Goal: Task Accomplishment & Management: Use online tool/utility

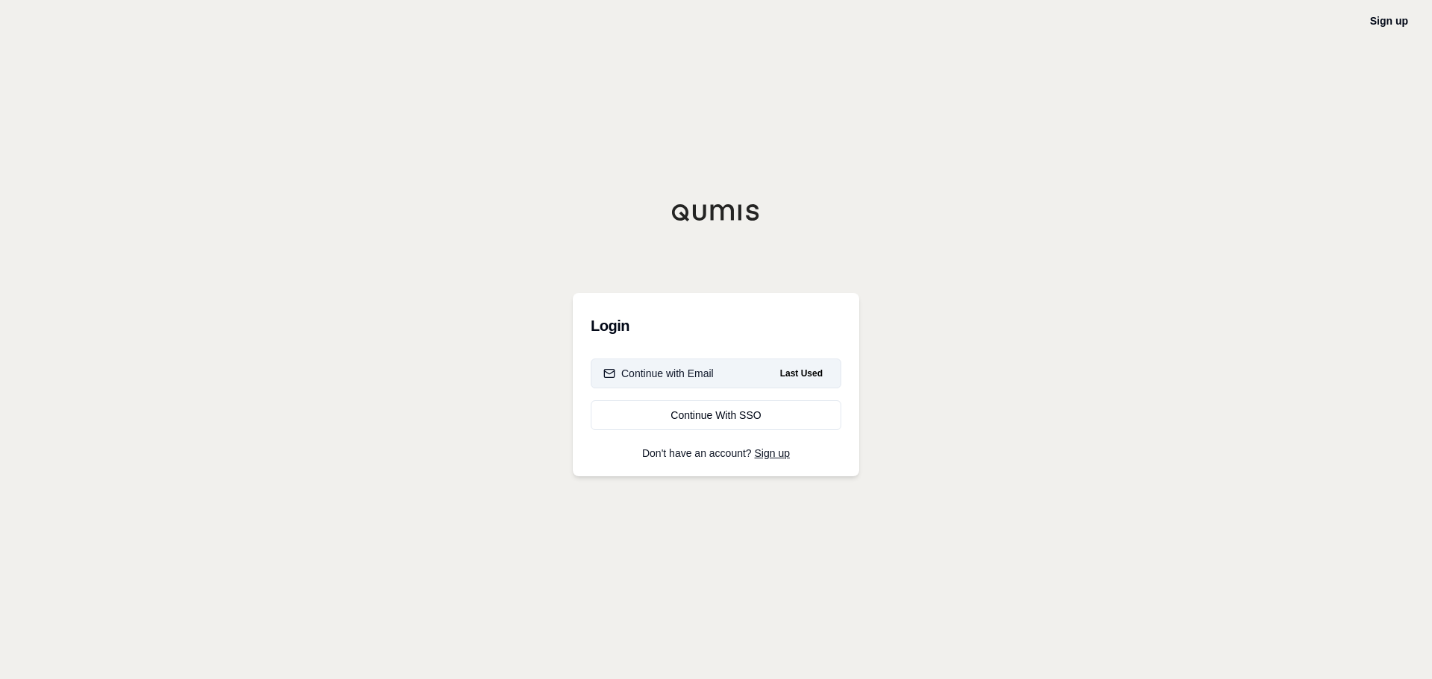
click at [698, 382] on button "Continue with Email Last Used" at bounding box center [716, 374] width 251 height 30
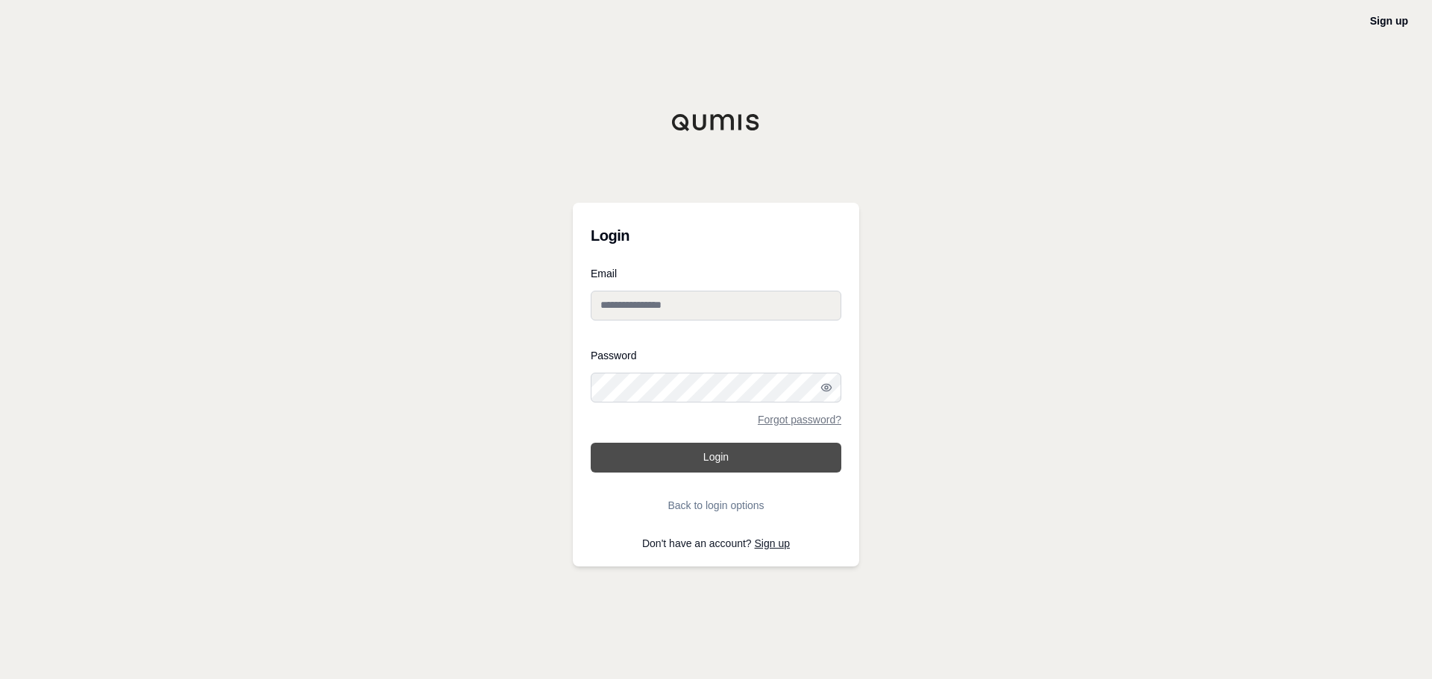
type input "**********"
click at [720, 459] on button "Login" at bounding box center [716, 458] width 251 height 30
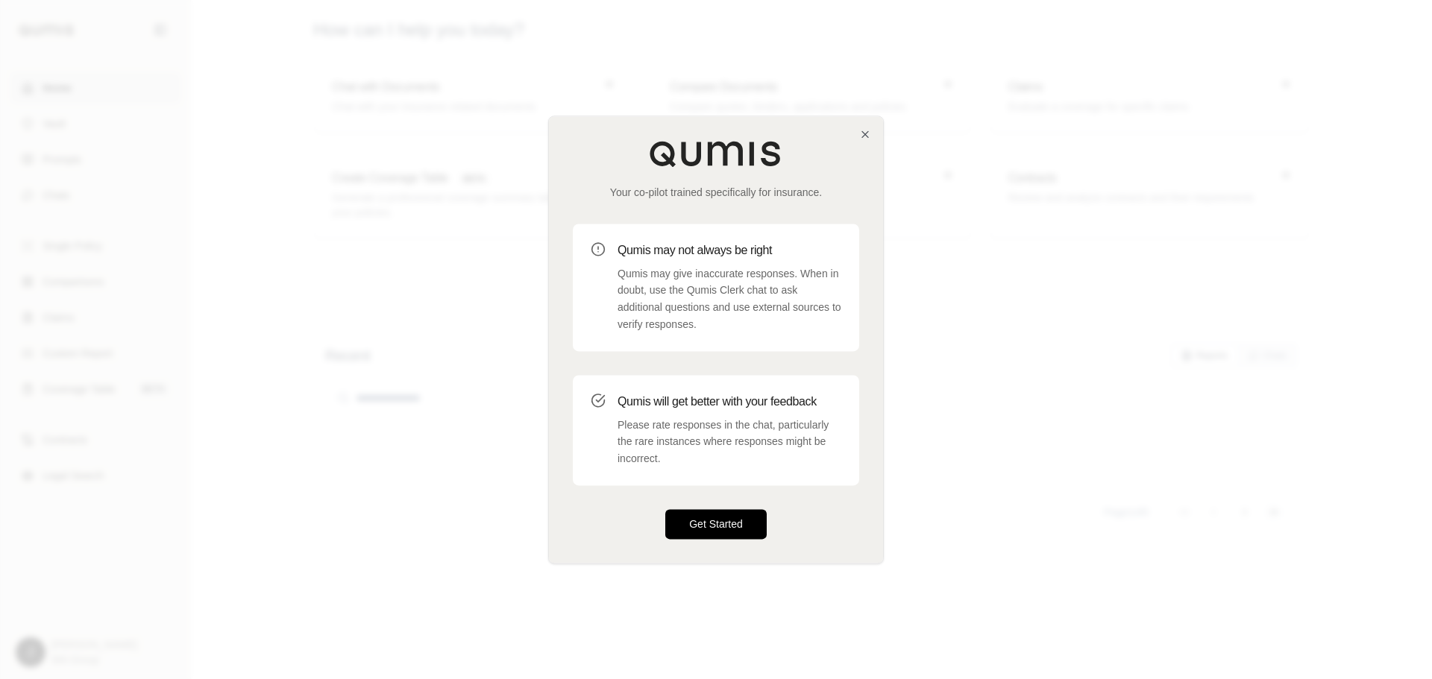
click at [753, 524] on button "Get Started" at bounding box center [715, 524] width 101 height 30
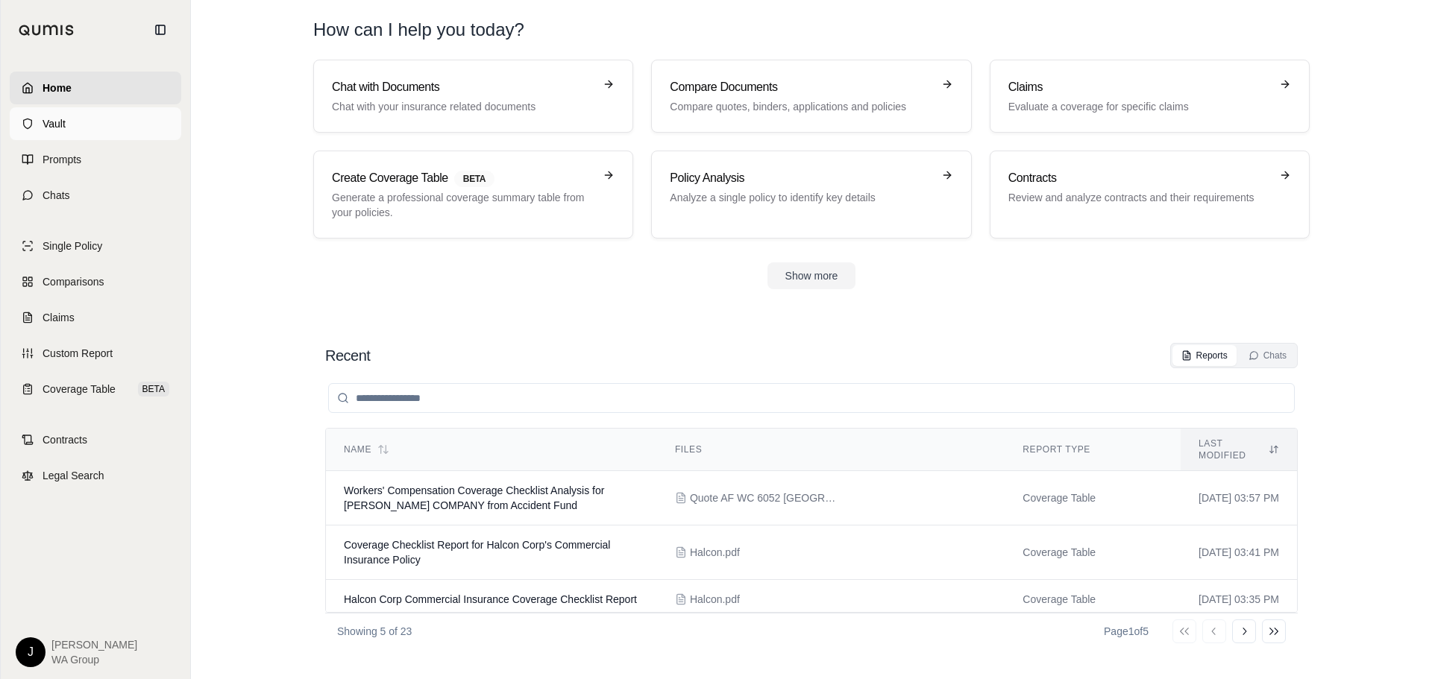
click at [70, 127] on link "Vault" at bounding box center [96, 123] width 172 height 33
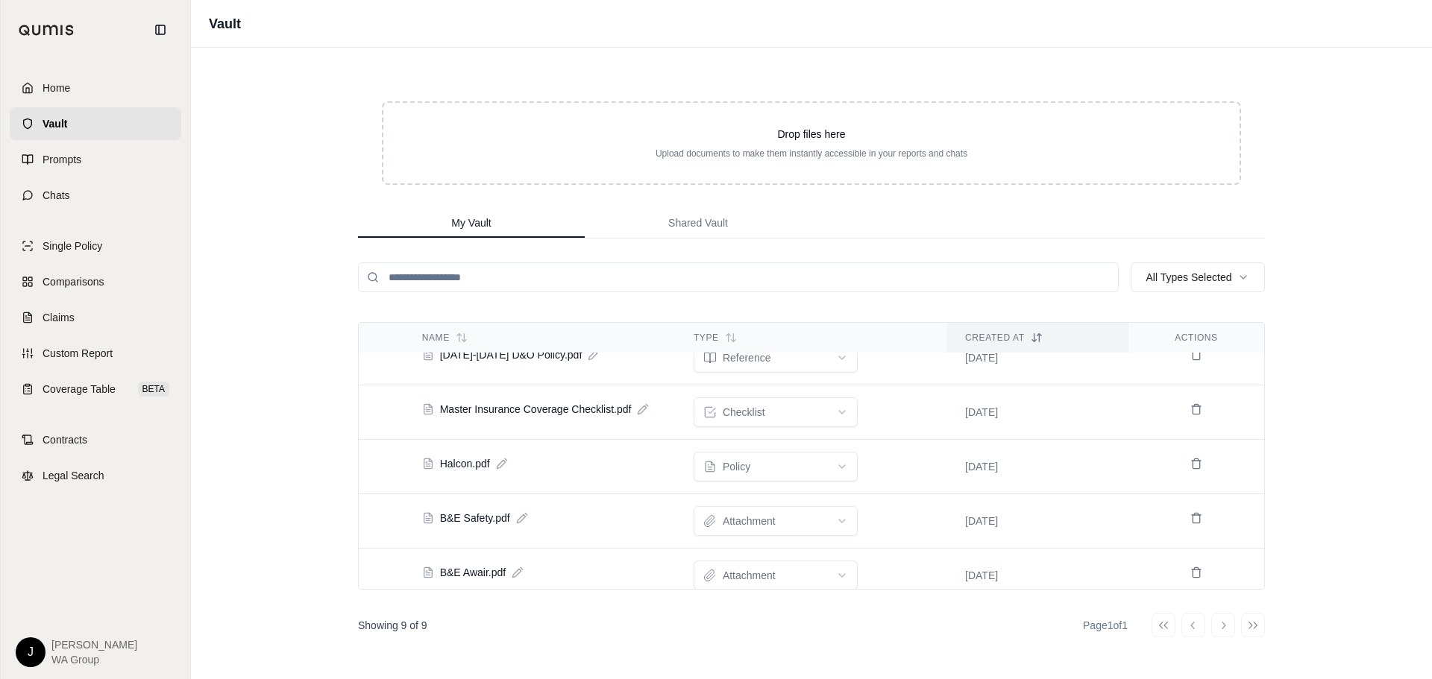
scroll to position [254, 0]
click at [1190, 571] on icon at bounding box center [1196, 577] width 12 height 12
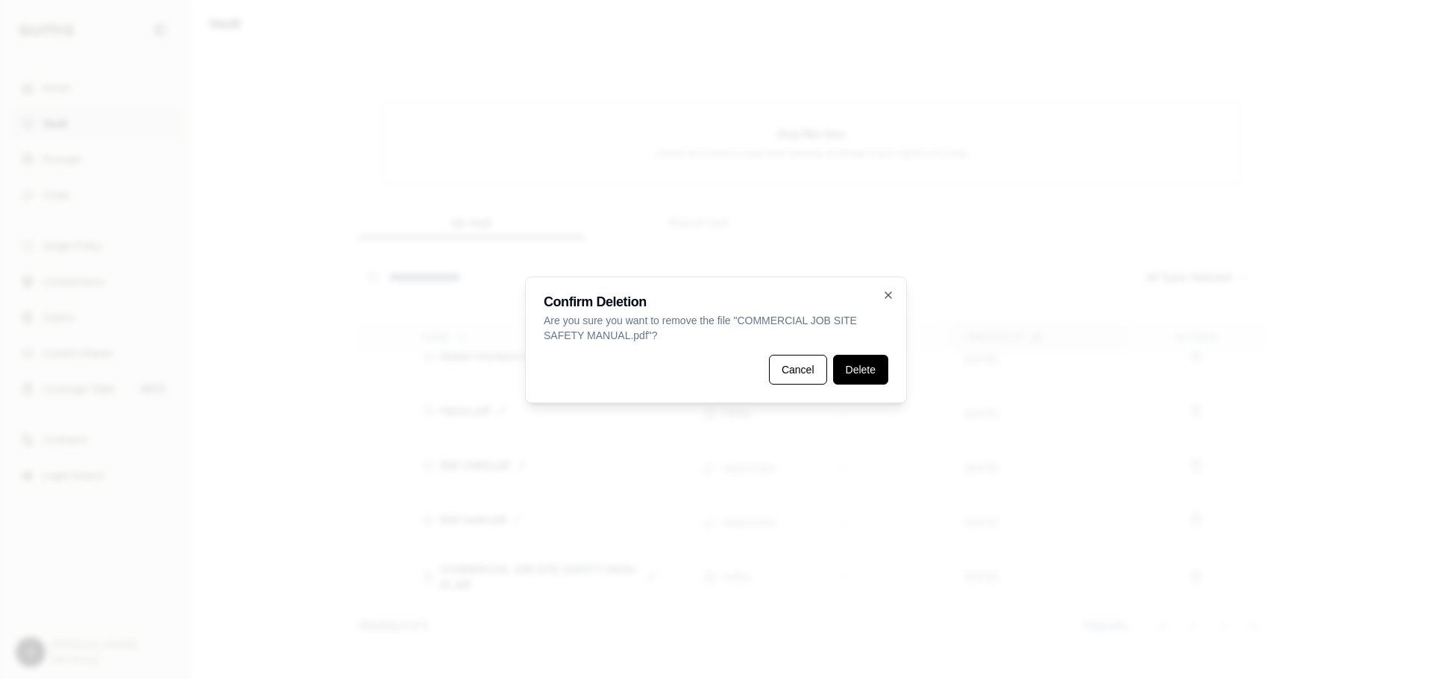
click at [869, 376] on button "Delete" at bounding box center [860, 370] width 55 height 30
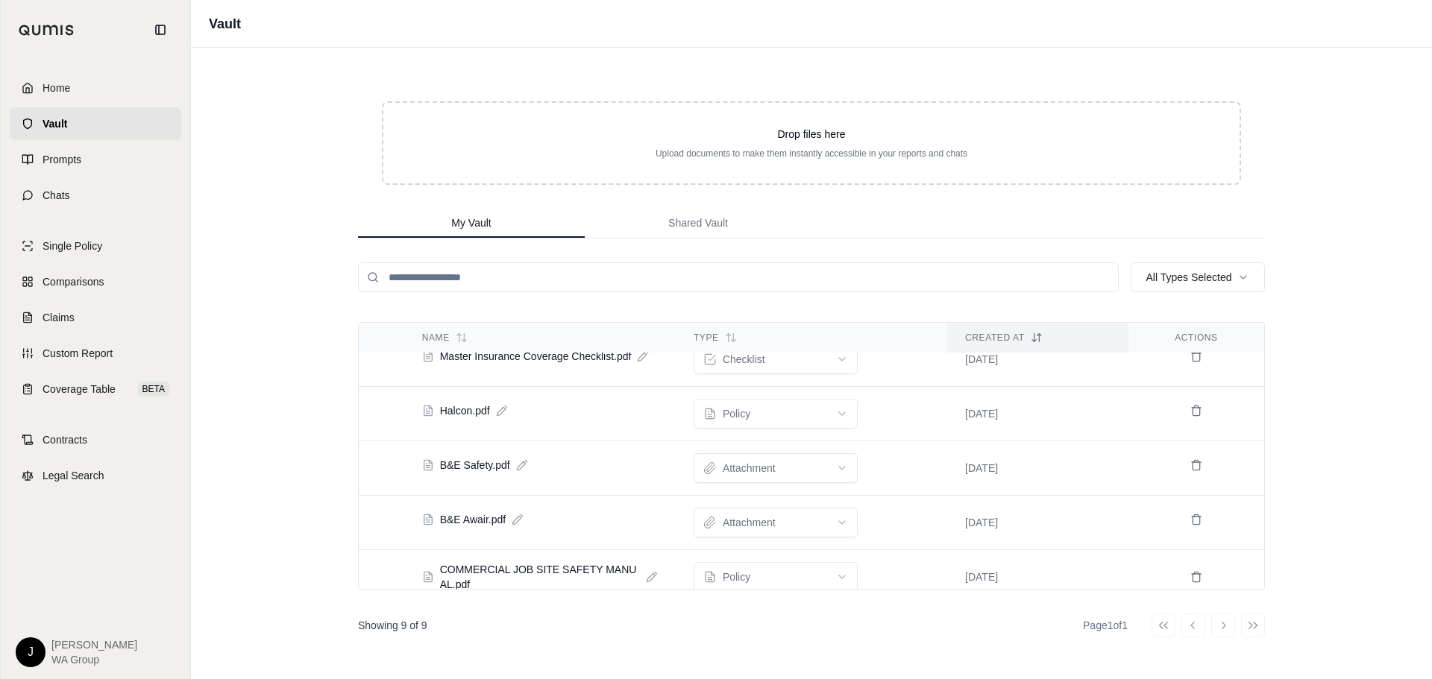
scroll to position [199, 0]
click at [1193, 571] on icon at bounding box center [1196, 575] width 7 height 8
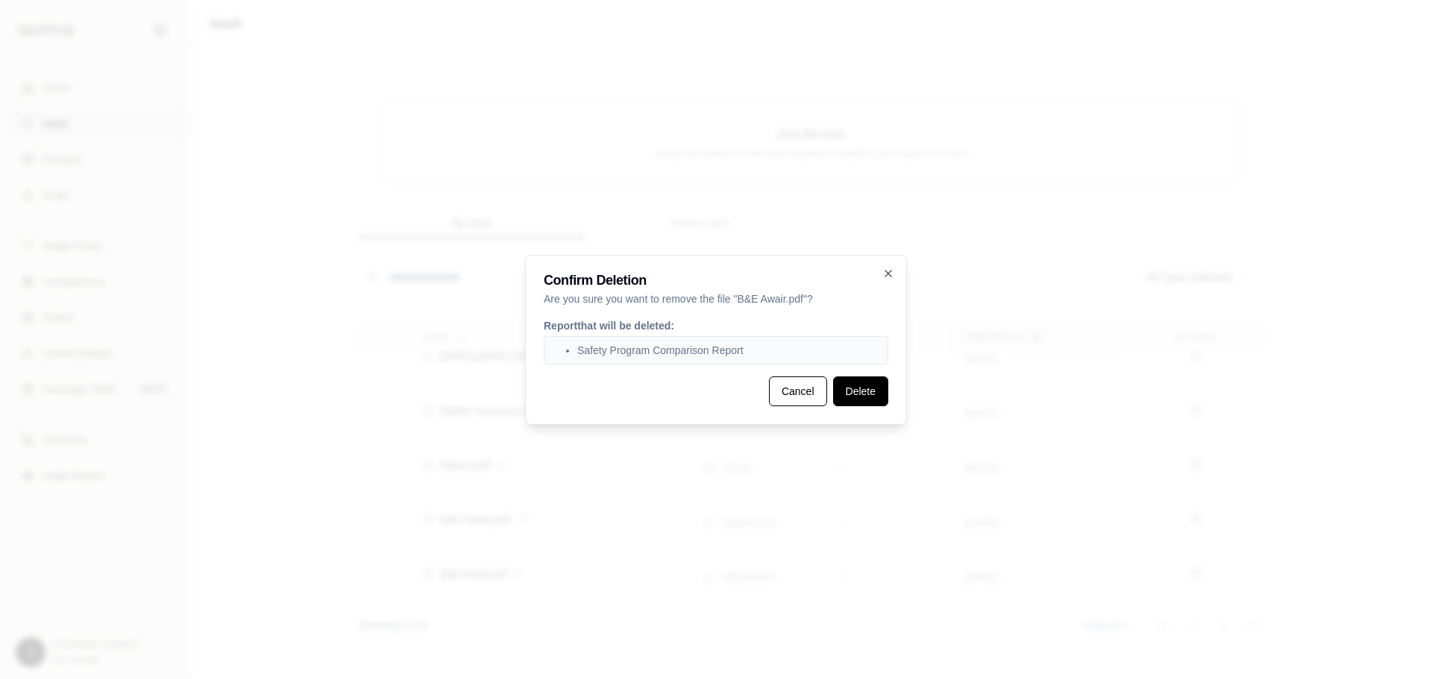
click at [864, 388] on button "Delete" at bounding box center [860, 392] width 55 height 30
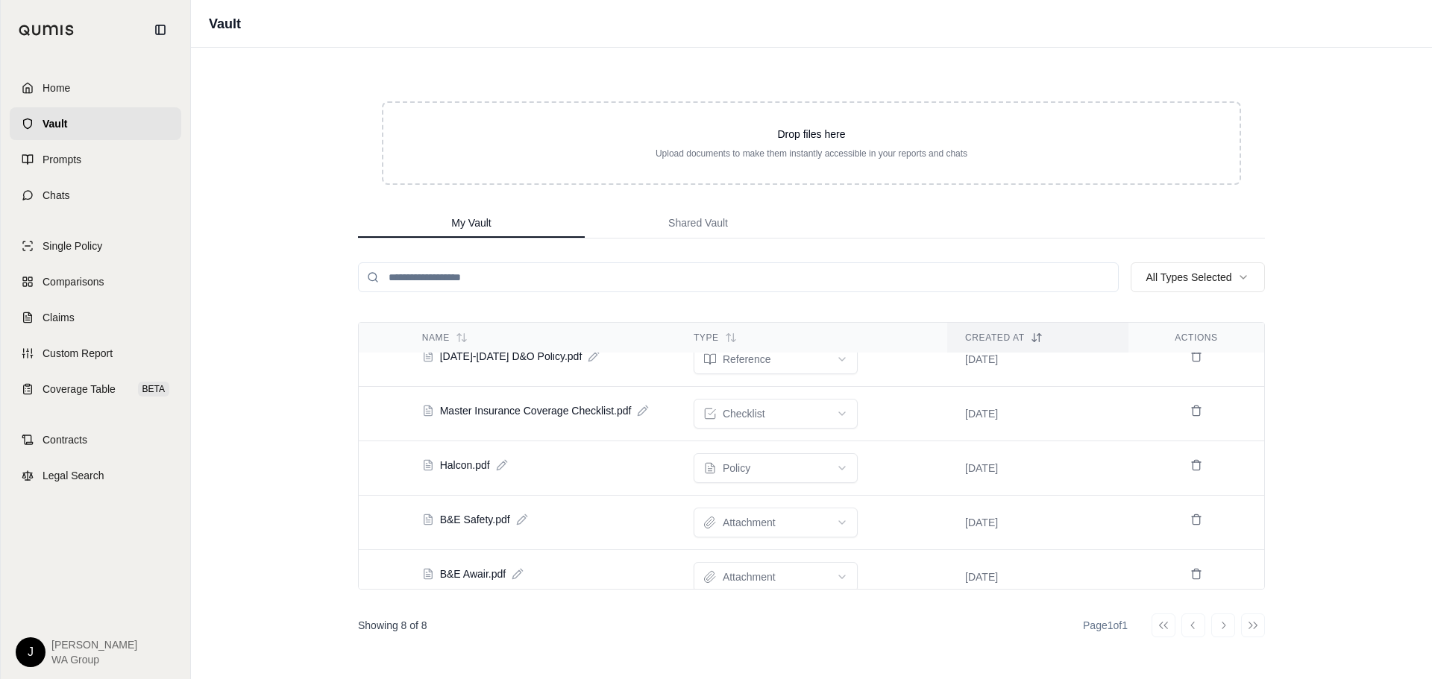
scroll to position [145, 0]
click at [1193, 571] on icon at bounding box center [1196, 575] width 7 height 8
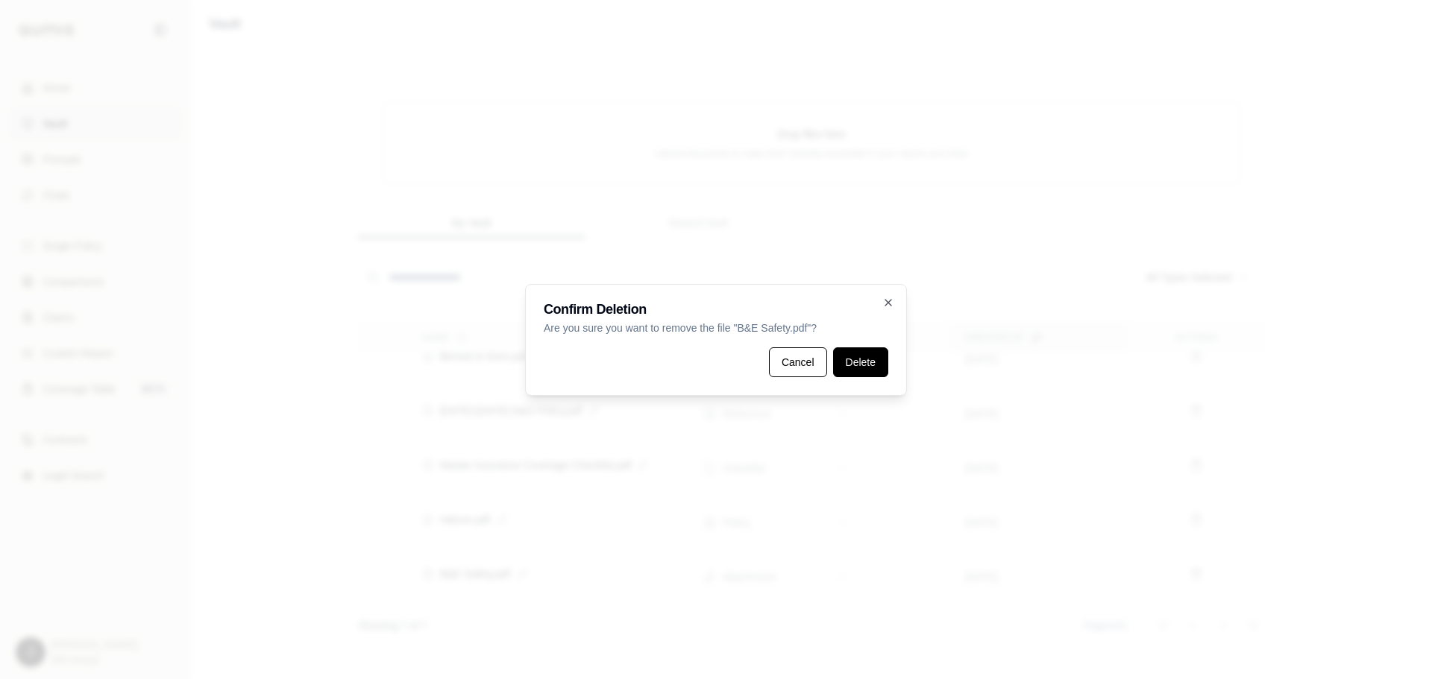
click at [869, 354] on button "Delete" at bounding box center [860, 363] width 55 height 30
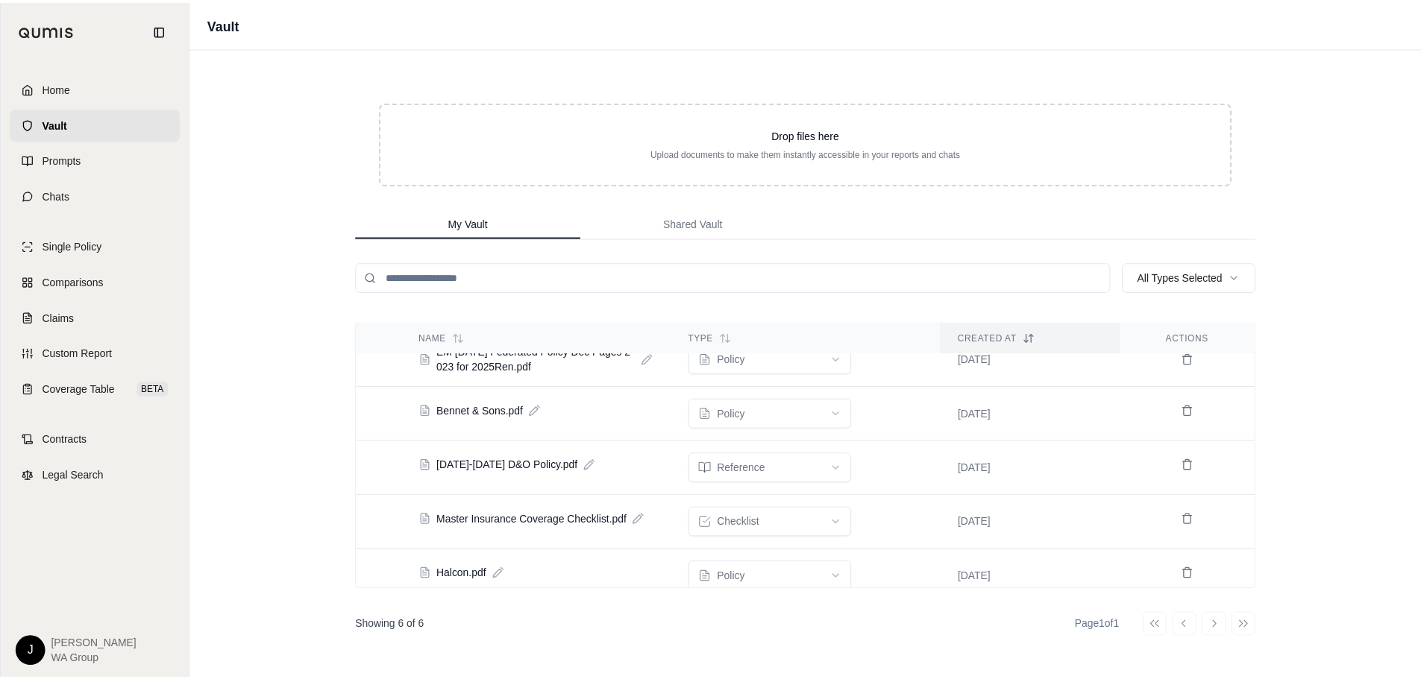
scroll to position [0, 0]
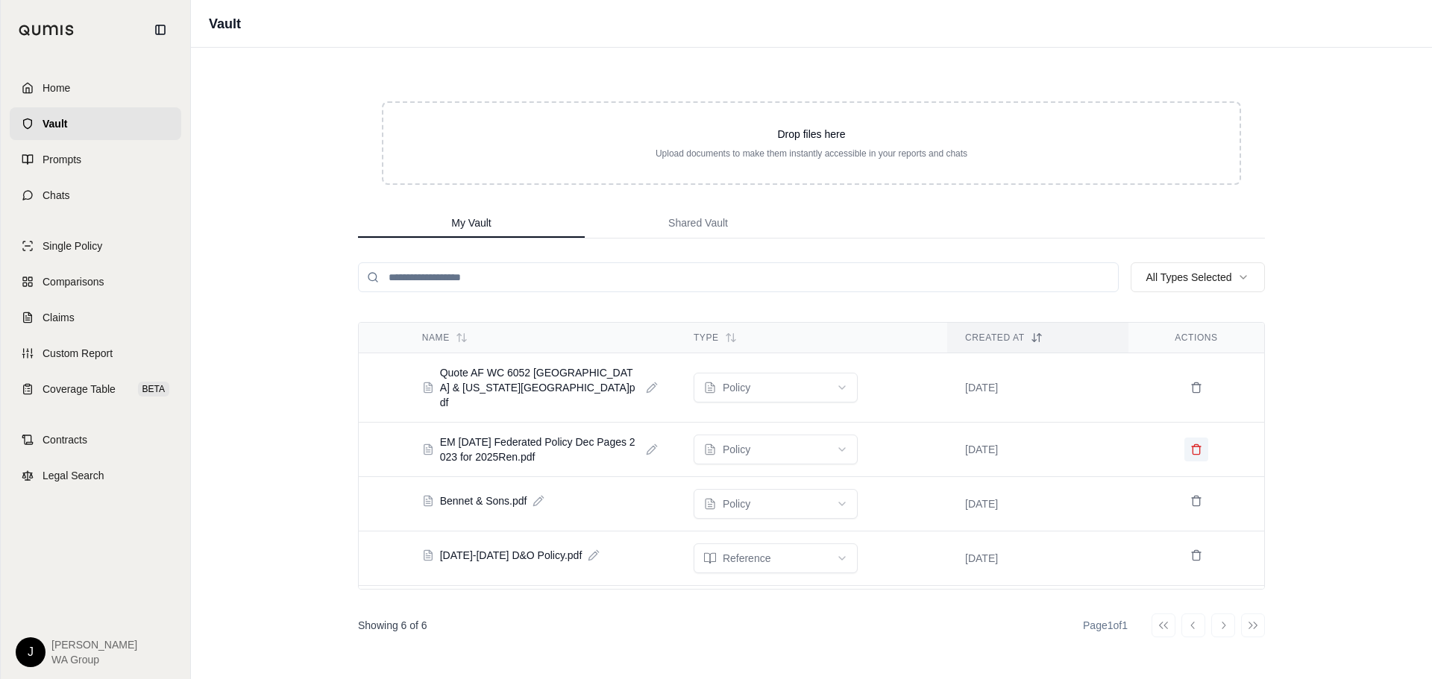
click at [1190, 444] on icon at bounding box center [1196, 450] width 12 height 12
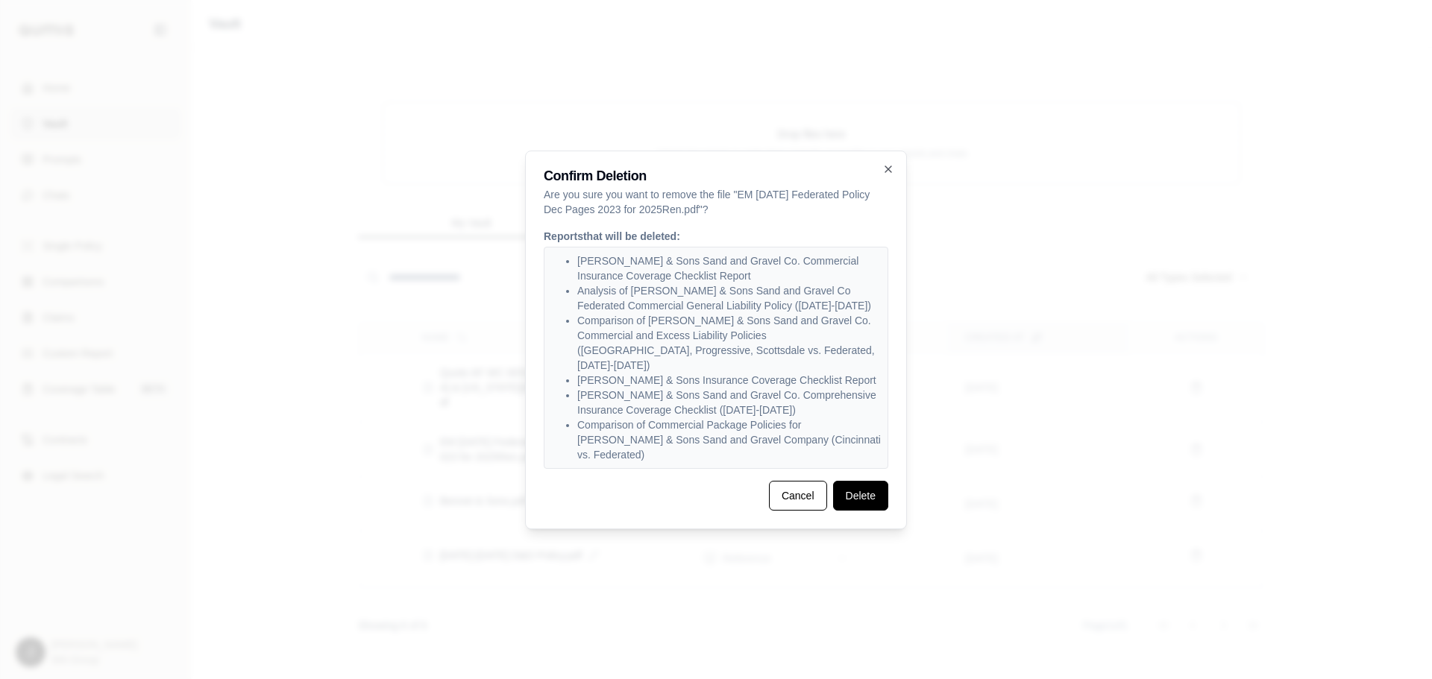
click at [863, 481] on button "Delete" at bounding box center [860, 496] width 55 height 30
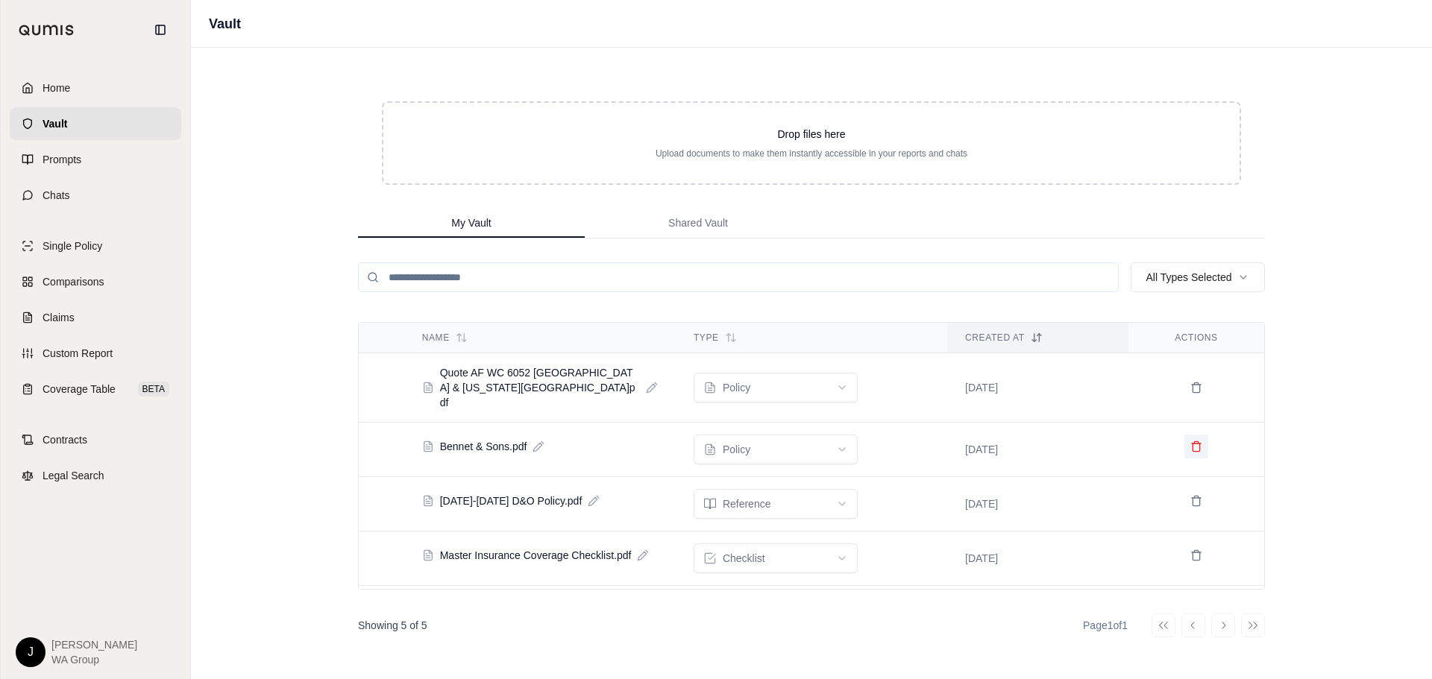
click at [1184, 435] on button at bounding box center [1196, 447] width 24 height 24
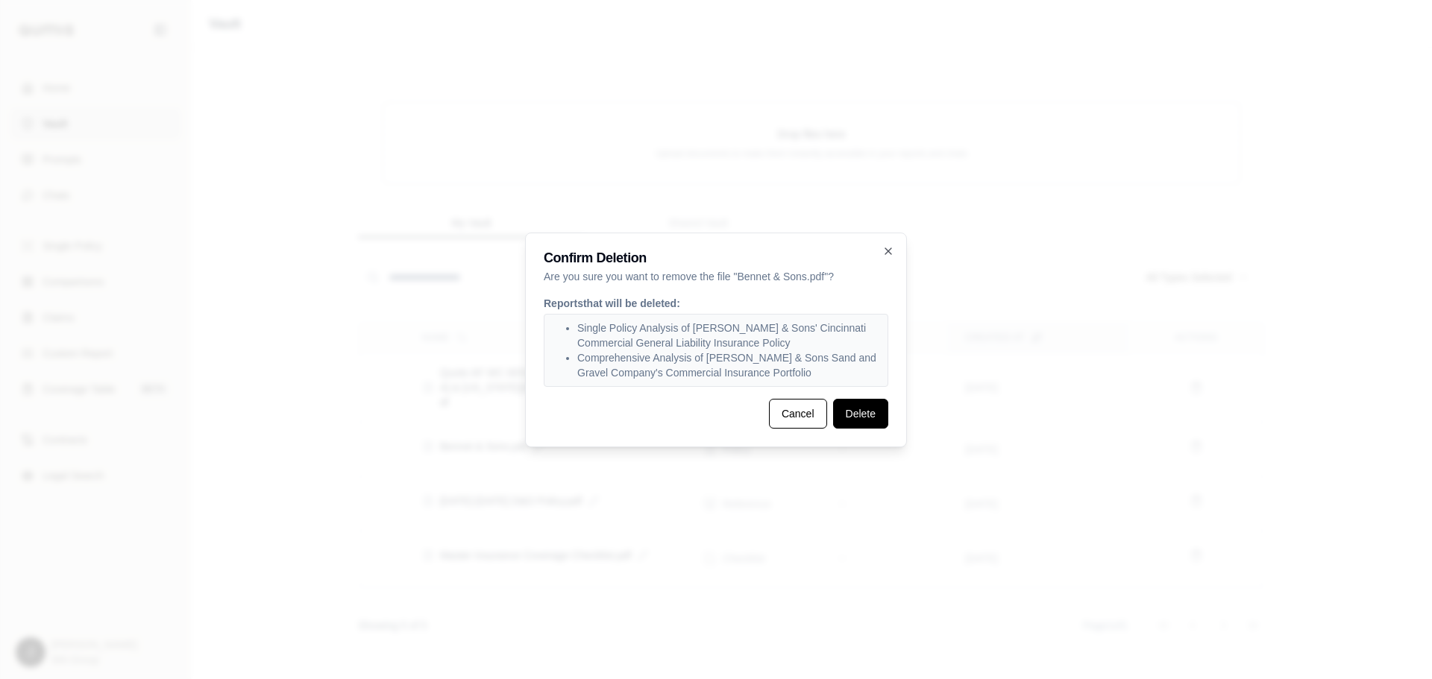
click at [864, 416] on button "Delete" at bounding box center [860, 414] width 55 height 30
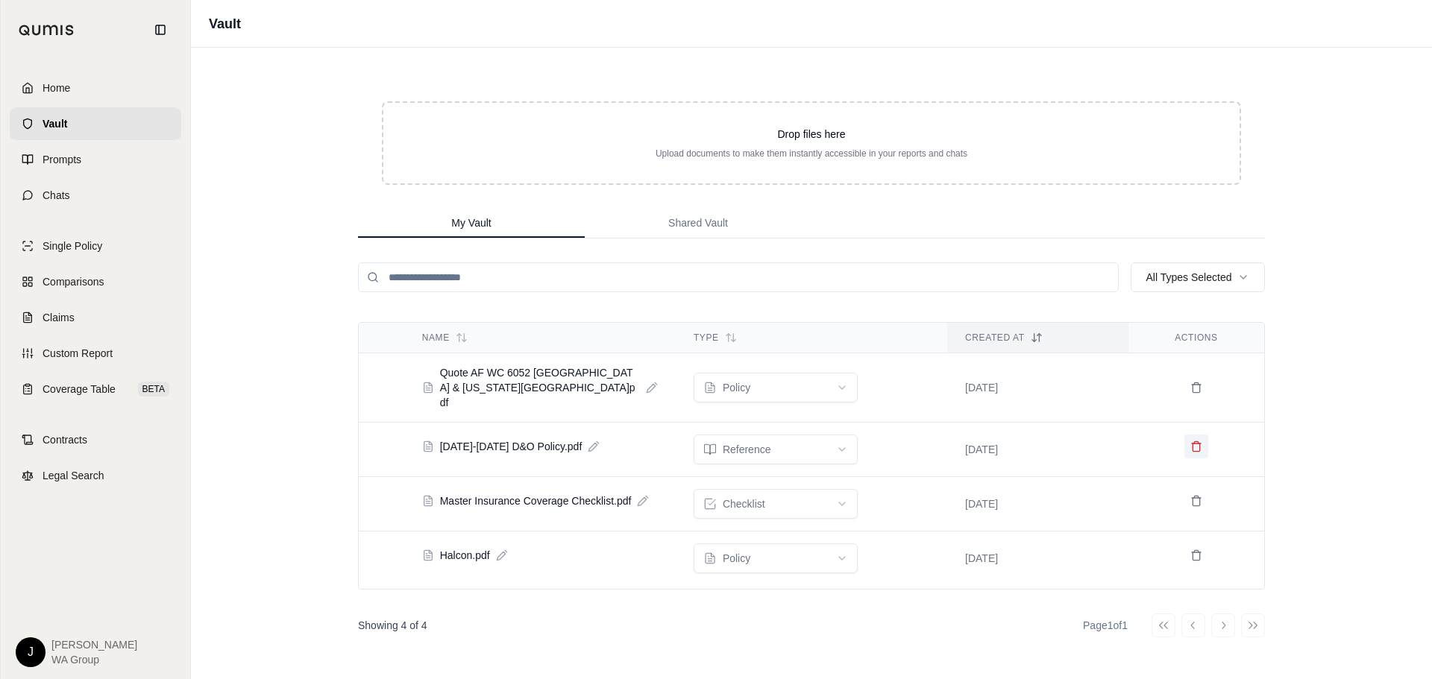
click at [1197, 441] on icon at bounding box center [1196, 447] width 12 height 12
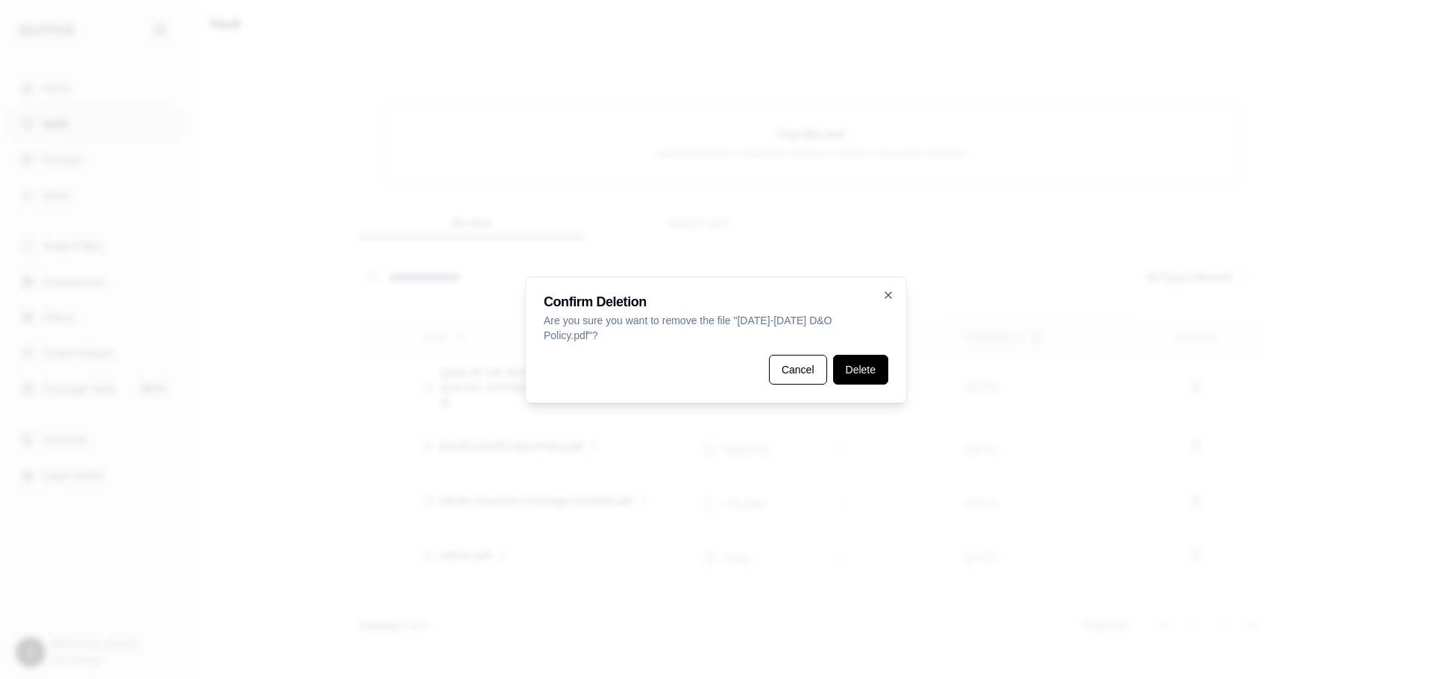
click at [884, 371] on button "Delete" at bounding box center [860, 370] width 55 height 30
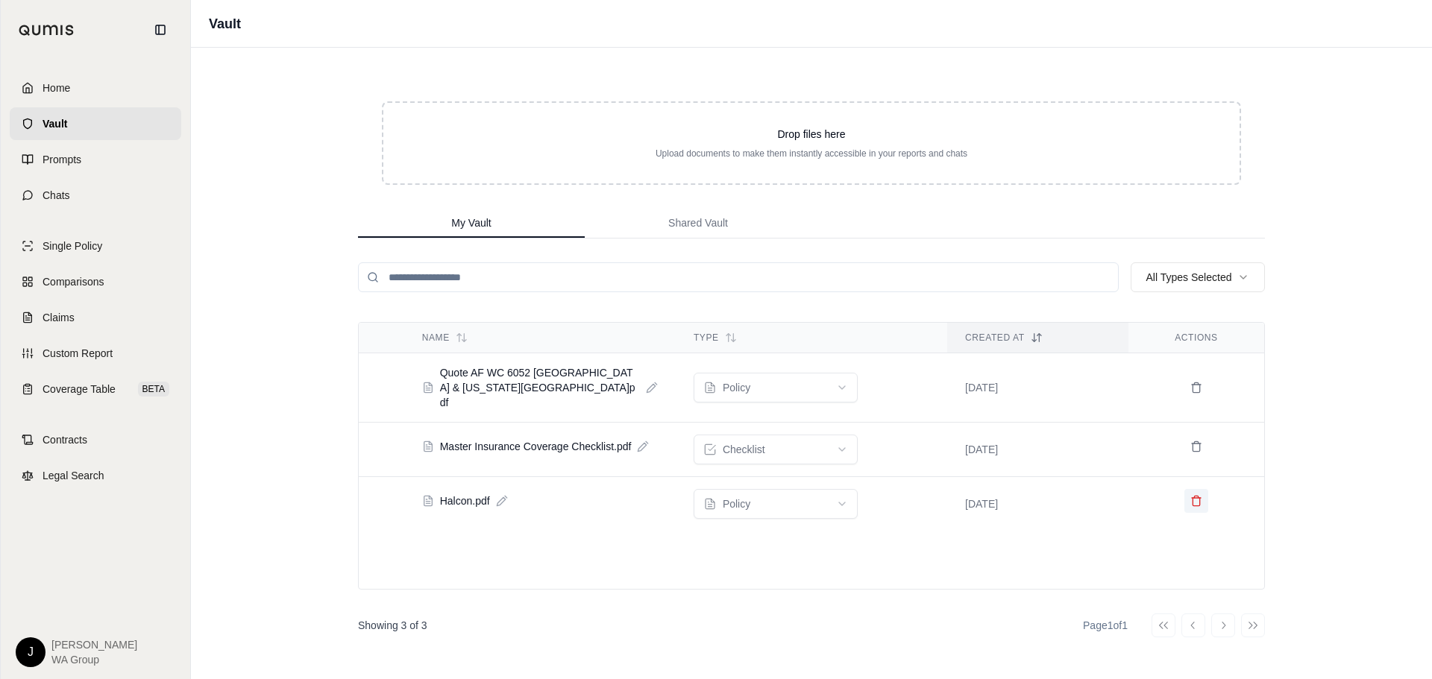
click at [1198, 495] on icon at bounding box center [1196, 501] width 12 height 12
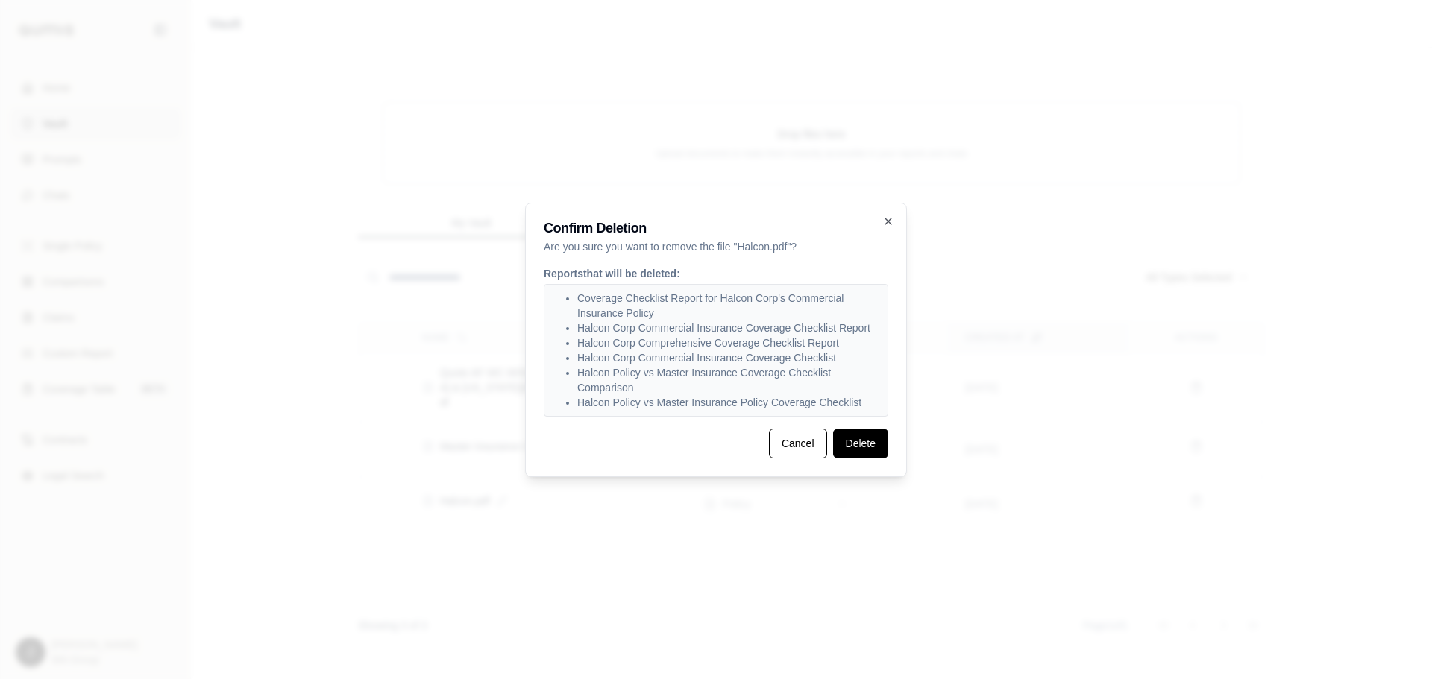
click at [856, 433] on button "Delete" at bounding box center [860, 444] width 55 height 30
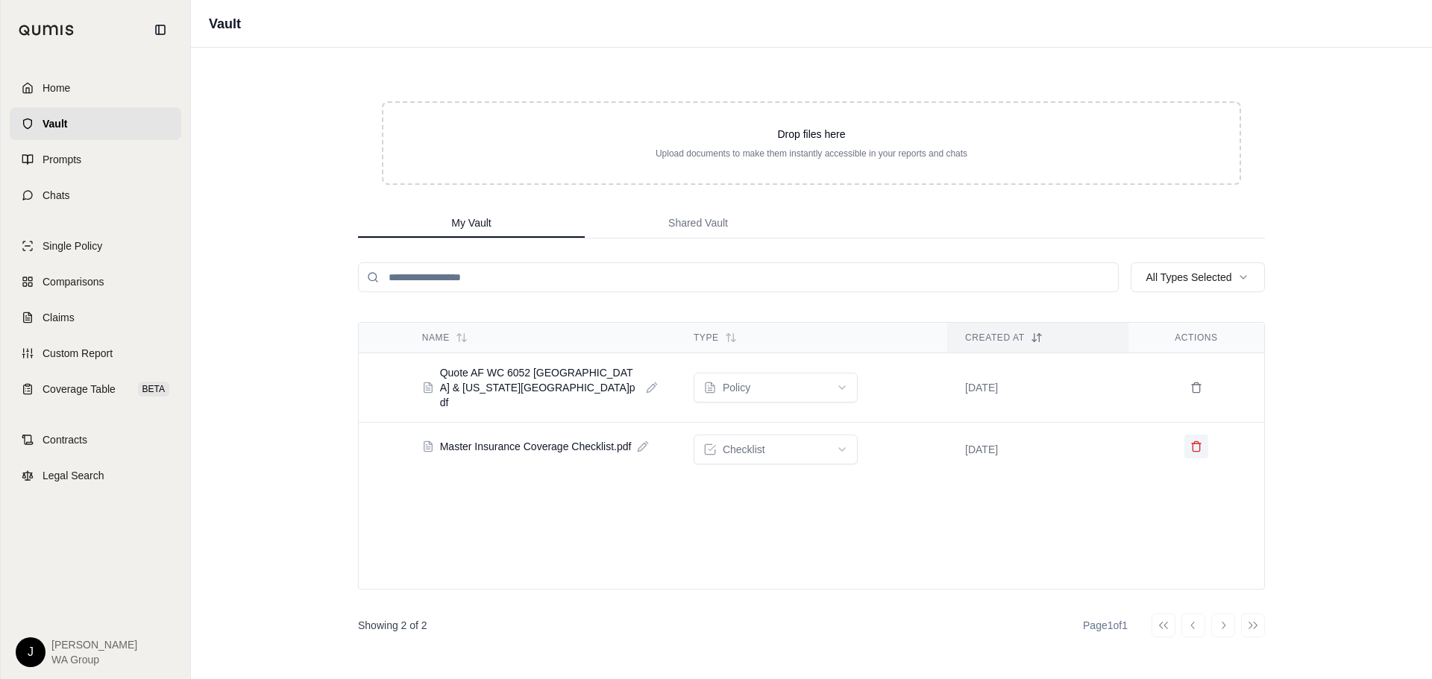
click at [1199, 438] on button at bounding box center [1196, 447] width 24 height 24
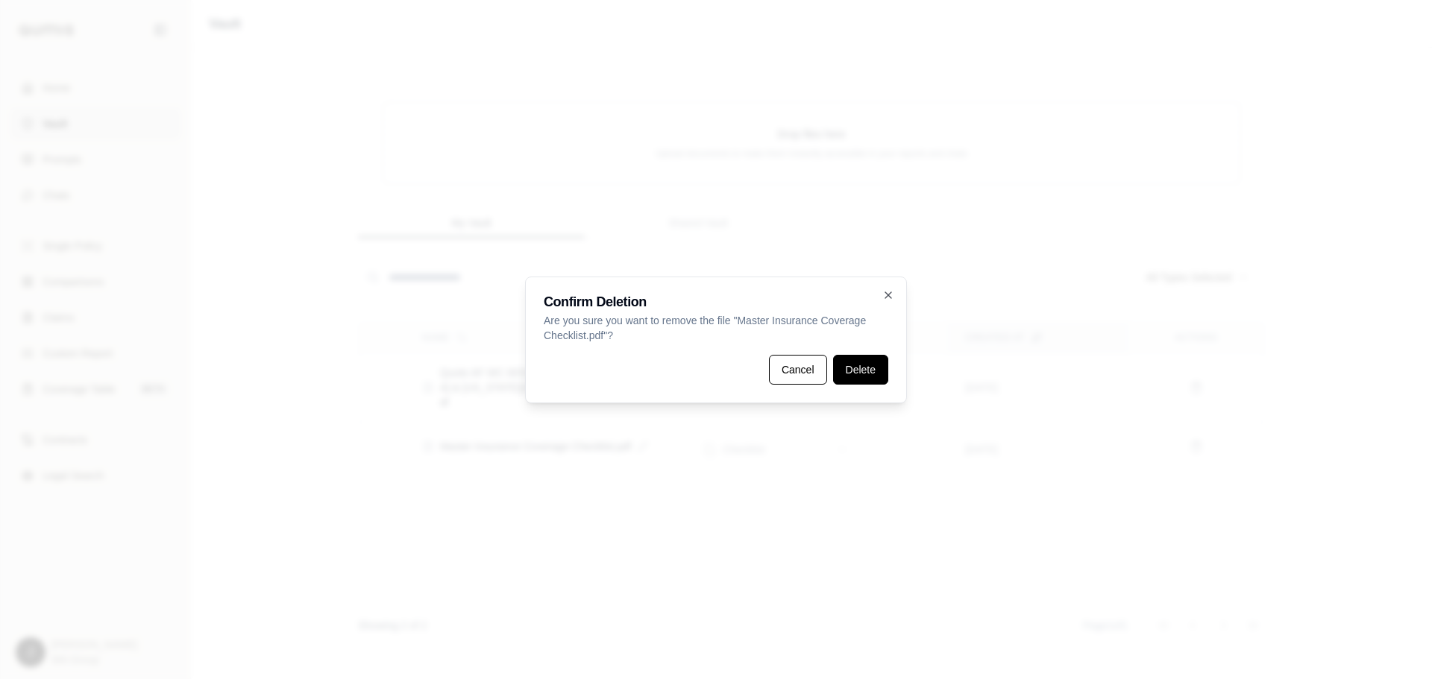
click at [857, 377] on button "Delete" at bounding box center [860, 370] width 55 height 30
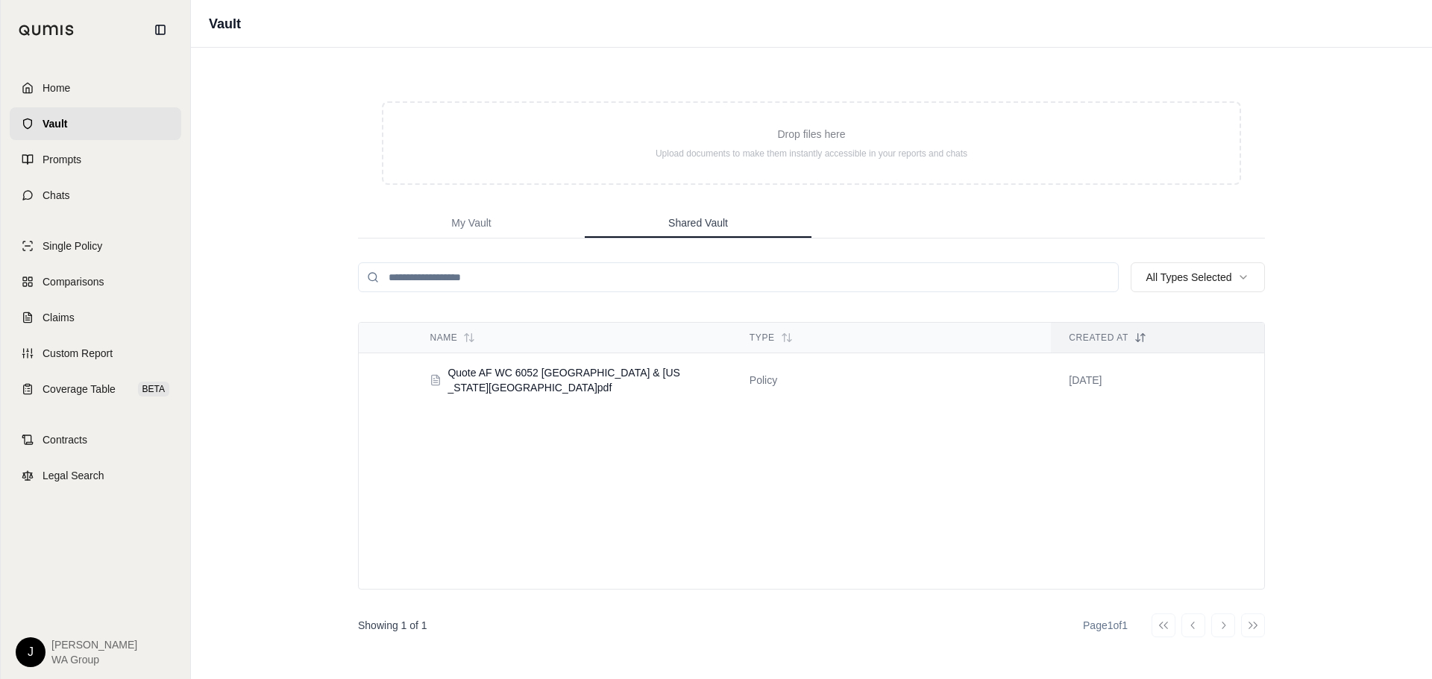
click at [692, 223] on span "Shared Vault" at bounding box center [698, 223] width 60 height 15
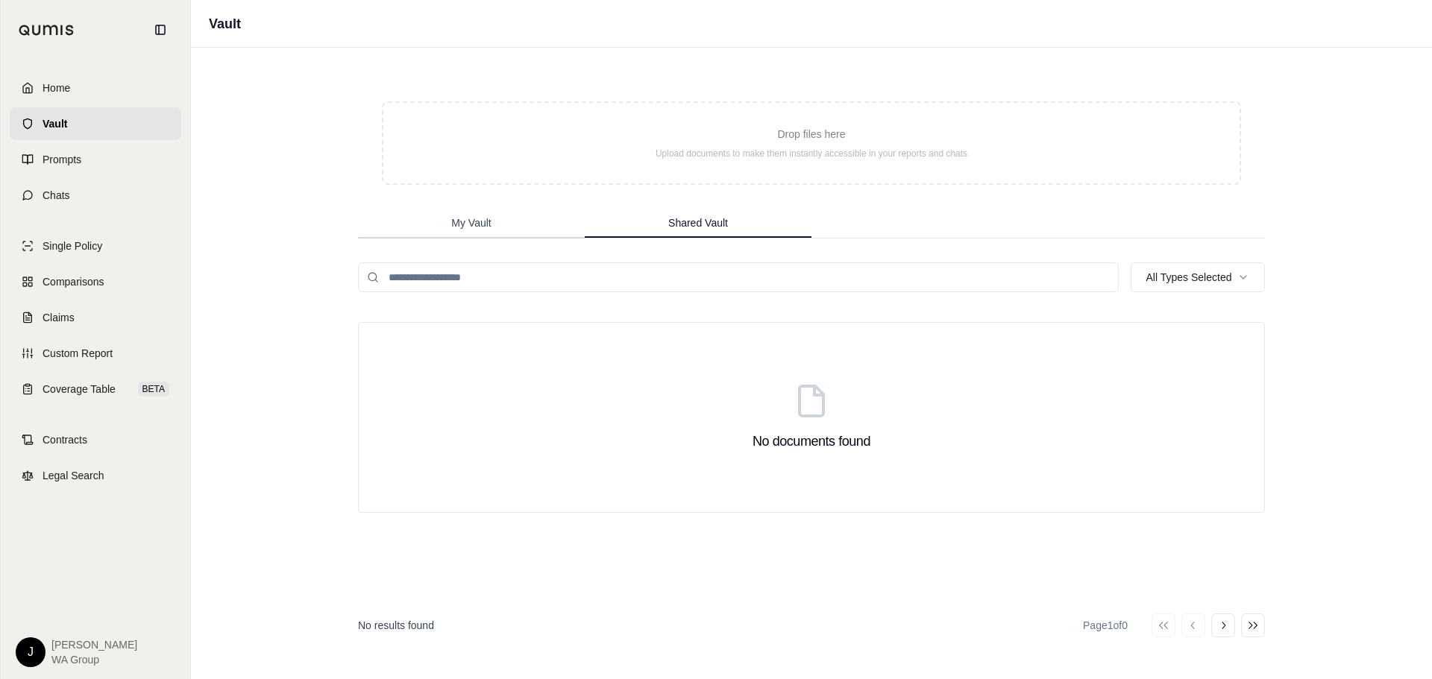
click at [457, 224] on span "My Vault" at bounding box center [471, 223] width 40 height 15
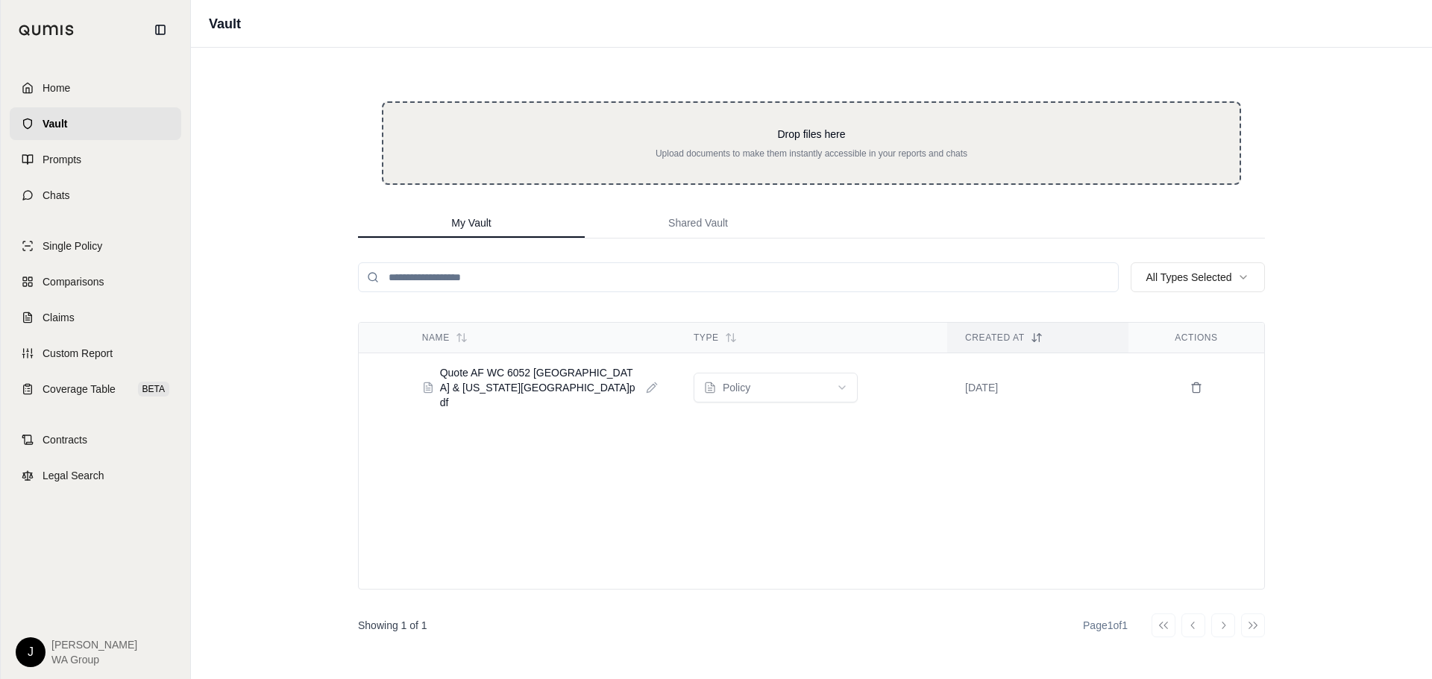
click at [697, 124] on div "Drop files here Upload documents to make them instantly accessible in your repo…" at bounding box center [811, 143] width 859 height 84
type input "**********"
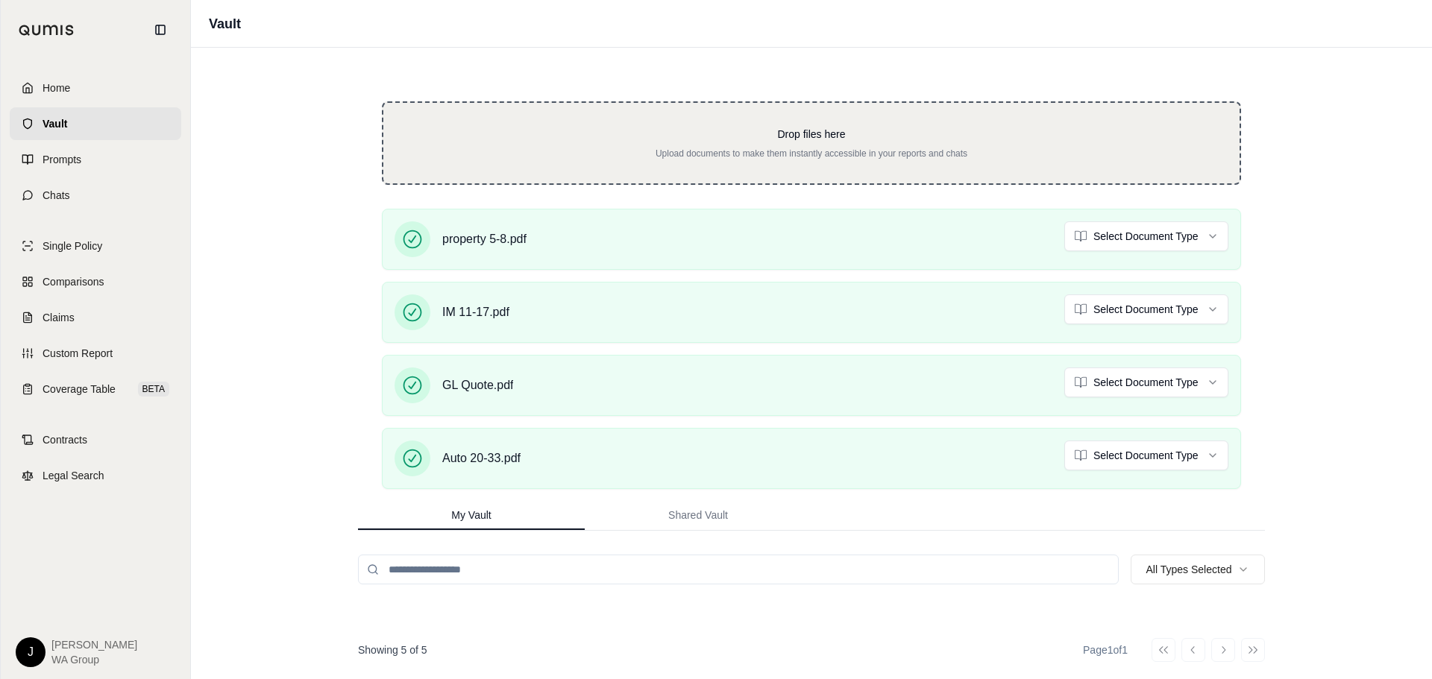
click at [825, 107] on div "Drop files here Upload documents to make them instantly accessible in your repo…" at bounding box center [811, 143] width 859 height 84
type input "**********"
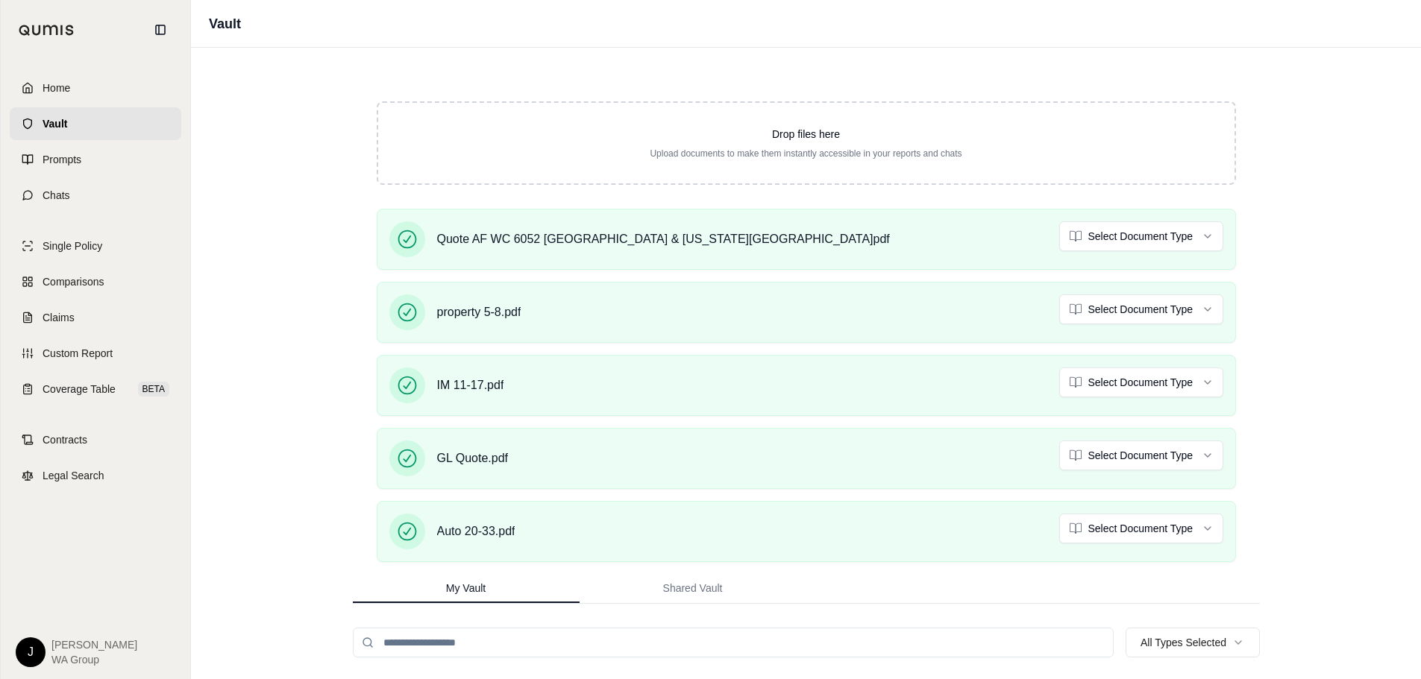
click at [1288, 337] on div "Vault Drop files here Upload documents to make them instantly accessible in you…" at bounding box center [806, 339] width 1230 height 679
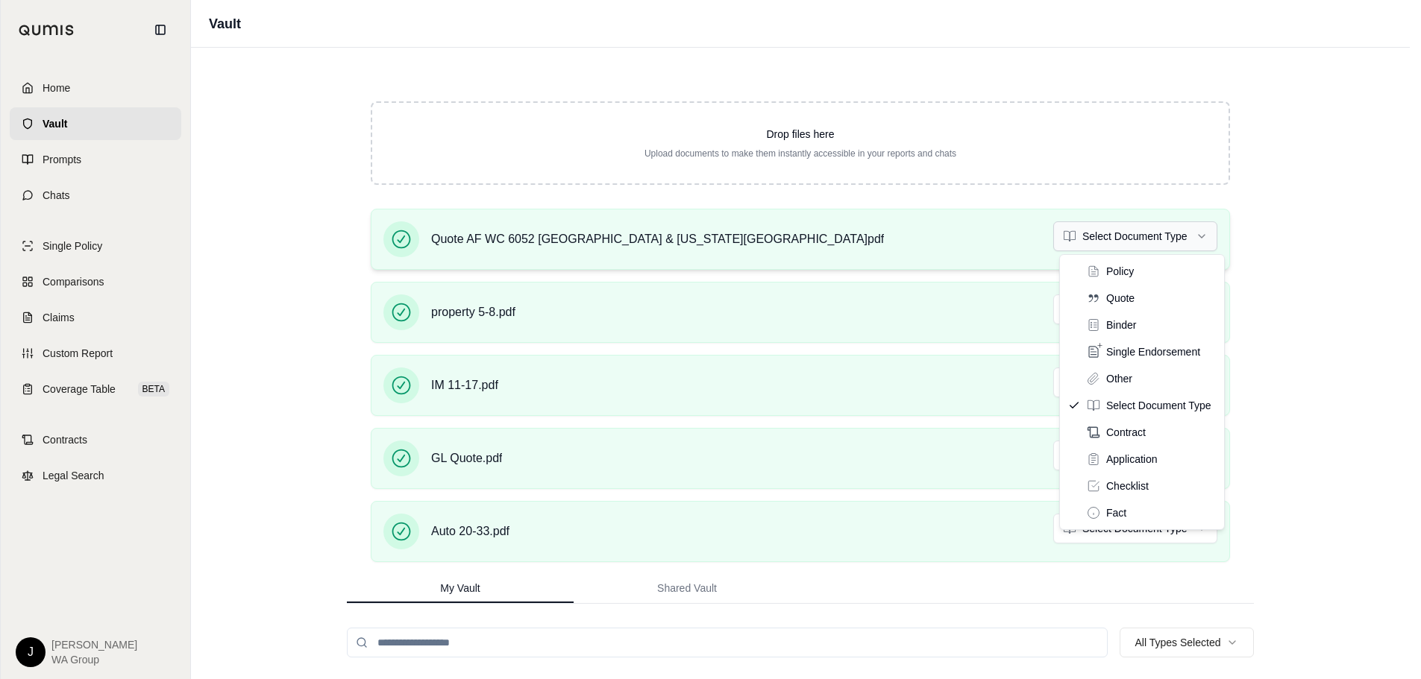
click at [1158, 249] on html "Home Vault Prompts Chats Single Policy Comparisons Claims Custom Report Coverag…" at bounding box center [710, 339] width 1421 height 679
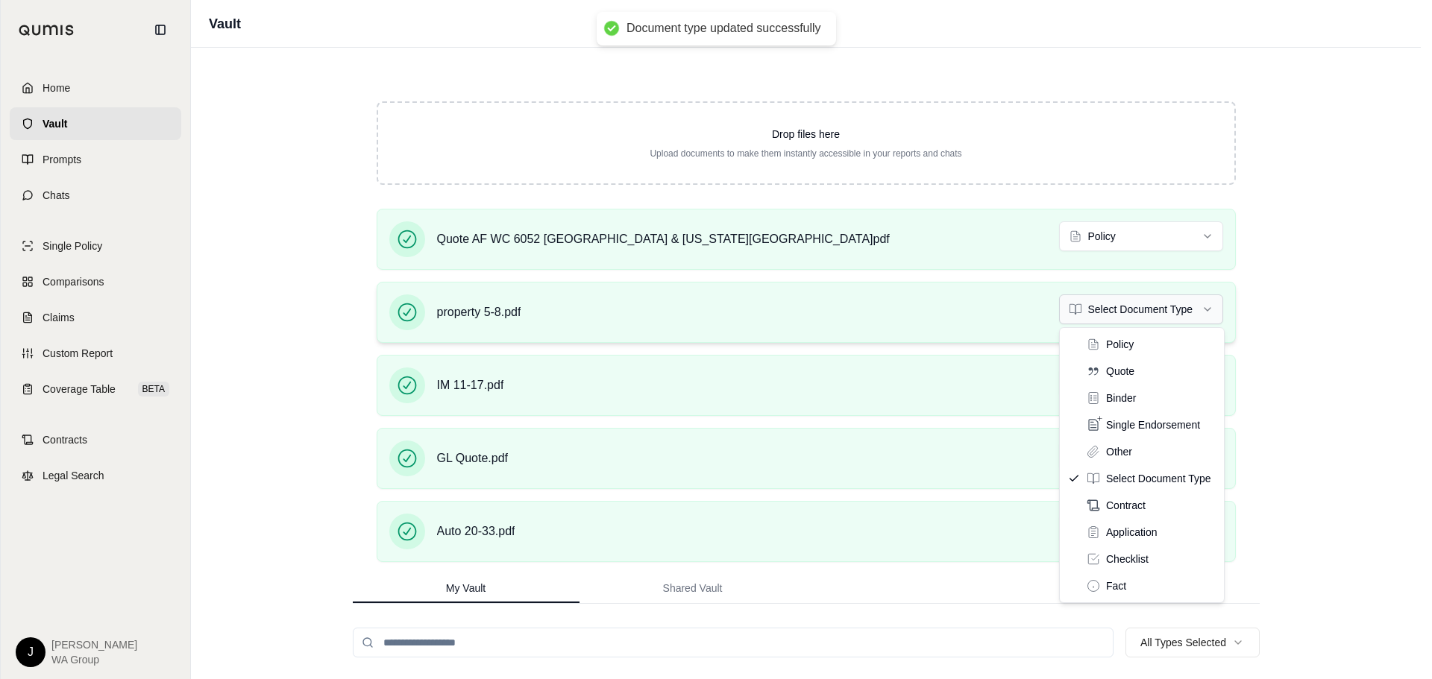
click at [1196, 308] on html "Document type updated successfully Home Vault Prompts Chats Single Policy Compa…" at bounding box center [716, 339] width 1432 height 679
click at [1158, 242] on html "Document type updated successfully Home Vault Prompts Chats Single Policy Compa…" at bounding box center [710, 339] width 1421 height 679
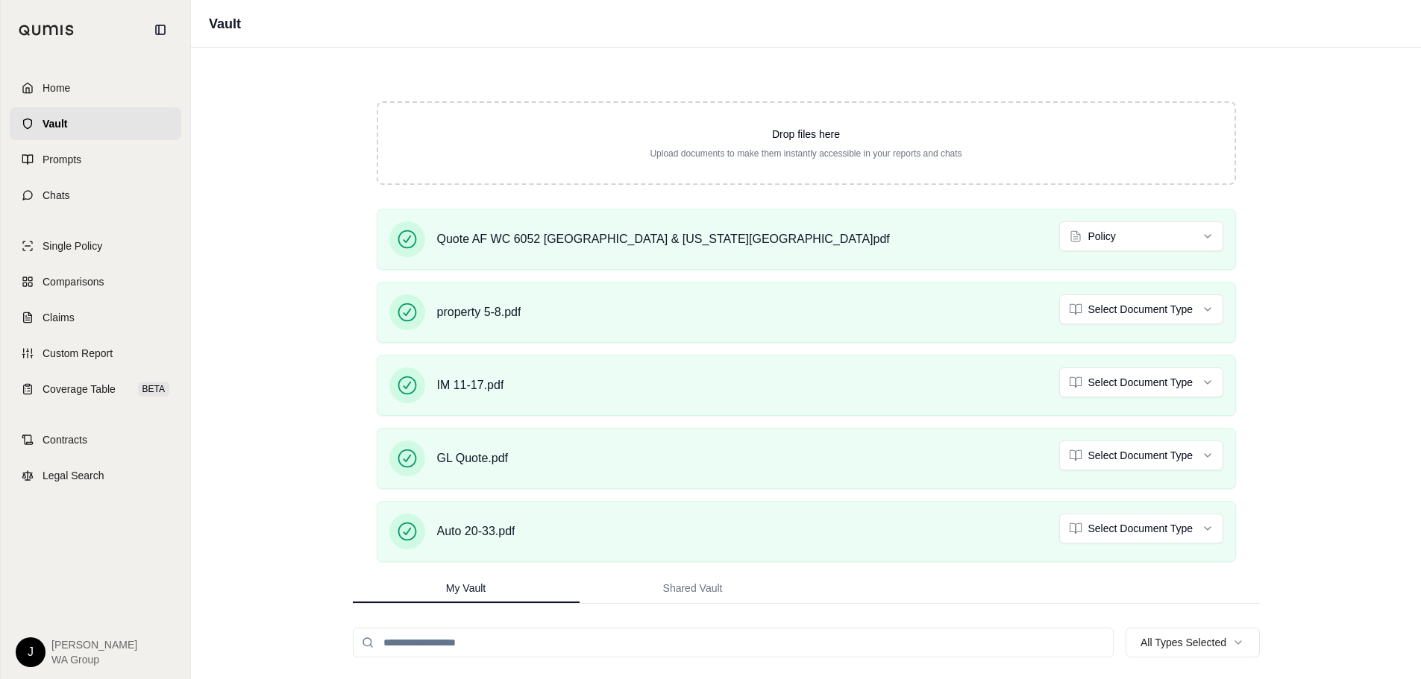
click at [1158, 242] on html "Document type updated successfully Home Vault Prompts Chats Single Policy Compa…" at bounding box center [710, 339] width 1421 height 679
click at [1128, 308] on html "Document type updated successfully Home Vault Prompts Chats Single Policy Compa…" at bounding box center [710, 339] width 1421 height 679
click at [1137, 388] on html "Document type updated successfully Home Vault Prompts Chats Single Policy Compa…" at bounding box center [710, 339] width 1421 height 679
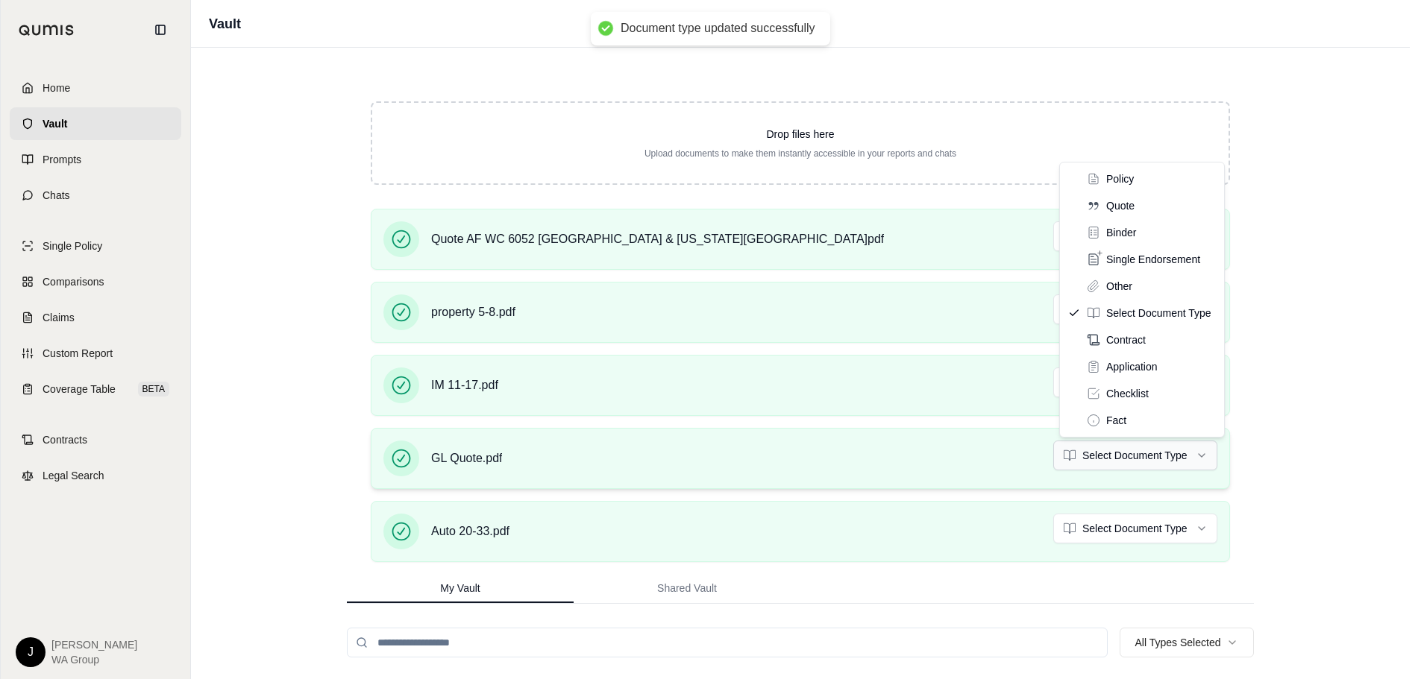
click at [1121, 452] on html "Document type updated successfully Document type updated successfully Home Vaul…" at bounding box center [710, 339] width 1421 height 679
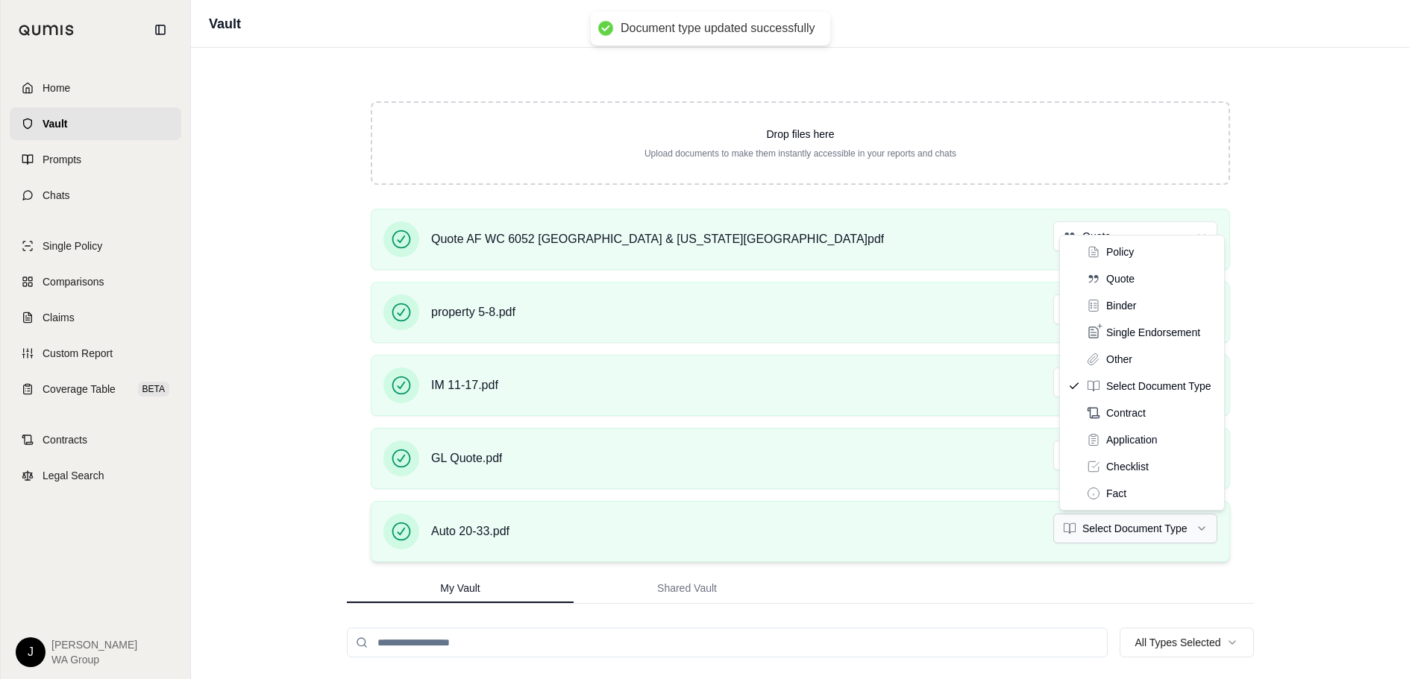
click at [1120, 521] on html "Document type updated successfully Document type updated successfully Home Vaul…" at bounding box center [710, 339] width 1421 height 679
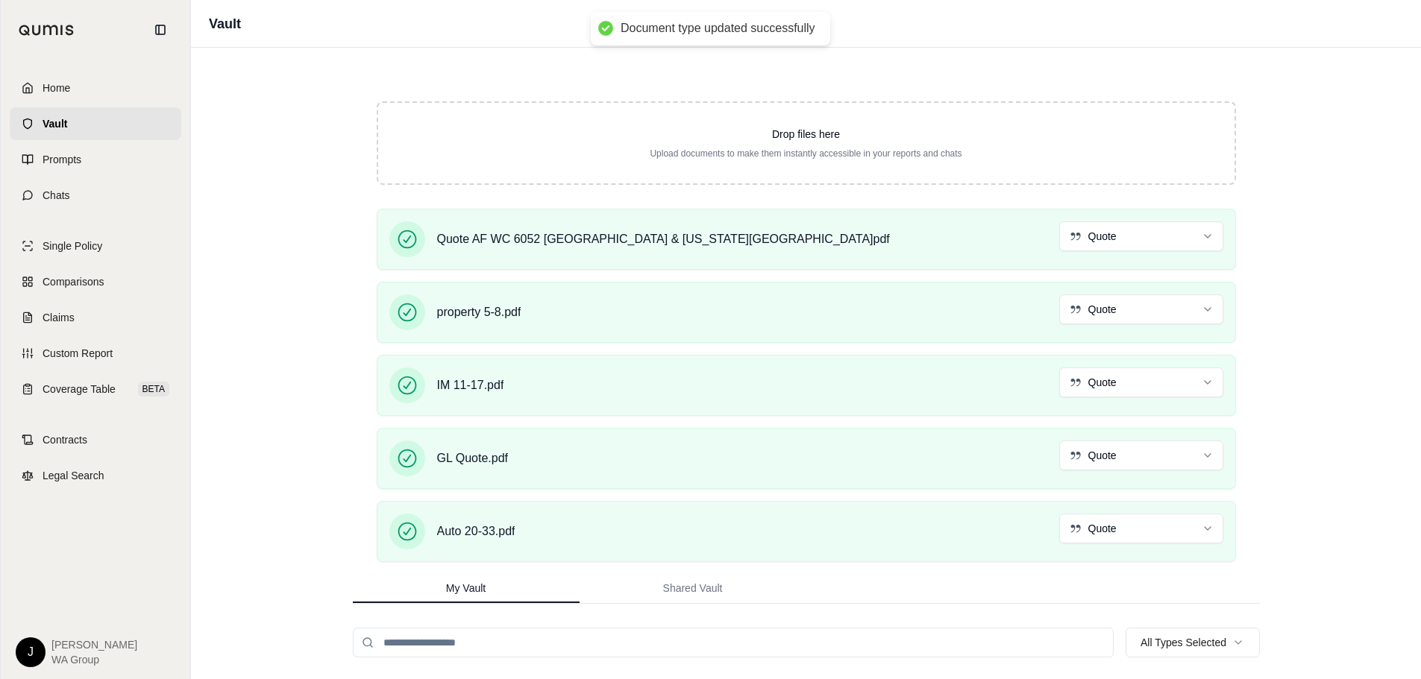
click at [1339, 383] on div "Vault Drop files here Upload documents to make them instantly accessible in you…" at bounding box center [806, 339] width 1230 height 679
click at [1337, 374] on div "Vault Drop files here Upload documents to make them instantly accessible in you…" at bounding box center [806, 339] width 1230 height 679
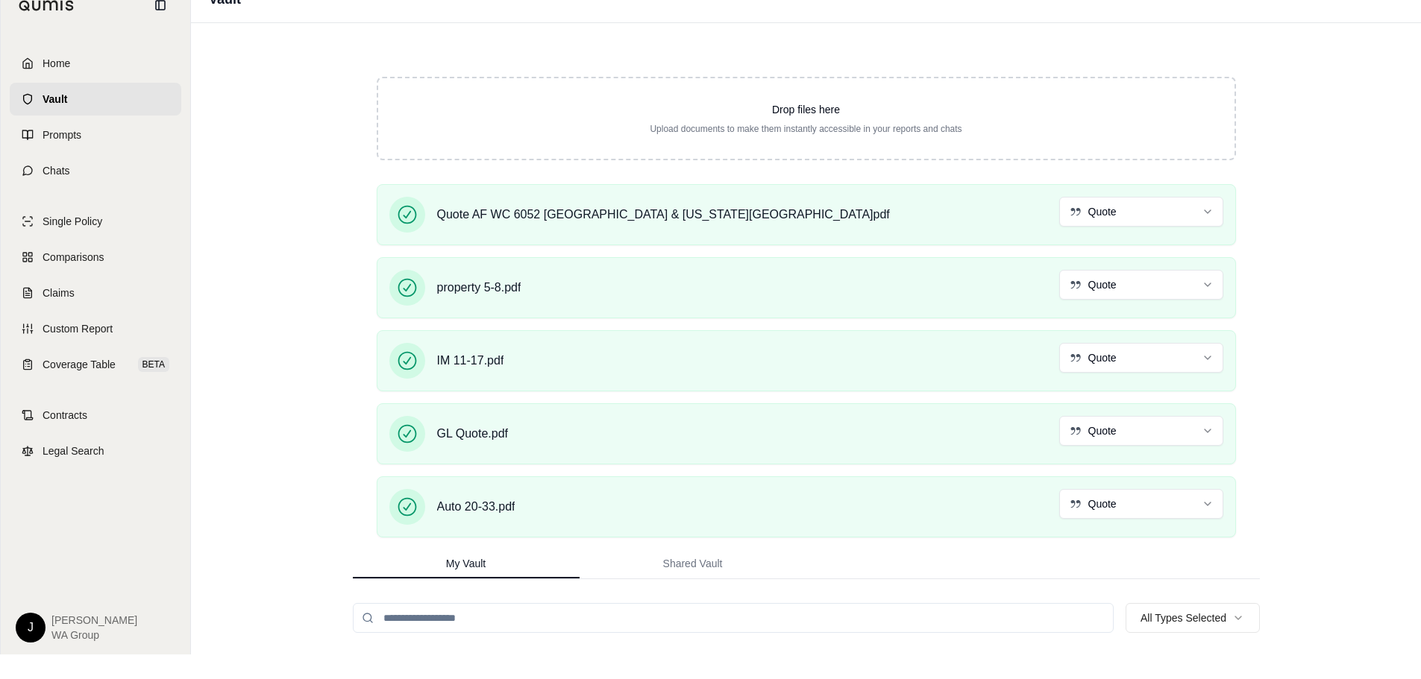
scroll to position [45, 0]
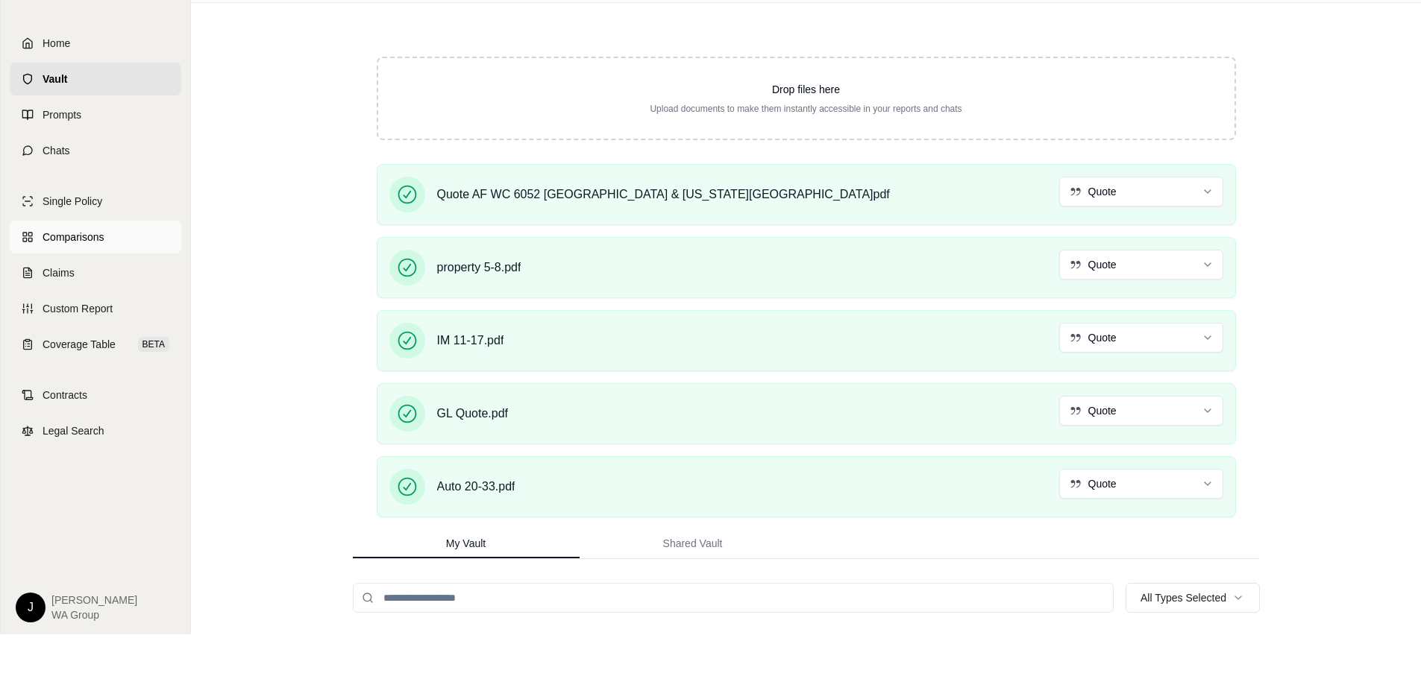
click at [69, 231] on span "Comparisons" at bounding box center [73, 237] width 61 height 15
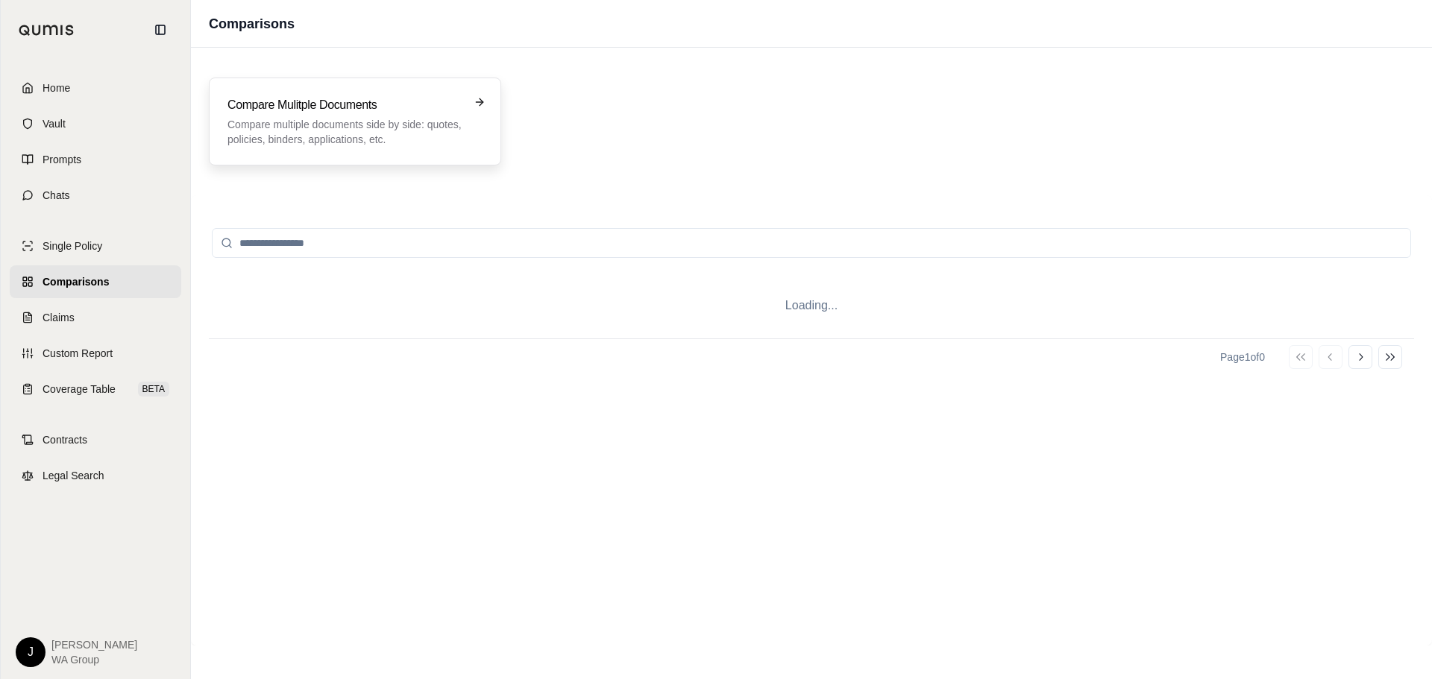
click at [272, 104] on h3 "Compare Mulitple Documents" at bounding box center [344, 105] width 234 height 18
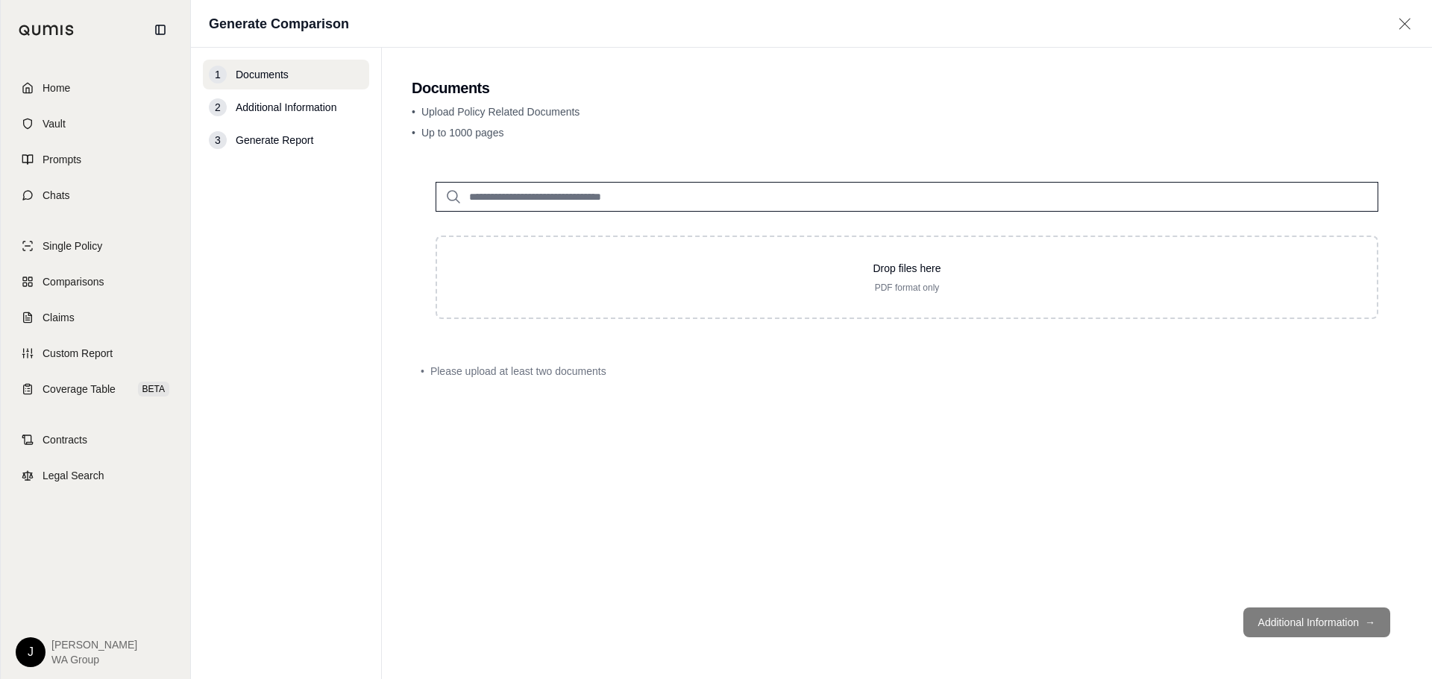
click at [602, 195] on input "search" at bounding box center [907, 197] width 943 height 30
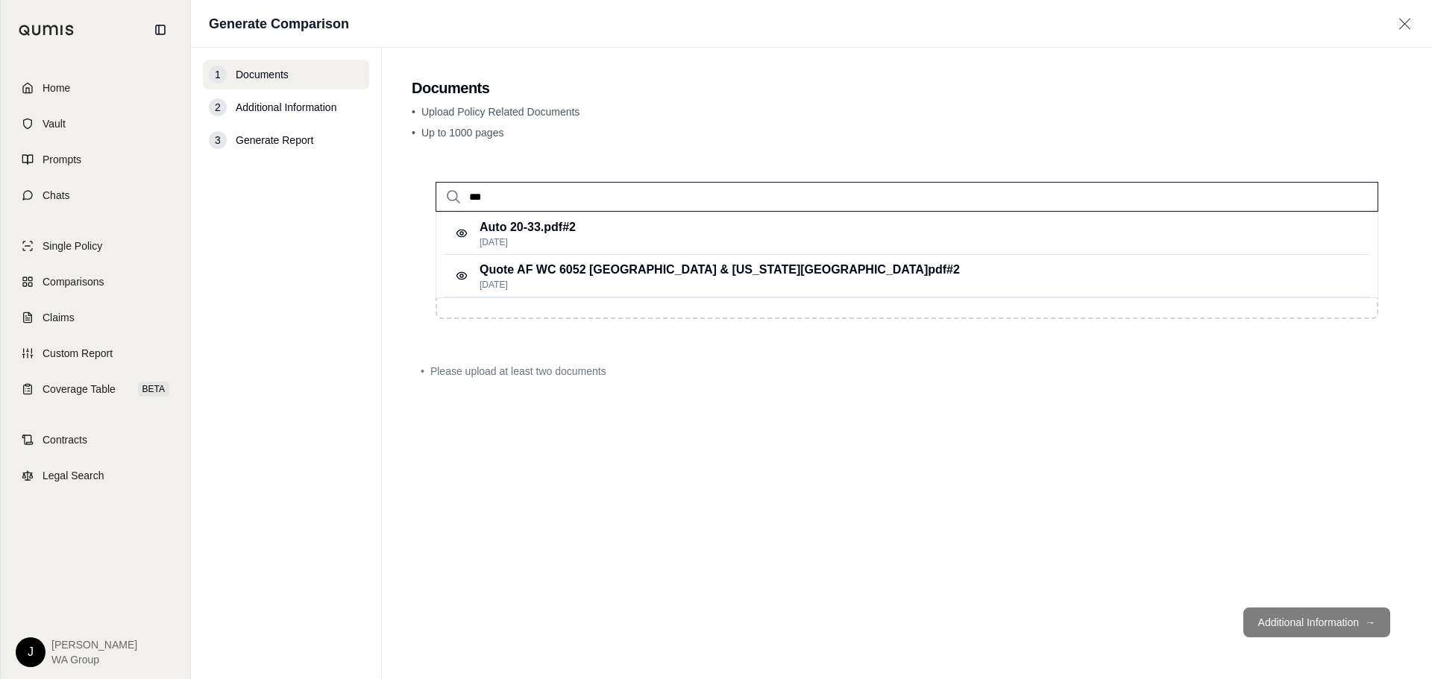
type input "****"
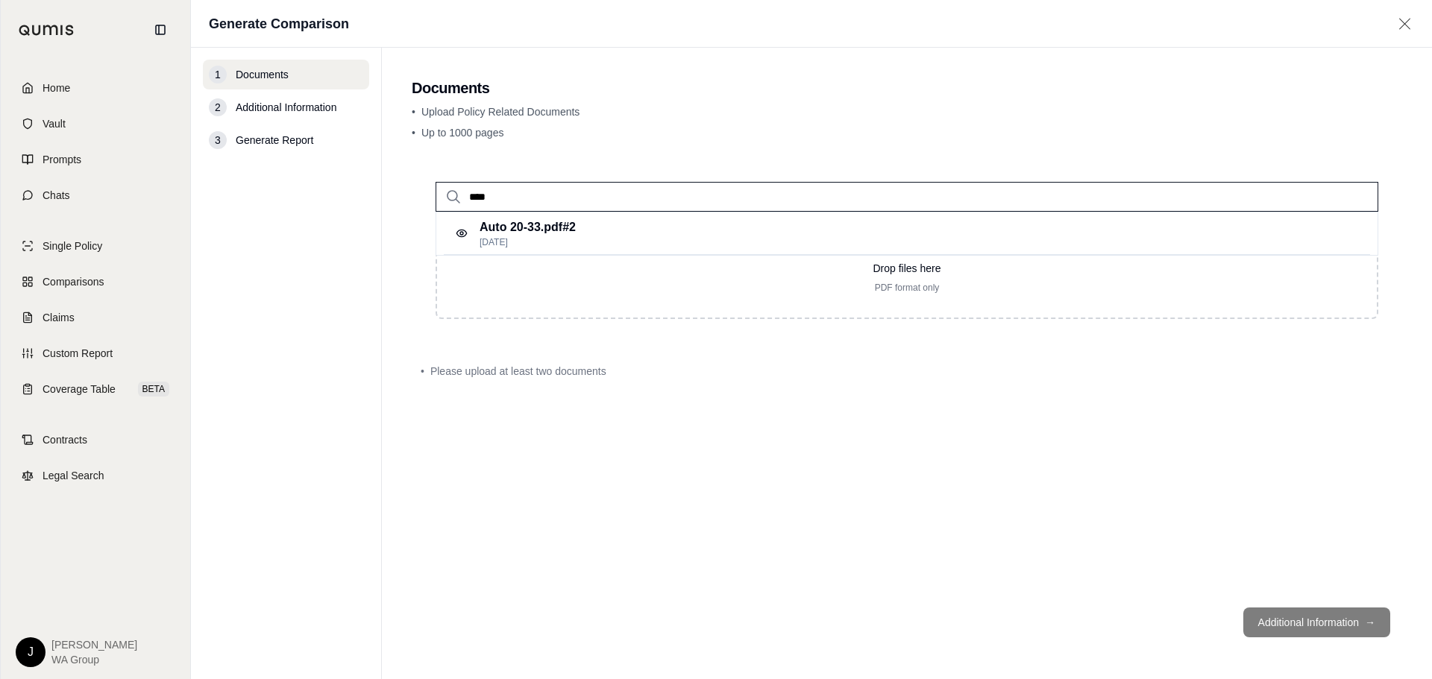
drag, startPoint x: 602, startPoint y: 195, endPoint x: 403, endPoint y: 181, distance: 199.6
click at [403, 181] on main "Documents • Upload Policy Related Documents • Up to 1000 pages **** Auto 20-33.…" at bounding box center [907, 364] width 1050 height 632
click at [404, 199] on main "Documents • Upload Policy Related Documents • Up to 1000 pages Drop files here …" at bounding box center [907, 364] width 1050 height 632
click at [60, 123] on span "Vault" at bounding box center [54, 123] width 23 height 15
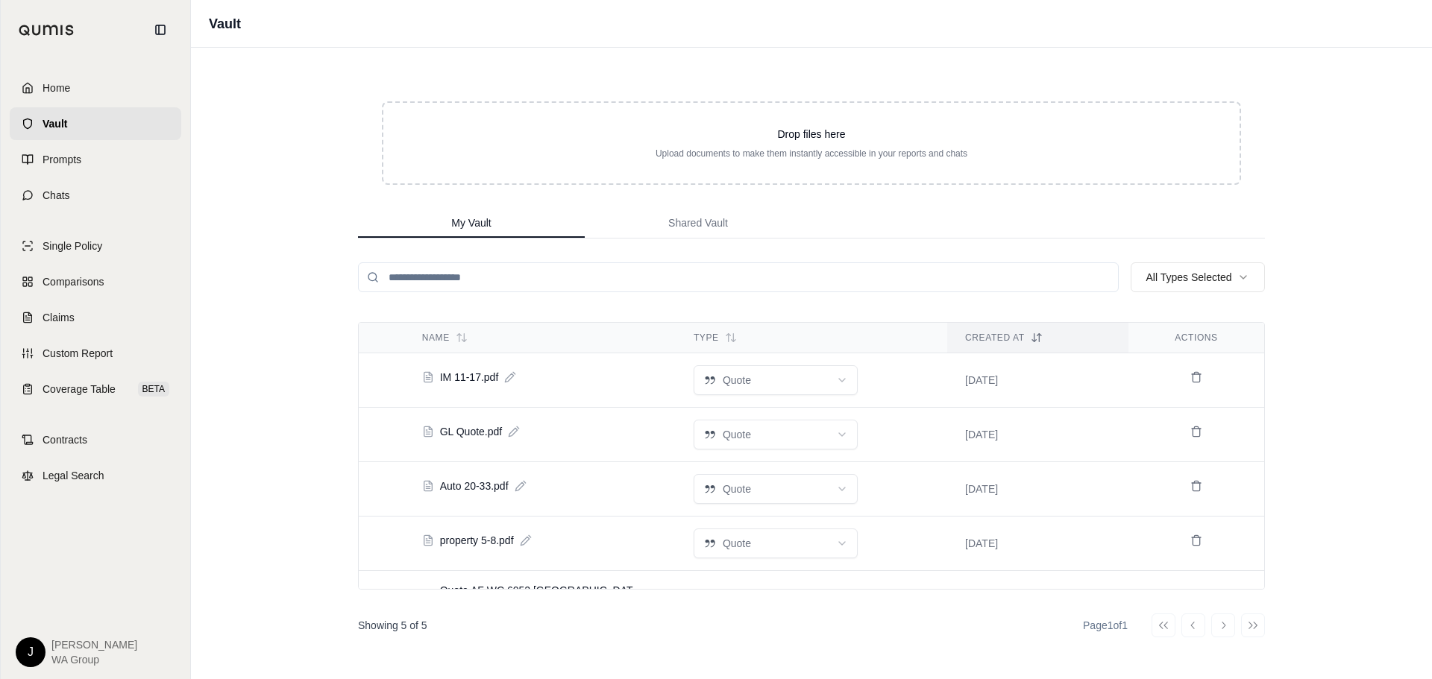
click at [300, 327] on div "Vault Drop files here Upload documents to make them instantly accessible in you…" at bounding box center [811, 339] width 1241 height 679
click at [87, 169] on link "Prompts" at bounding box center [96, 159] width 172 height 33
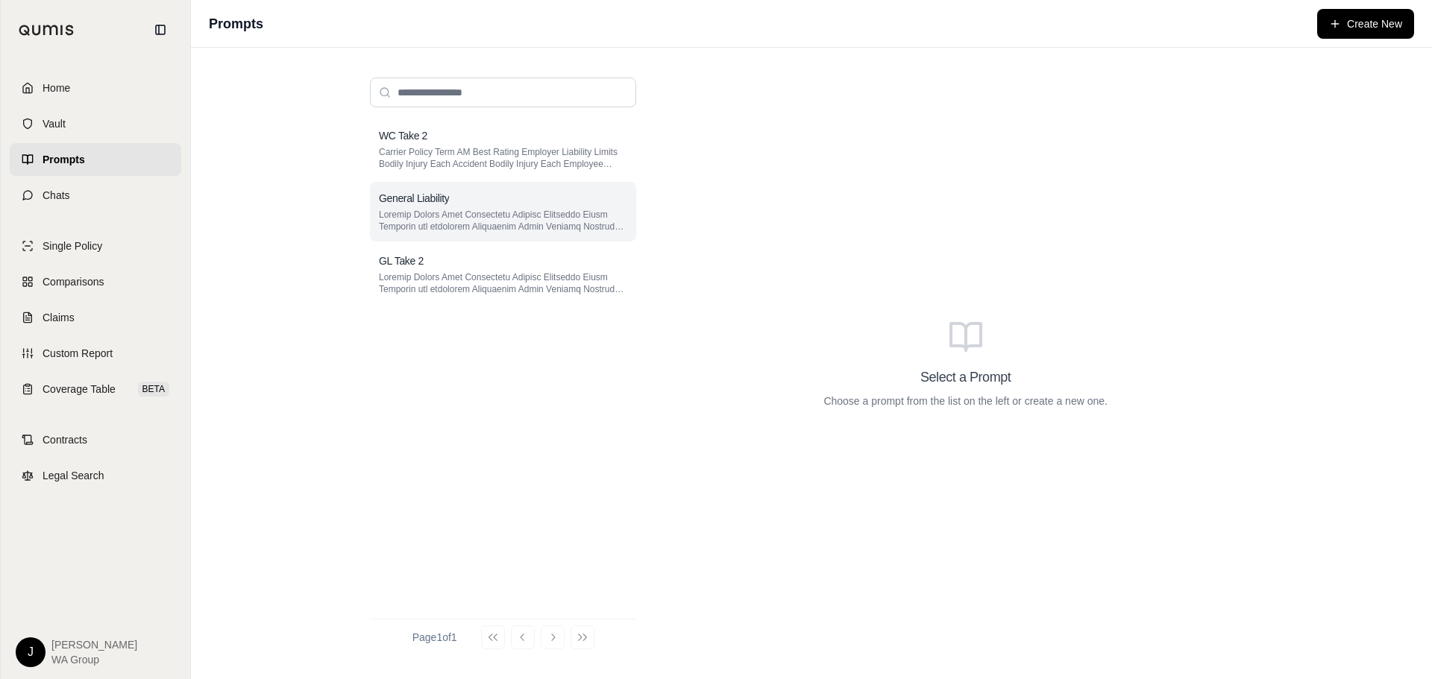
click at [409, 220] on p at bounding box center [503, 221] width 248 height 24
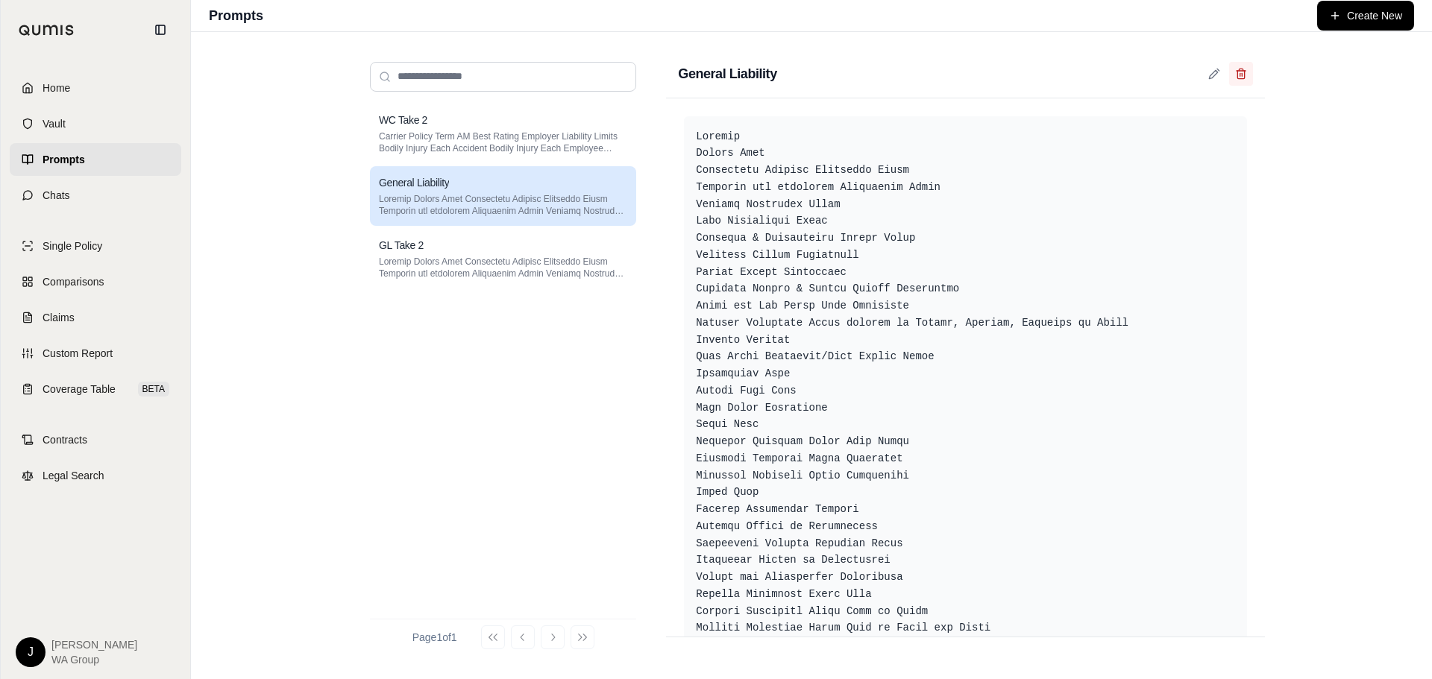
click at [1237, 76] on icon at bounding box center [1240, 75] width 7 height 8
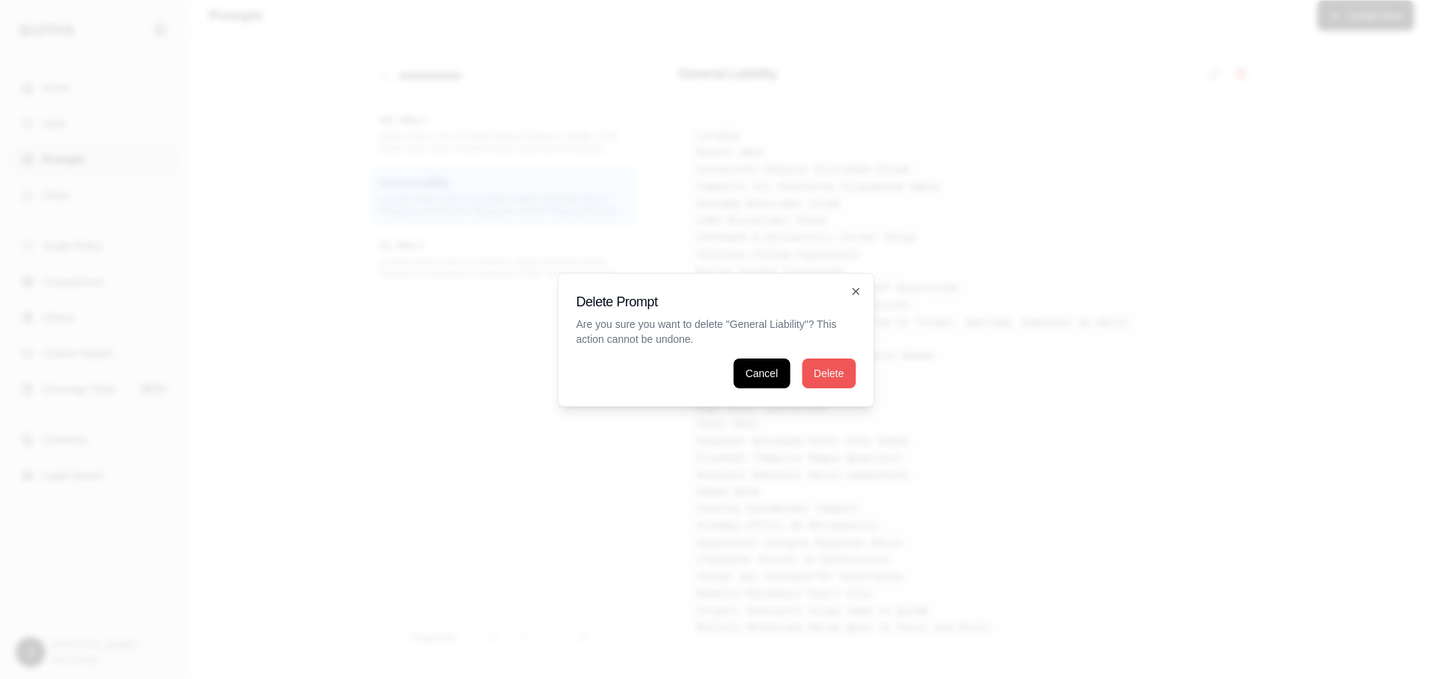
click at [835, 374] on button "Delete" at bounding box center [829, 374] width 54 height 30
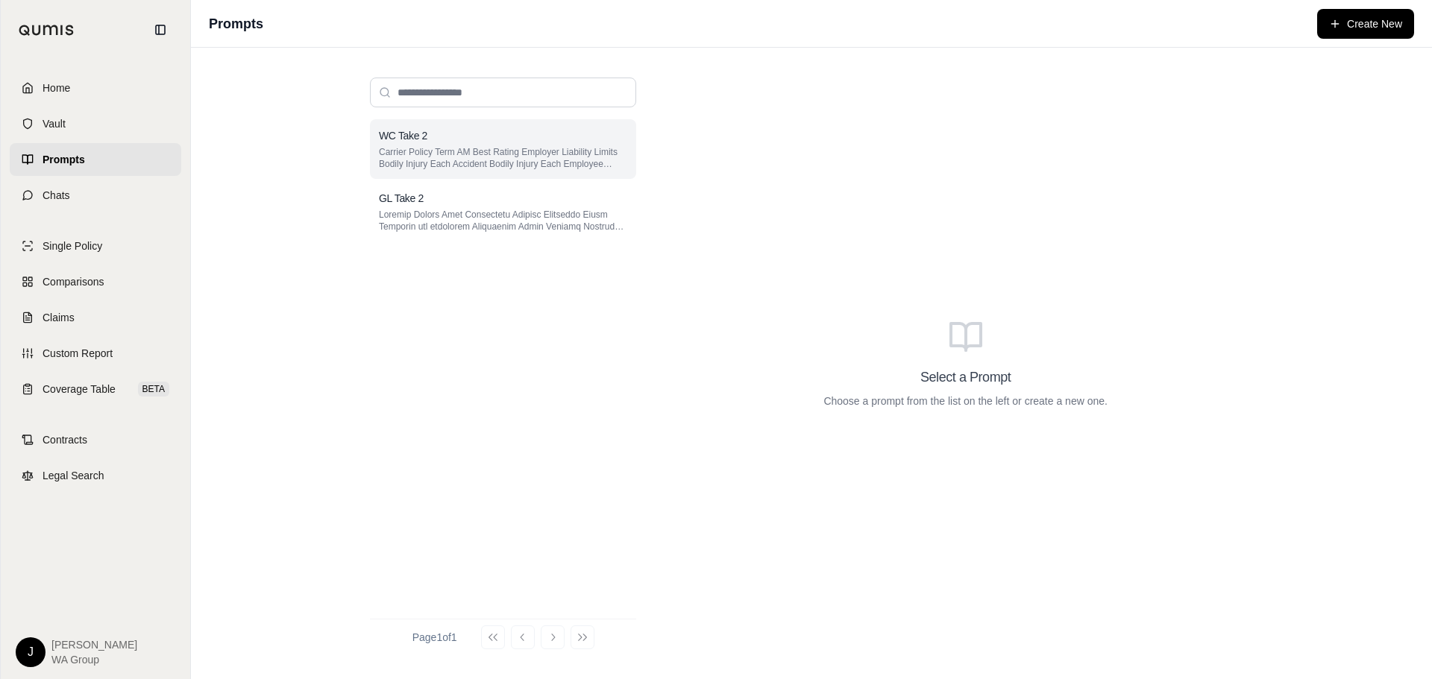
click at [431, 148] on p "Carrier Policy Term AM Best Rating Employer Liability Limits Bodily Injury Each…" at bounding box center [503, 158] width 248 height 24
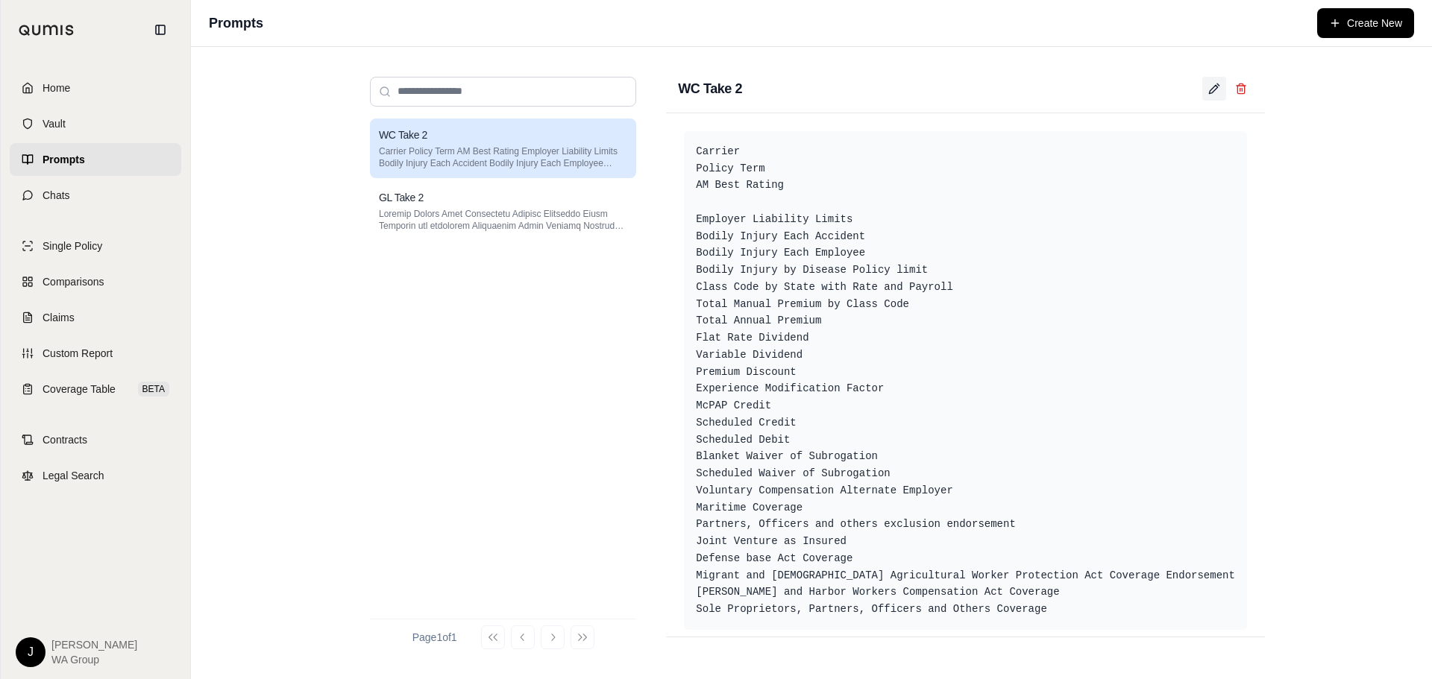
click at [1215, 92] on icon at bounding box center [1214, 89] width 12 height 12
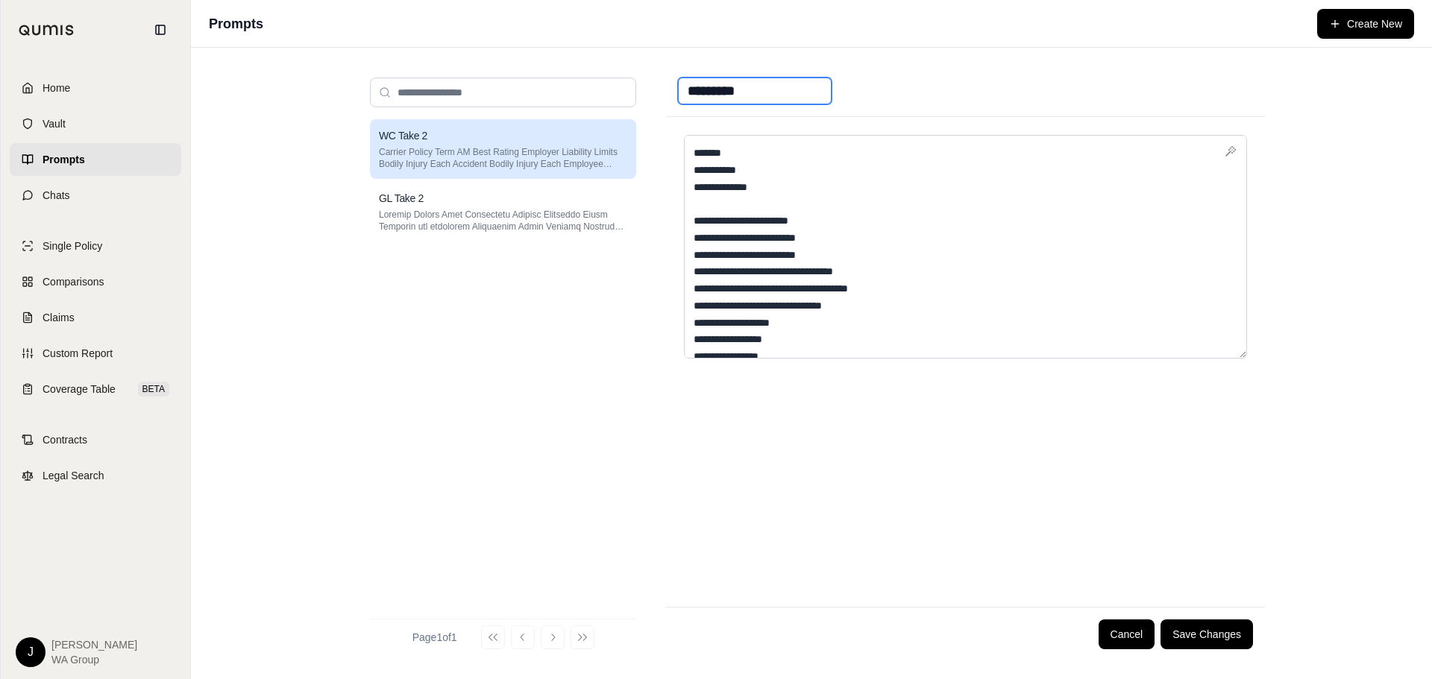
drag, startPoint x: 767, startPoint y: 87, endPoint x: 614, endPoint y: 87, distance: 153.6
click at [614, 87] on div "WC Take 2 Carrier Policy Term AM Best Rating Employer Liability Limits Bodily I…" at bounding box center [811, 364] width 907 height 596
type input "*********"
click at [1197, 642] on button "Save Changes" at bounding box center [1207, 635] width 92 height 30
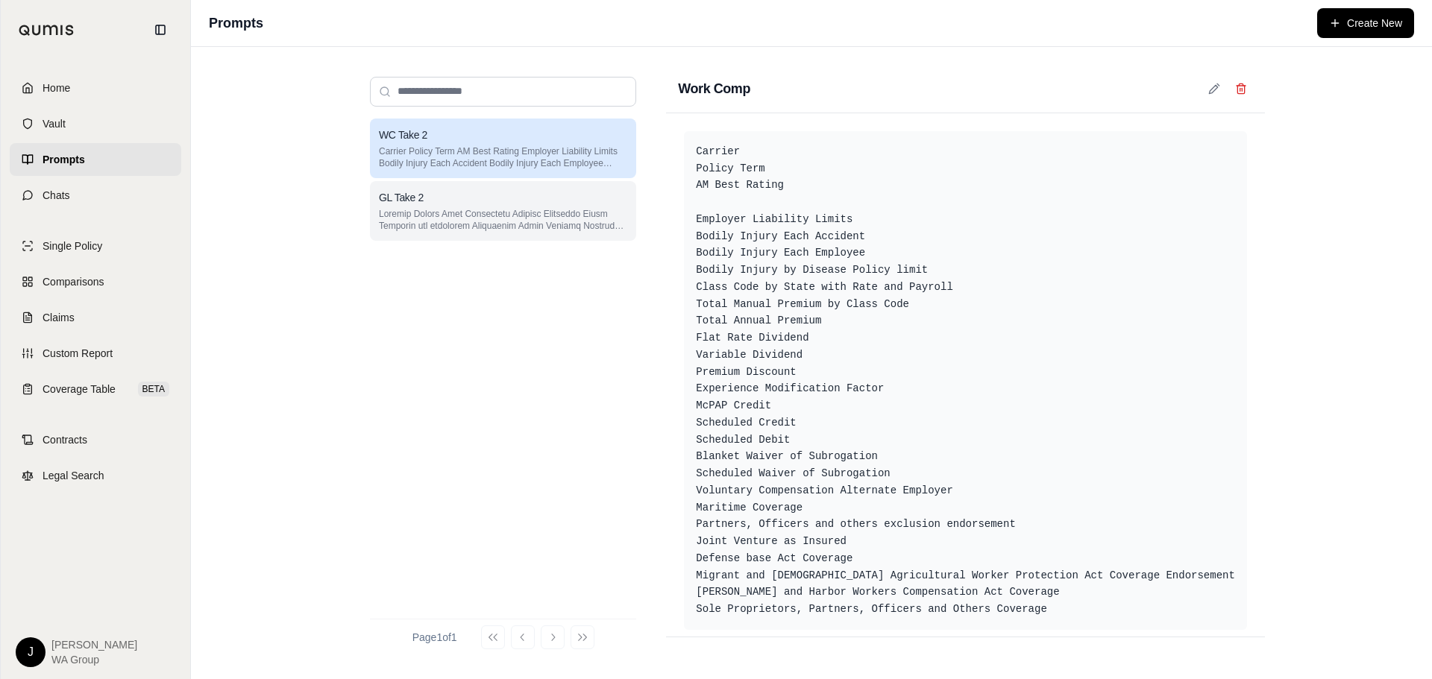
click at [462, 224] on p at bounding box center [503, 220] width 248 height 24
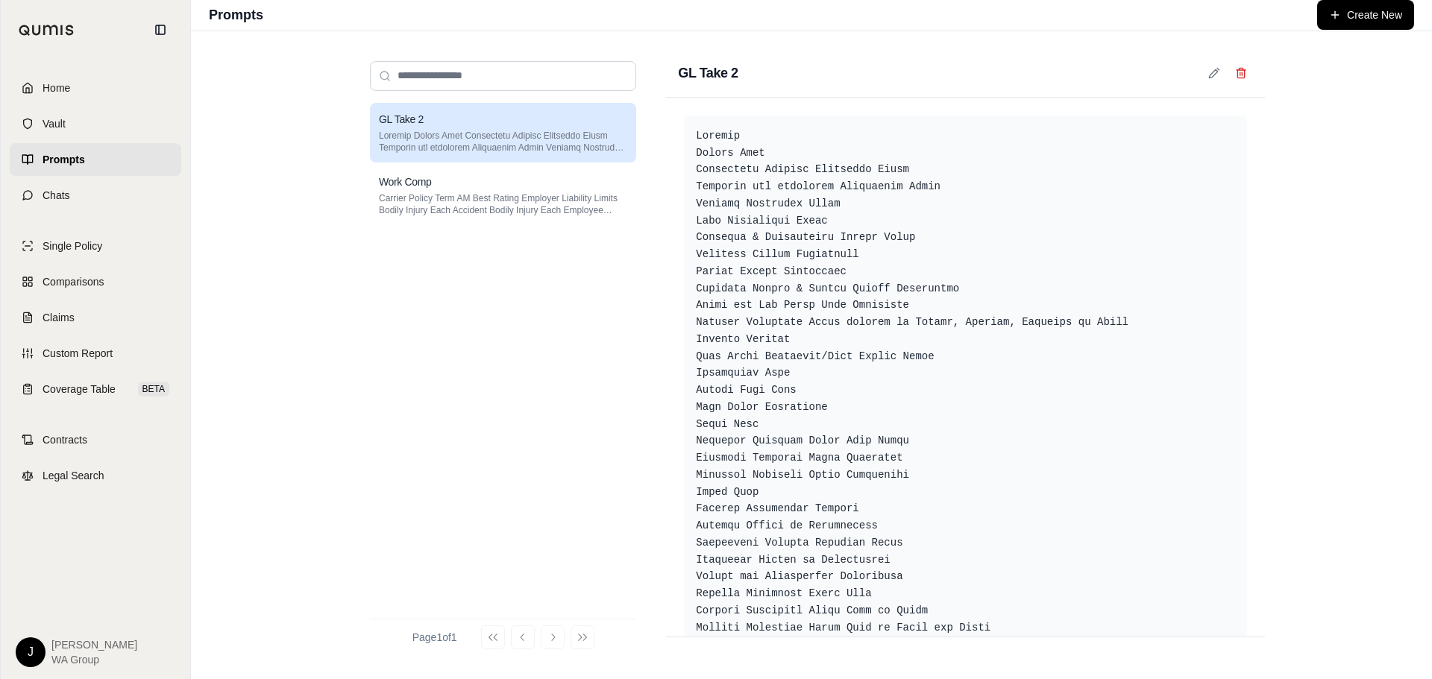
click at [766, 81] on div "GL Take 2" at bounding box center [965, 73] width 599 height 48
click at [1216, 75] on icon at bounding box center [1213, 73] width 8 height 8
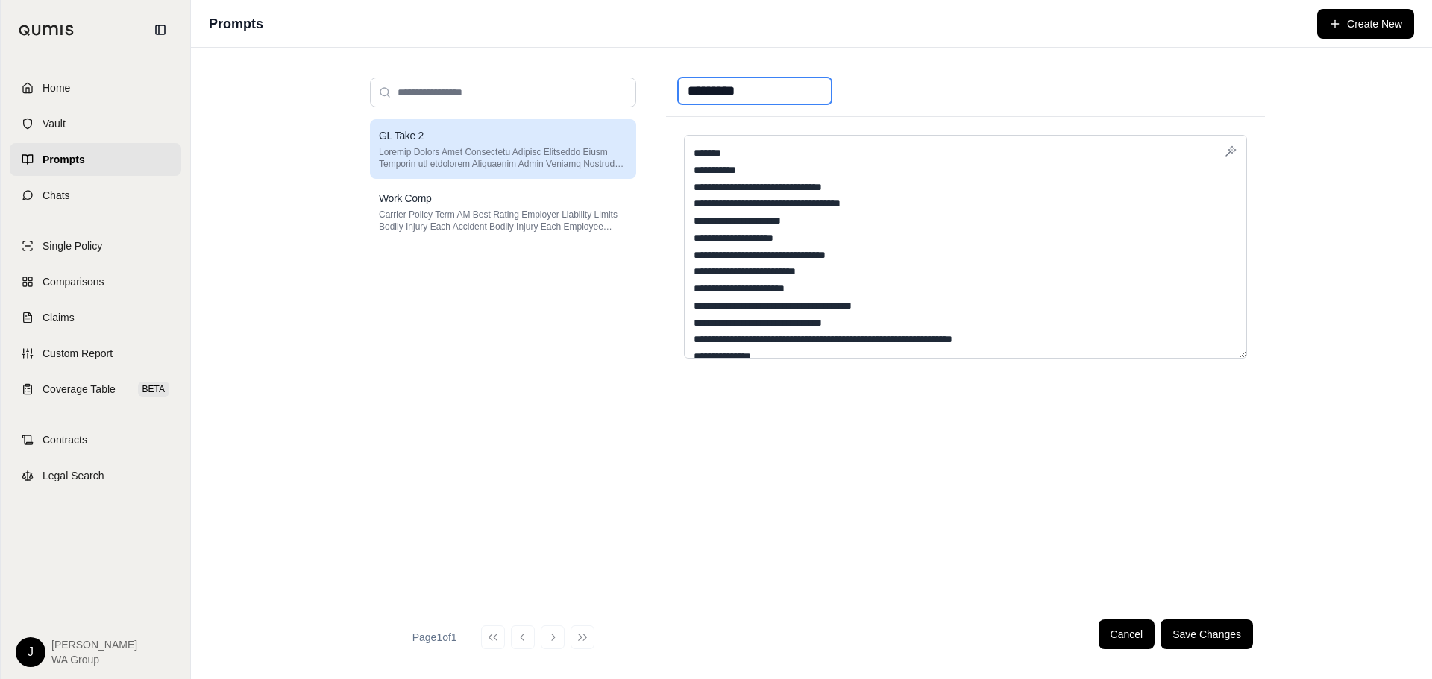
drag, startPoint x: 715, startPoint y: 91, endPoint x: 806, endPoint y: 90, distance: 91.0
click at [806, 90] on input "*********" at bounding box center [755, 91] width 154 height 27
type input "**"
click at [1222, 629] on button "Save Changes" at bounding box center [1207, 635] width 92 height 30
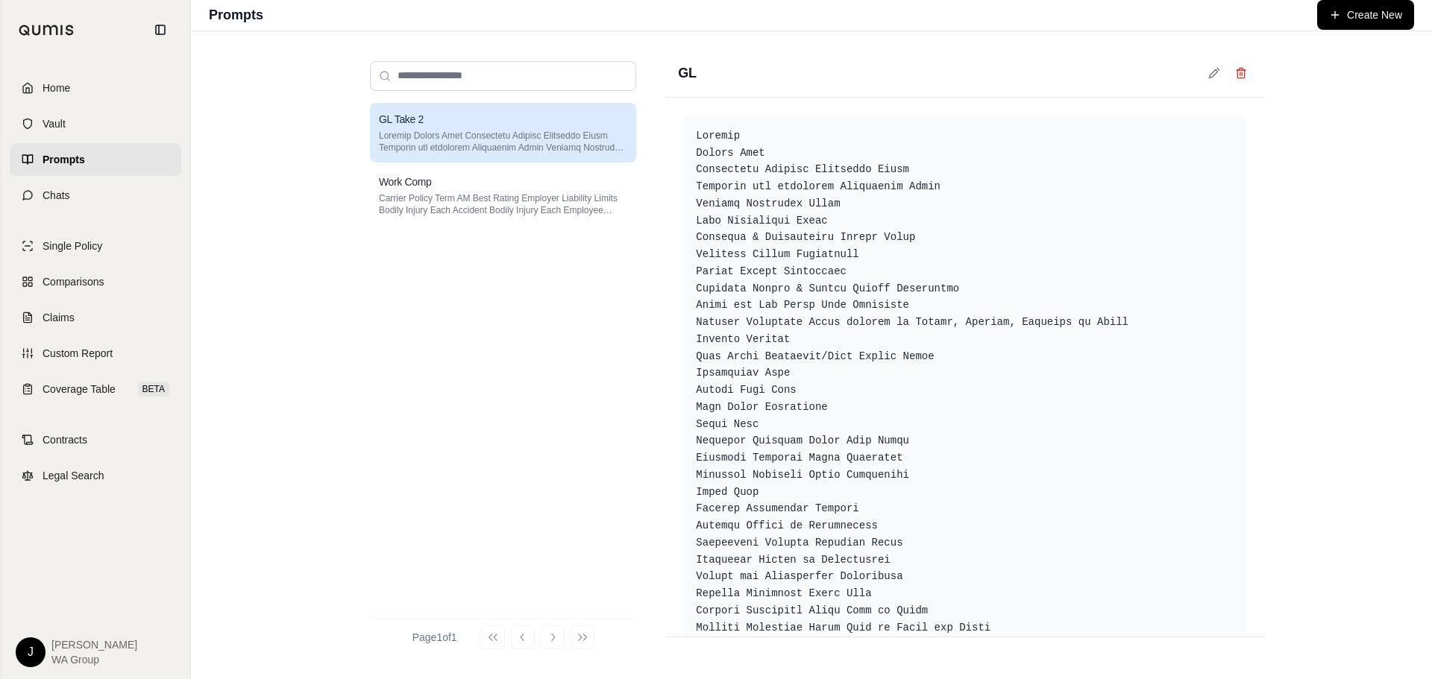
click at [552, 438] on div "GL Take 2 Work Comp Carrier Policy Term AM Best Rating Employer Liability Limit…" at bounding box center [503, 355] width 266 height 504
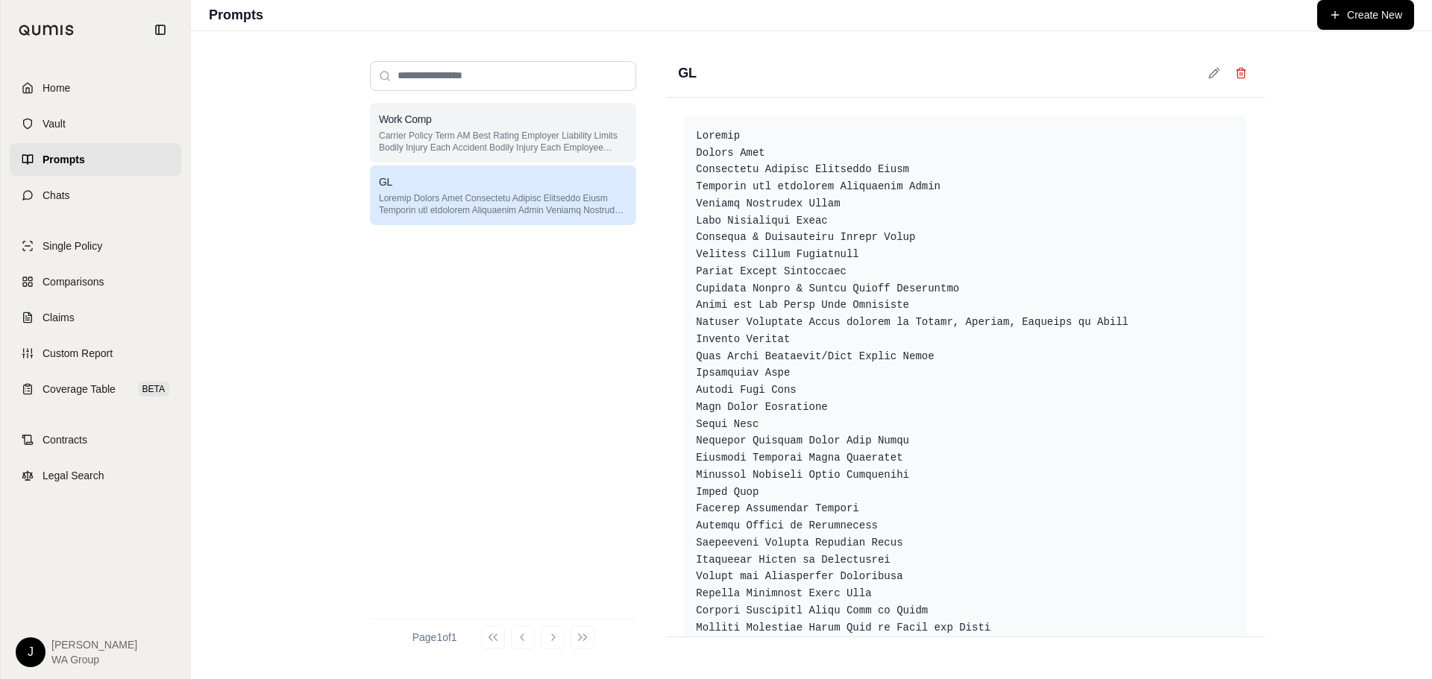
click at [439, 142] on p "Carrier Policy Term AM Best Rating Employer Liability Limits Bodily Injury Each…" at bounding box center [503, 142] width 248 height 24
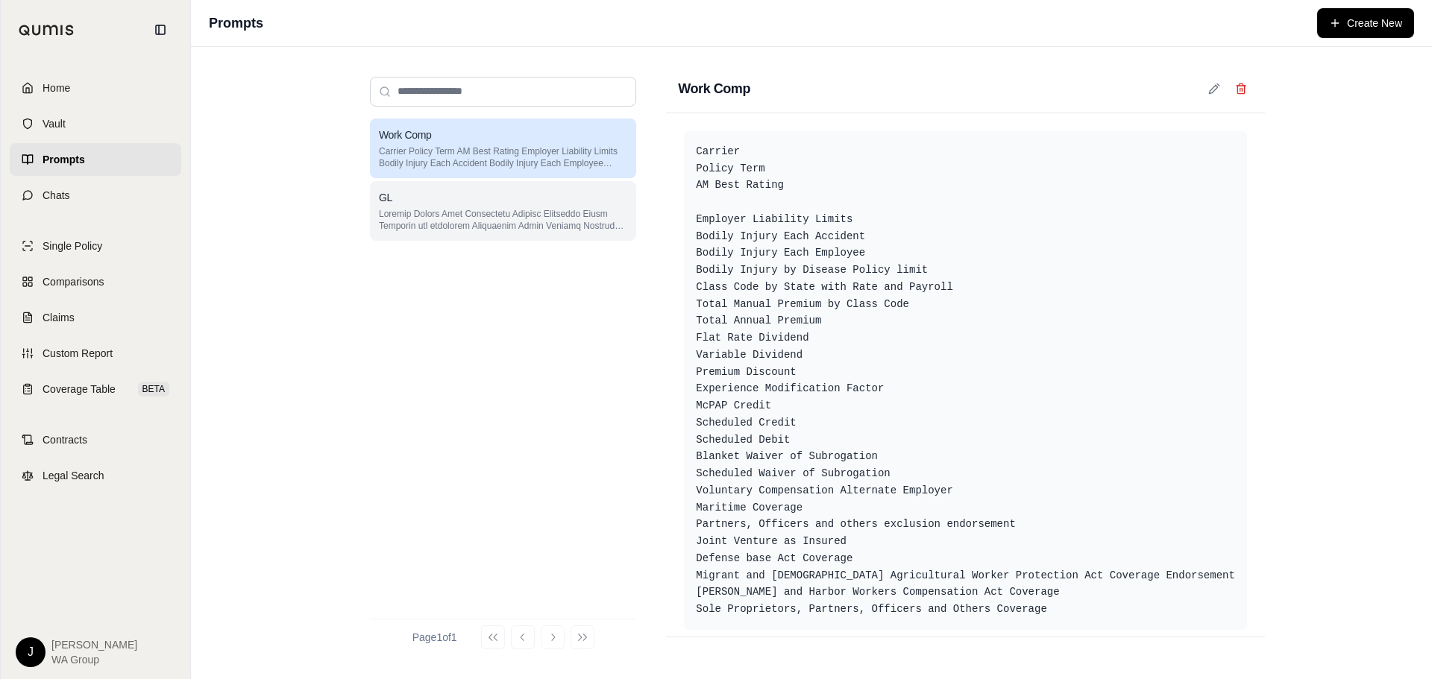
click at [447, 202] on div "GL" at bounding box center [503, 197] width 248 height 15
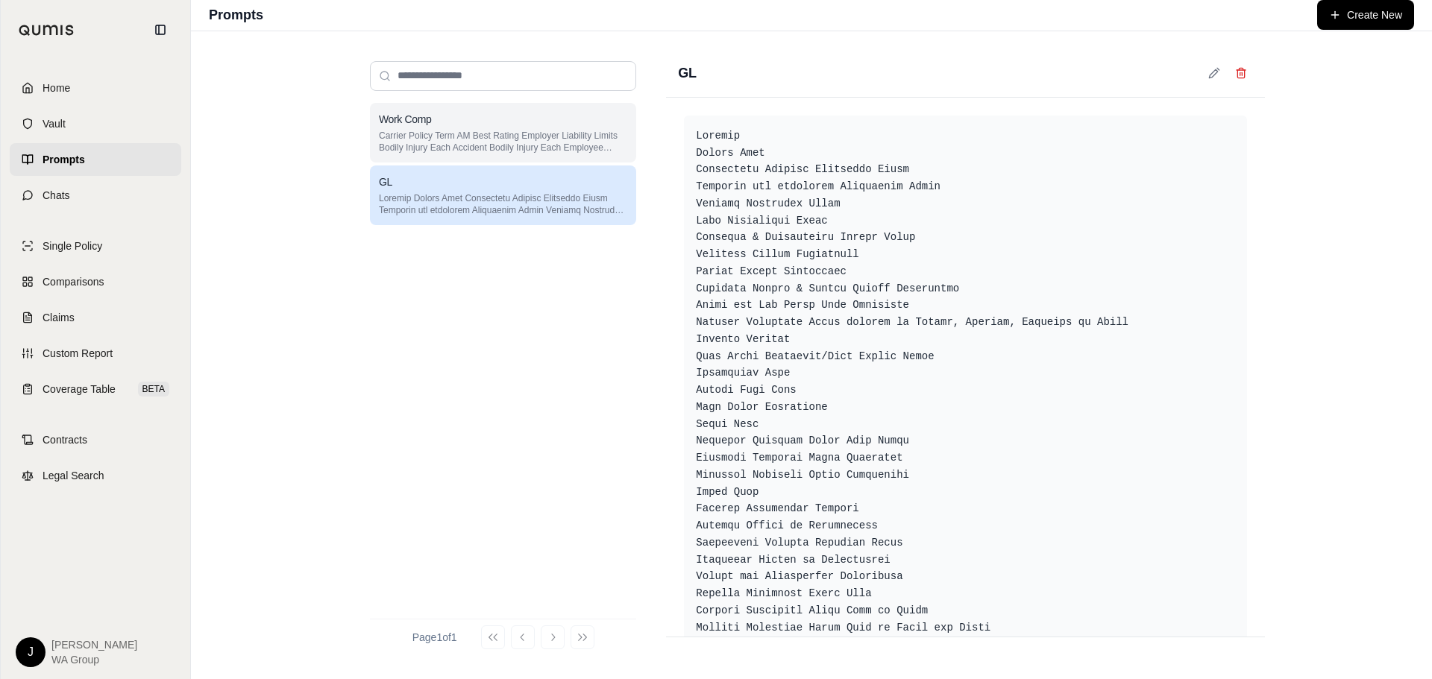
click at [487, 138] on p "Carrier Policy Term AM Best Rating Employer Liability Limits Bodily Injury Each…" at bounding box center [503, 142] width 248 height 24
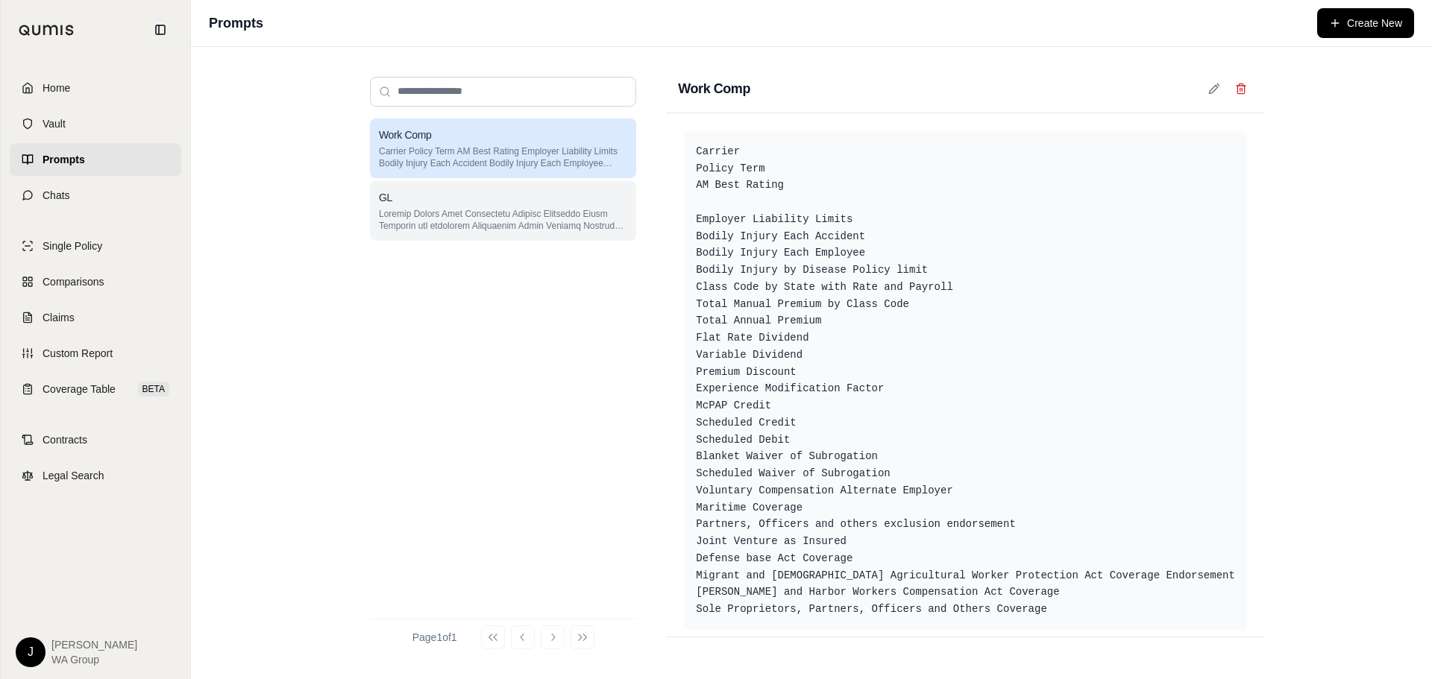
click at [486, 208] on p at bounding box center [503, 220] width 248 height 24
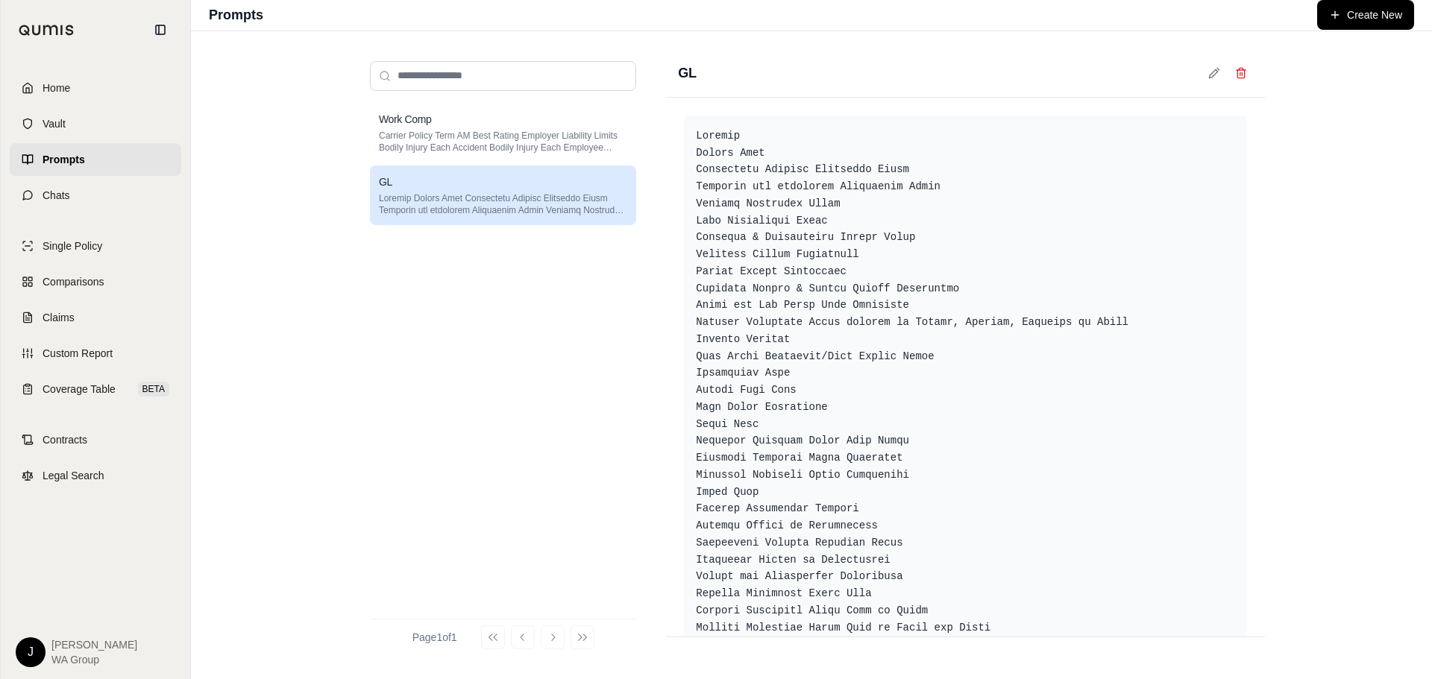
click at [465, 349] on div "Work Comp Carrier Policy Term AM Best Rating Employer Liability Limits Bodily I…" at bounding box center [503, 355] width 266 height 504
click at [550, 277] on div "Work Comp Carrier Policy Term AM Best Rating Employer Liability Limits Bodily I…" at bounding box center [503, 355] width 266 height 504
click at [471, 69] on input "search" at bounding box center [503, 76] width 266 height 30
click at [308, 62] on div "Work Comp Carrier Policy Term AM Best Rating Employer Liability Limits Bodily I…" at bounding box center [811, 355] width 1241 height 648
click at [1360, 19] on button "Create New" at bounding box center [1365, 15] width 97 height 30
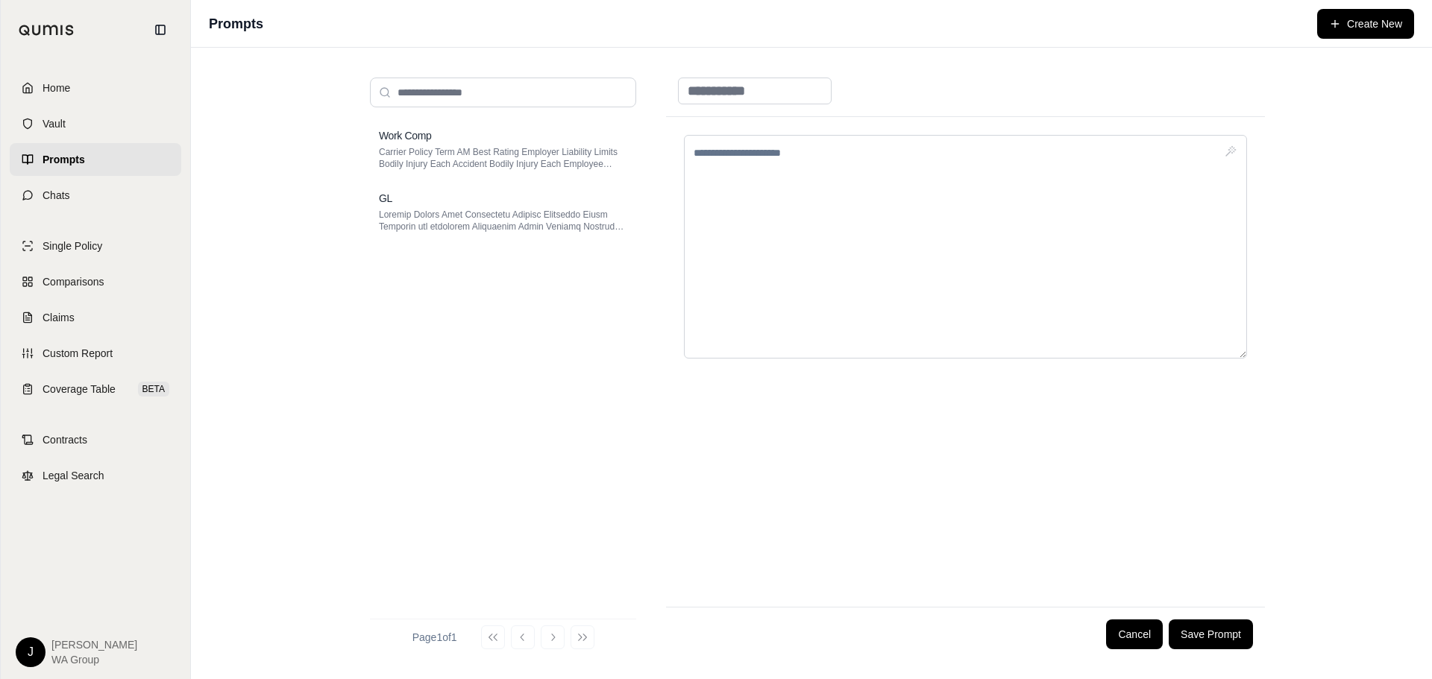
drag, startPoint x: 366, startPoint y: 423, endPoint x: 357, endPoint y: 432, distance: 13.2
click at [366, 423] on div "Work Comp Carrier Policy Term AM Best Rating Employer Liability Limits Bodily I…" at bounding box center [503, 364] width 290 height 596
click at [728, 82] on input at bounding box center [755, 91] width 154 height 27
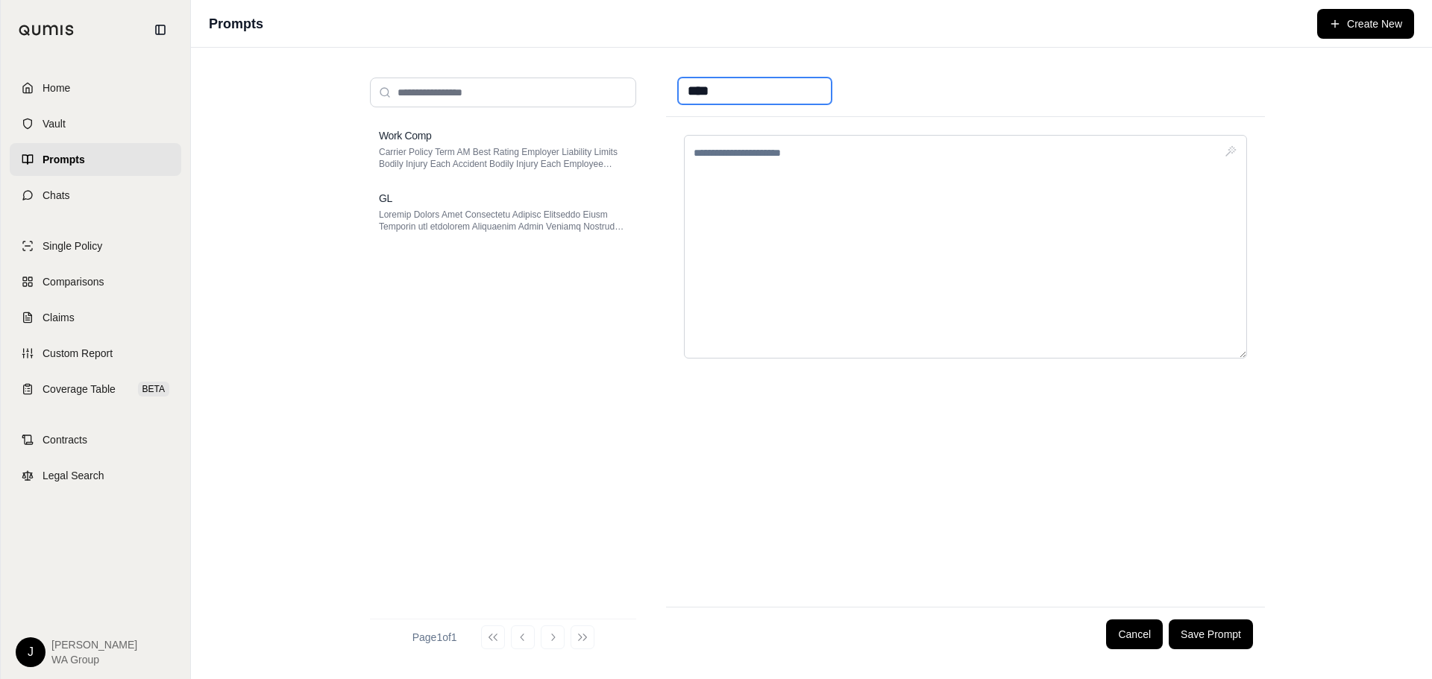
type input "****"
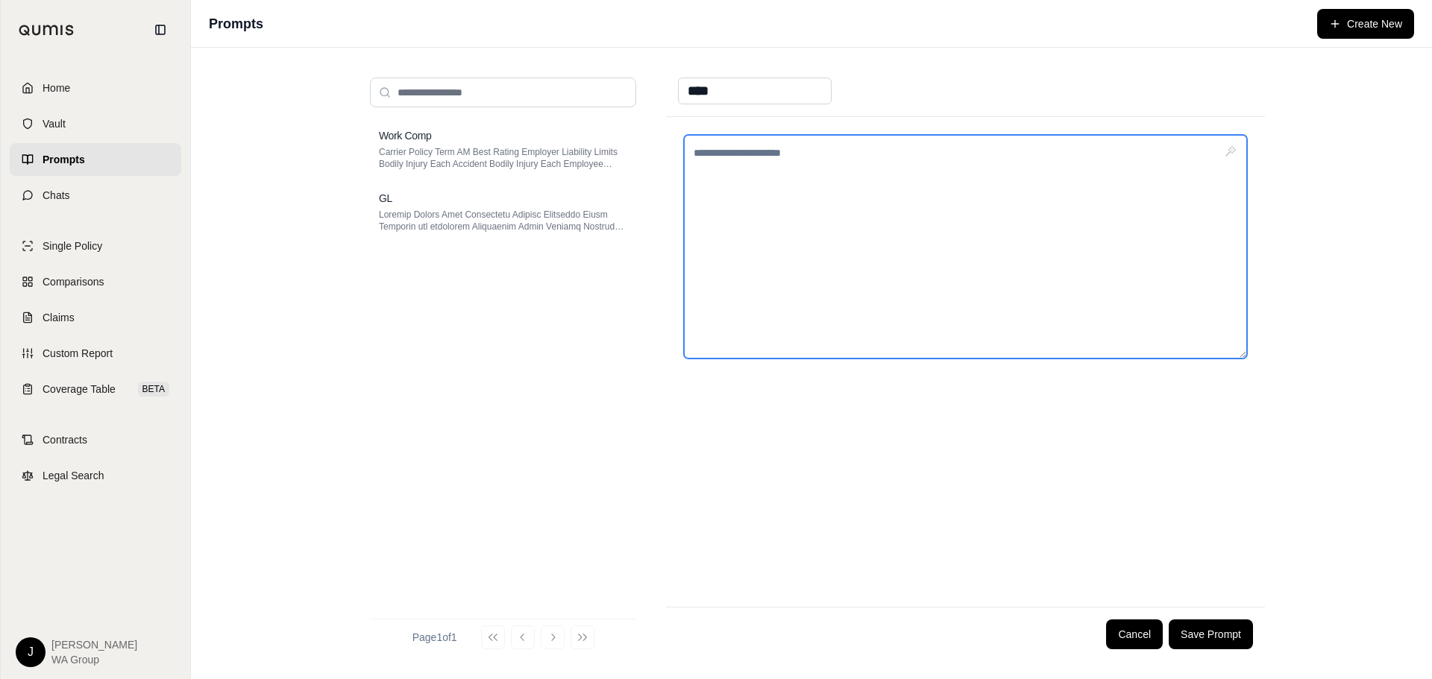
click at [750, 147] on textarea at bounding box center [965, 247] width 563 height 224
paste textarea "**********"
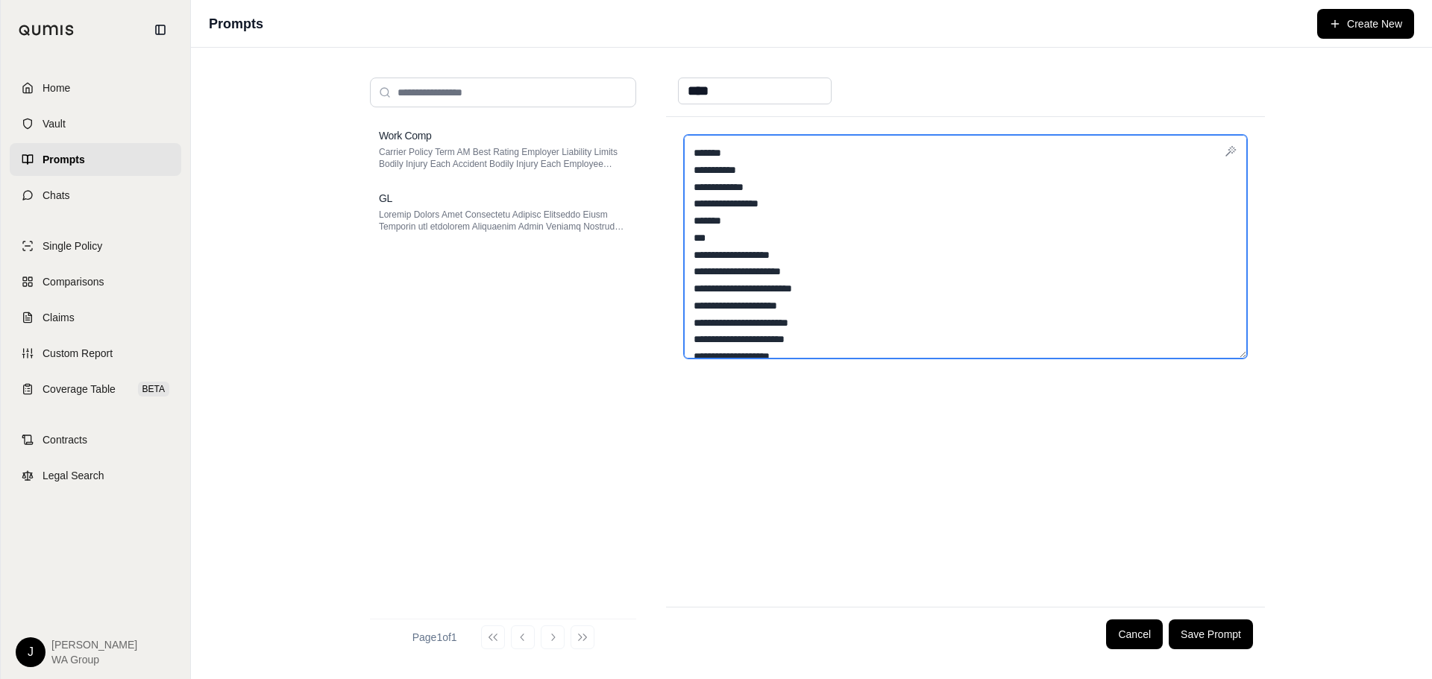
scroll to position [615, 0]
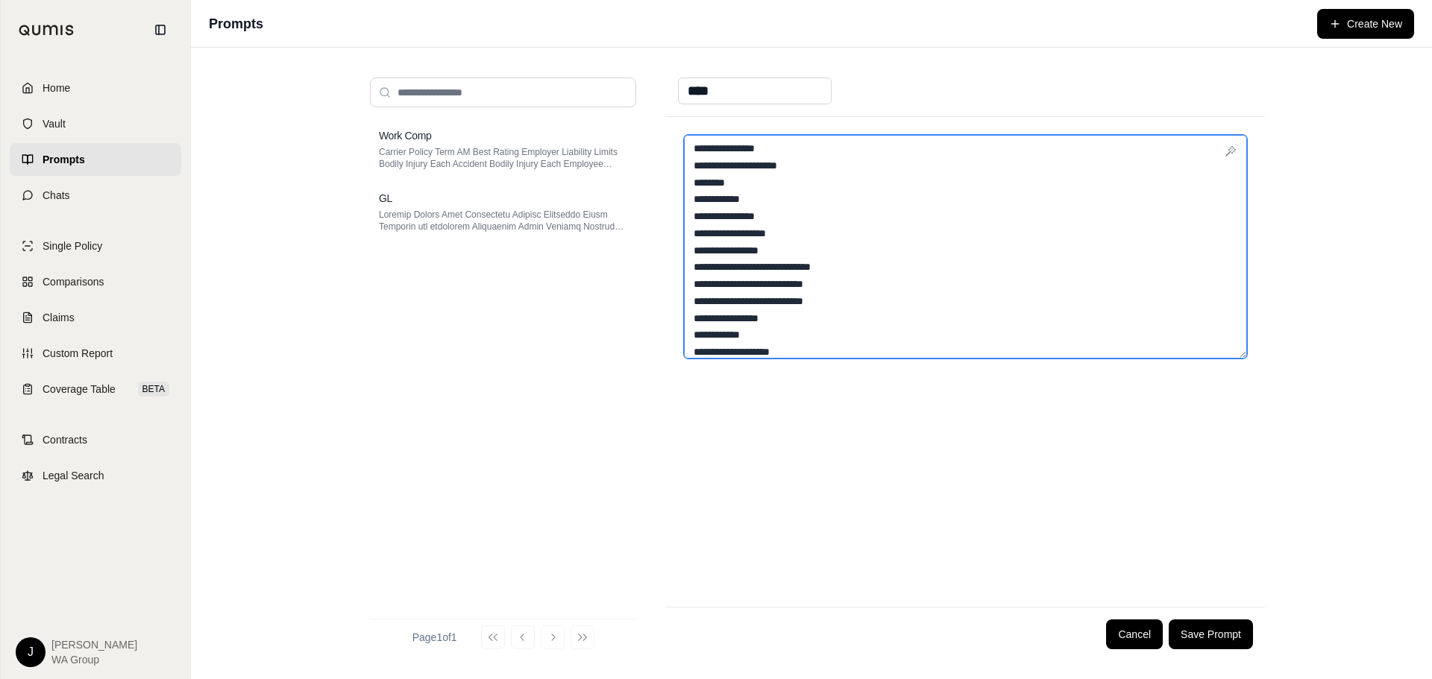
click at [773, 182] on textarea at bounding box center [965, 247] width 563 height 224
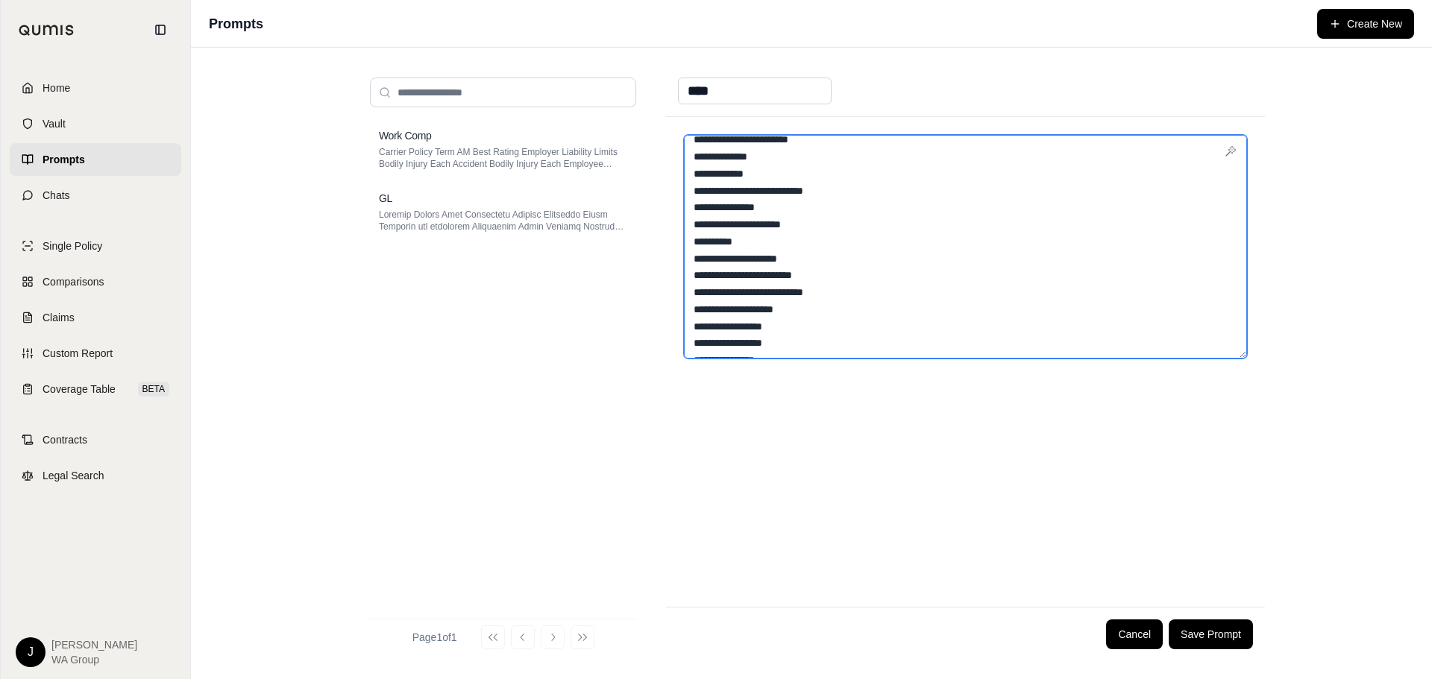
scroll to position [478, 0]
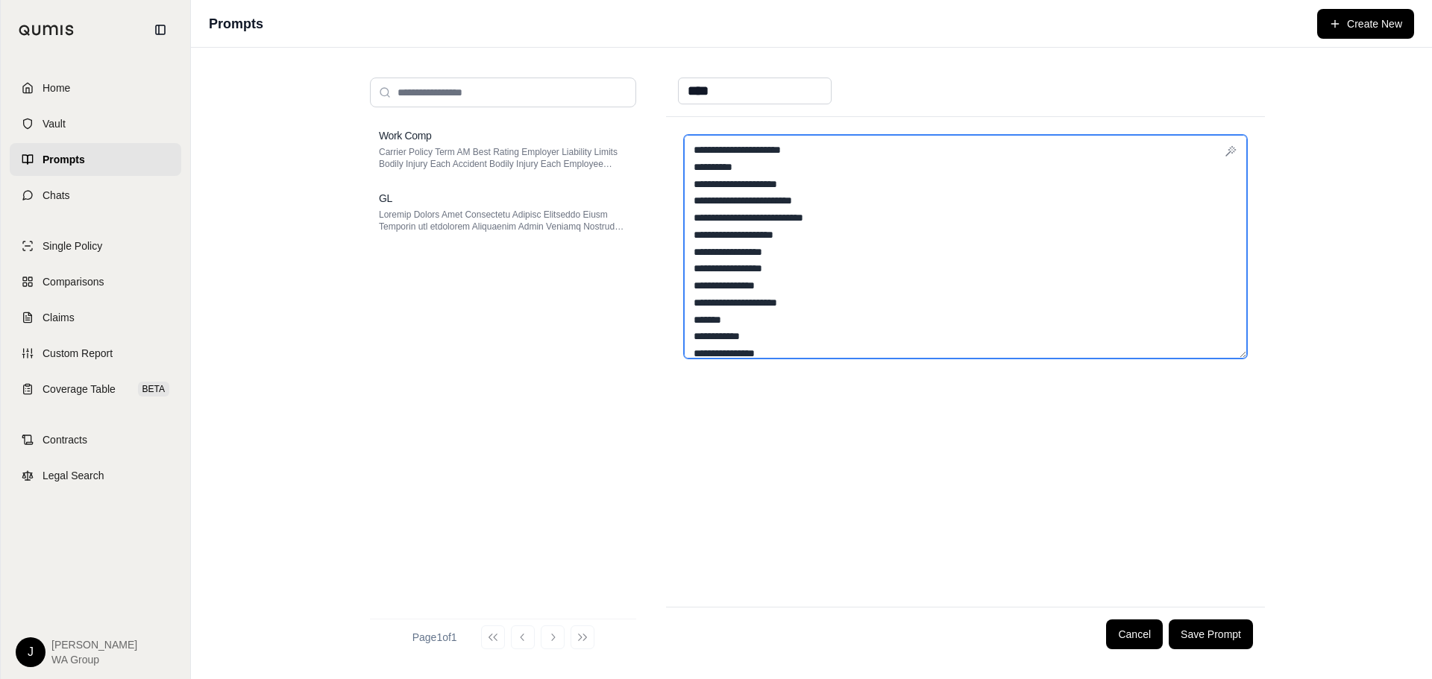
drag, startPoint x: 806, startPoint y: 264, endPoint x: 681, endPoint y: 258, distance: 125.4
click at [681, 258] on div at bounding box center [965, 362] width 599 height 490
click at [705, 266] on textarea at bounding box center [965, 247] width 563 height 224
drag, startPoint x: 809, startPoint y: 269, endPoint x: 691, endPoint y: 265, distance: 117.9
click at [691, 265] on textarea at bounding box center [965, 247] width 563 height 224
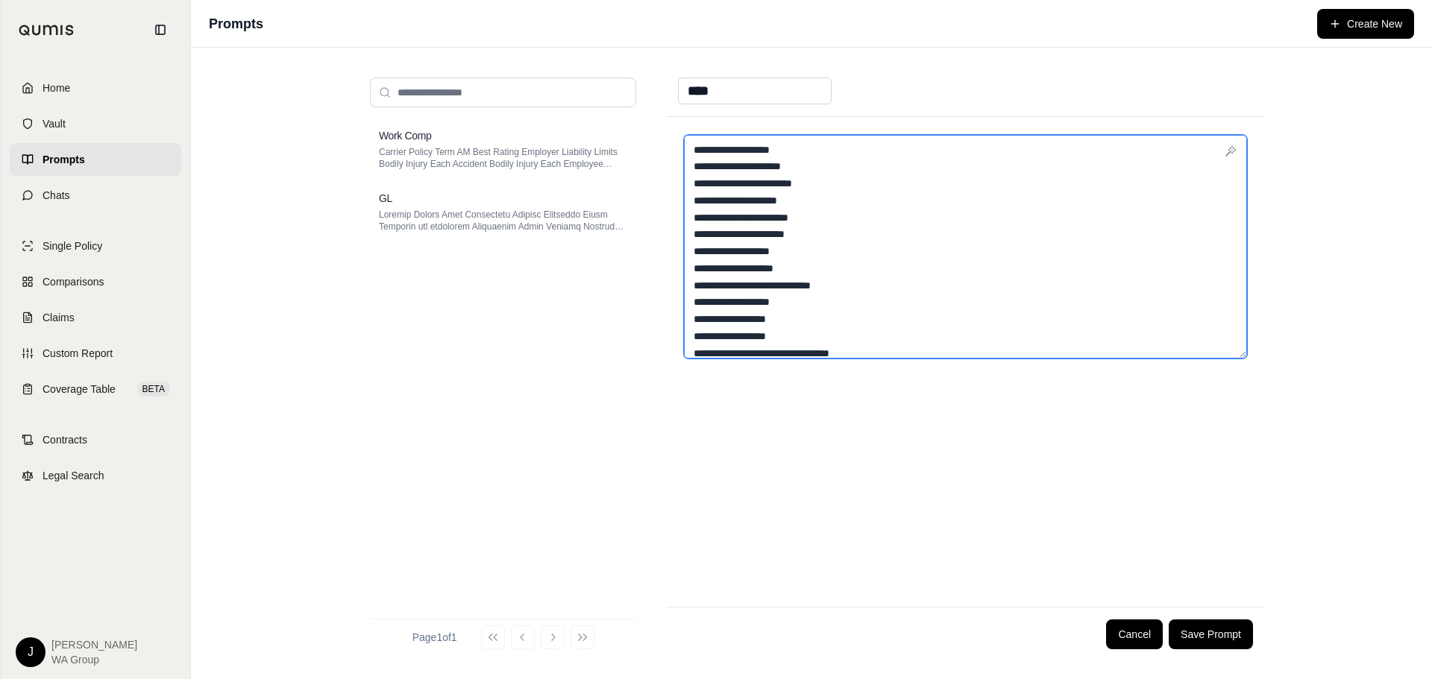
scroll to position [0, 0]
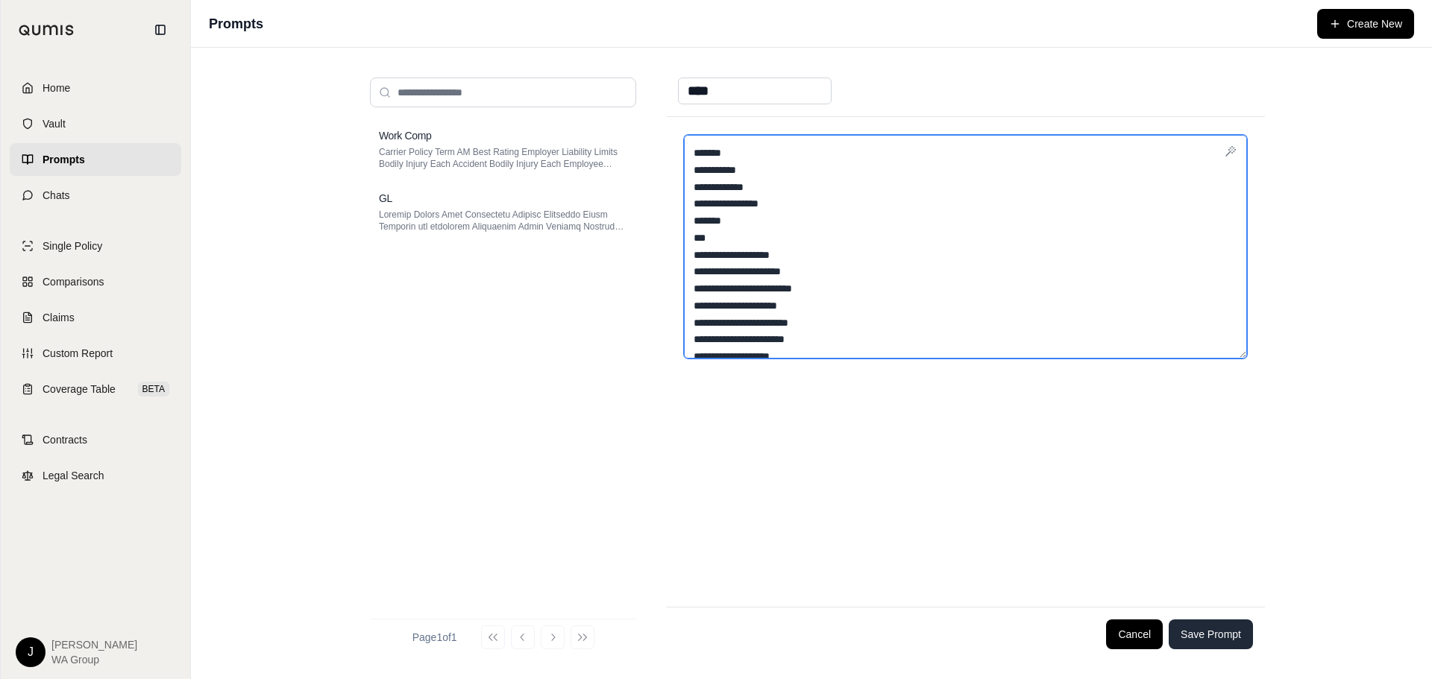
type textarea "**********"
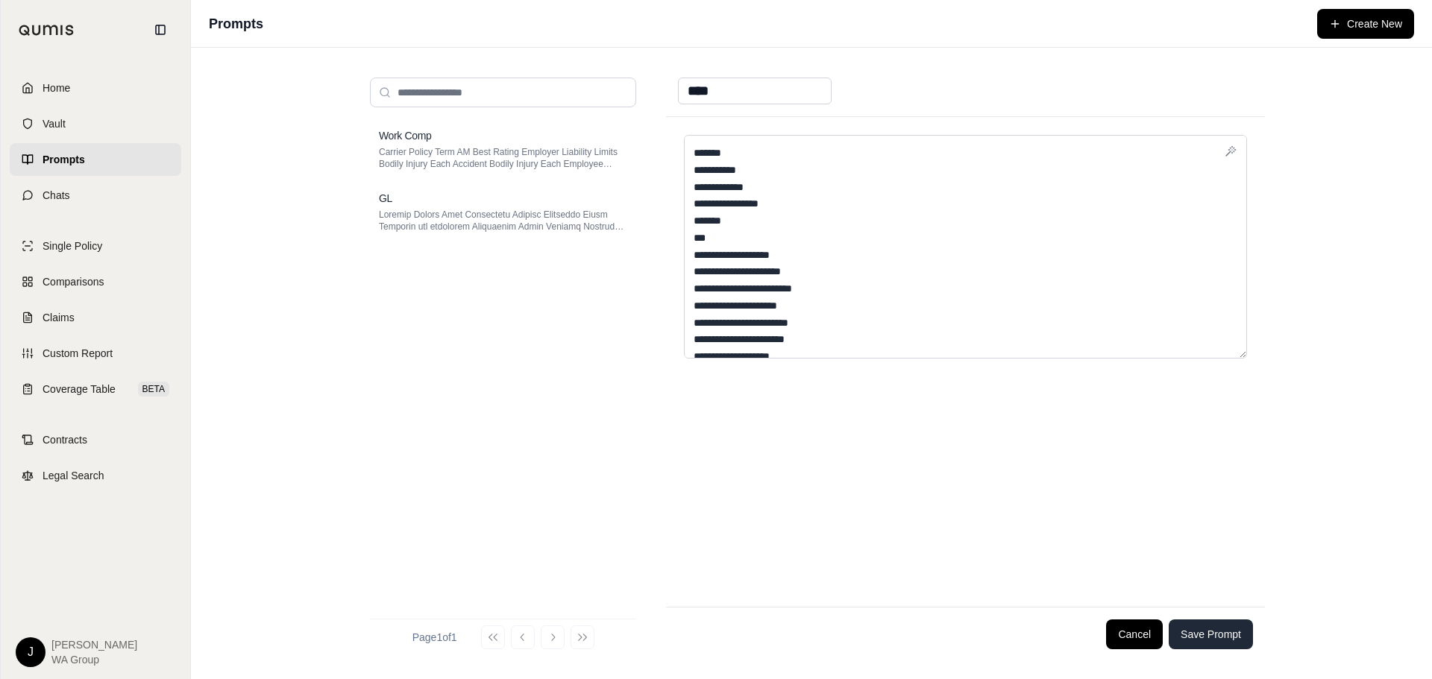
click at [1214, 628] on button "Save Prompt" at bounding box center [1211, 635] width 84 height 30
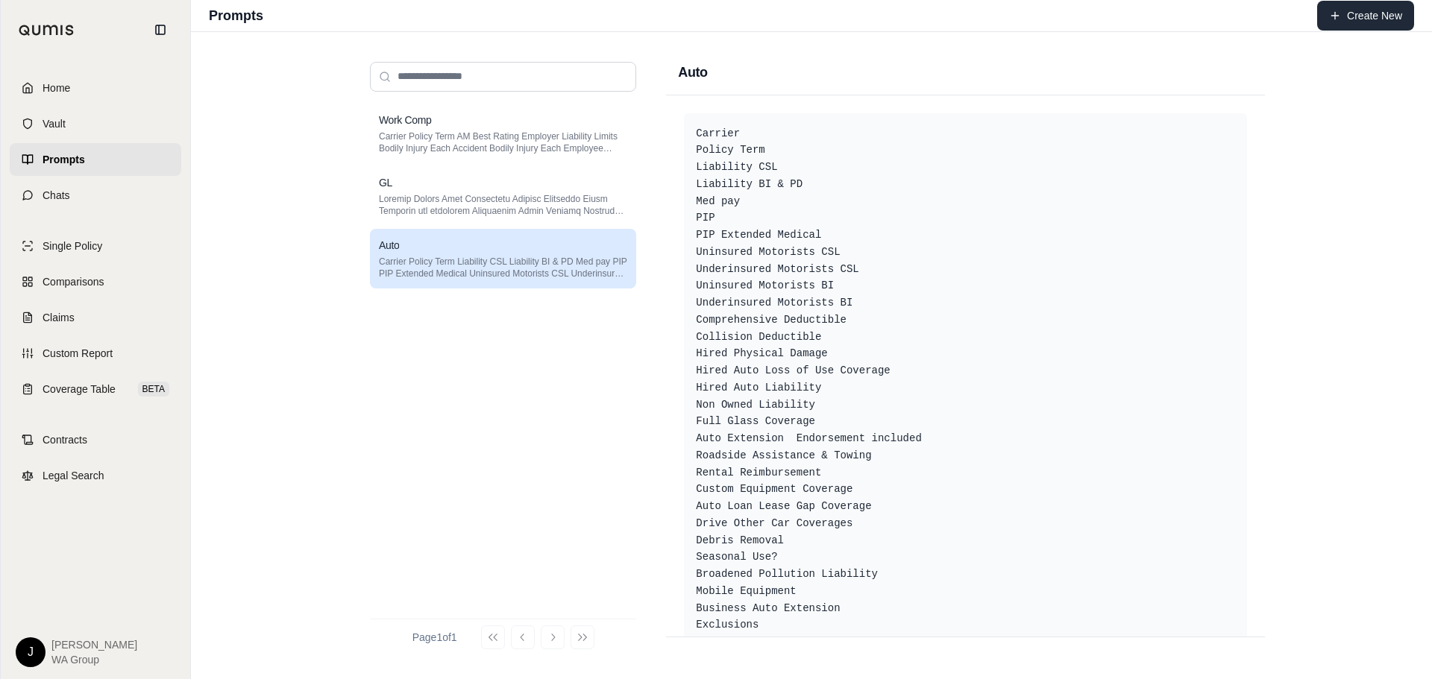
click at [1349, 9] on button "Create New" at bounding box center [1365, 16] width 97 height 30
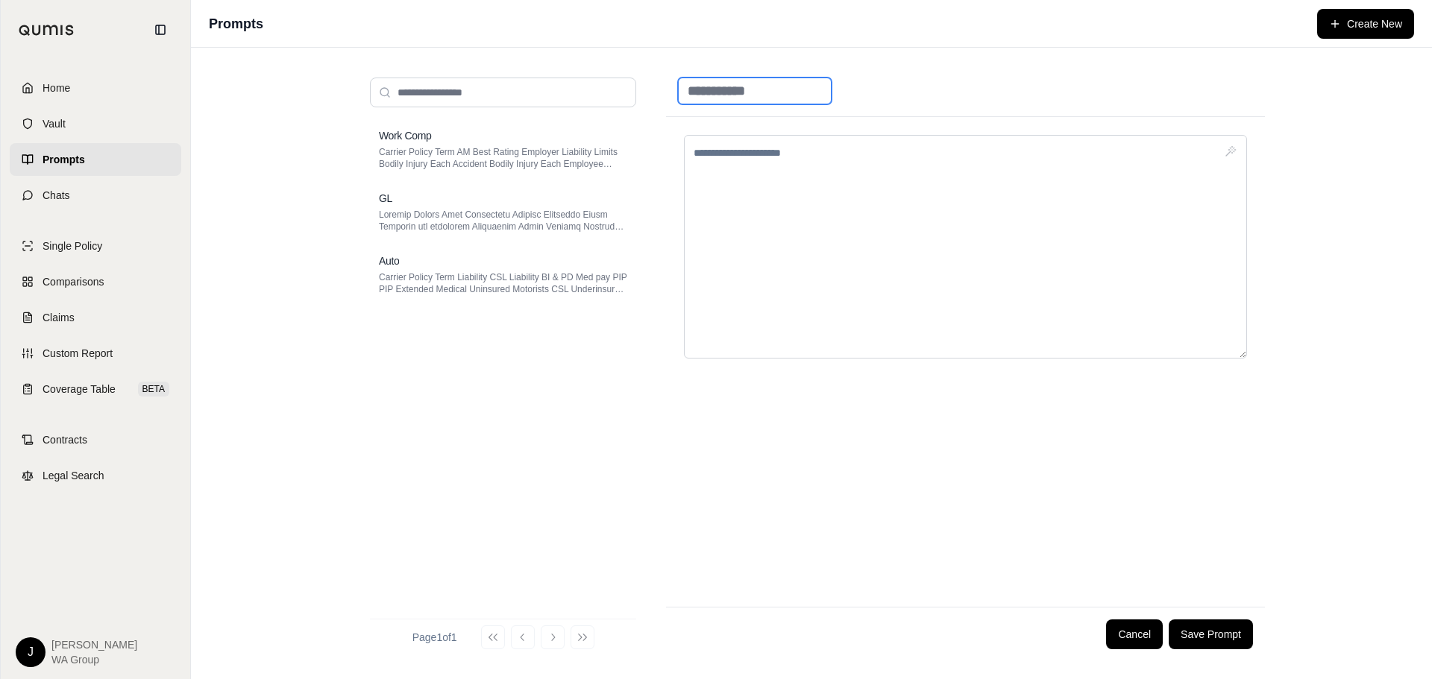
click at [753, 93] on input at bounding box center [755, 91] width 154 height 27
type input "********"
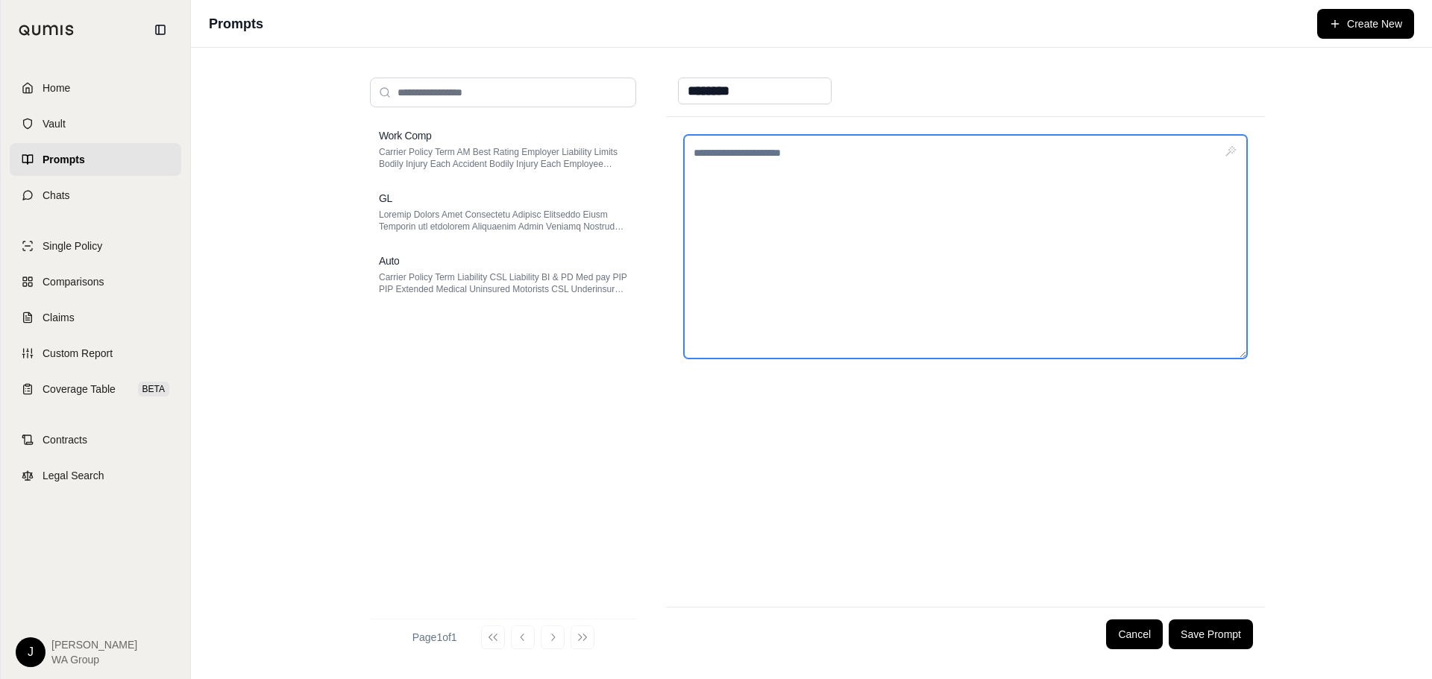
click at [777, 154] on textarea at bounding box center [965, 247] width 563 height 224
paste textarea "**********"
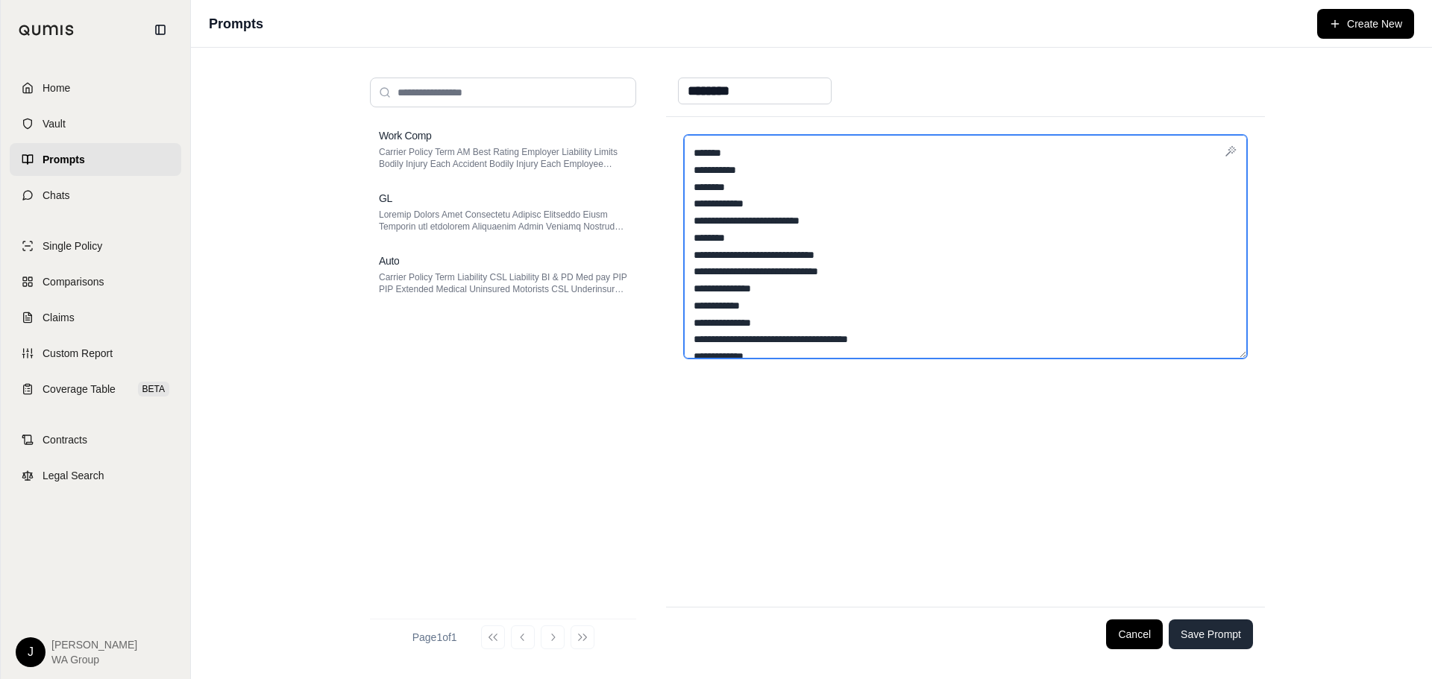
type textarea "**********"
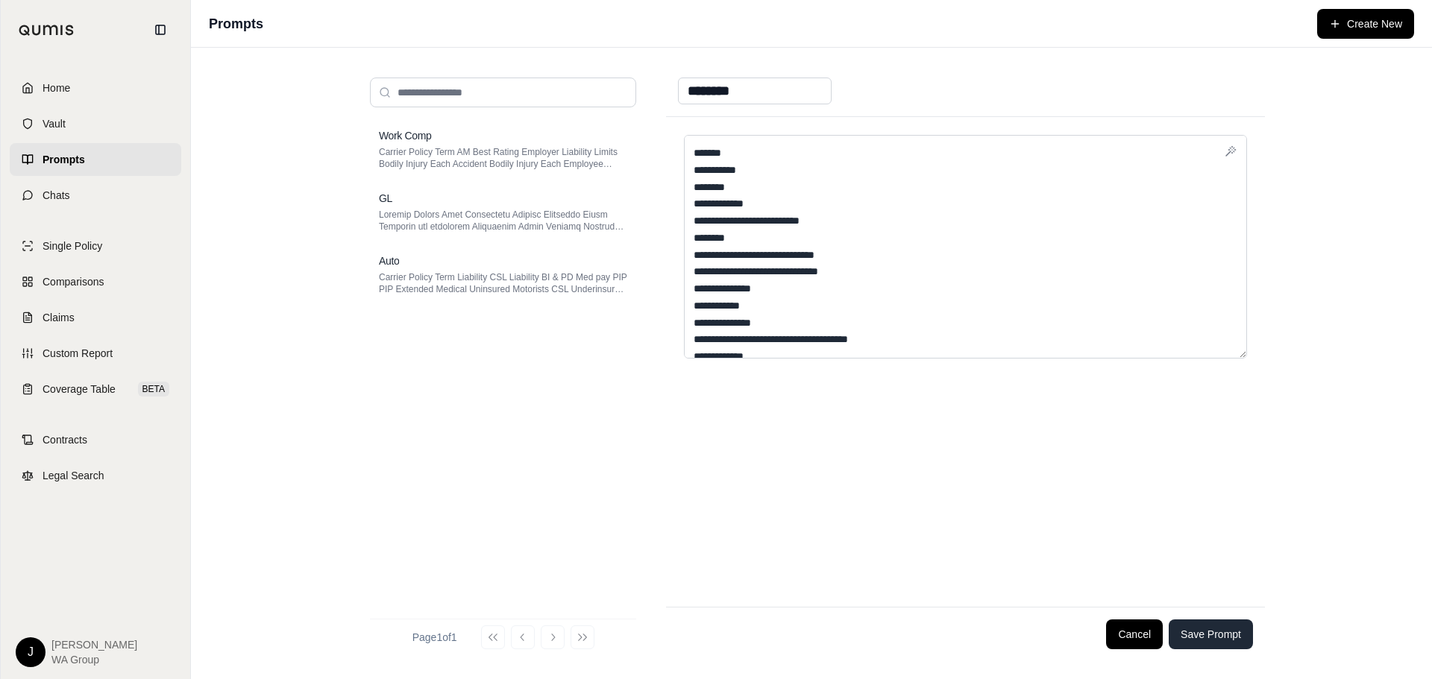
click at [1228, 640] on button "Save Prompt" at bounding box center [1211, 635] width 84 height 30
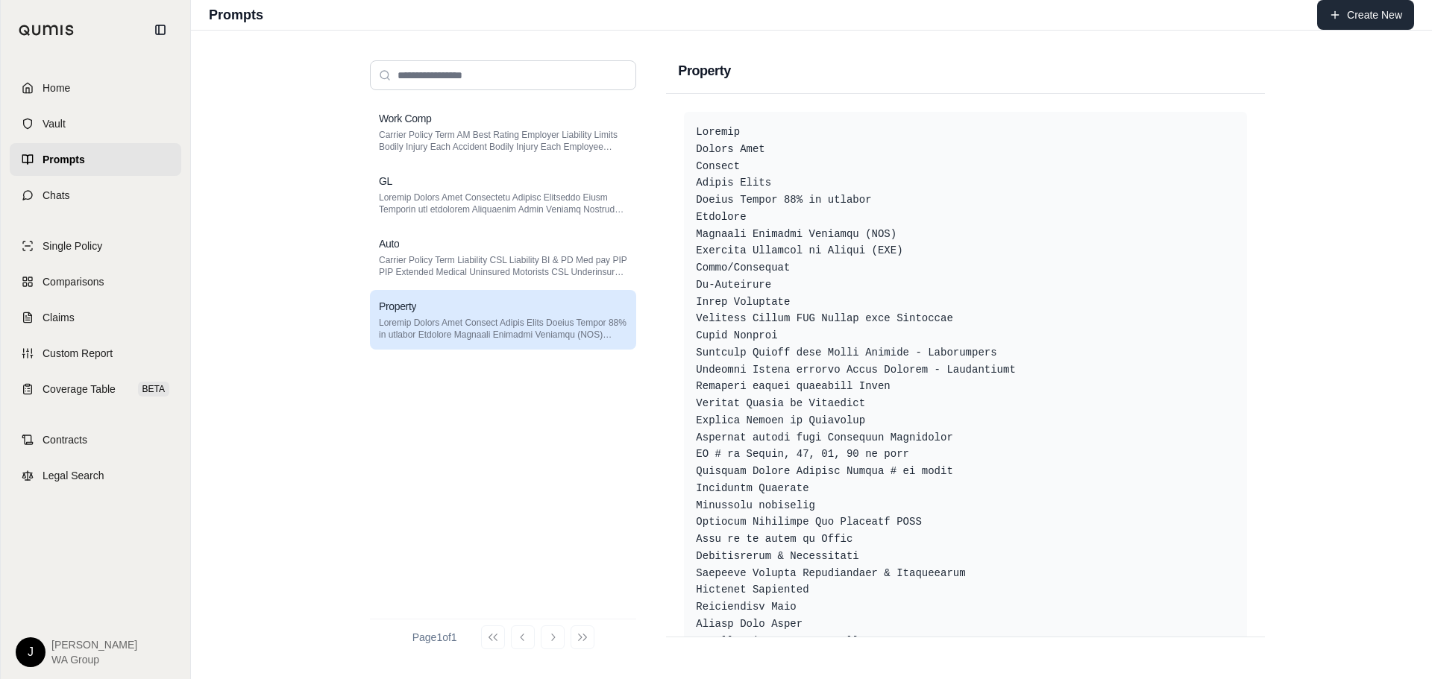
click at [1391, 10] on button "Create New" at bounding box center [1365, 15] width 97 height 30
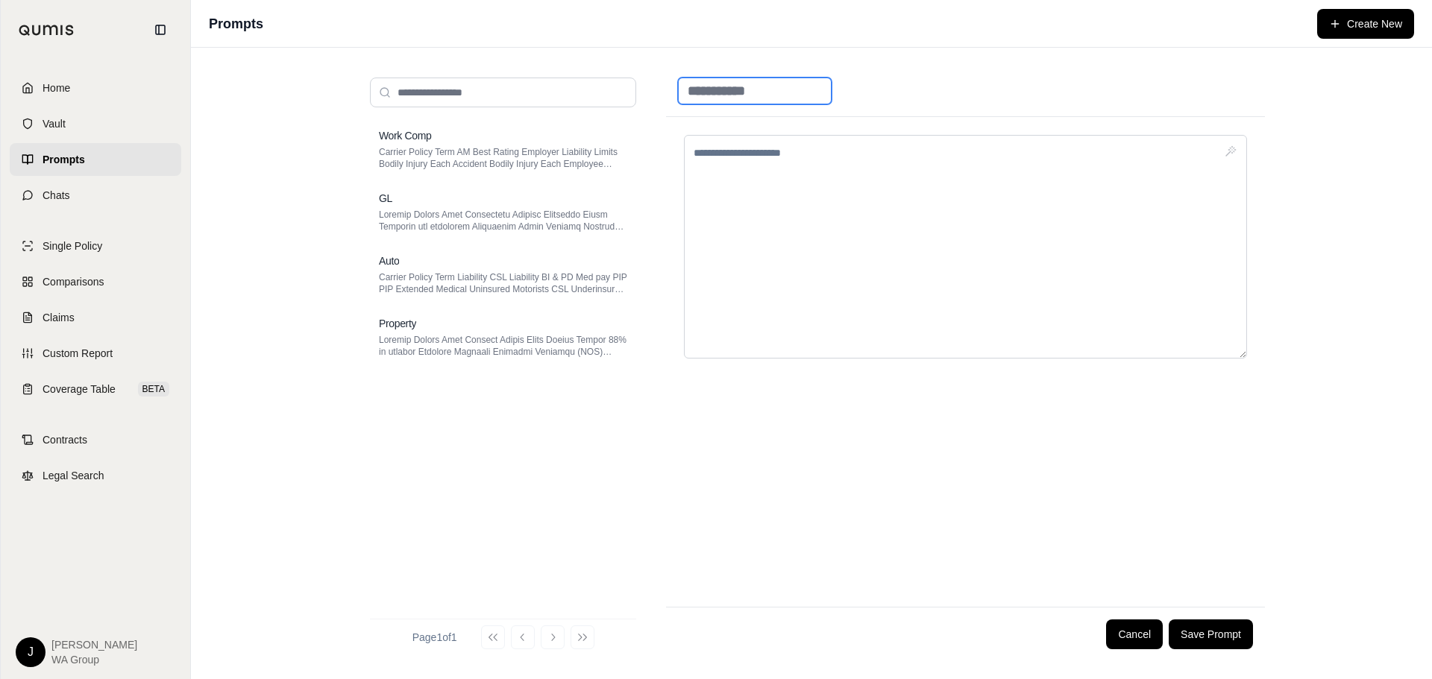
click at [744, 94] on input at bounding box center [755, 91] width 154 height 27
type input "**********"
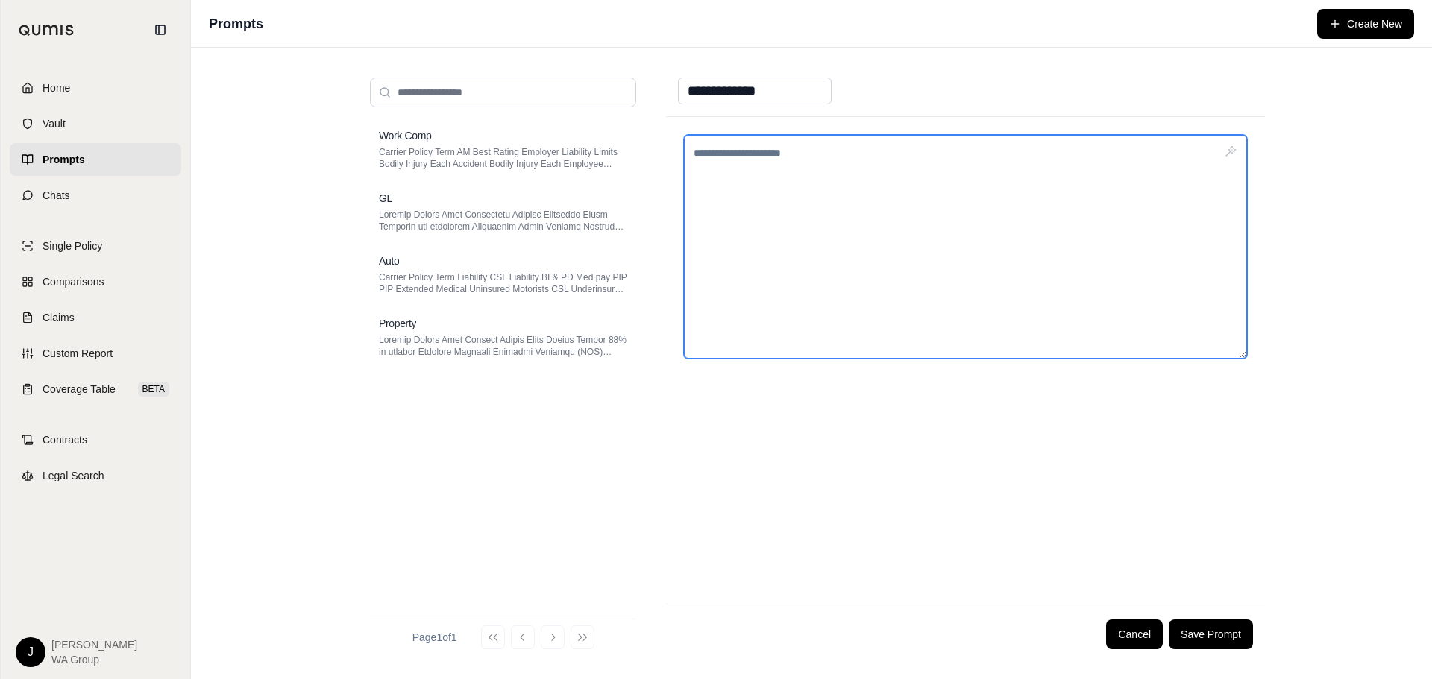
click at [756, 155] on textarea at bounding box center [965, 247] width 563 height 224
paste textarea "**********"
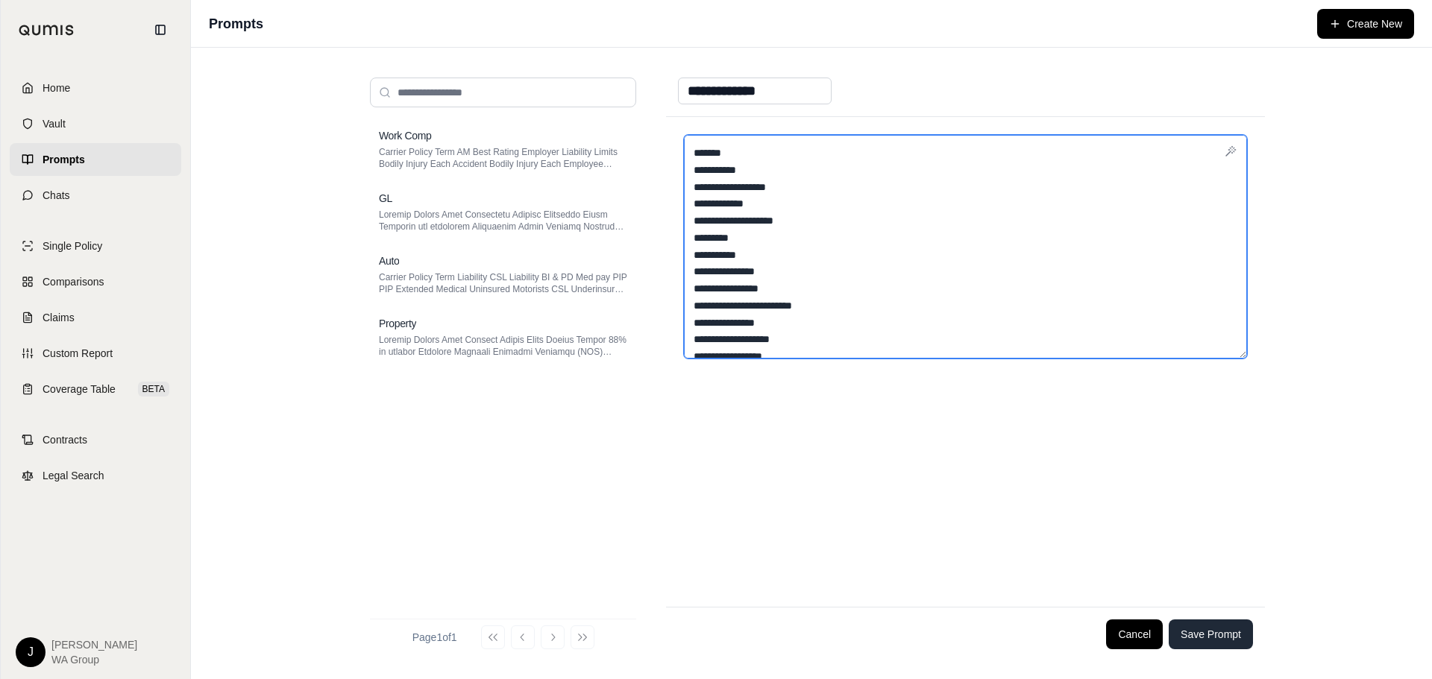
type textarea "**********"
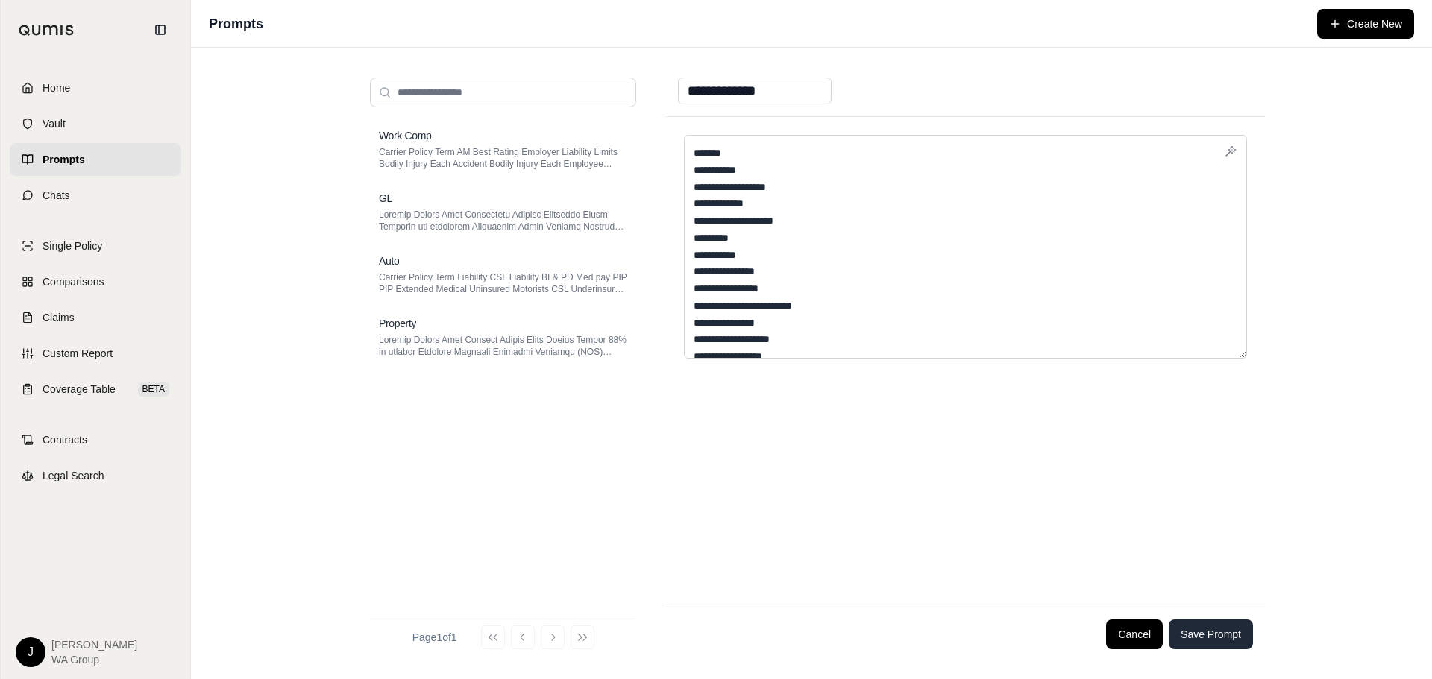
click at [1196, 632] on button "Save Prompt" at bounding box center [1211, 635] width 84 height 30
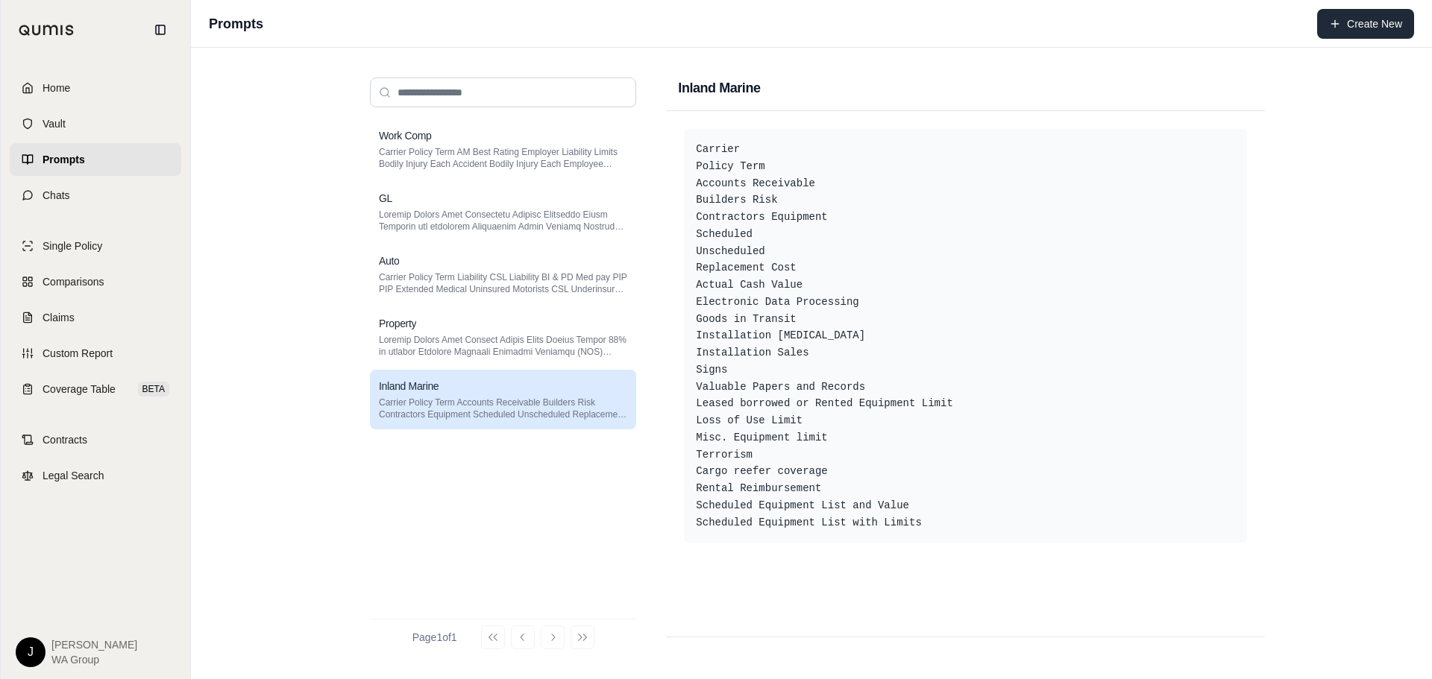
click at [1350, 27] on button "Create New" at bounding box center [1365, 24] width 97 height 30
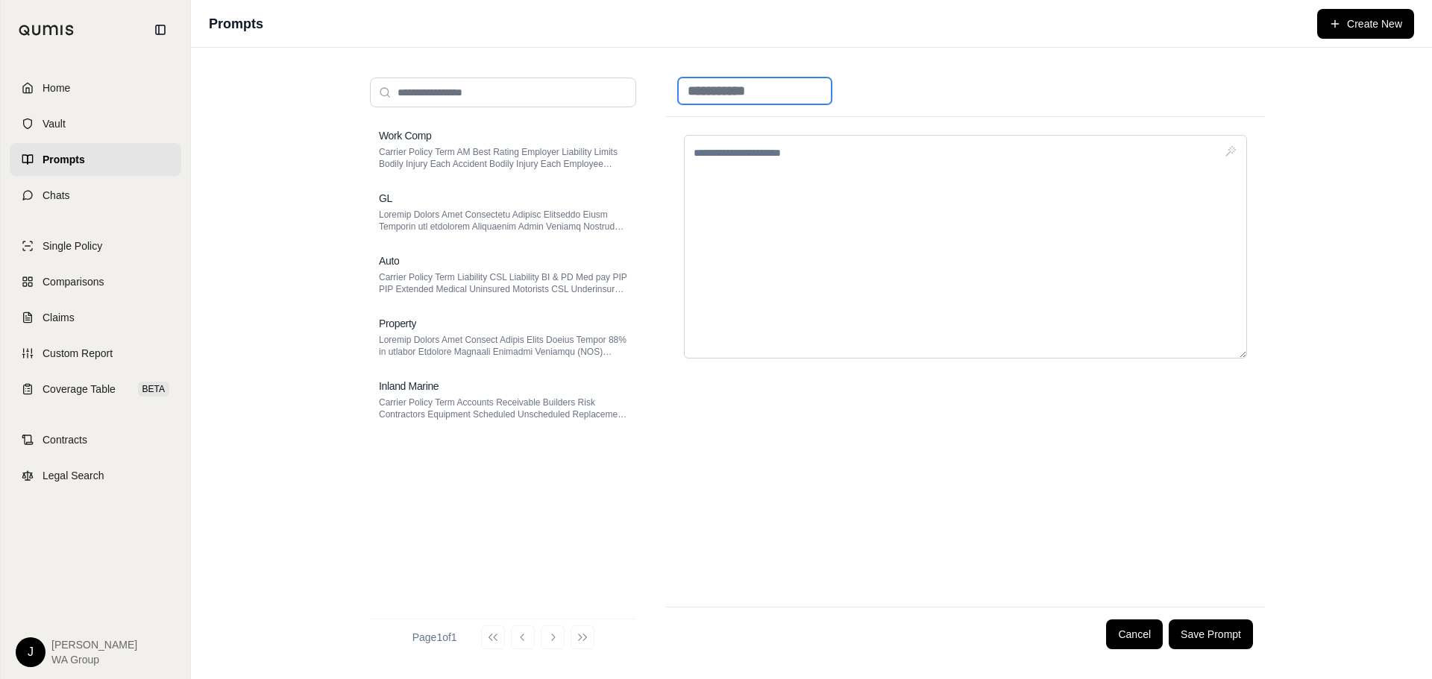
click at [741, 84] on input at bounding box center [755, 91] width 154 height 27
type input "**********"
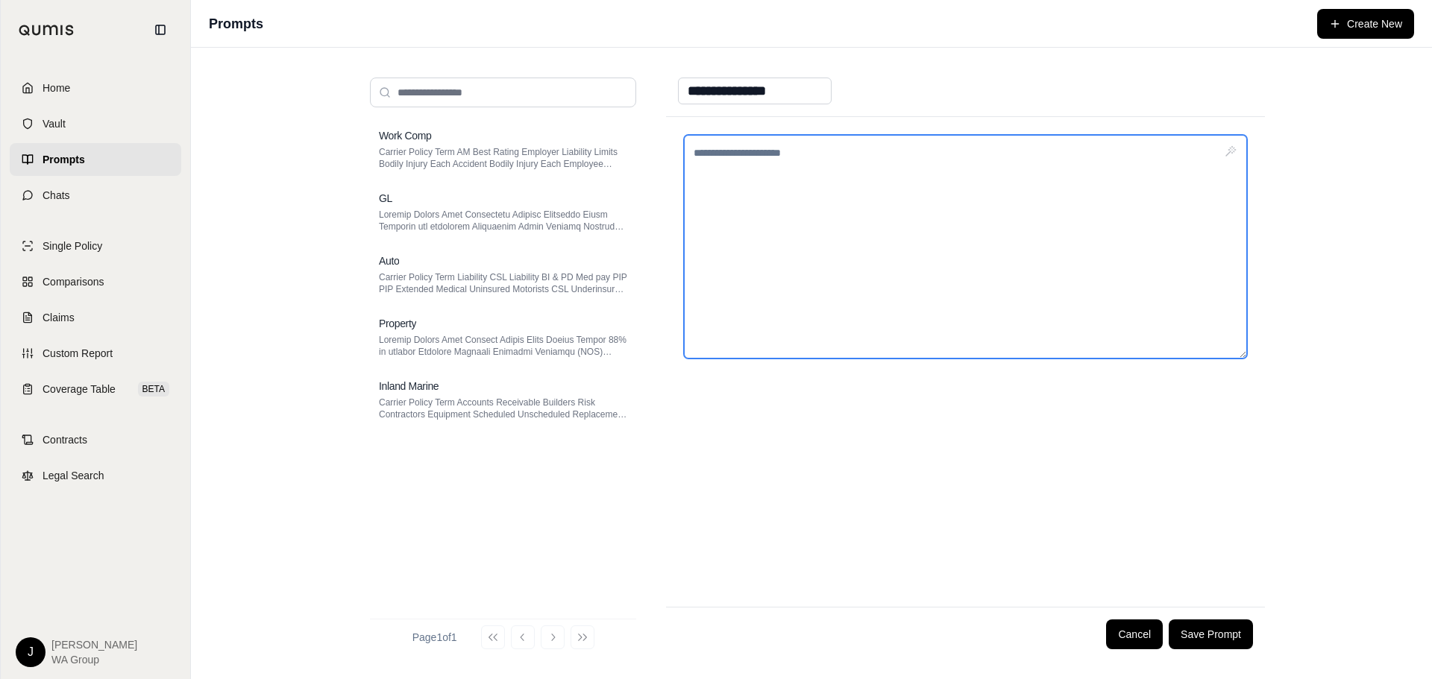
click at [770, 148] on textarea at bounding box center [965, 247] width 563 height 224
paste textarea "**********"
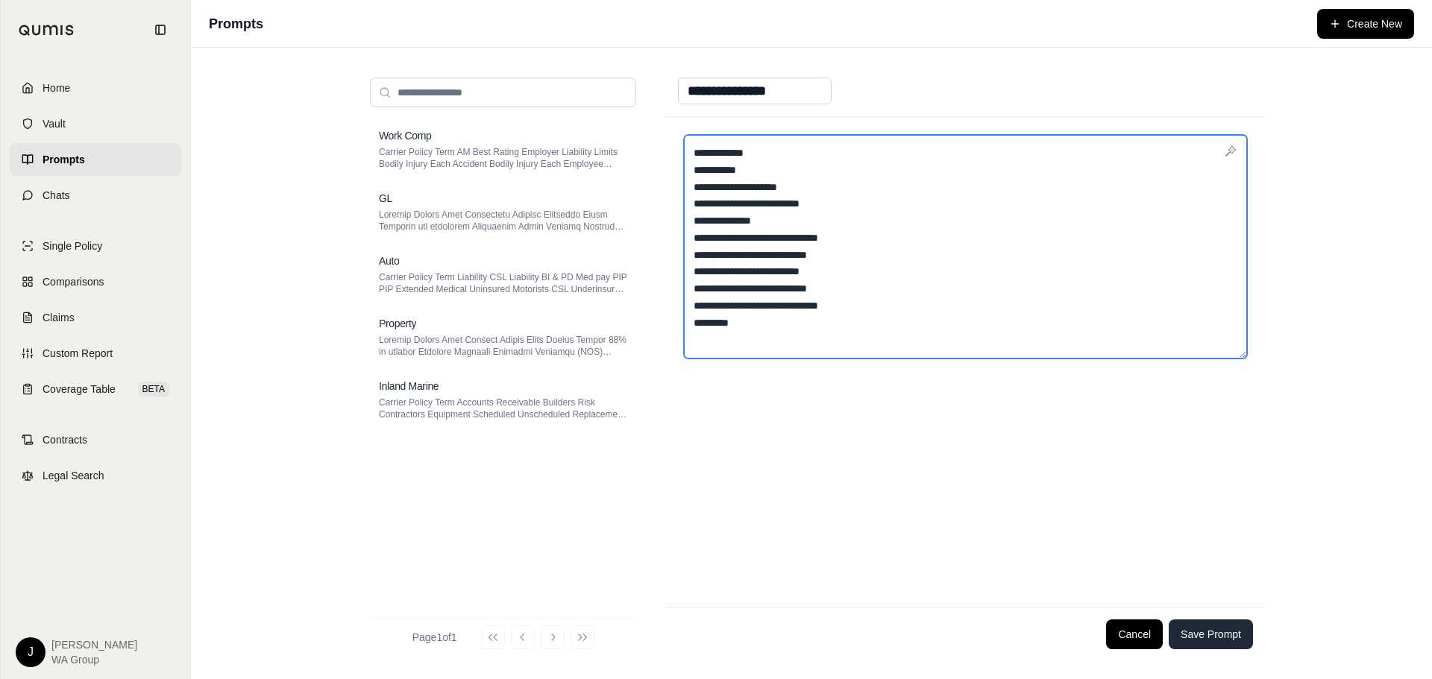
type textarea "**********"
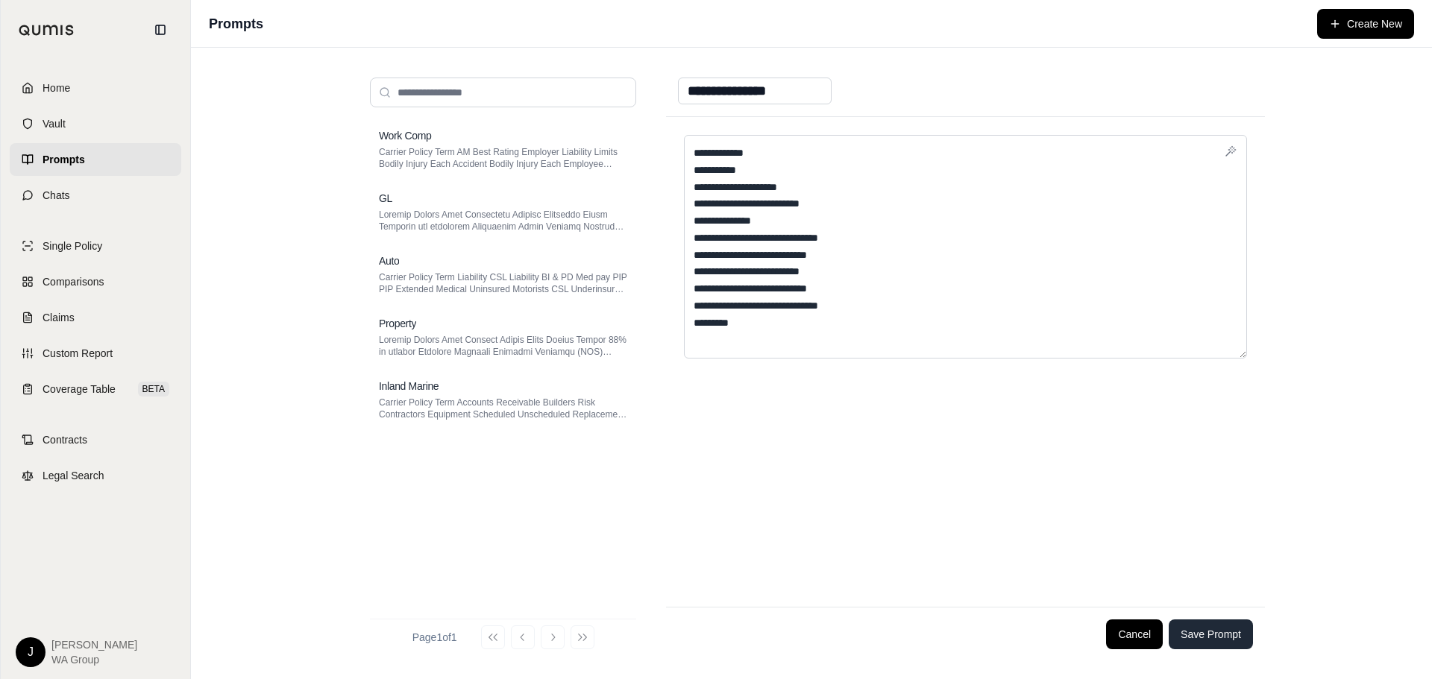
click at [1216, 636] on button "Save Prompt" at bounding box center [1211, 635] width 84 height 30
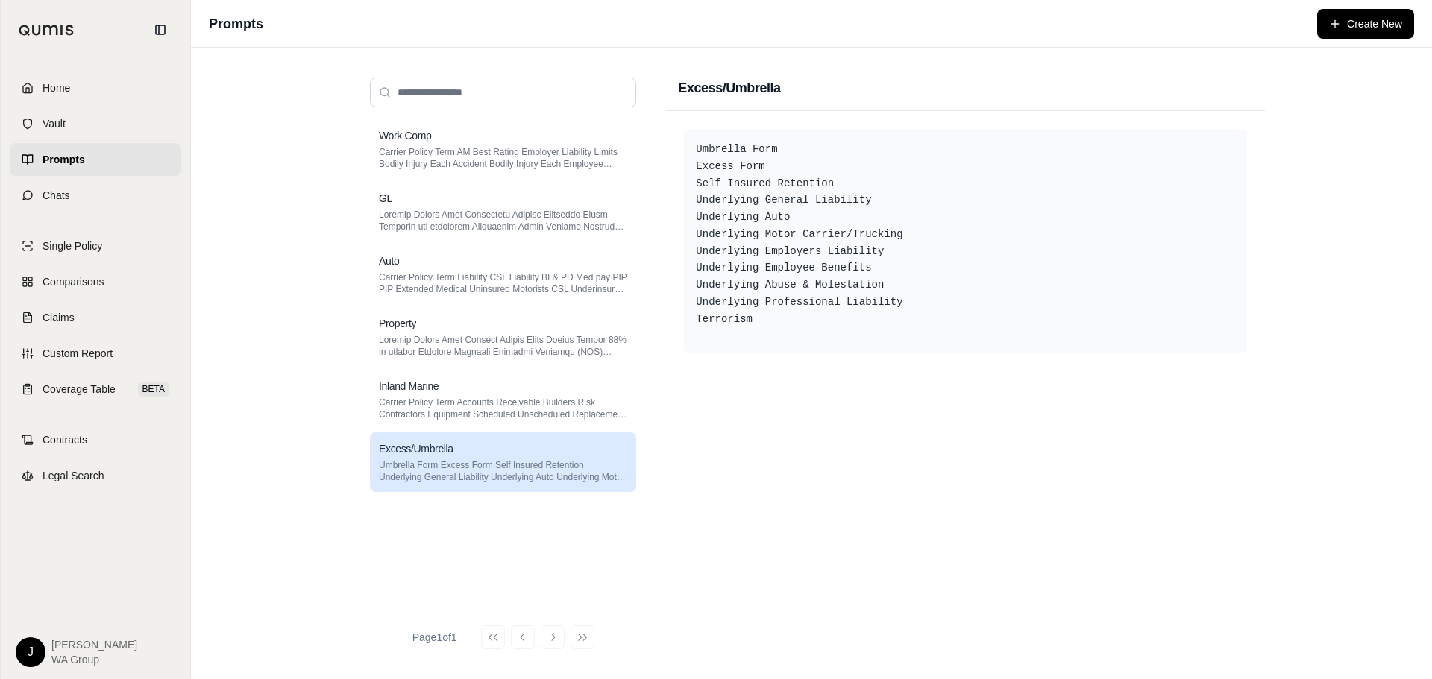
click at [976, 472] on div "Umbrella Form Excess Form Self Insured Retention Underlying General Liability U…" at bounding box center [965, 374] width 599 height 526
click at [266, 509] on div "Work Comp Carrier Policy Term AM Best Rating Employer Liability Limits Bodily I…" at bounding box center [811, 364] width 1241 height 632
click at [64, 123] on span "Vault" at bounding box center [54, 123] width 23 height 15
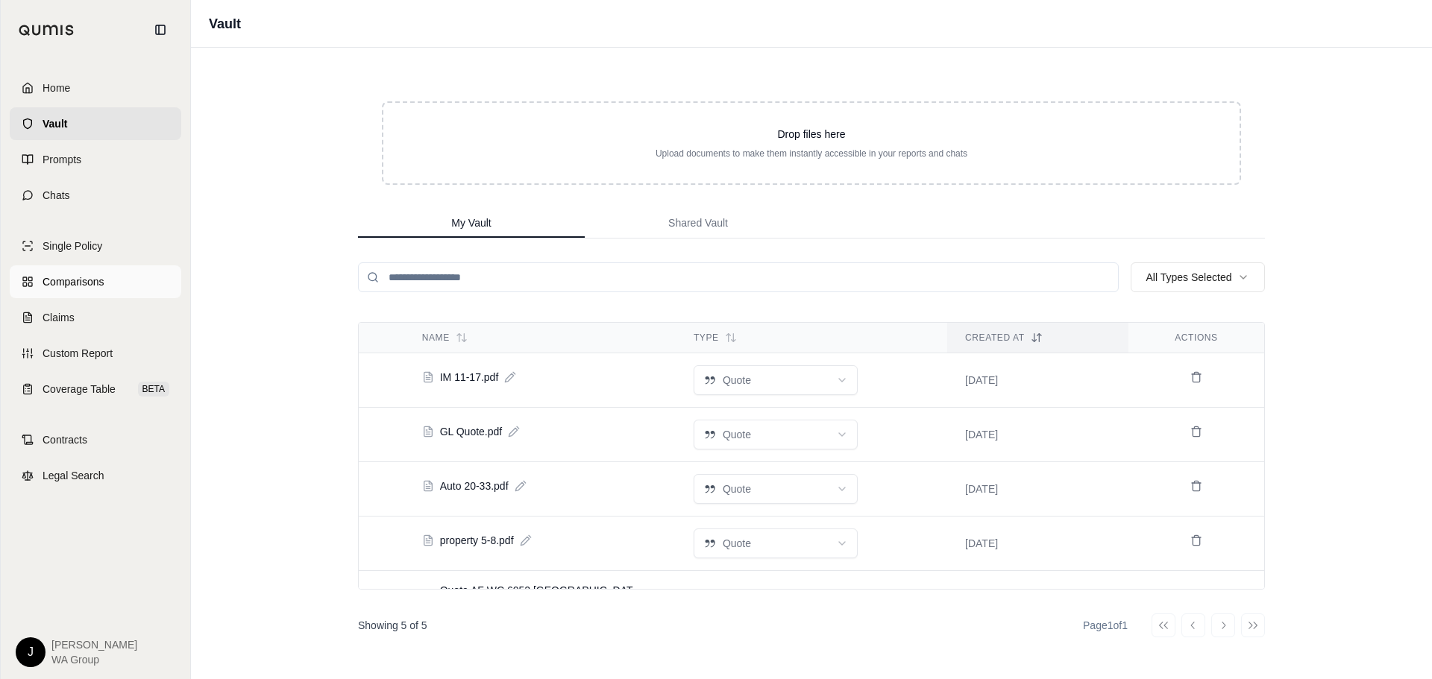
click at [86, 291] on link "Comparisons" at bounding box center [96, 282] width 172 height 33
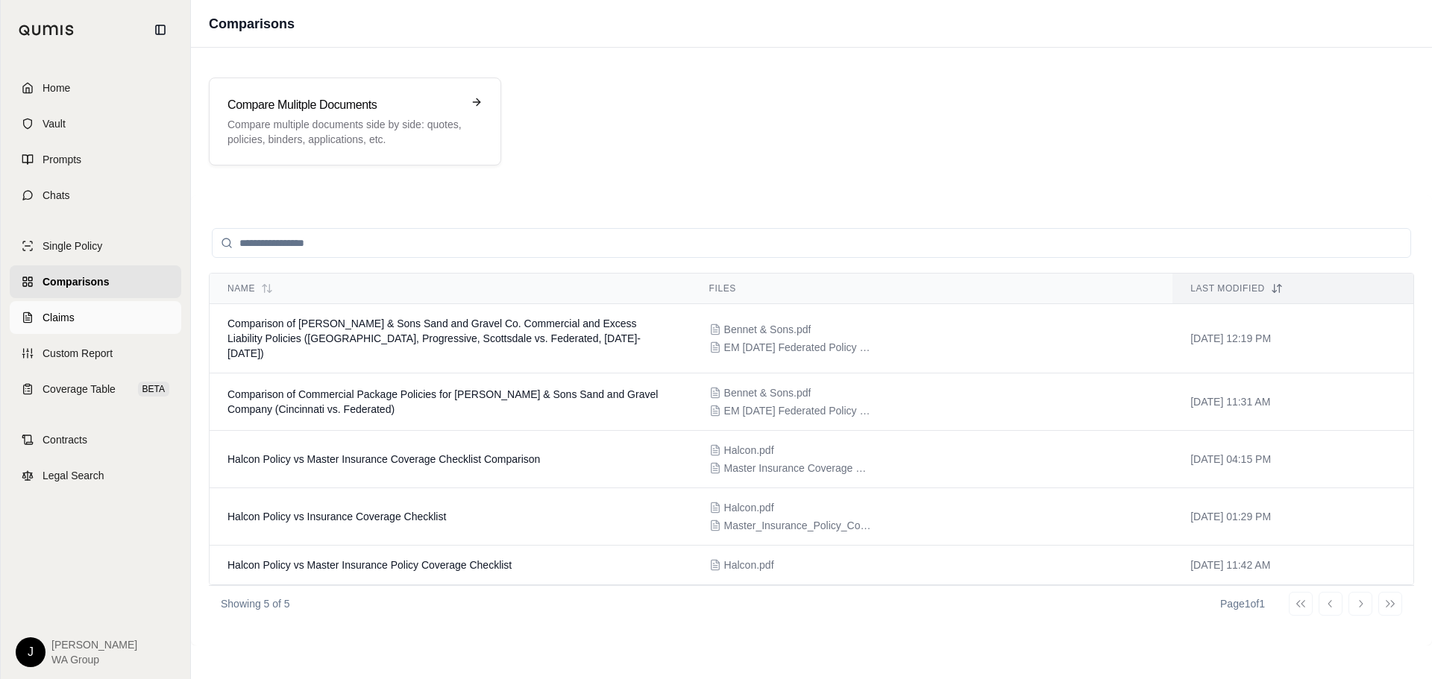
click at [48, 319] on span "Claims" at bounding box center [59, 317] width 32 height 15
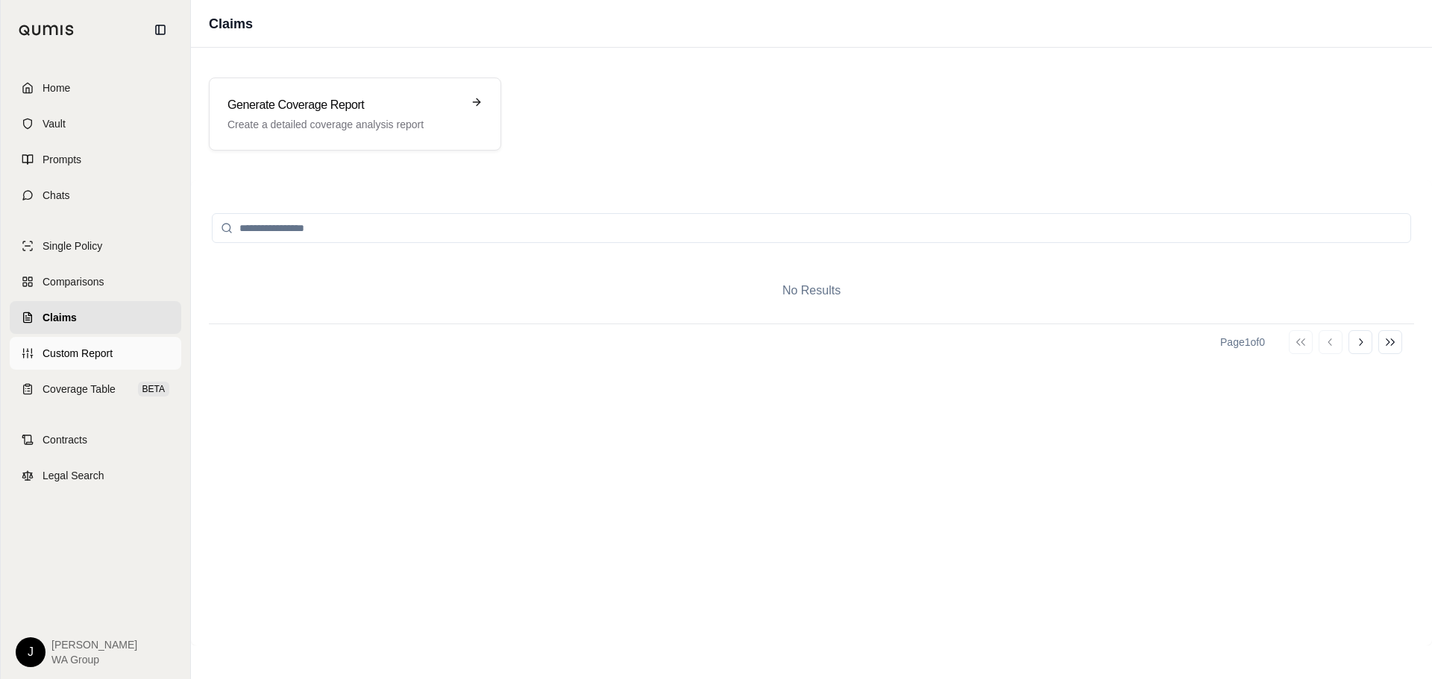
click at [52, 351] on span "Custom Report" at bounding box center [78, 353] width 70 height 15
click at [66, 398] on link "Coverage Table BETA" at bounding box center [96, 389] width 172 height 33
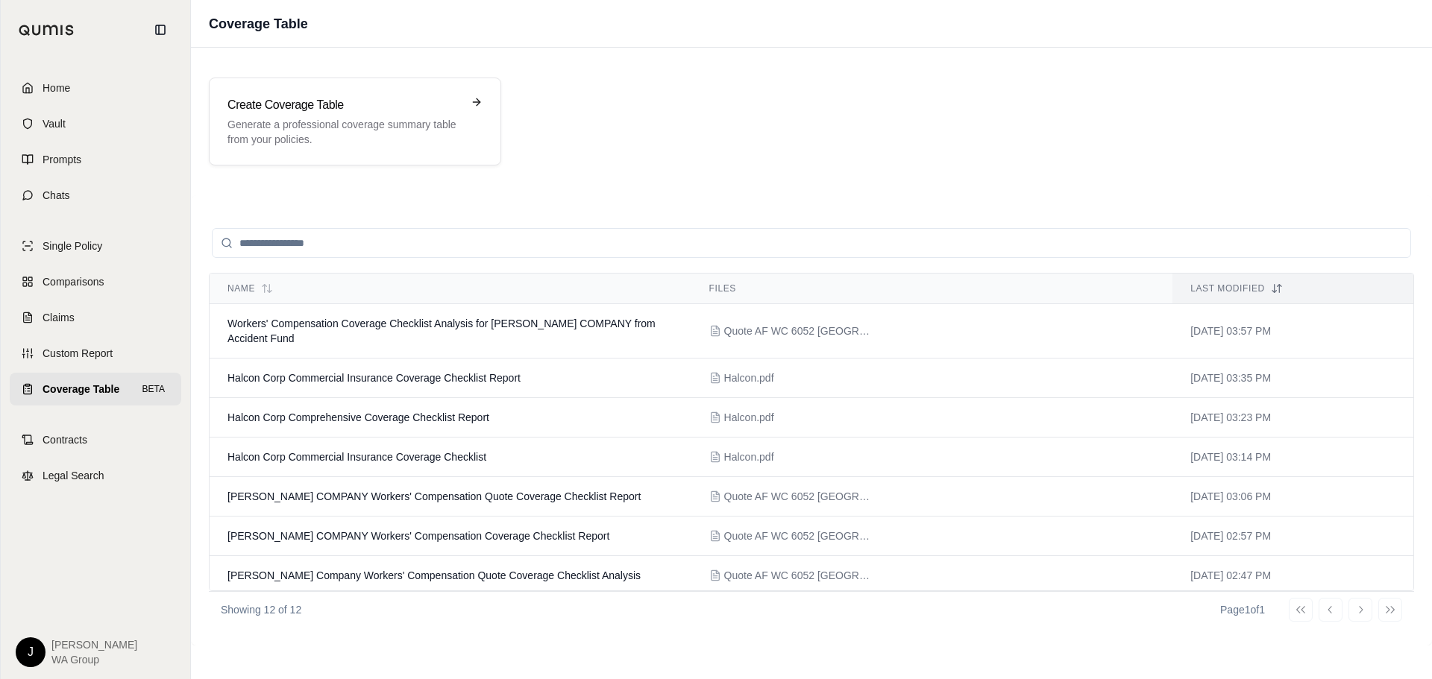
drag, startPoint x: 412, startPoint y: 470, endPoint x: 460, endPoint y: 614, distance: 151.9
click at [460, 614] on div "Showing 12 of 12 Page 1 of 1 Go to first page Go to previous page Go to next pa…" at bounding box center [811, 609] width 1205 height 37
click at [48, 351] on span "Custom Report" at bounding box center [78, 353] width 70 height 15
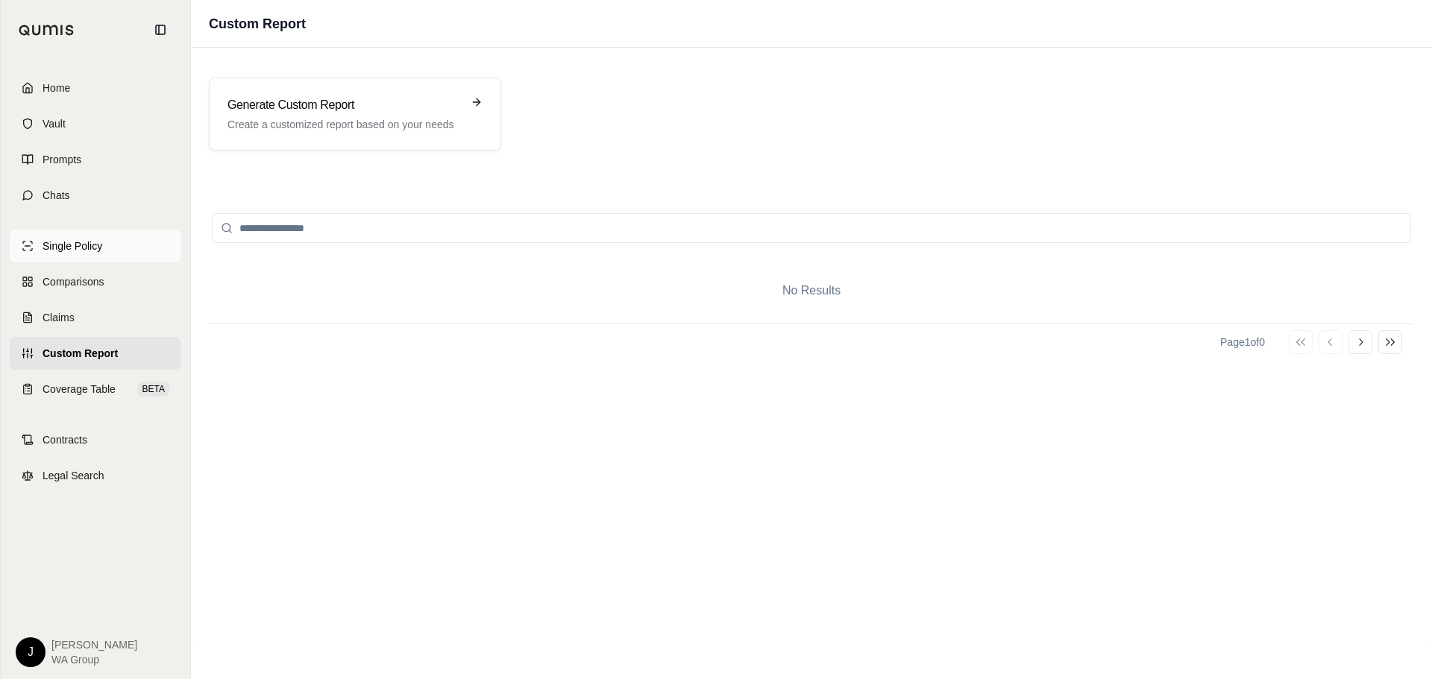
click at [60, 260] on link "Single Policy" at bounding box center [96, 246] width 172 height 33
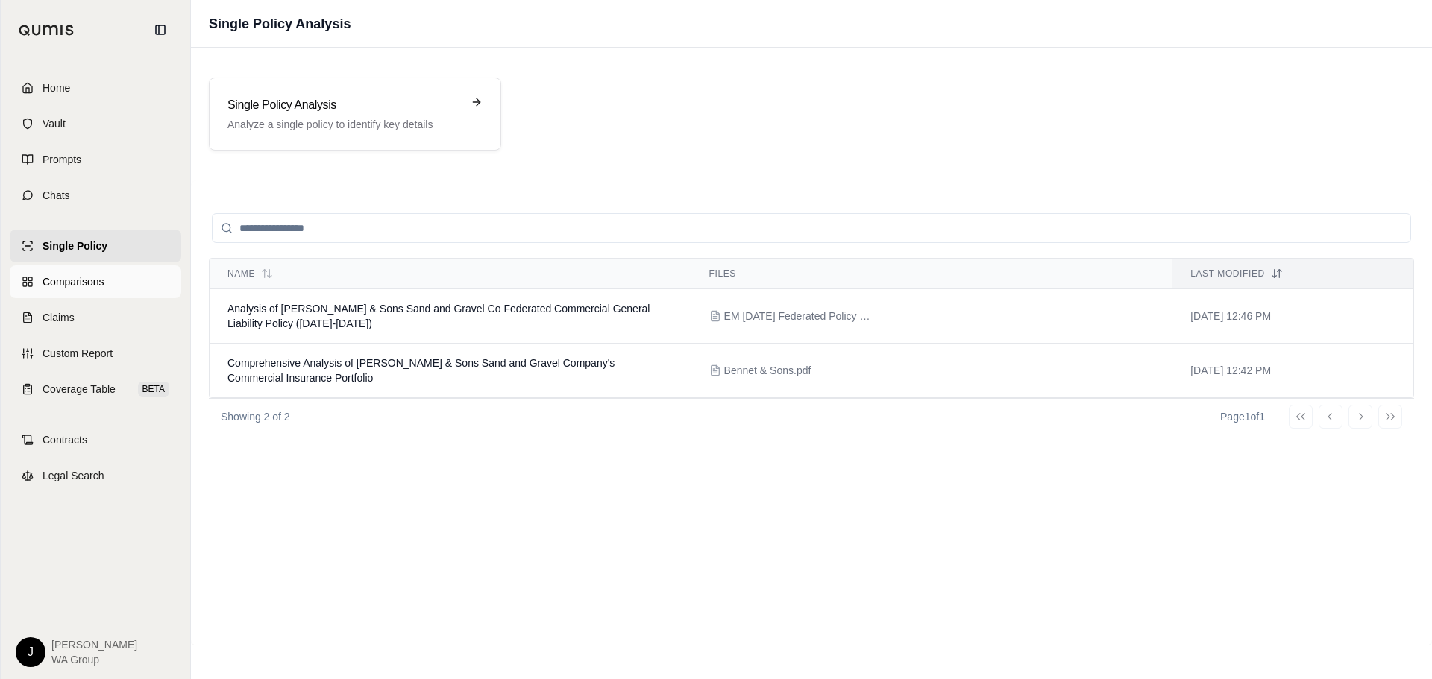
click at [60, 279] on span "Comparisons" at bounding box center [73, 281] width 61 height 15
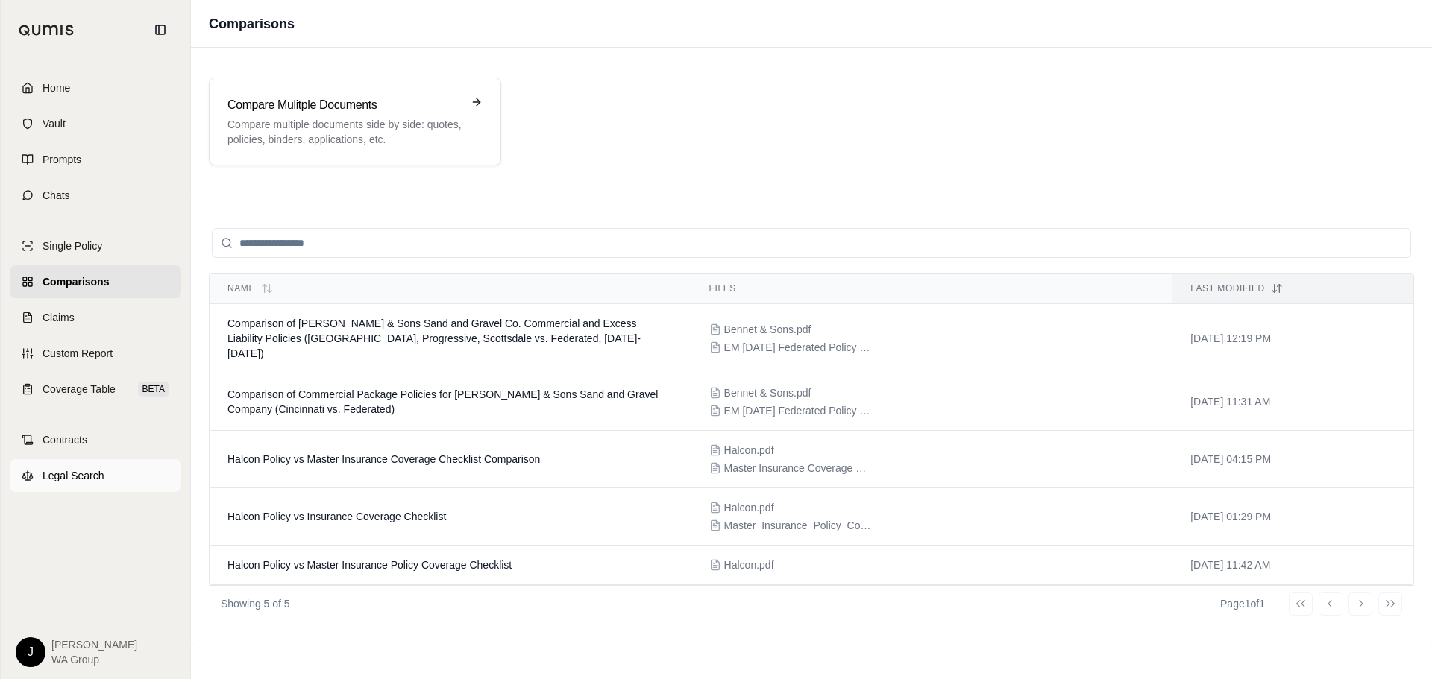
click at [95, 484] on link "Legal Search" at bounding box center [96, 475] width 172 height 33
click at [66, 436] on span "Contracts" at bounding box center [65, 440] width 45 height 15
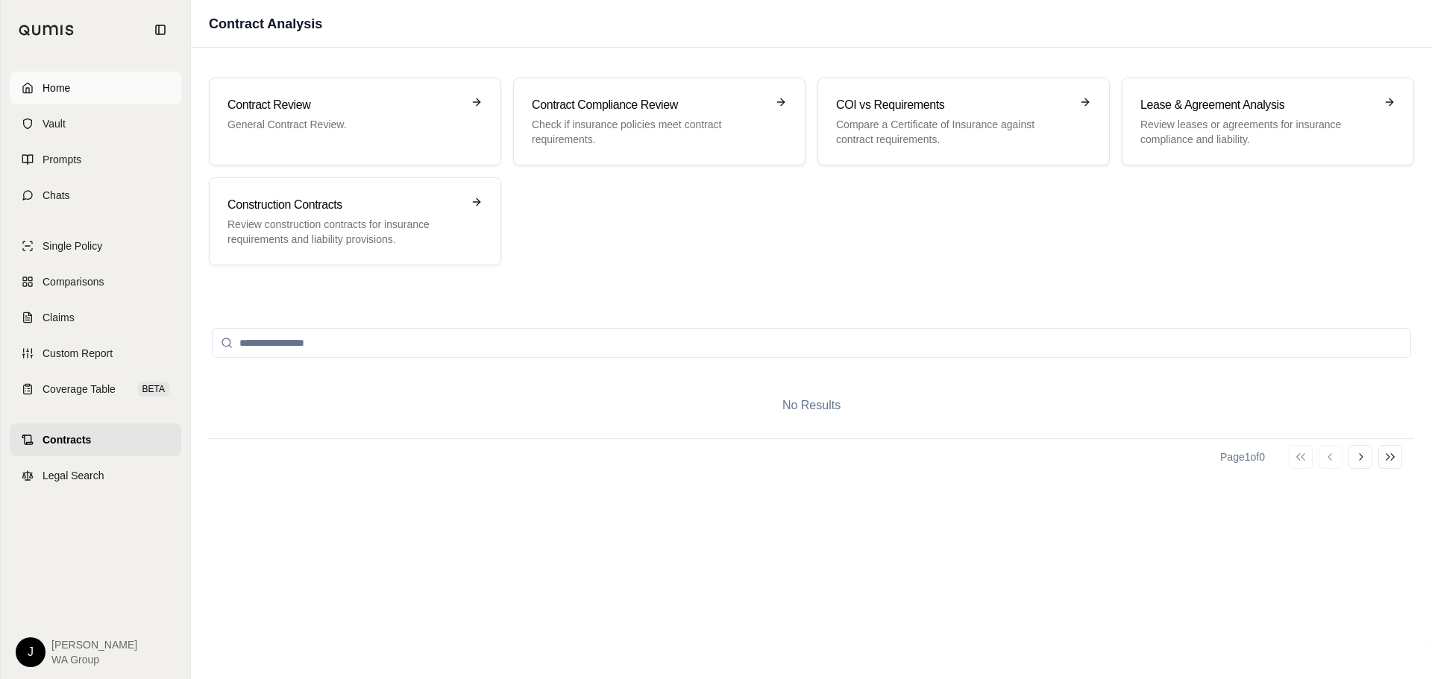
click at [53, 98] on link "Home" at bounding box center [96, 88] width 172 height 33
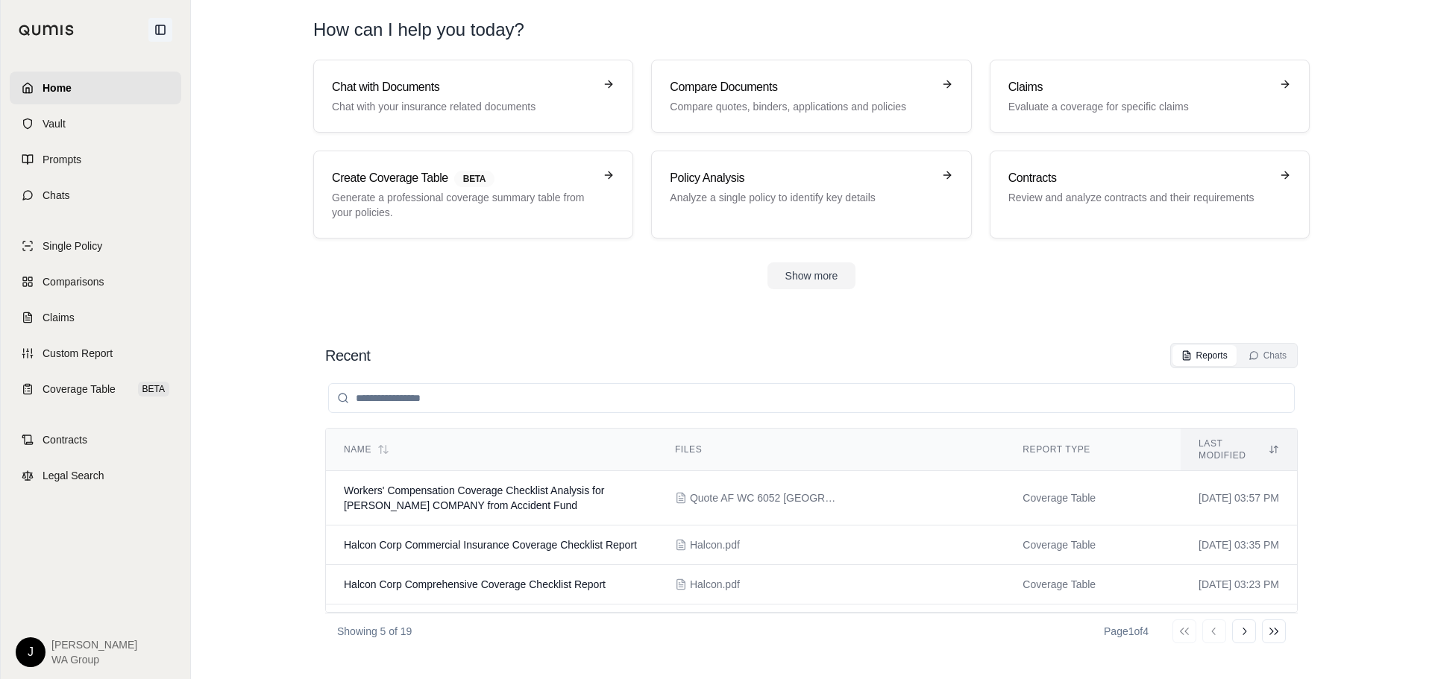
click at [156, 32] on icon at bounding box center [160, 29] width 9 height 9
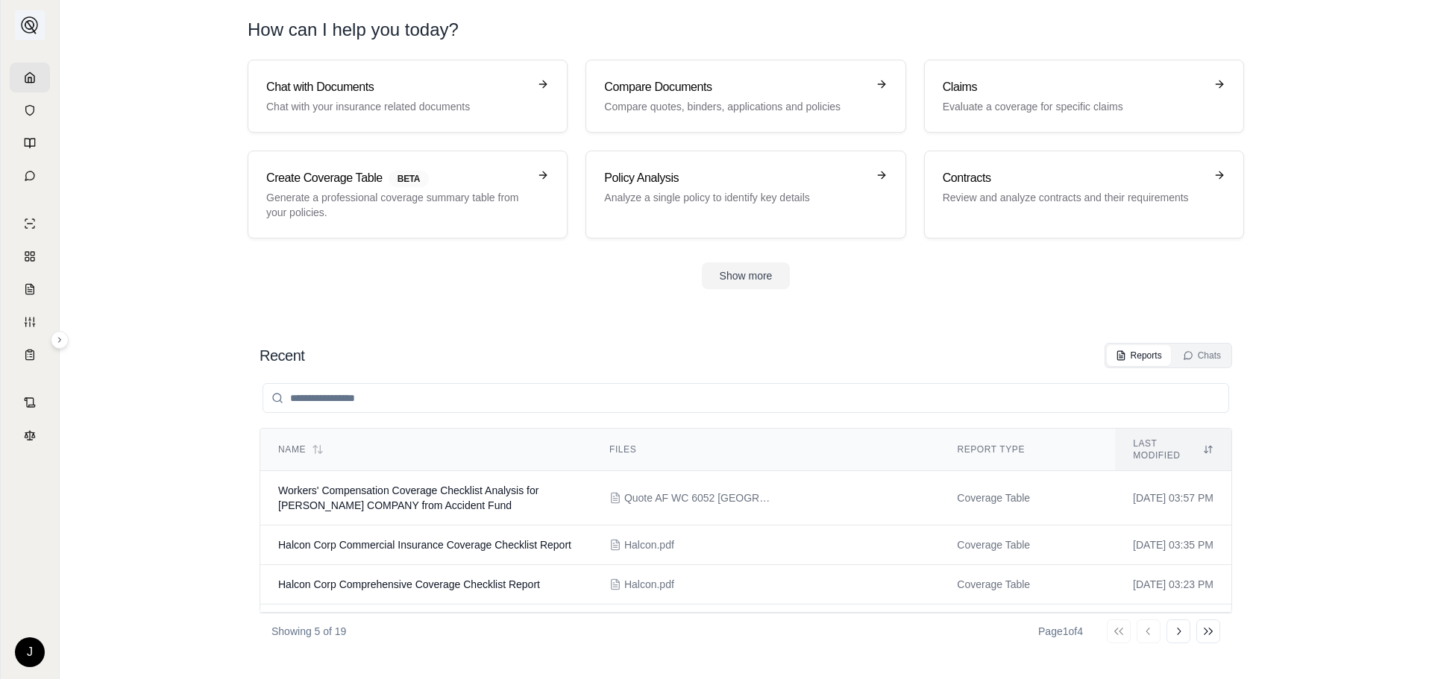
click at [31, 20] on img at bounding box center [30, 25] width 18 height 18
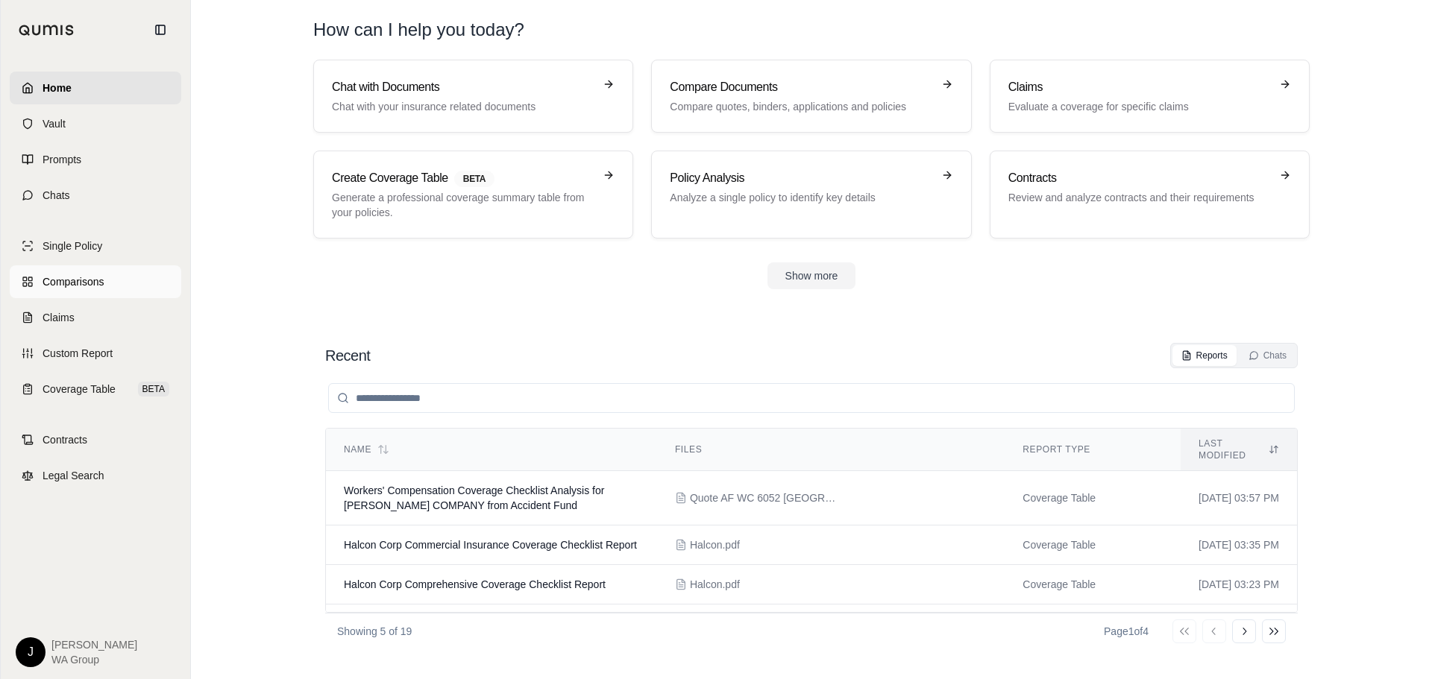
click at [83, 281] on span "Comparisons" at bounding box center [73, 281] width 61 height 15
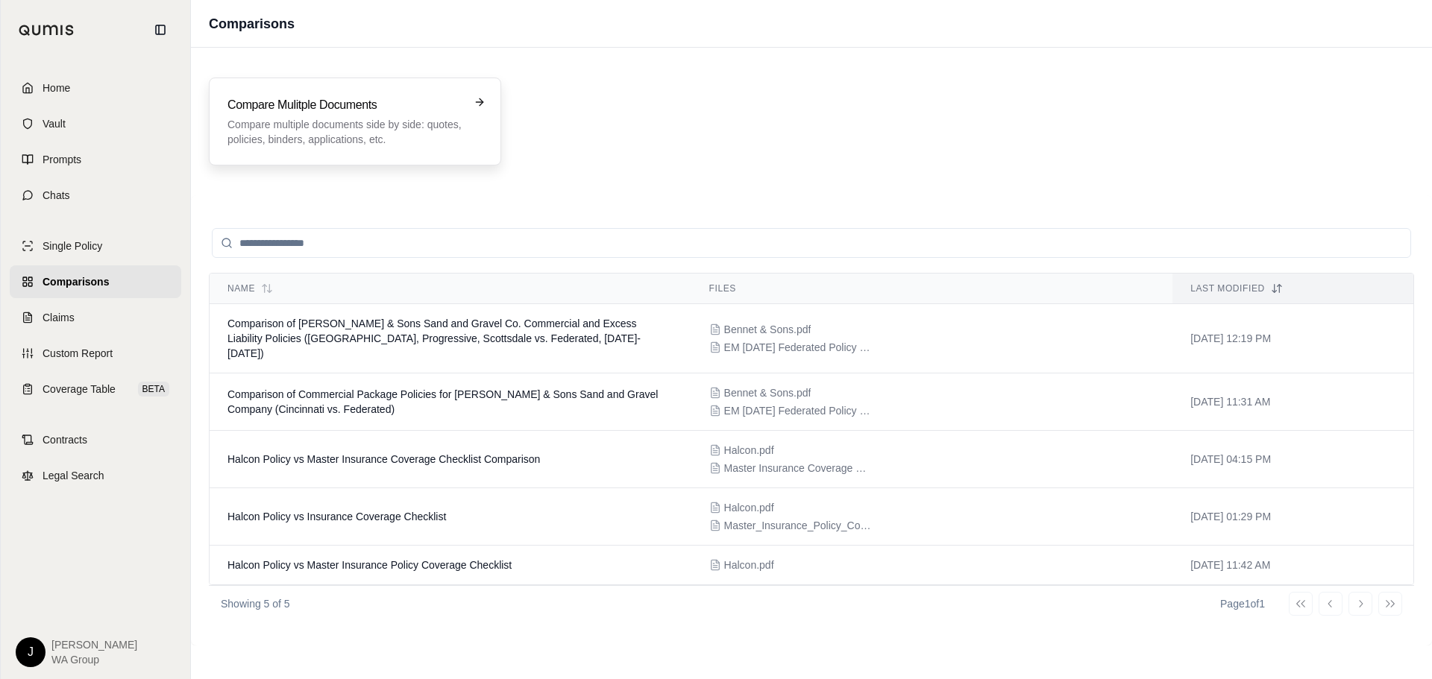
click at [325, 151] on div "Compare Mulitple Documents Compare multiple documents side by side: quotes, pol…" at bounding box center [355, 122] width 292 height 88
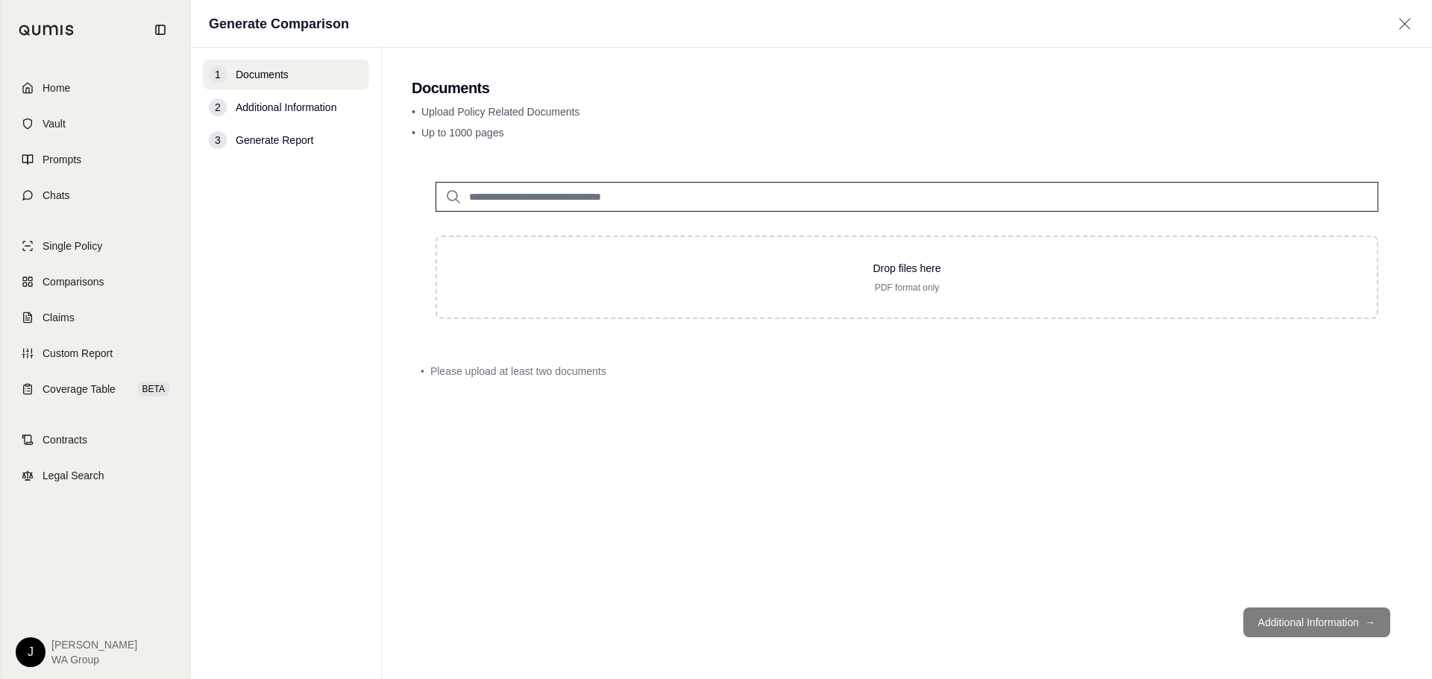
click at [612, 201] on input "search" at bounding box center [907, 197] width 943 height 30
type input "****"
click at [586, 228] on div "Auto 20-33.pdf #2 [DATE]" at bounding box center [907, 234] width 926 height 43
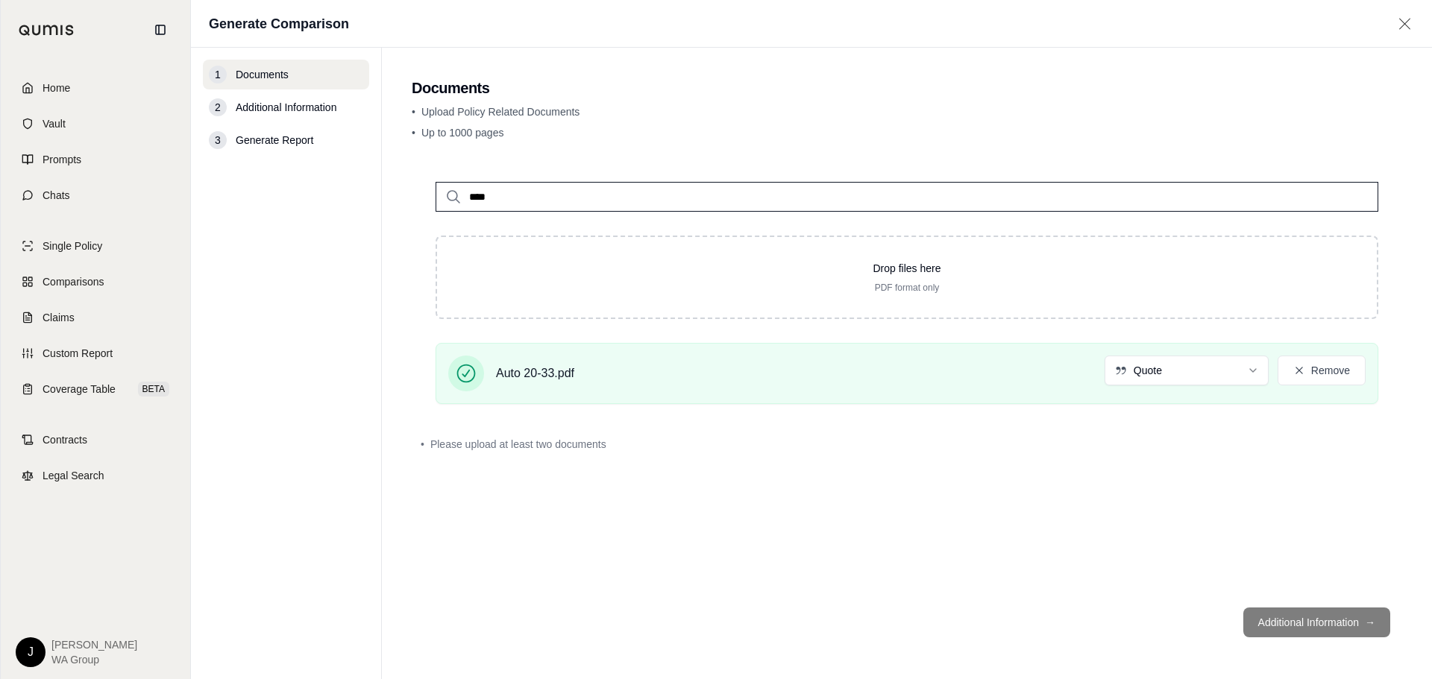
click at [1306, 624] on footer "Additional Information →" at bounding box center [907, 623] width 990 height 54
click at [1228, 558] on div "**** Drop files here PDF format only Auto 20-33.pdf Quote Remove • Please uploa…" at bounding box center [907, 377] width 990 height 438
click at [80, 388] on span "Coverage Table" at bounding box center [79, 389] width 73 height 15
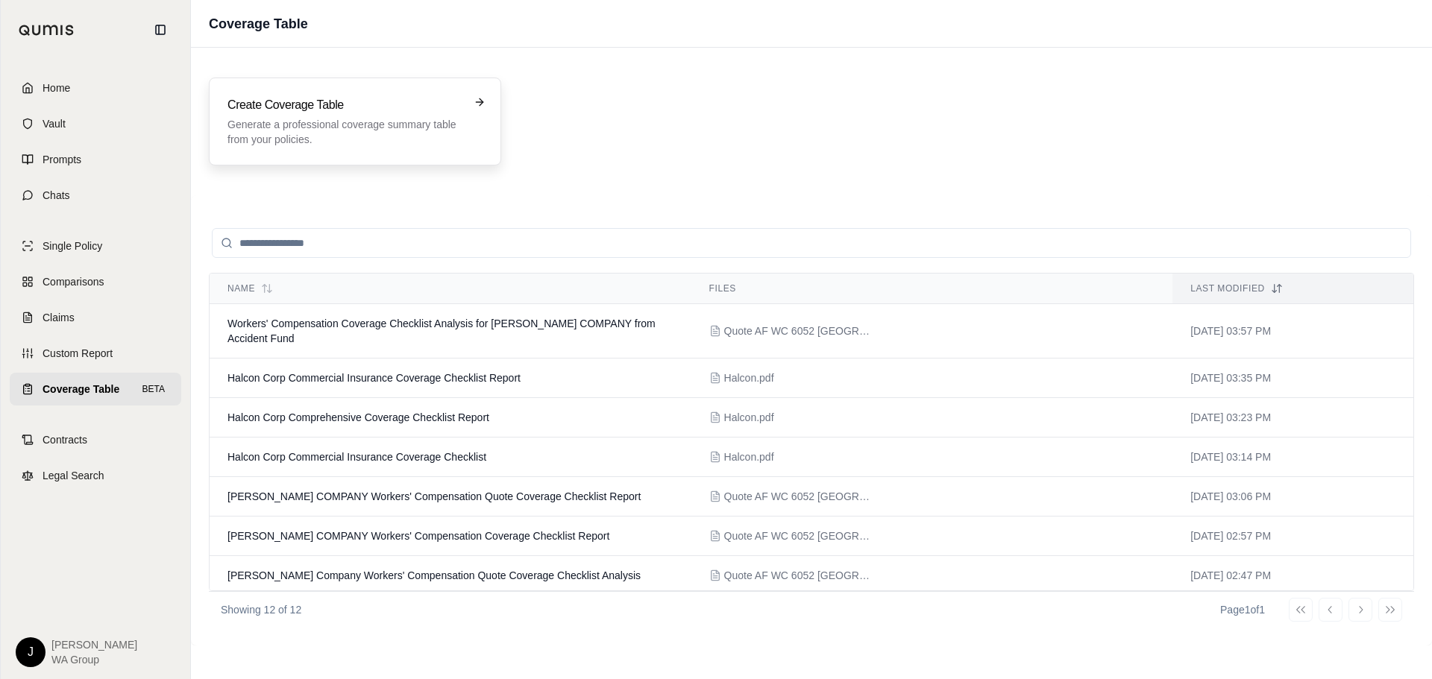
click at [336, 128] on p "Generate a professional coverage summary table from your policies." at bounding box center [344, 132] width 234 height 30
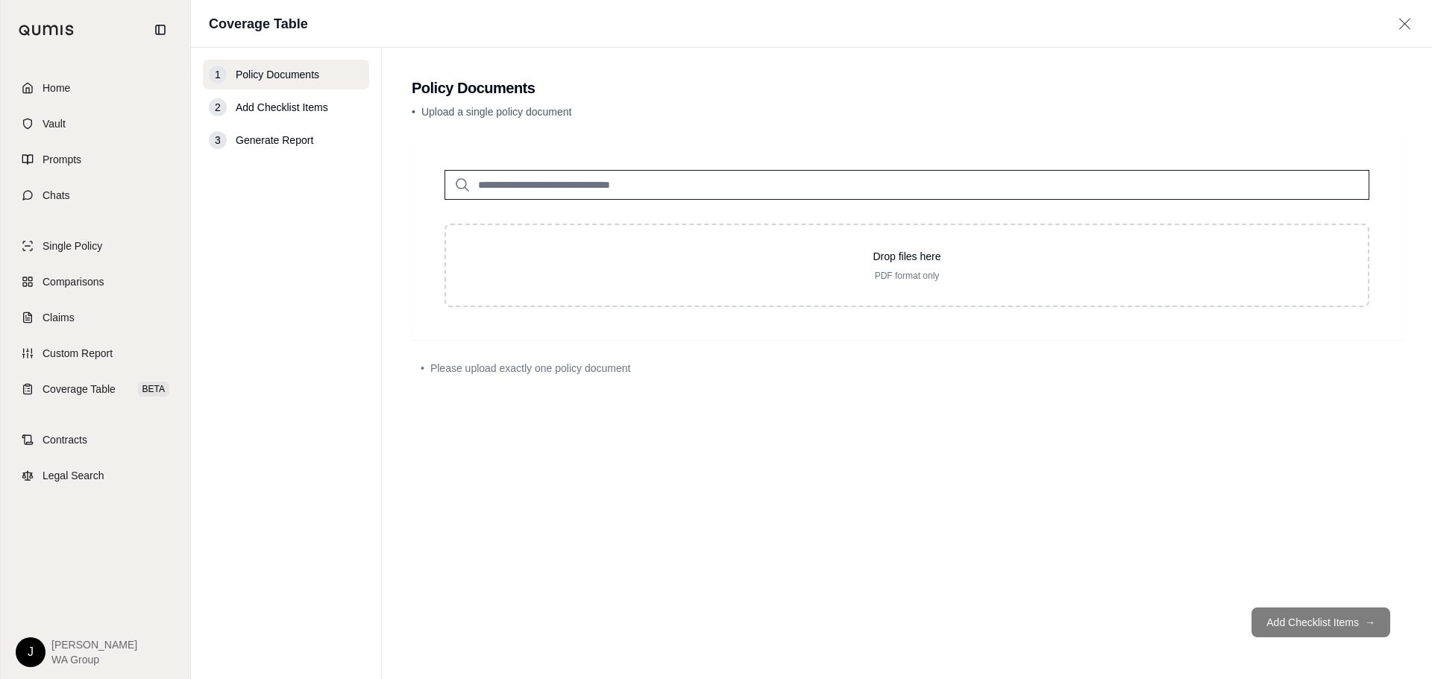
click at [533, 191] on input "search" at bounding box center [907, 185] width 925 height 30
type input "****"
click at [539, 204] on div "Auto 20-33.pdf #2 [DATE]" at bounding box center [907, 222] width 908 height 43
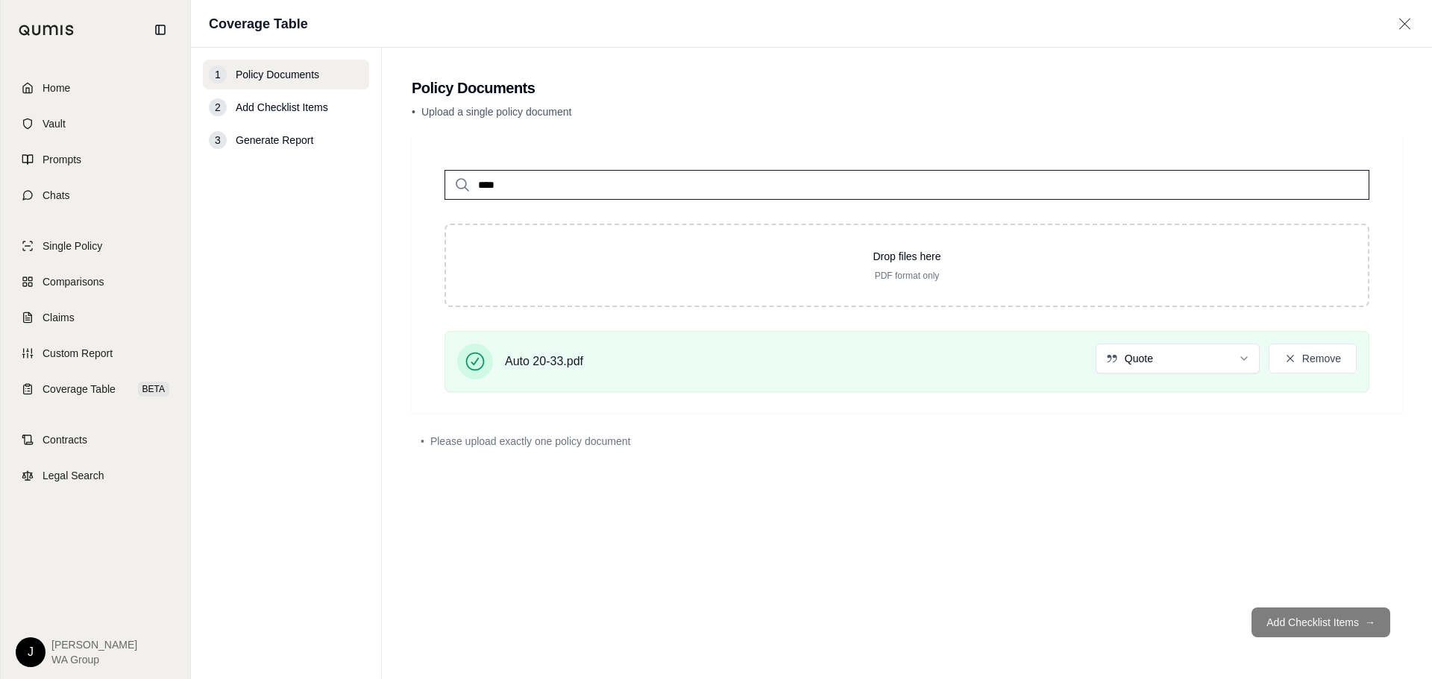
click at [1308, 613] on footer "Add Checklist Items →" at bounding box center [907, 623] width 990 height 54
click at [960, 571] on div "**** Drop files here PDF format only Auto 20-33.pdf Quote Remove • Please uploa…" at bounding box center [907, 366] width 990 height 459
click at [1283, 626] on footer "Add Checklist Items →" at bounding box center [907, 623] width 990 height 54
click at [1132, 585] on div "**** Drop files here PDF format only Auto 20-33.pdf Quote Remove • Please uploa…" at bounding box center [907, 366] width 990 height 459
click at [554, 190] on input "****" at bounding box center [907, 185] width 925 height 30
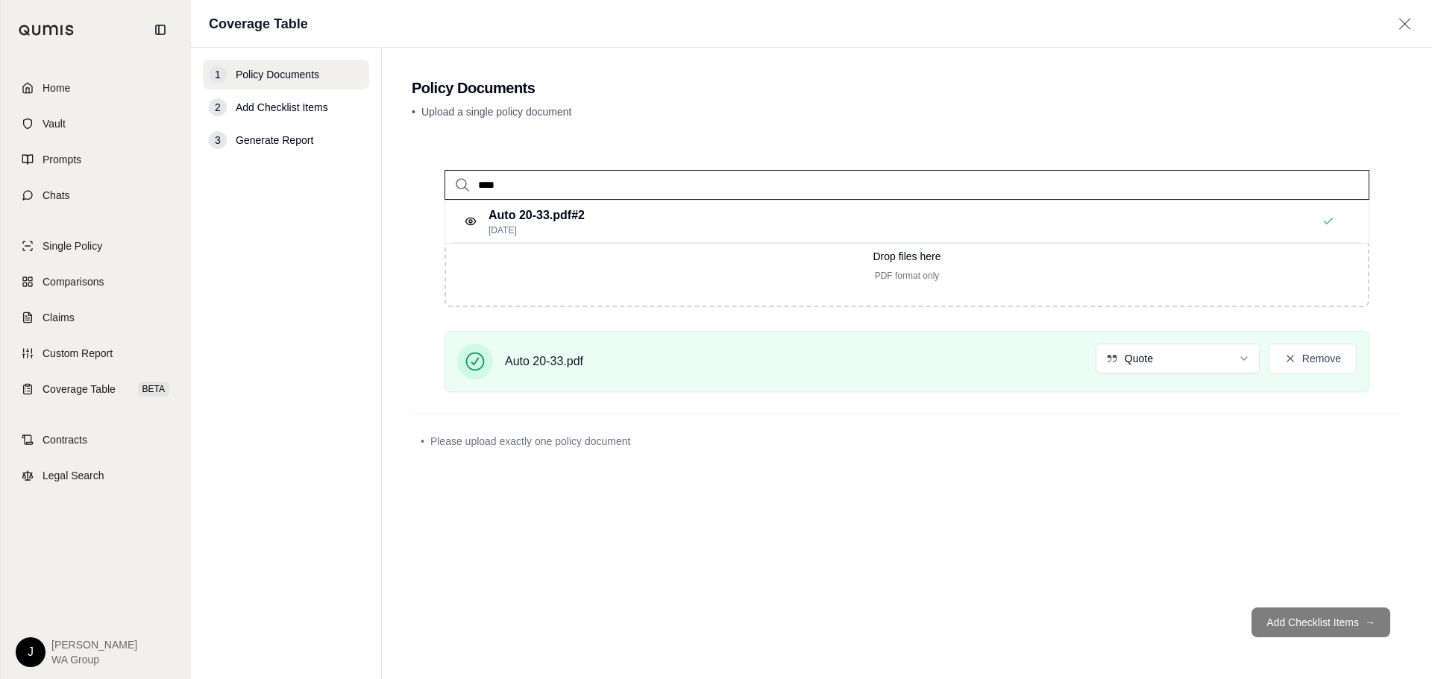
click at [1217, 553] on div "**** Auto 20-33.pdf #2 [DATE] Drop files here PDF format only Auto 20-33.pdf Qu…" at bounding box center [907, 366] width 990 height 459
click at [1252, 521] on div "**** Auto 20-33.pdf #2 [DATE] Drop files here PDF format only Auto 20-33.pdf Qu…" at bounding box center [907, 366] width 990 height 459
click at [1146, 602] on footer "Add Checklist Items →" at bounding box center [907, 623] width 990 height 54
click at [792, 395] on div "Auto 20-33.pdf Quote Remove" at bounding box center [907, 367] width 973 height 73
click at [1293, 630] on footer "Add Checklist Items →" at bounding box center [907, 623] width 990 height 54
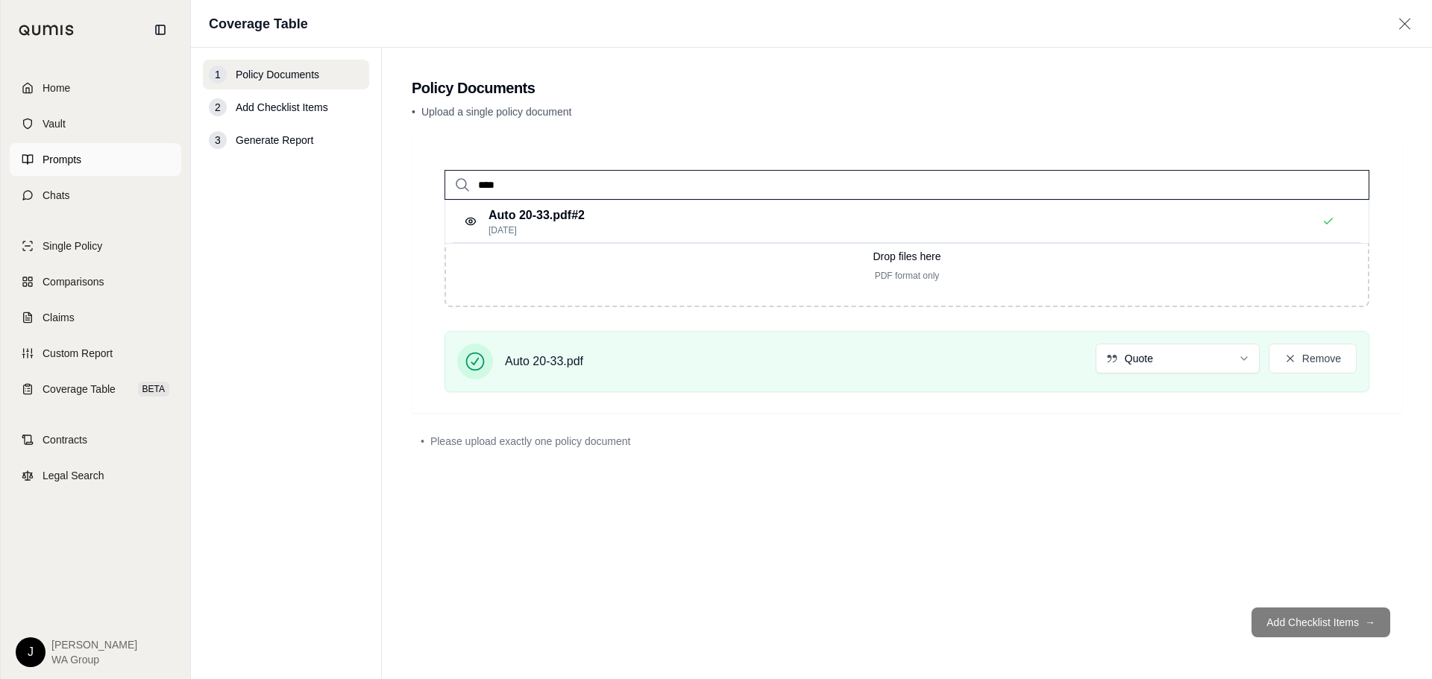
drag, startPoint x: 67, startPoint y: 121, endPoint x: 131, endPoint y: 169, distance: 79.8
click at [67, 121] on link "Vault" at bounding box center [96, 123] width 172 height 33
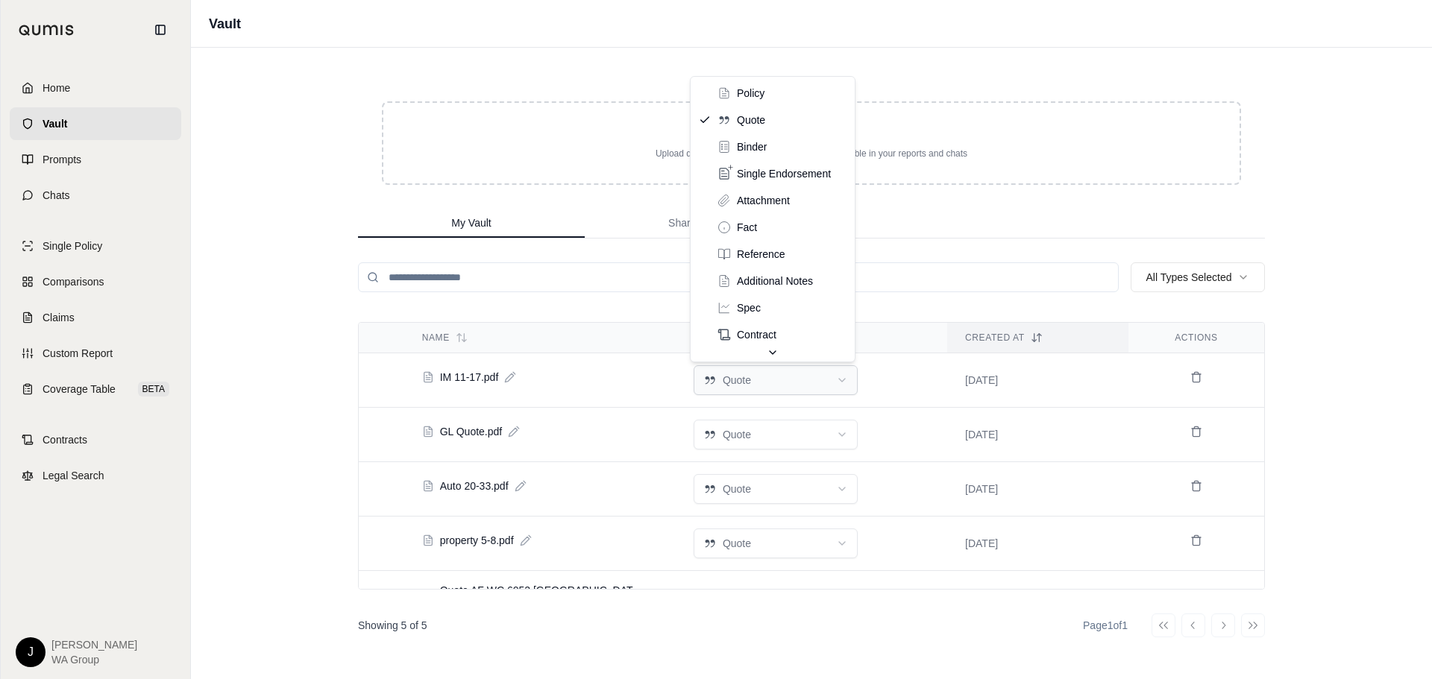
click at [815, 379] on html "Home Vault Prompts Chats Single Policy Comparisons Claims Custom Report Coverag…" at bounding box center [716, 339] width 1432 height 679
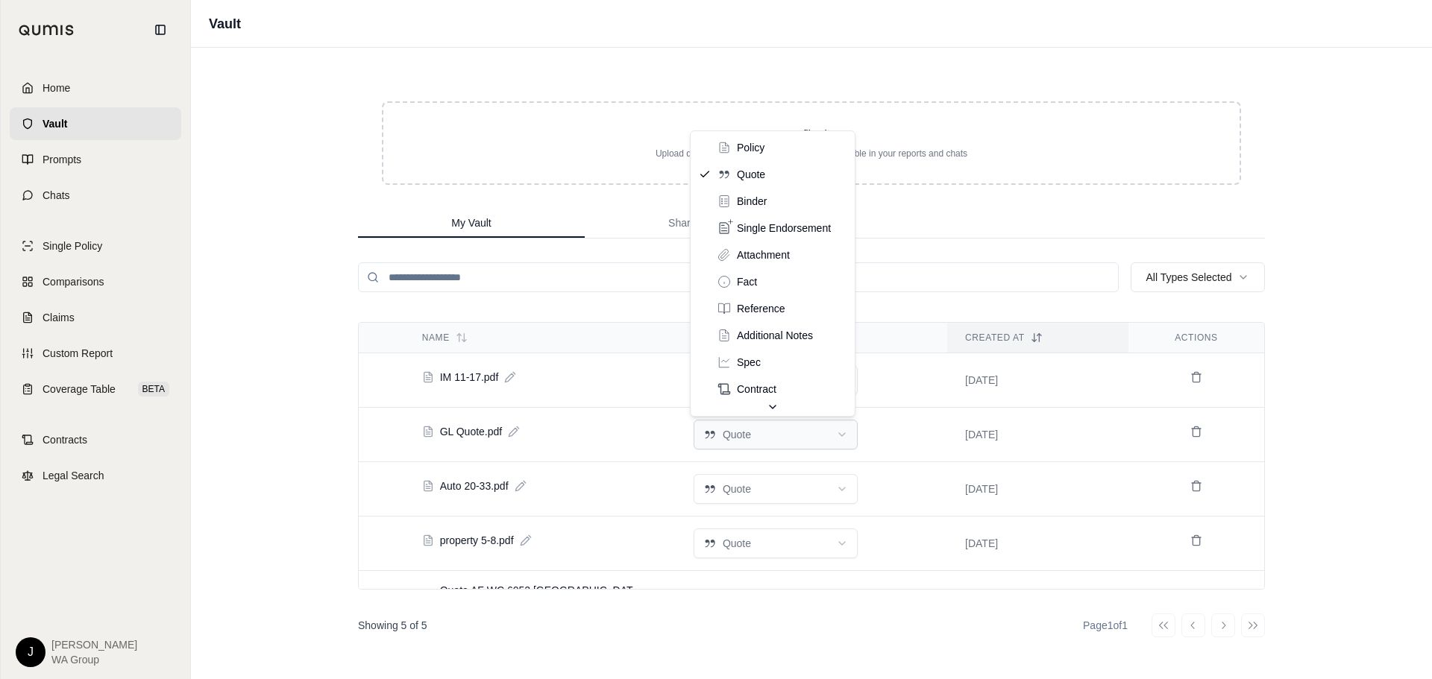
click at [762, 431] on html "Home Vault Prompts Chats Single Policy Comparisons Claims Custom Report Coverag…" at bounding box center [716, 339] width 1432 height 679
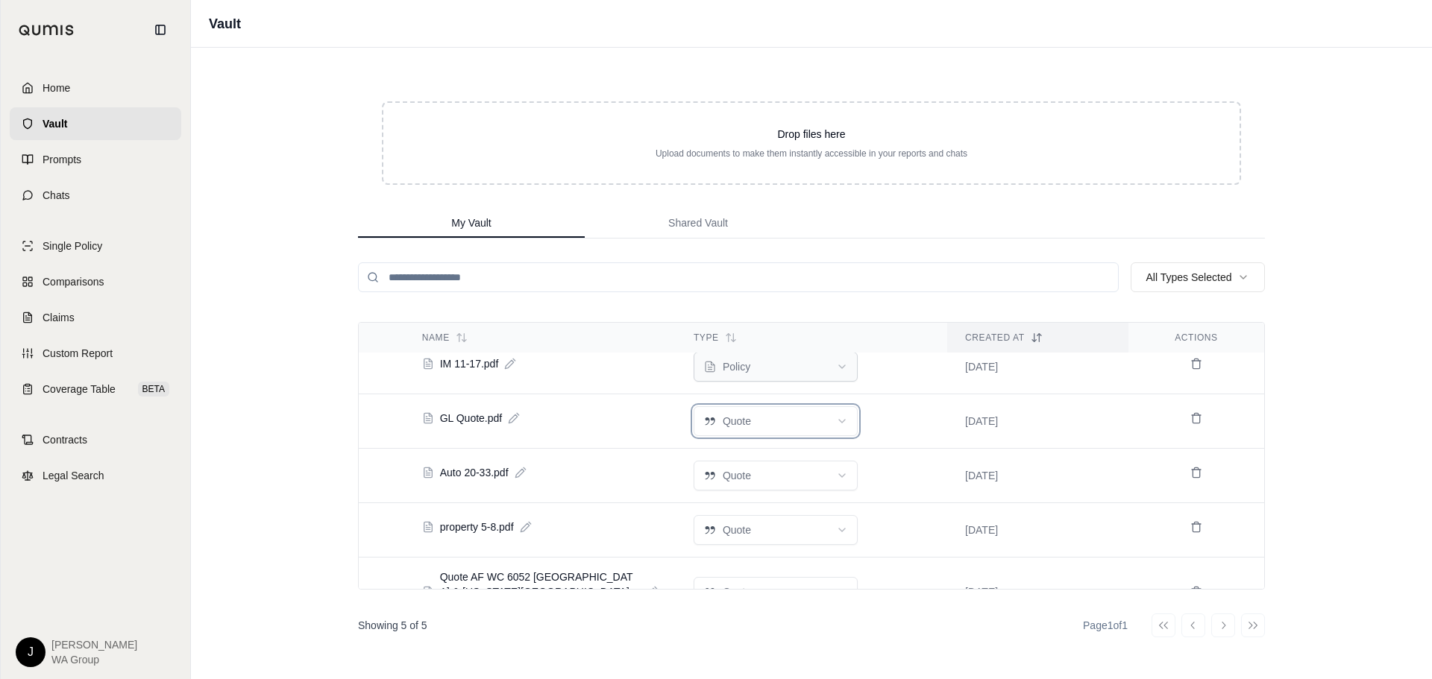
scroll to position [36, 0]
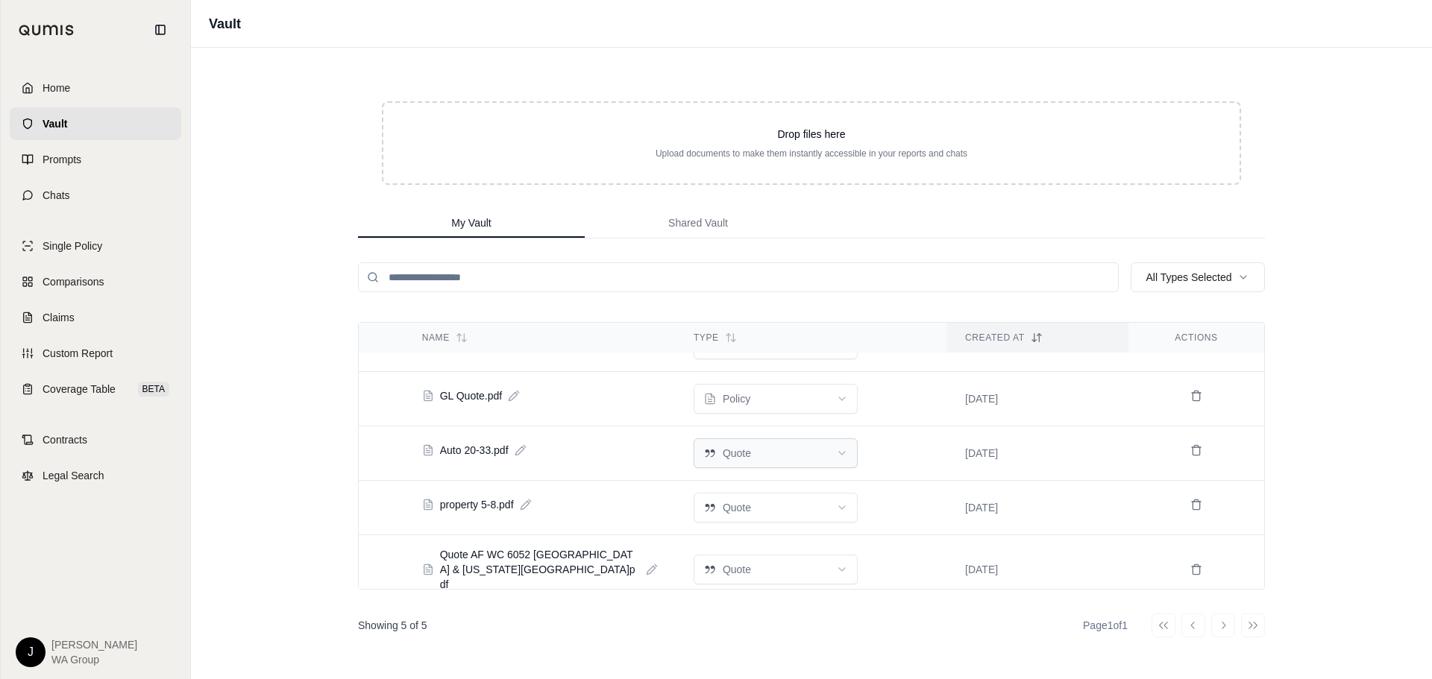
click at [787, 446] on html "Home Vault Prompts Chats Single Policy Comparisons Claims Custom Report Coverag…" at bounding box center [716, 339] width 1432 height 679
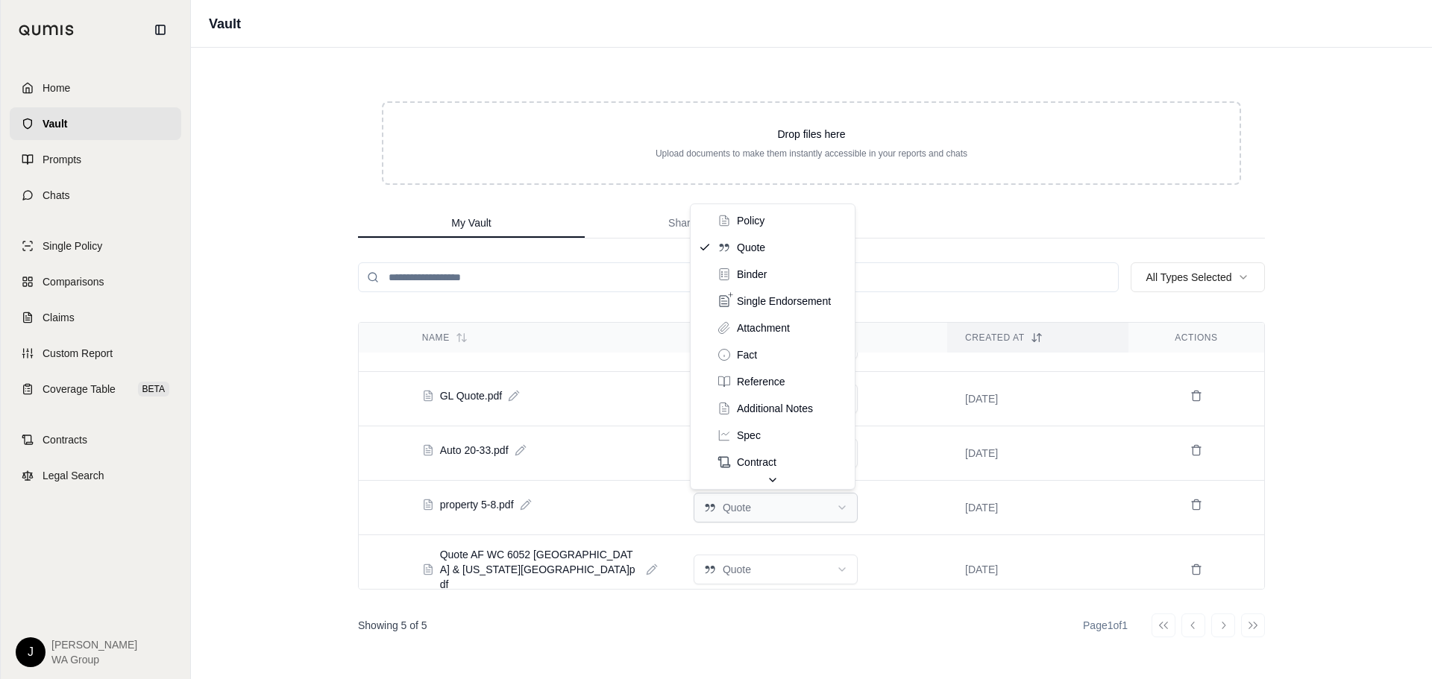
click at [776, 501] on html "Home Vault Prompts Chats Single Policy Comparisons Claims Custom Report Coverag…" at bounding box center [716, 339] width 1432 height 679
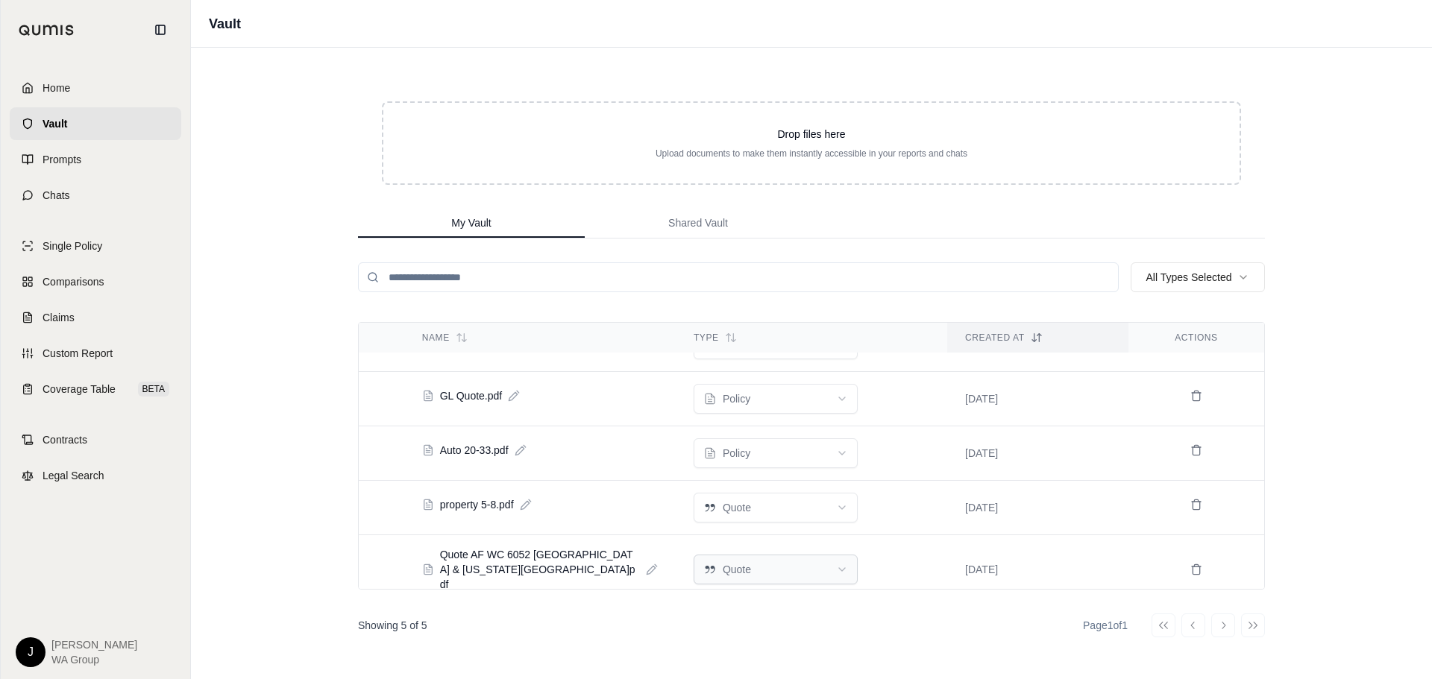
click at [773, 563] on html "Home Vault Prompts Chats Single Policy Comparisons Claims Custom Report Coverag…" at bounding box center [716, 339] width 1432 height 679
click at [752, 509] on html "Home Vault Prompts Chats Single Policy Comparisons Claims Custom Report Coverag…" at bounding box center [716, 339] width 1432 height 679
click at [776, 622] on div "Showing 5 of 5 Page 1 of 1 Go to first page Go to previous page Go to next page…" at bounding box center [811, 626] width 907 height 24
click at [754, 570] on html "Home Vault Prompts Chats Single Policy Comparisons Claims Custom Report Coverag…" at bounding box center [716, 339] width 1432 height 679
click at [749, 636] on div "Showing 5 of 5 Page 1 of 1 Go to first page Go to previous page Go to next page…" at bounding box center [811, 626] width 907 height 24
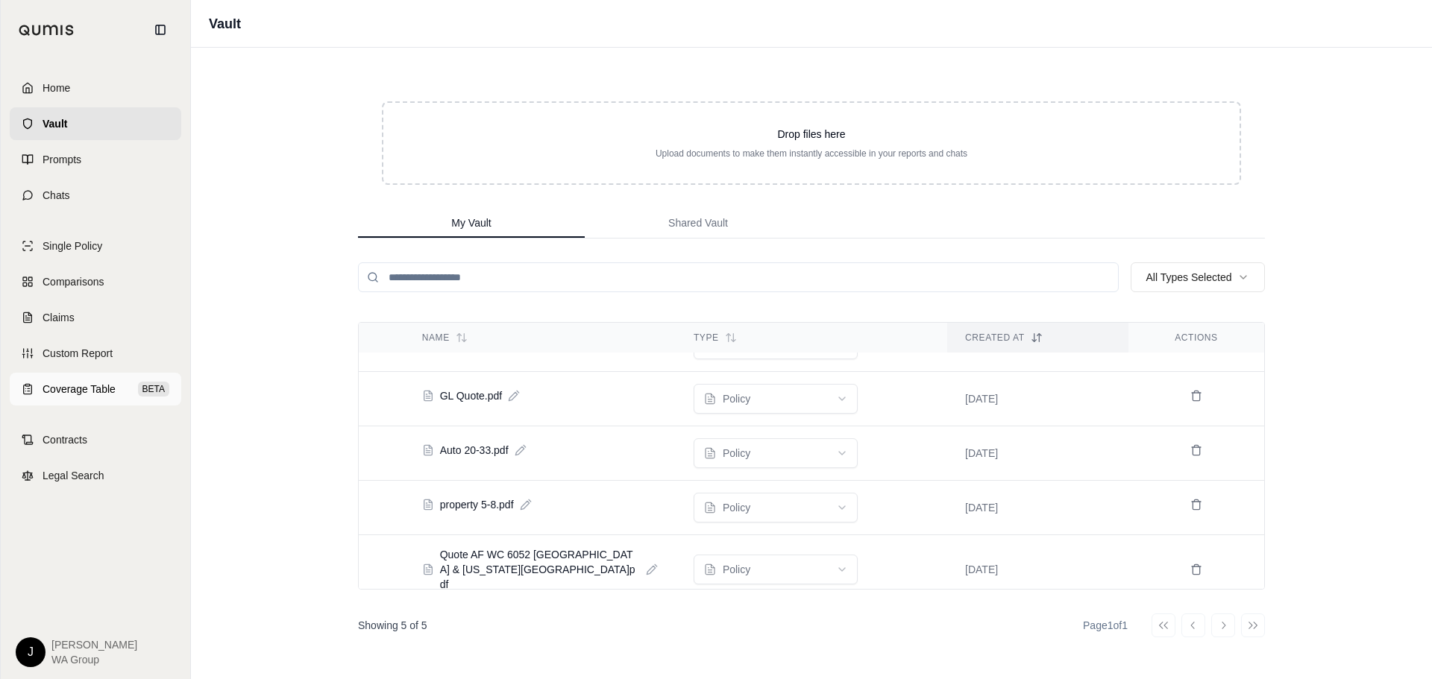
click at [78, 386] on span "Coverage Table" at bounding box center [79, 389] width 73 height 15
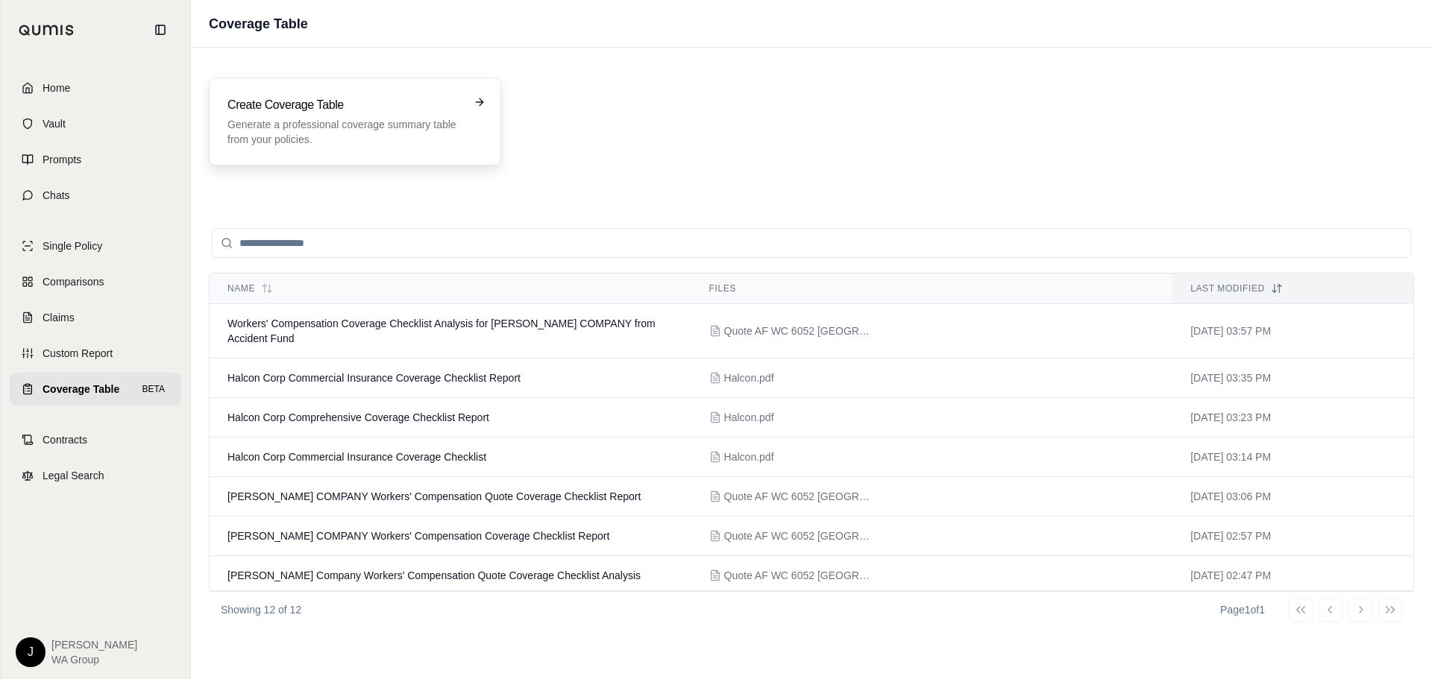
click at [362, 131] on p "Generate a professional coverage summary table from your policies." at bounding box center [344, 132] width 234 height 30
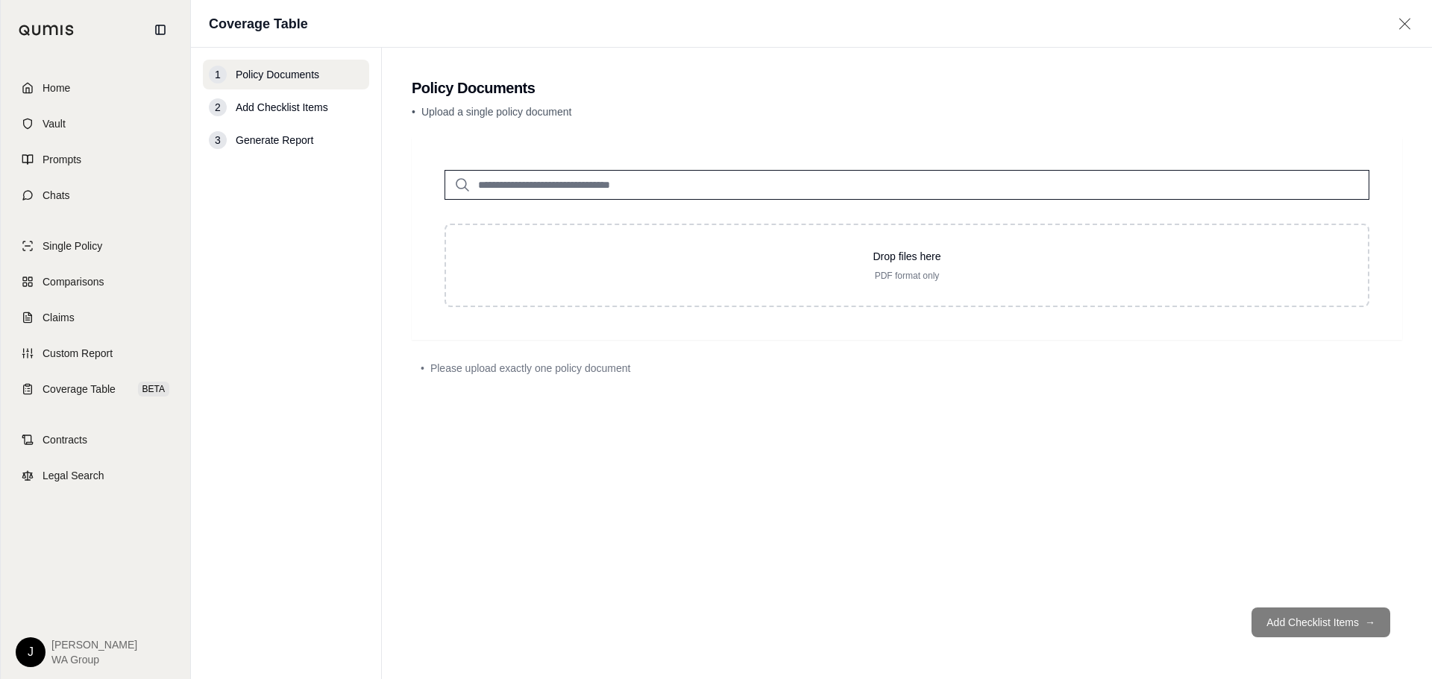
click at [617, 196] on input "search" at bounding box center [907, 185] width 925 height 30
type input "****"
click at [617, 226] on div "Auto 20-33.pdf #2 [DATE]" at bounding box center [907, 222] width 908 height 43
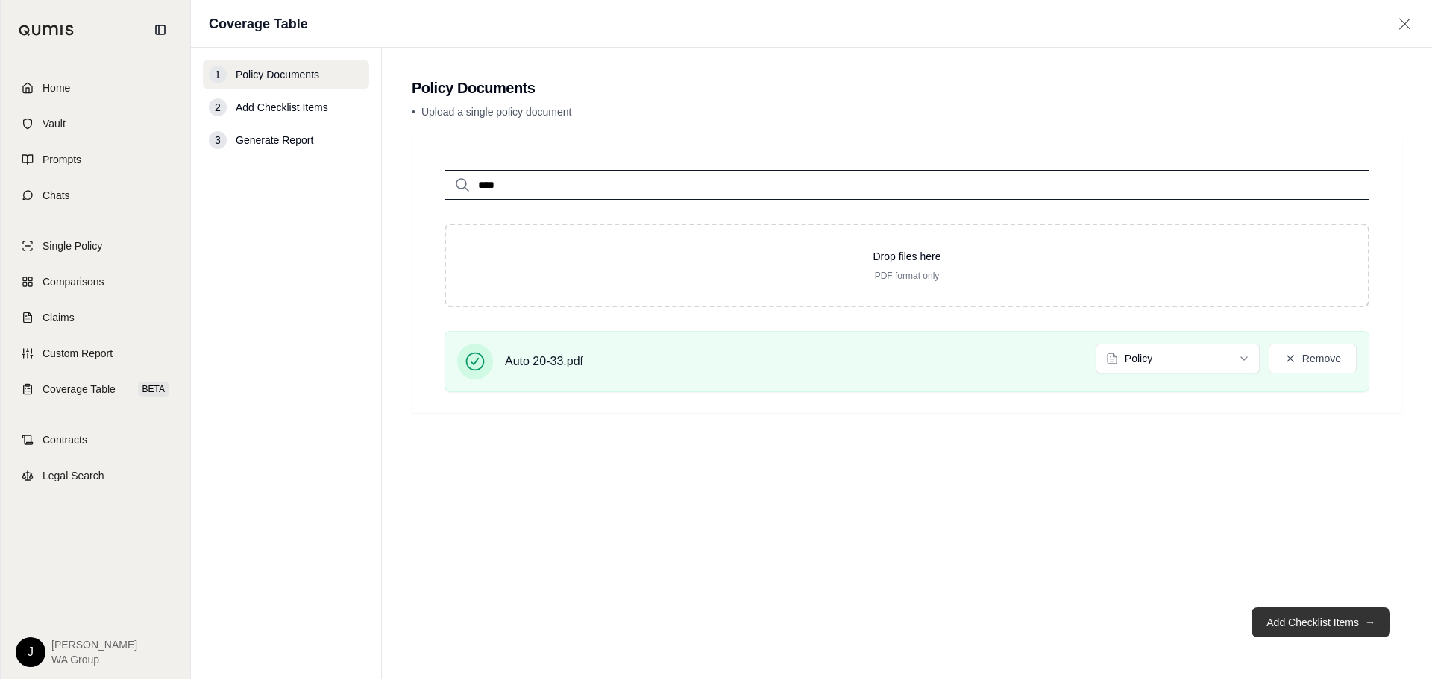
click at [1276, 615] on button "Add Checklist Items →" at bounding box center [1321, 623] width 139 height 30
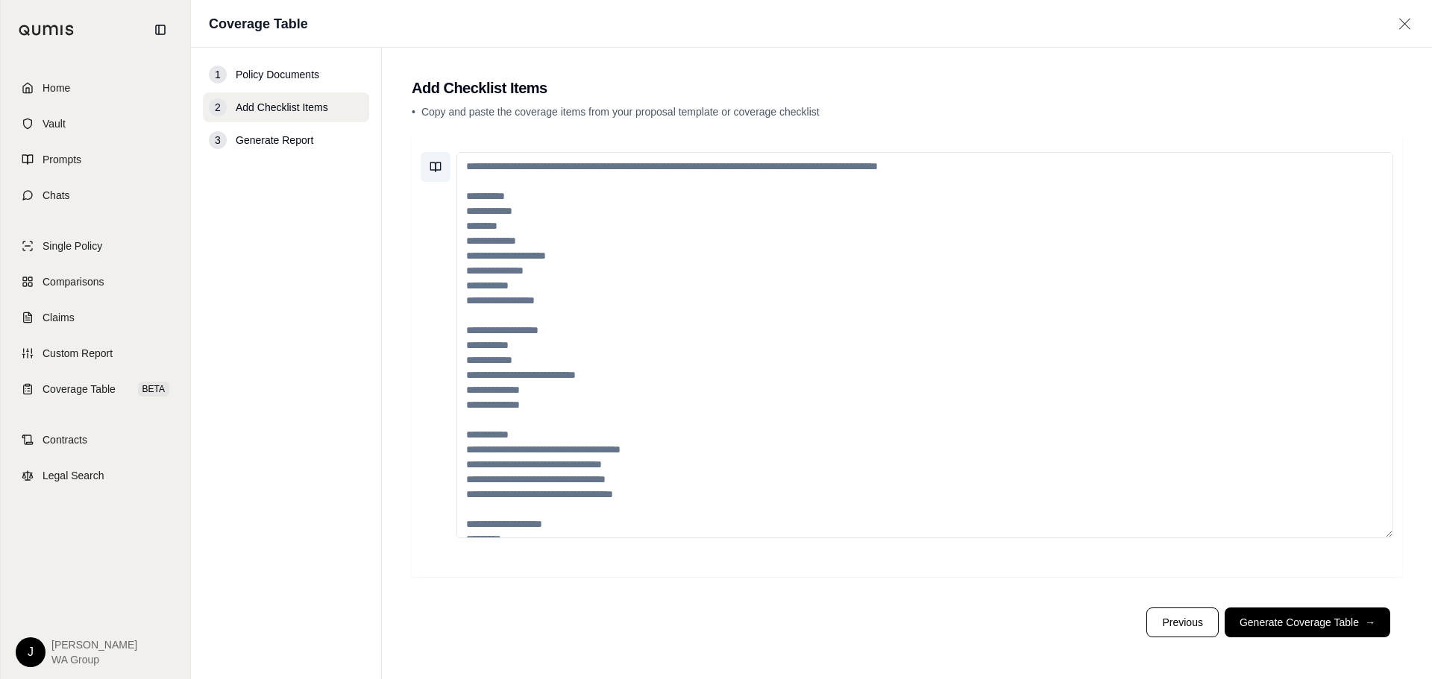
click at [426, 166] on button at bounding box center [436, 167] width 30 height 30
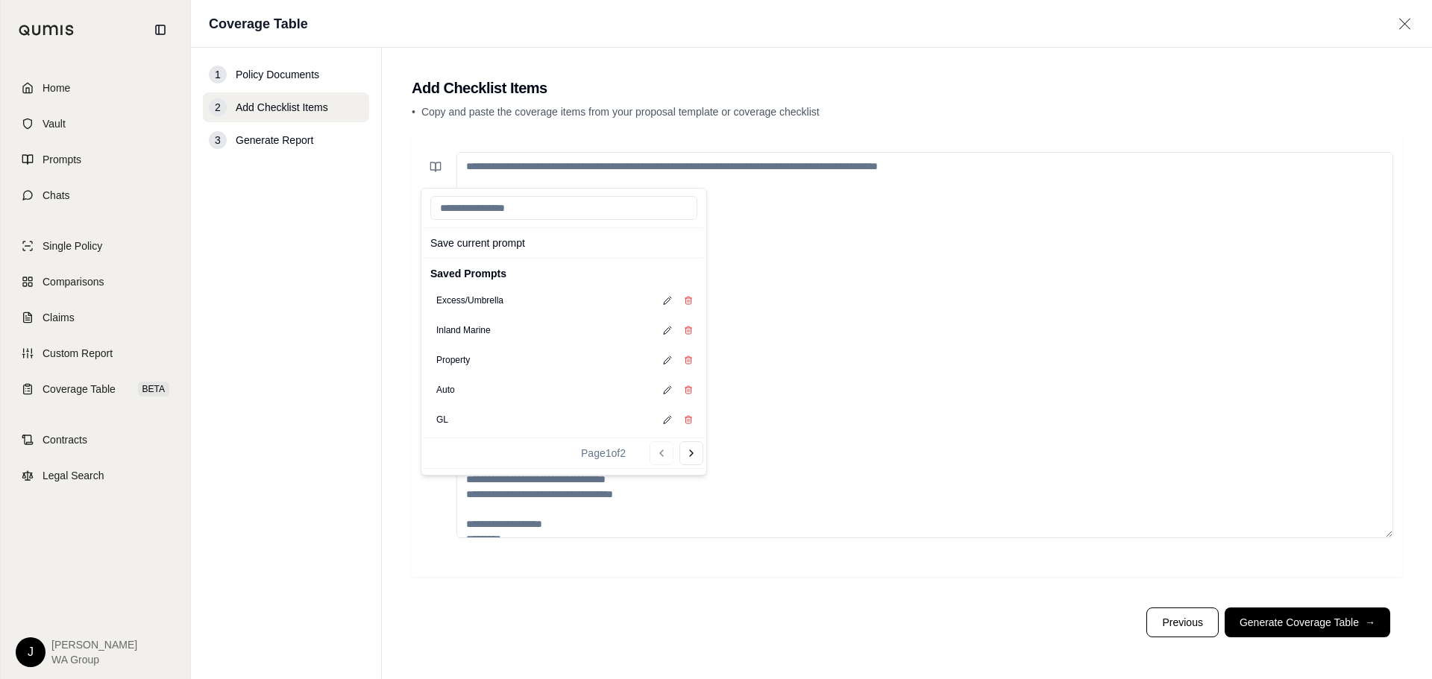
click at [481, 390] on div "Auto" at bounding box center [563, 390] width 279 height 30
click at [450, 392] on button "Auto" at bounding box center [445, 390] width 31 height 21
type textarea "**********"
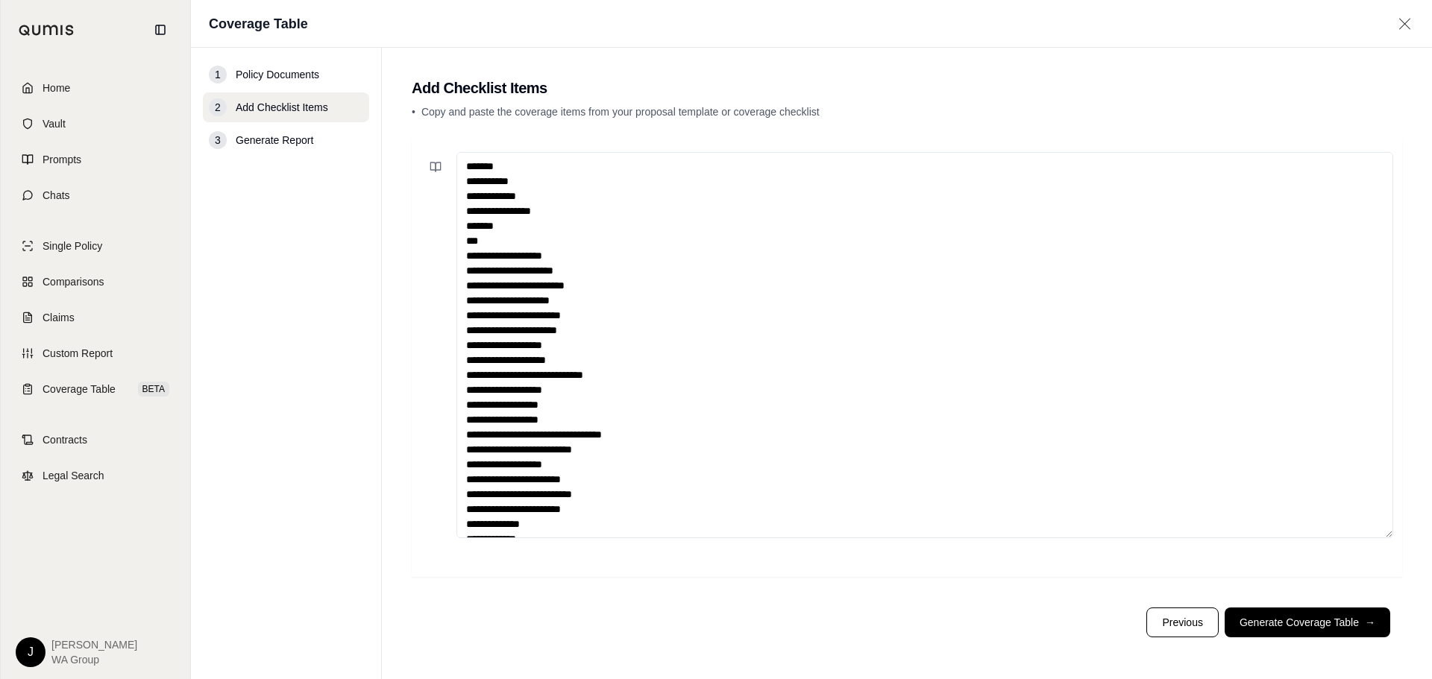
click at [891, 337] on textarea "**********" at bounding box center [924, 345] width 937 height 386
click at [1249, 626] on button "Generate Coverage Table →" at bounding box center [1308, 623] width 166 height 30
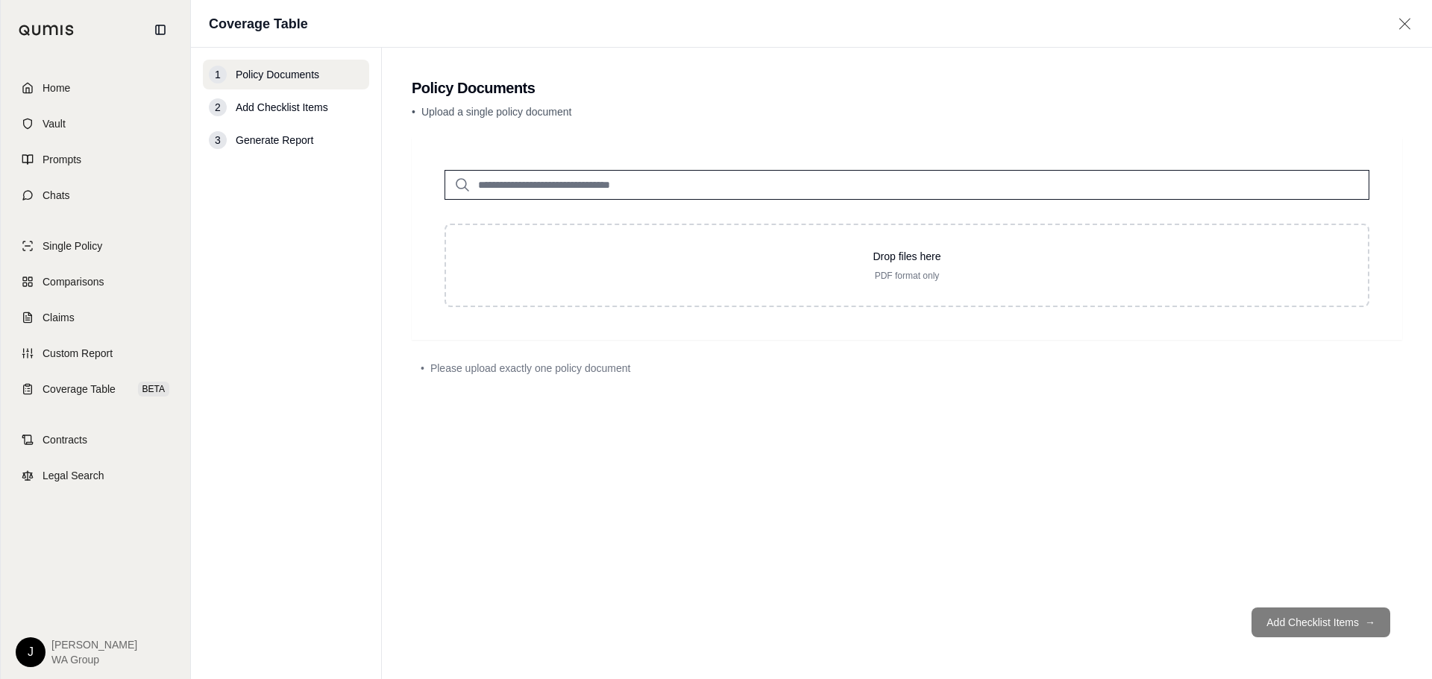
click at [498, 184] on input "search" at bounding box center [907, 185] width 925 height 30
type input "****"
click at [521, 213] on p "Auto 20-33.pdf #2" at bounding box center [537, 216] width 96 height 18
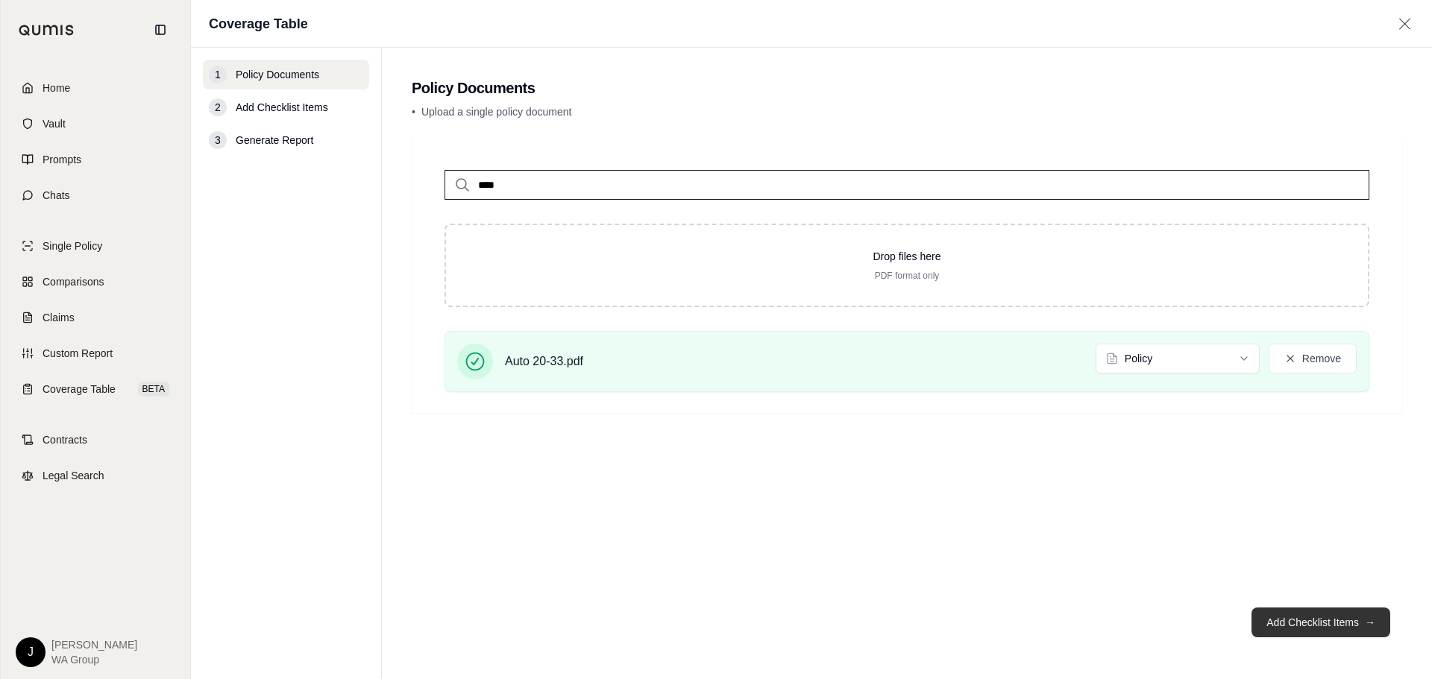
click at [1324, 614] on button "Add Checklist Items →" at bounding box center [1321, 623] width 139 height 30
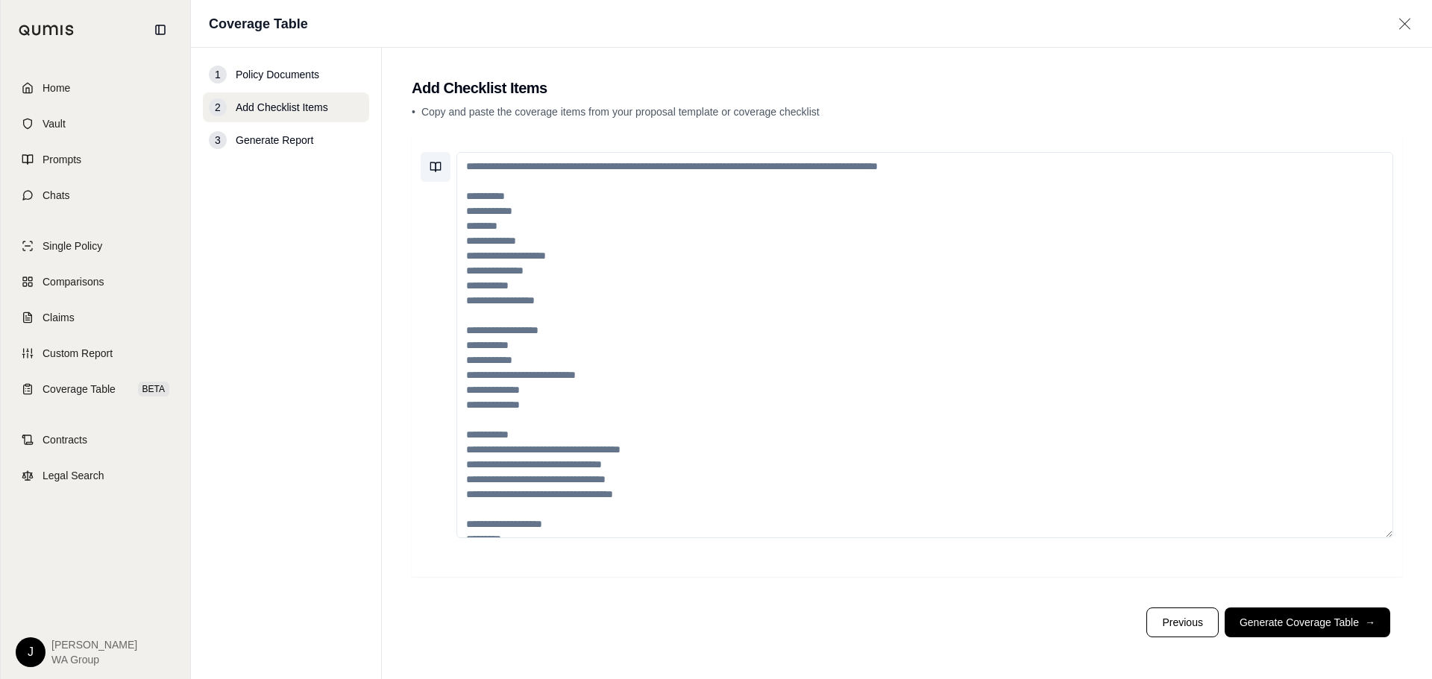
click at [438, 167] on icon at bounding box center [436, 167] width 12 height 12
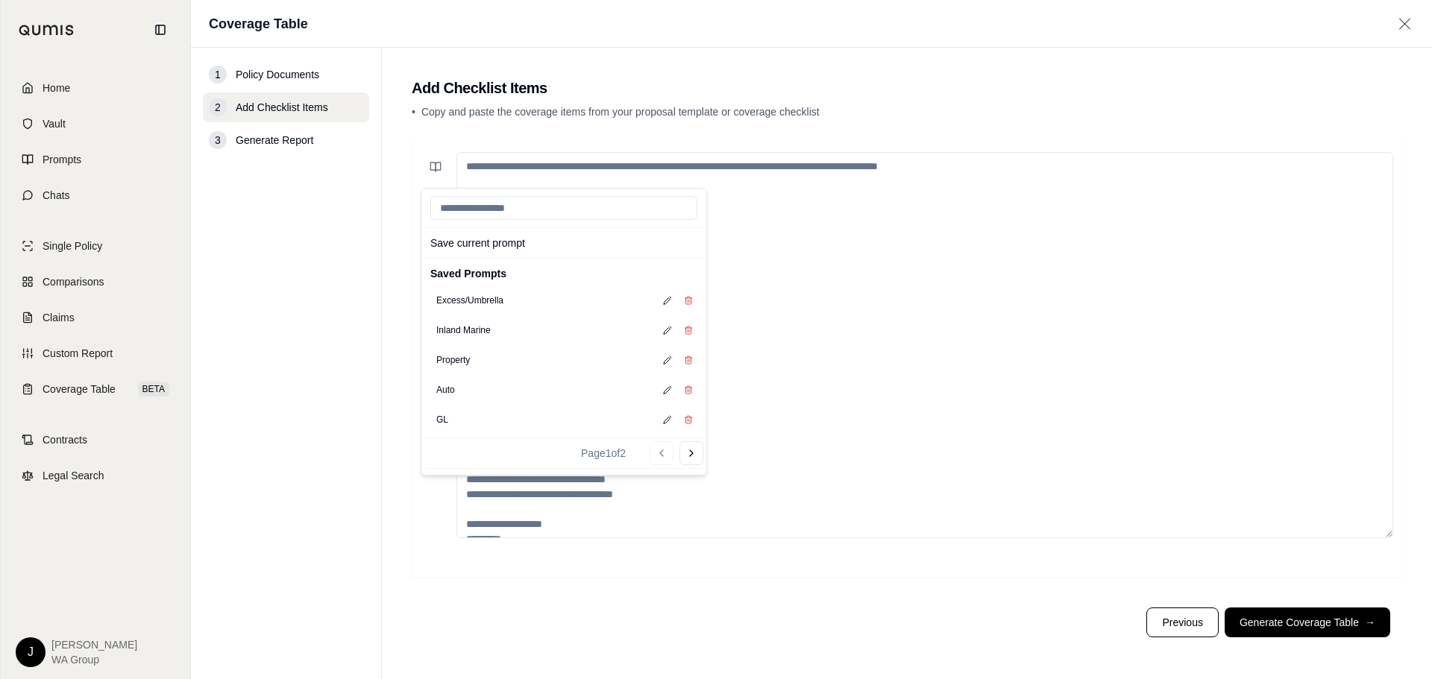
click at [475, 386] on div "Auto" at bounding box center [563, 390] width 279 height 30
click at [444, 391] on button "Auto" at bounding box center [445, 390] width 31 height 21
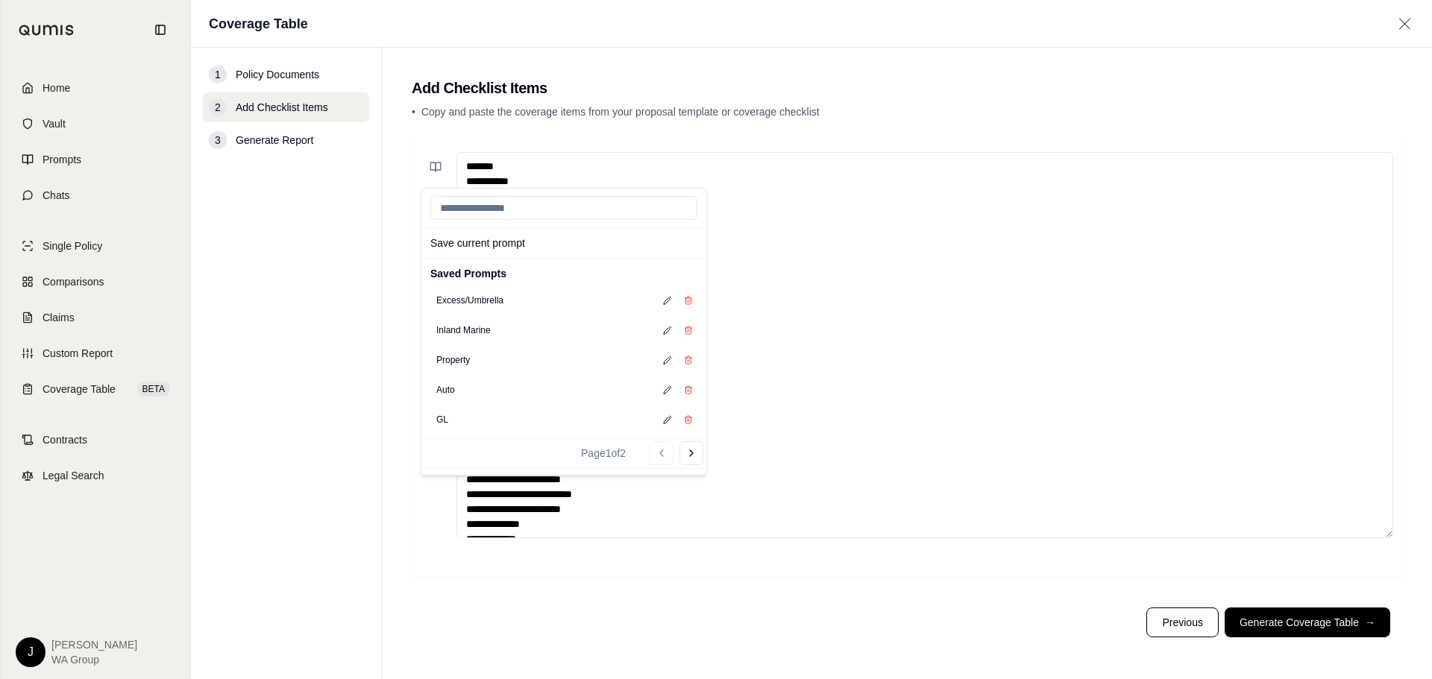
click at [987, 303] on textarea "**********" at bounding box center [924, 345] width 937 height 386
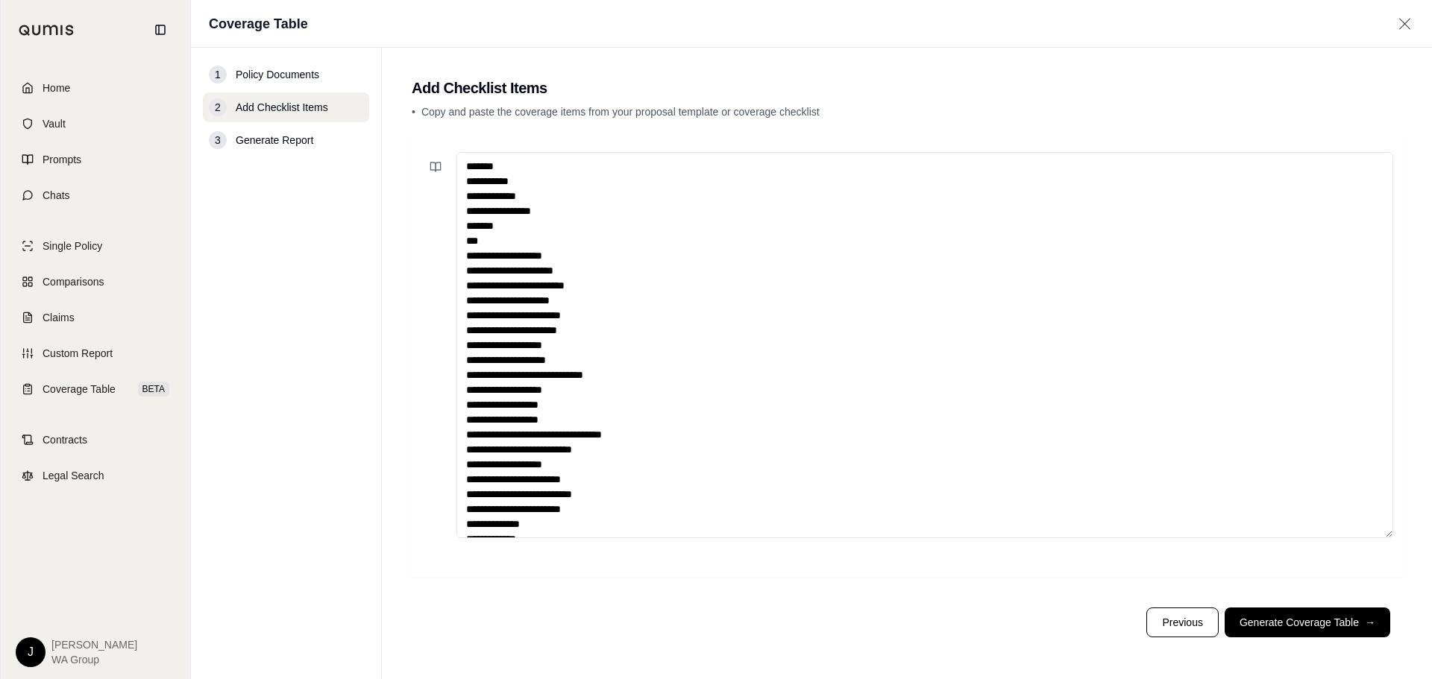
click at [583, 418] on textarea "**********" at bounding box center [924, 345] width 937 height 386
click at [649, 433] on textarea at bounding box center [924, 345] width 937 height 386
drag, startPoint x: 944, startPoint y: 433, endPoint x: 867, endPoint y: 437, distance: 77.0
click at [867, 437] on textarea at bounding box center [924, 345] width 937 height 386
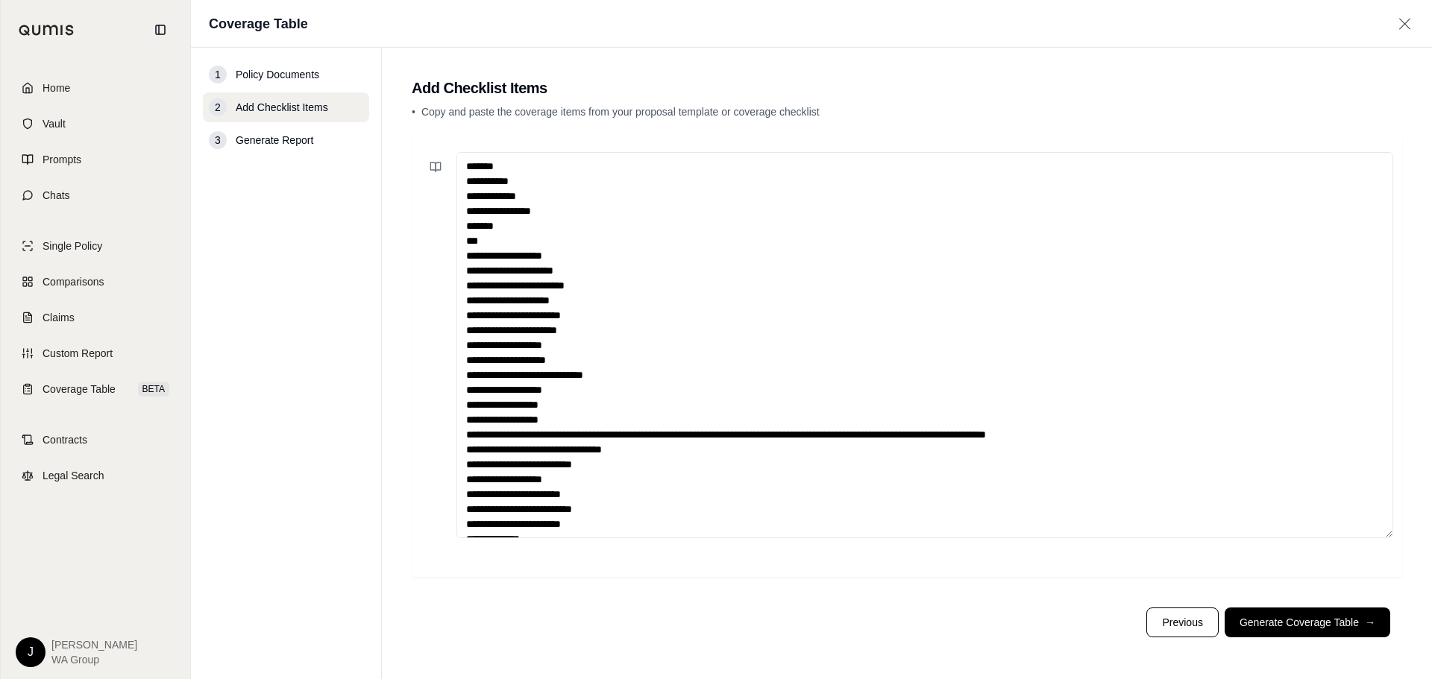
click at [610, 422] on textarea at bounding box center [924, 345] width 937 height 386
click at [1099, 433] on textarea at bounding box center [924, 345] width 937 height 386
drag, startPoint x: 564, startPoint y: 418, endPoint x: 469, endPoint y: 415, distance: 94.8
click at [469, 415] on textarea at bounding box center [924, 345] width 937 height 386
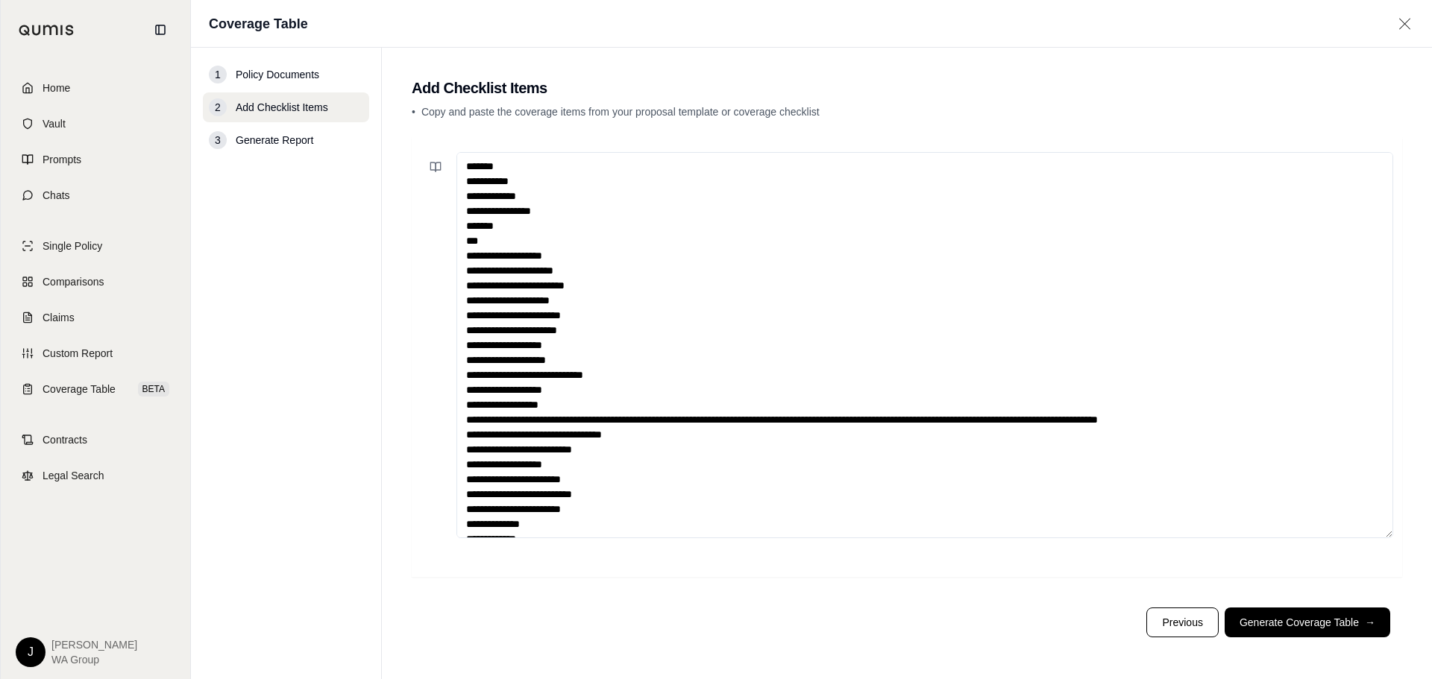
click at [1246, 419] on textarea at bounding box center [924, 345] width 937 height 386
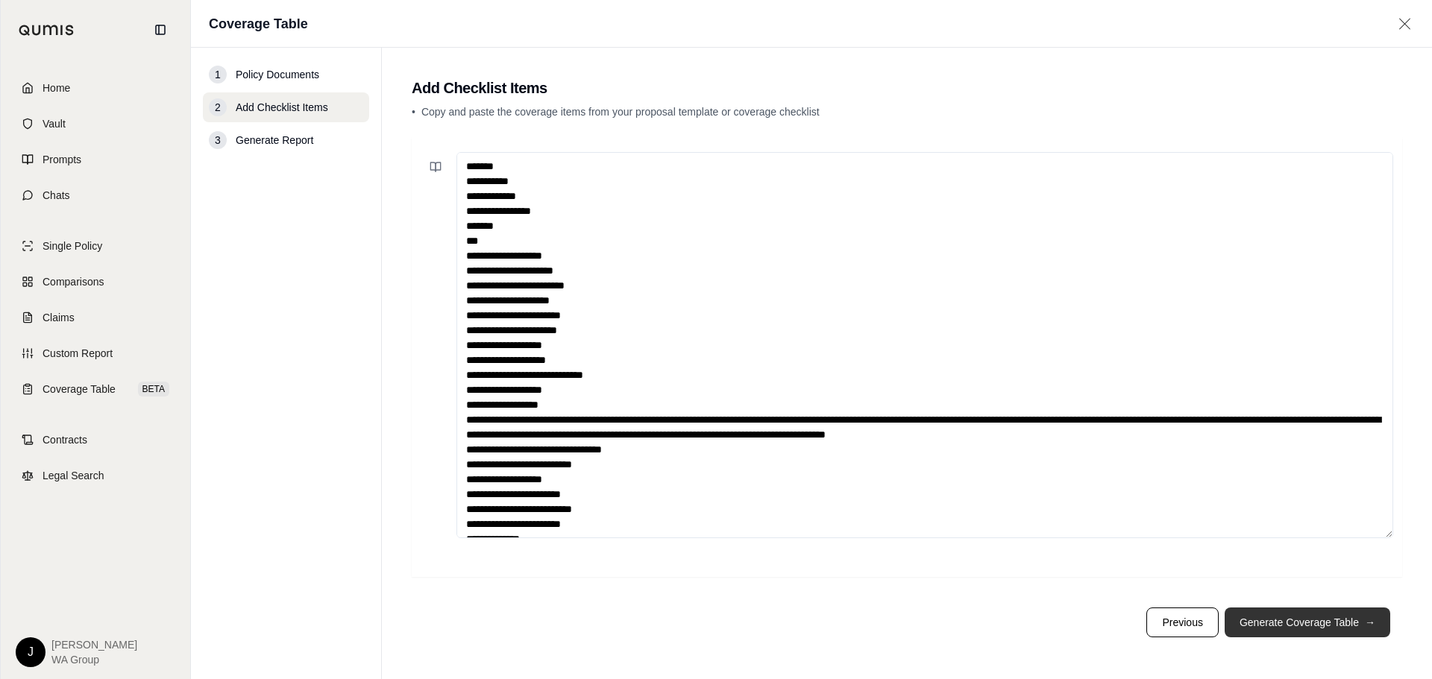
type textarea "**********"
click at [1269, 622] on button "Generate Coverage Table →" at bounding box center [1308, 623] width 166 height 30
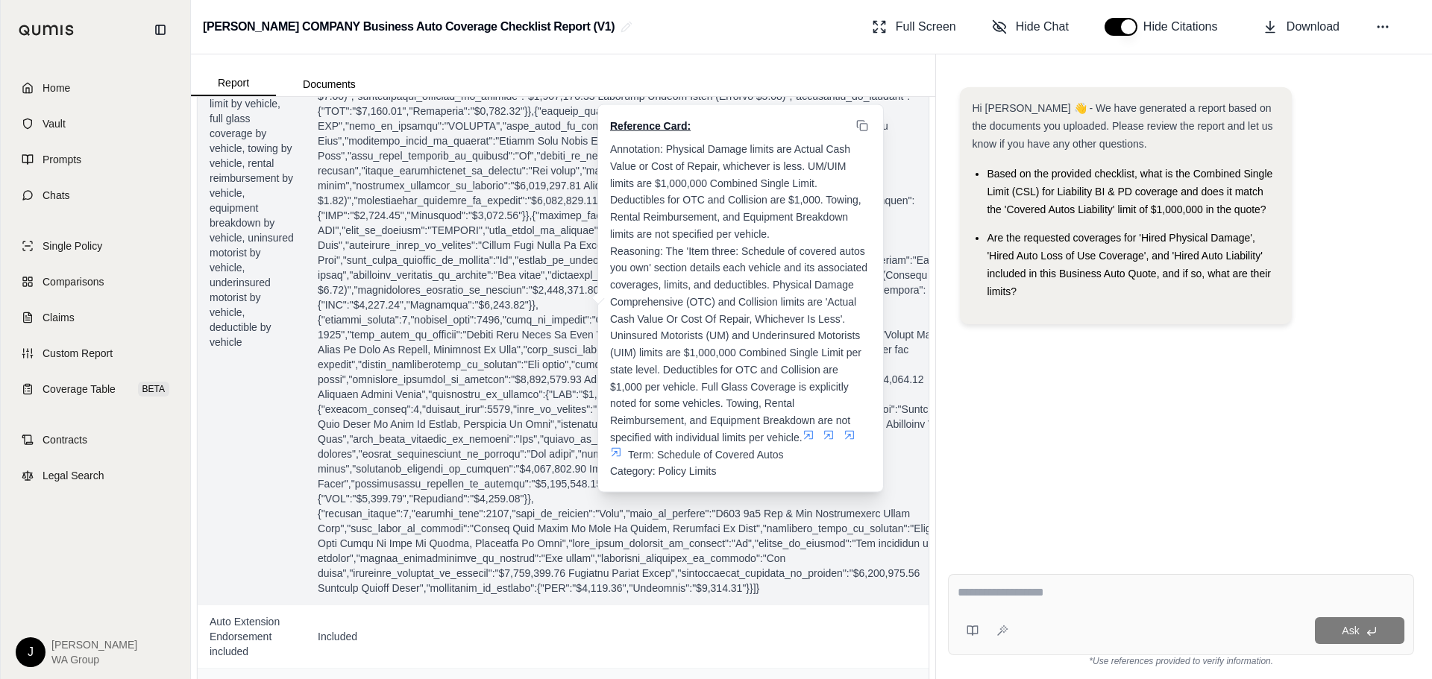
scroll to position [1119, 0]
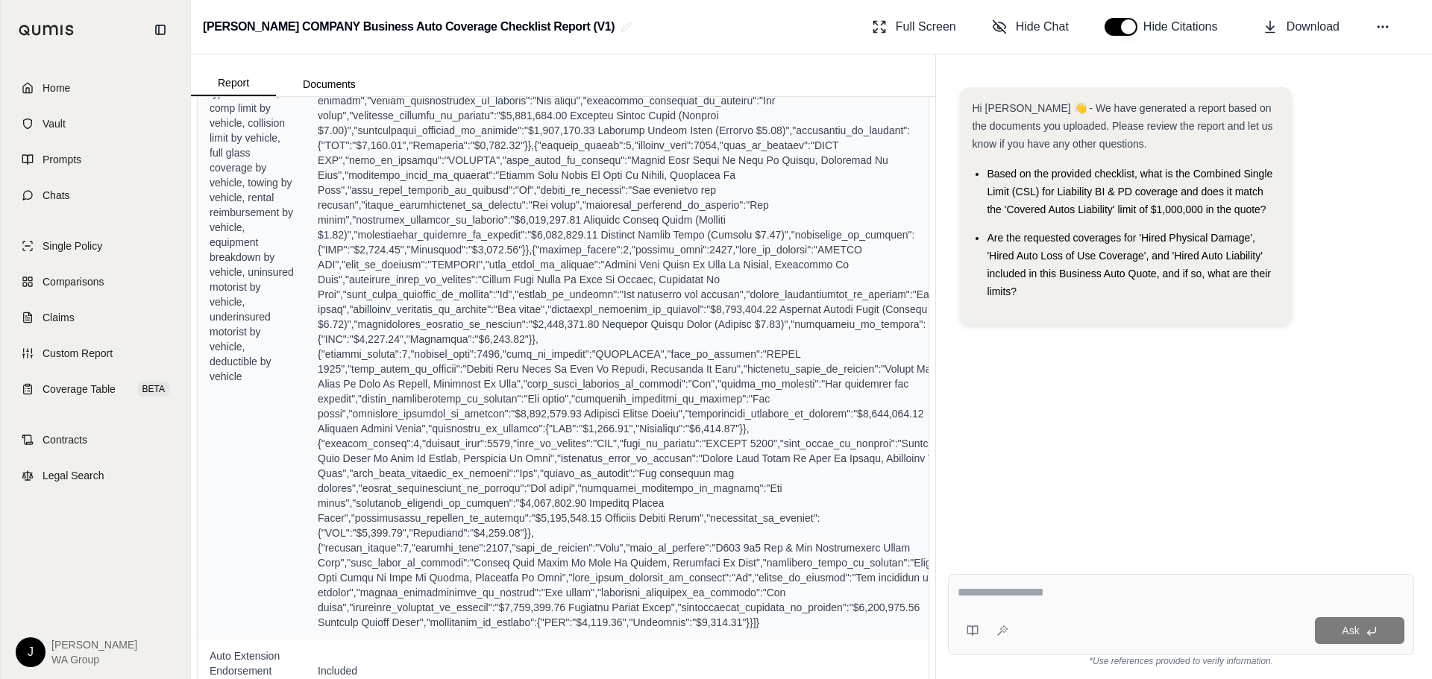
click at [1241, 427] on div "Hi [PERSON_NAME] 👋 - We have generated a report based on the documents you uplo…" at bounding box center [1181, 312] width 466 height 475
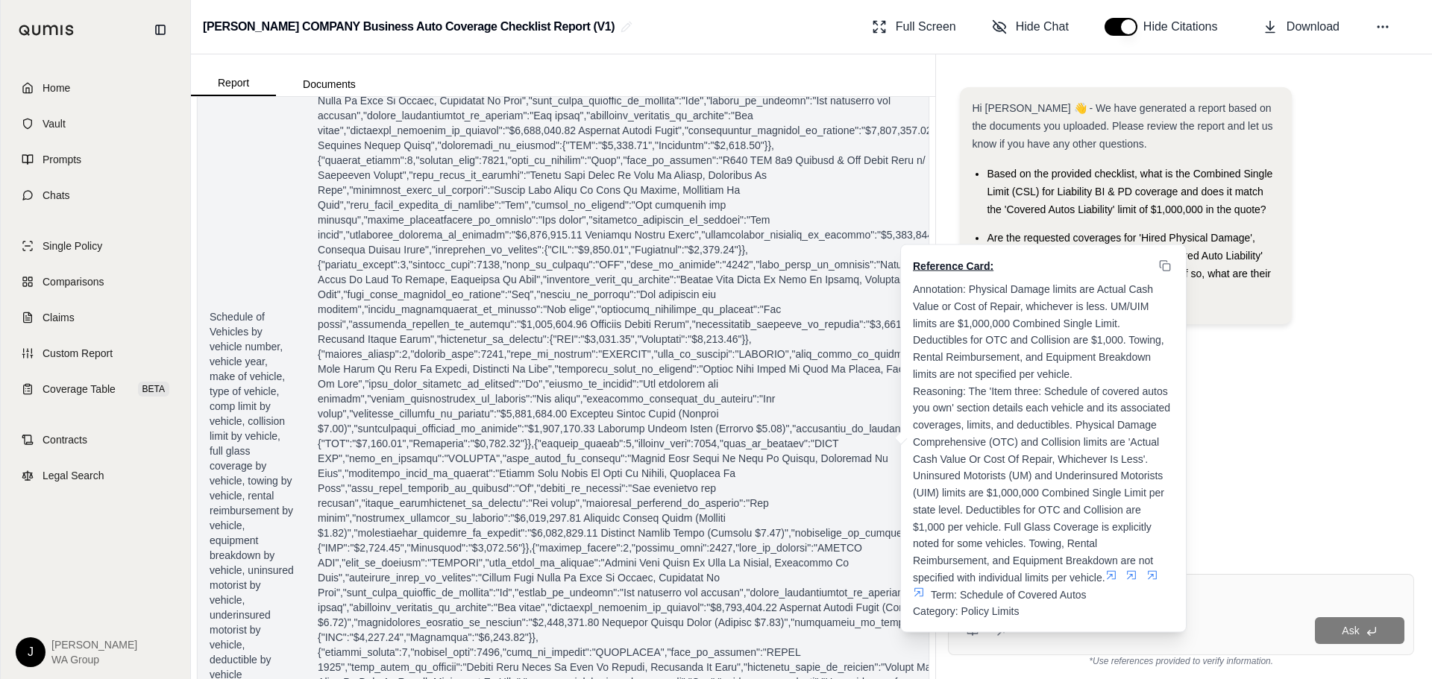
scroll to position [746, 0]
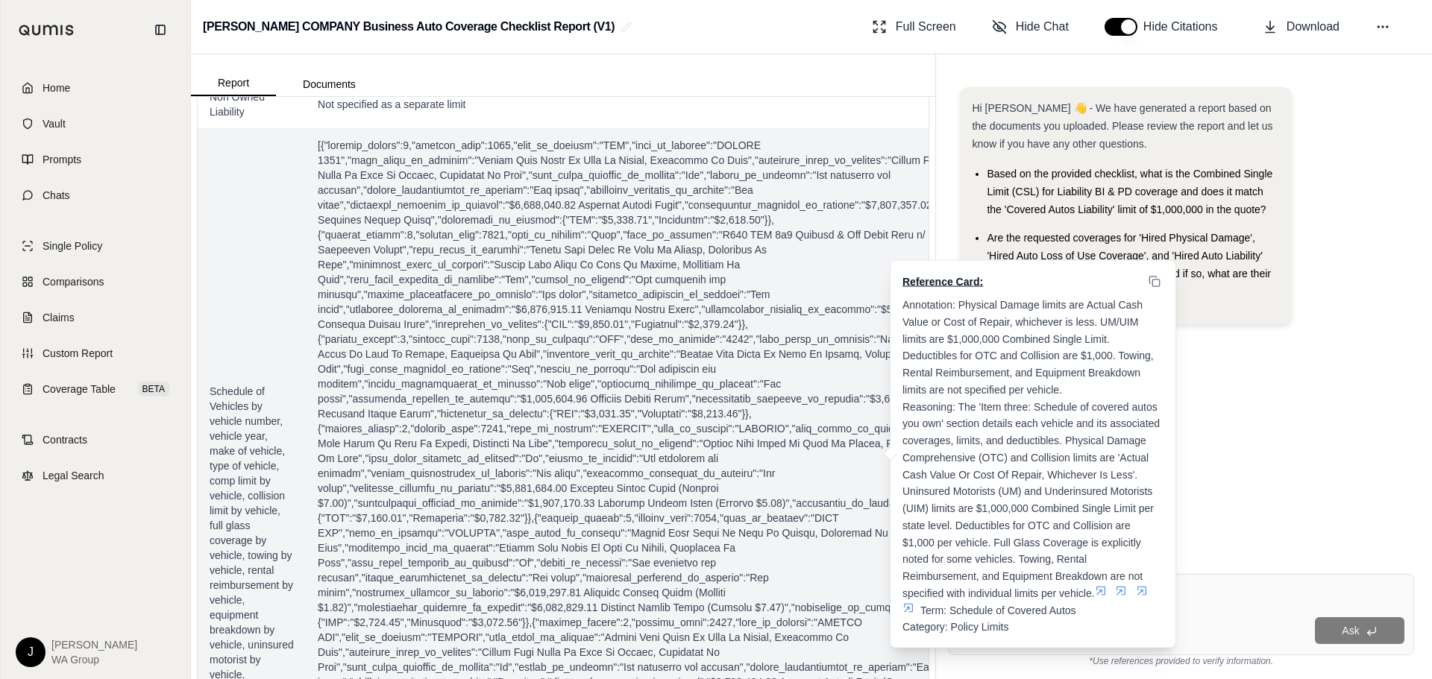
click at [433, 241] on span at bounding box center [633, 570] width 631 height 865
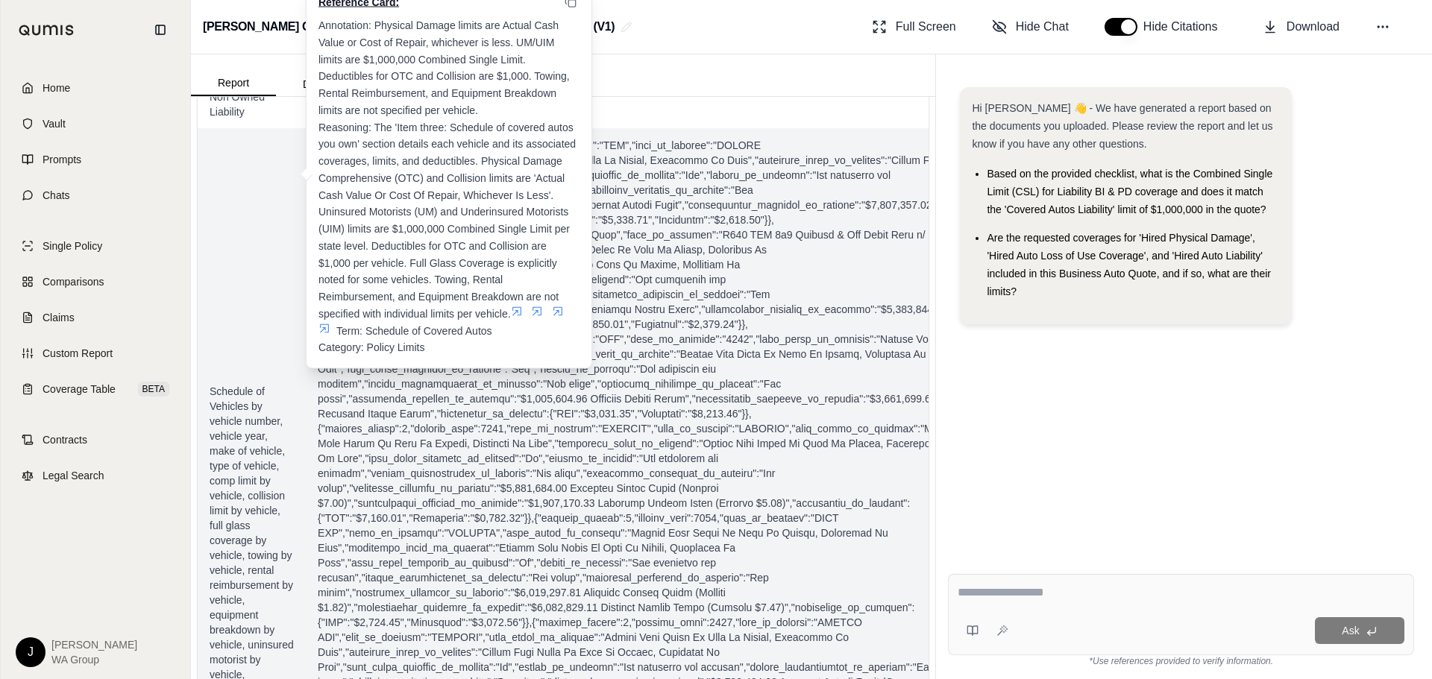
click at [742, 161] on td "Reference Card: Annotation: Physical Damage limits are Actual Cash Value or Cos…" at bounding box center [633, 570] width 655 height 884
click at [783, 167] on span at bounding box center [633, 570] width 631 height 865
click at [713, 239] on span at bounding box center [633, 570] width 631 height 865
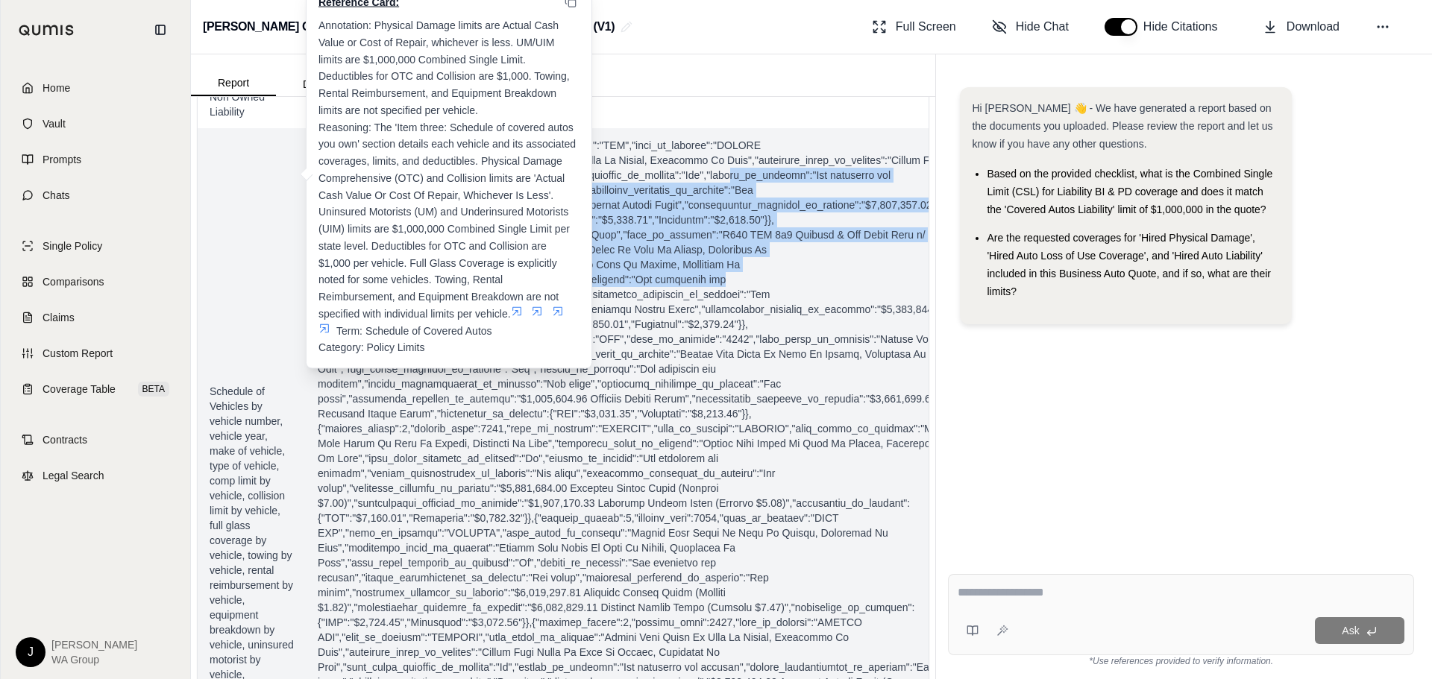
drag, startPoint x: 723, startPoint y: 201, endPoint x: 779, endPoint y: 304, distance: 116.8
click at [779, 304] on span at bounding box center [633, 570] width 631 height 865
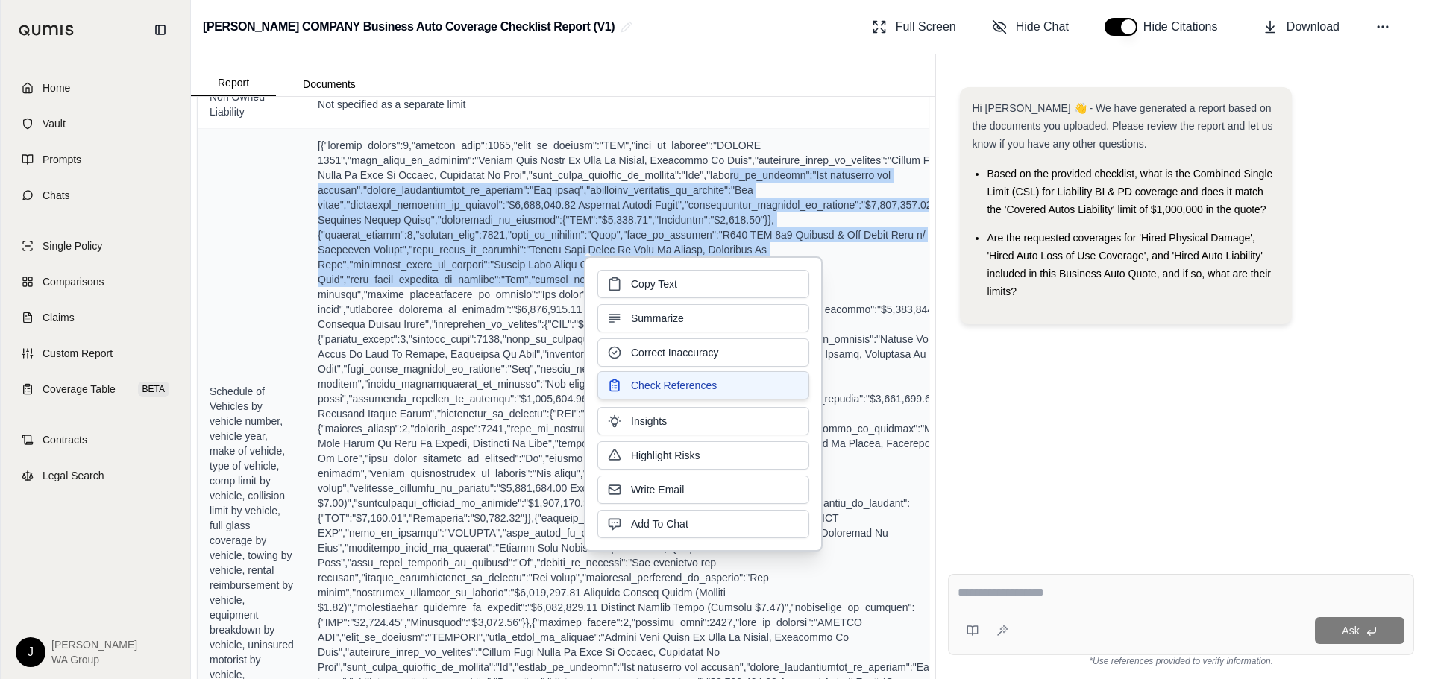
click at [794, 386] on button "Check References" at bounding box center [703, 385] width 212 height 28
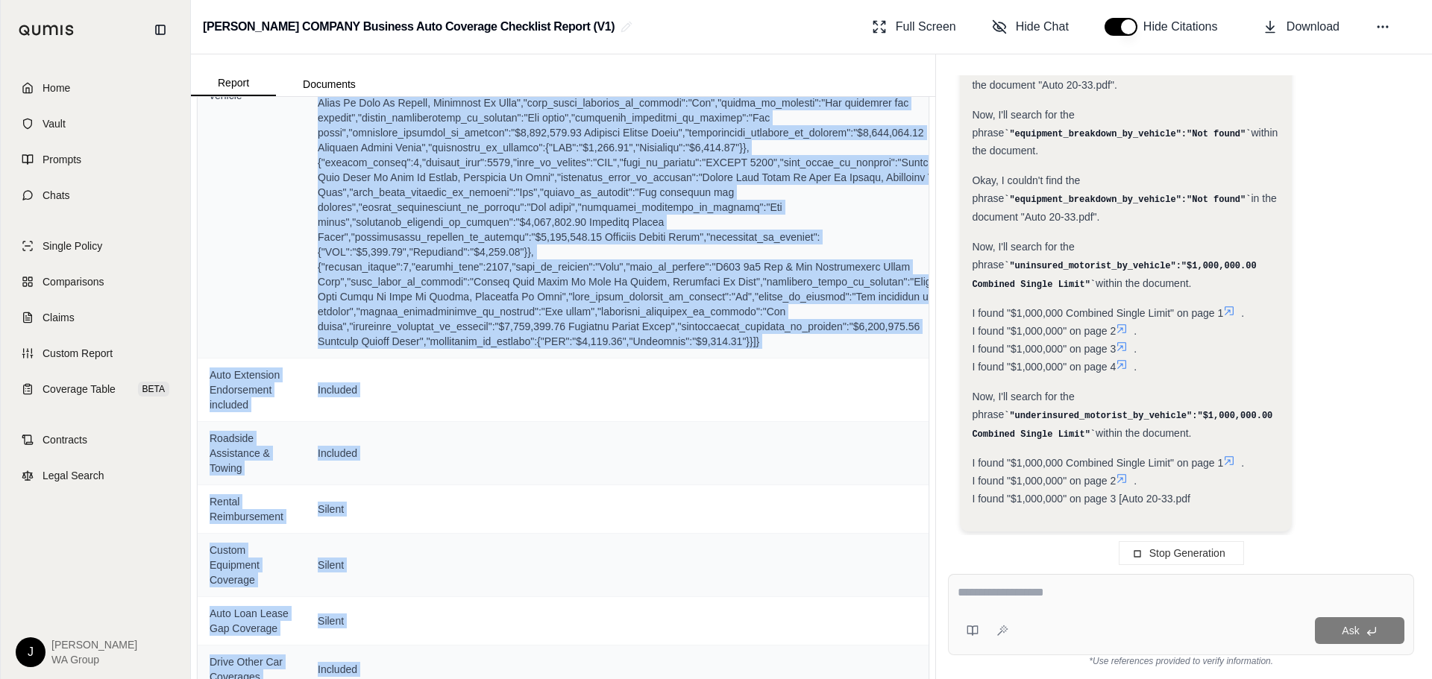
scroll to position [1610, 0]
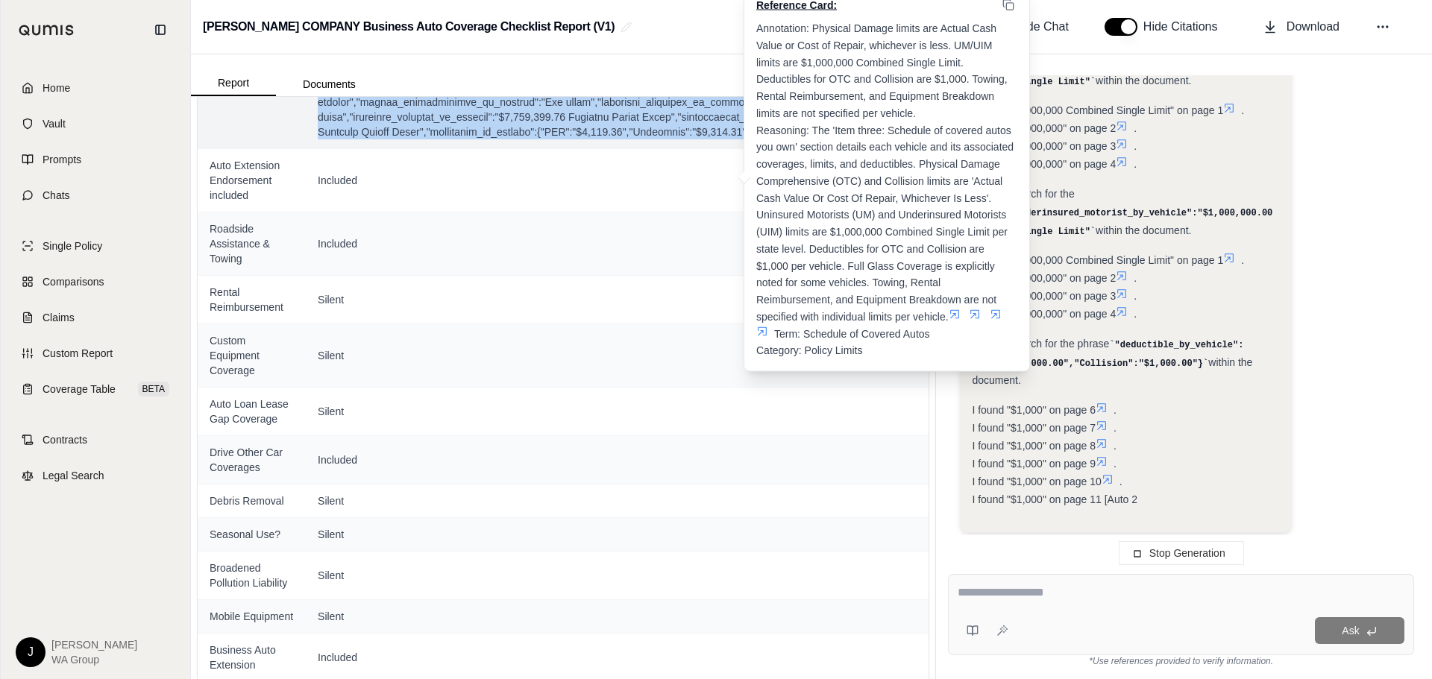
drag, startPoint x: 307, startPoint y: 175, endPoint x: 742, endPoint y: 164, distance: 435.7
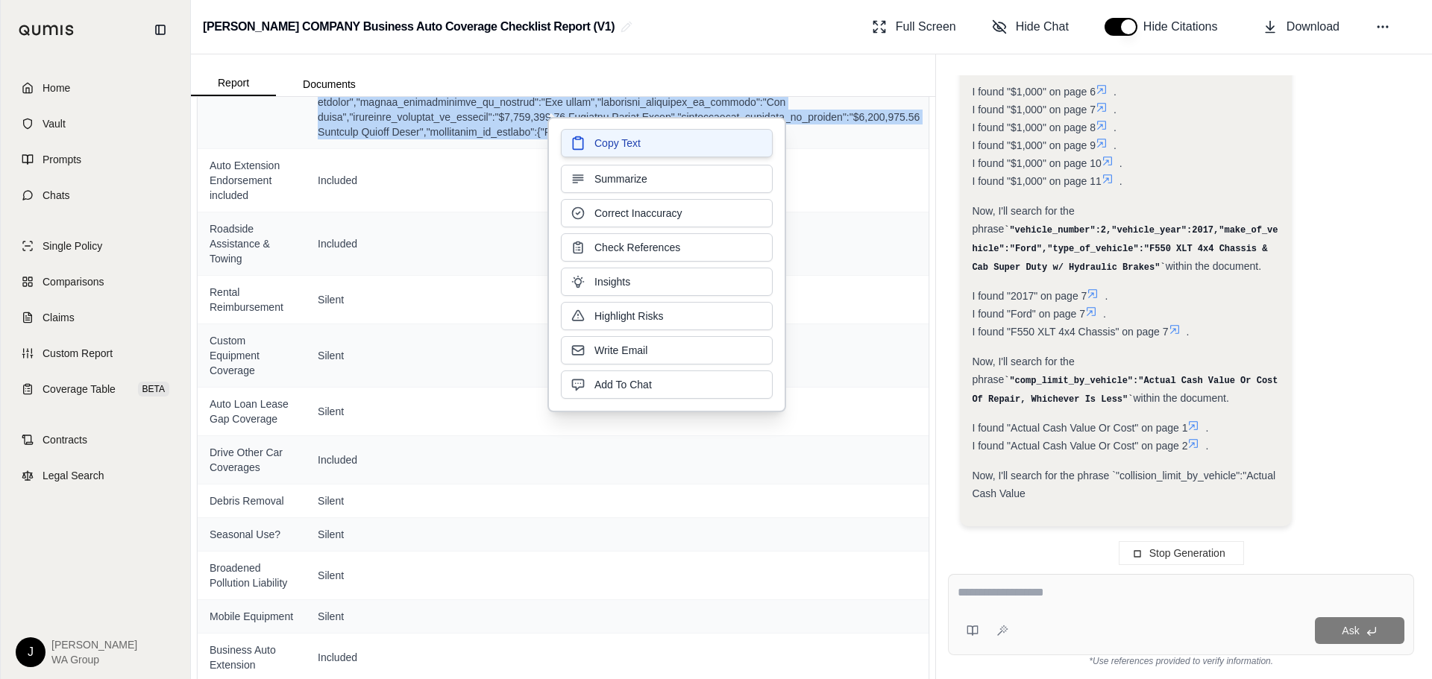
click at [615, 140] on span "Copy Text" at bounding box center [617, 143] width 46 height 15
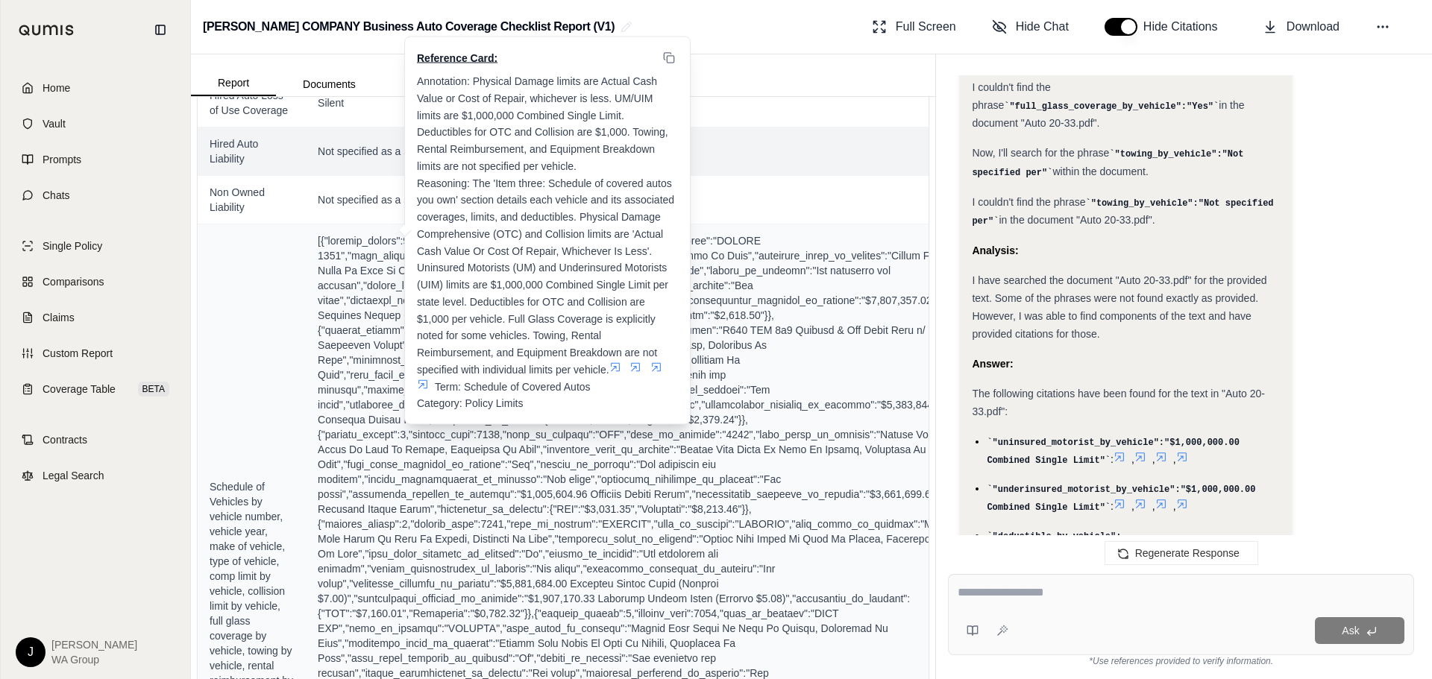
scroll to position [640, 0]
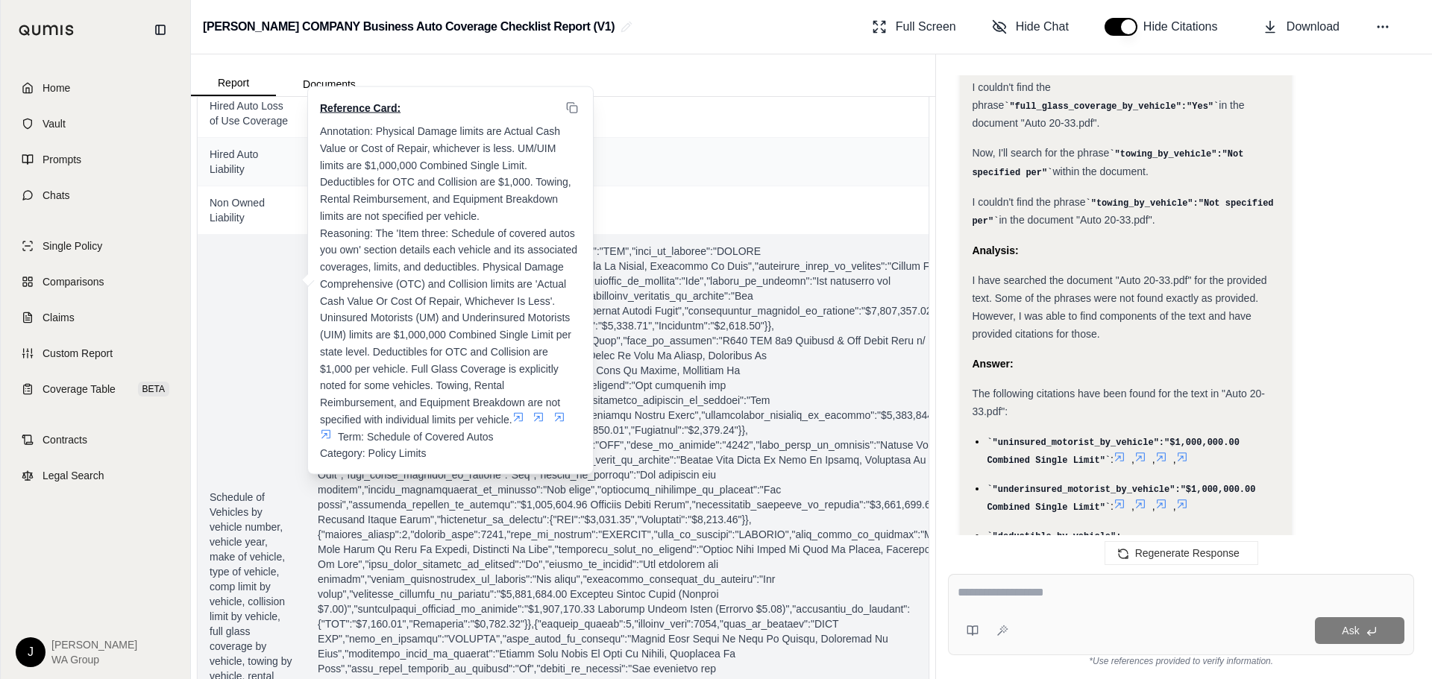
click at [749, 269] on td "Reference Card: Annotation: Physical Damage limits are Actual Cash Value or Cos…" at bounding box center [633, 676] width 655 height 884
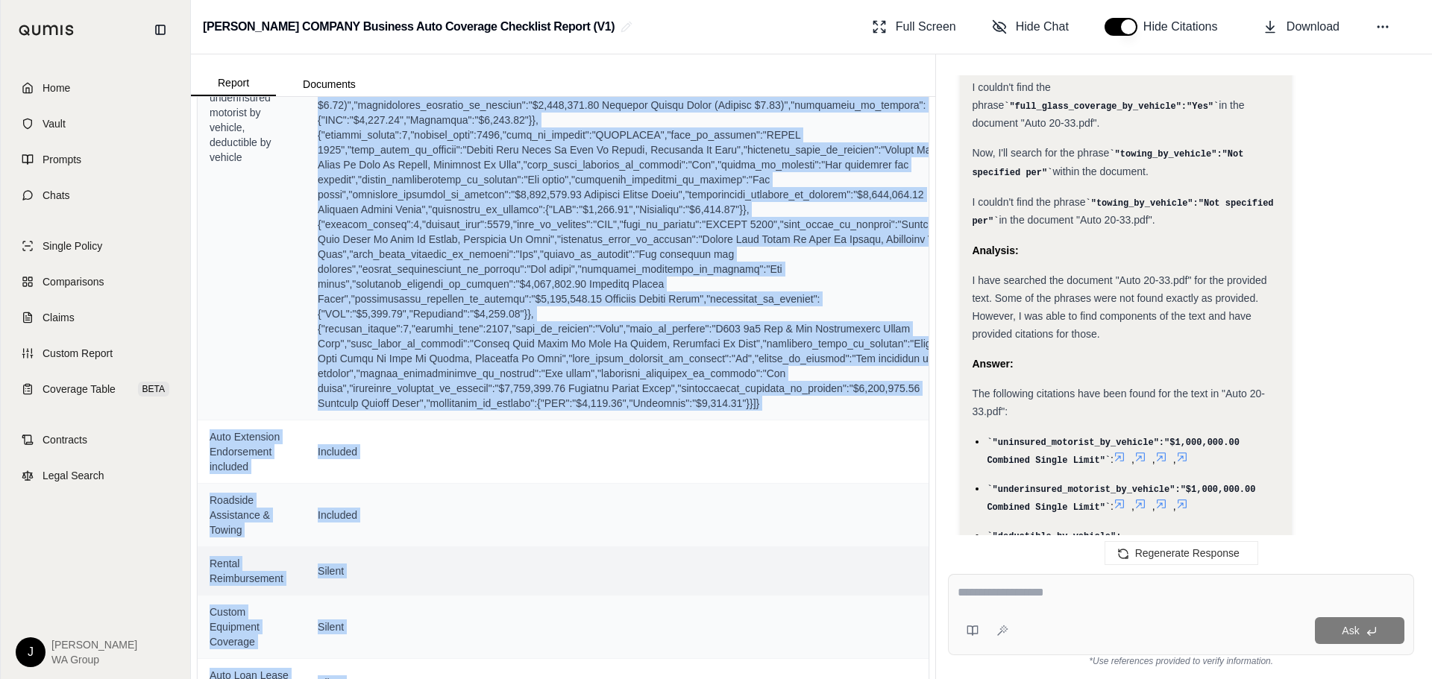
scroll to position [1419, 0]
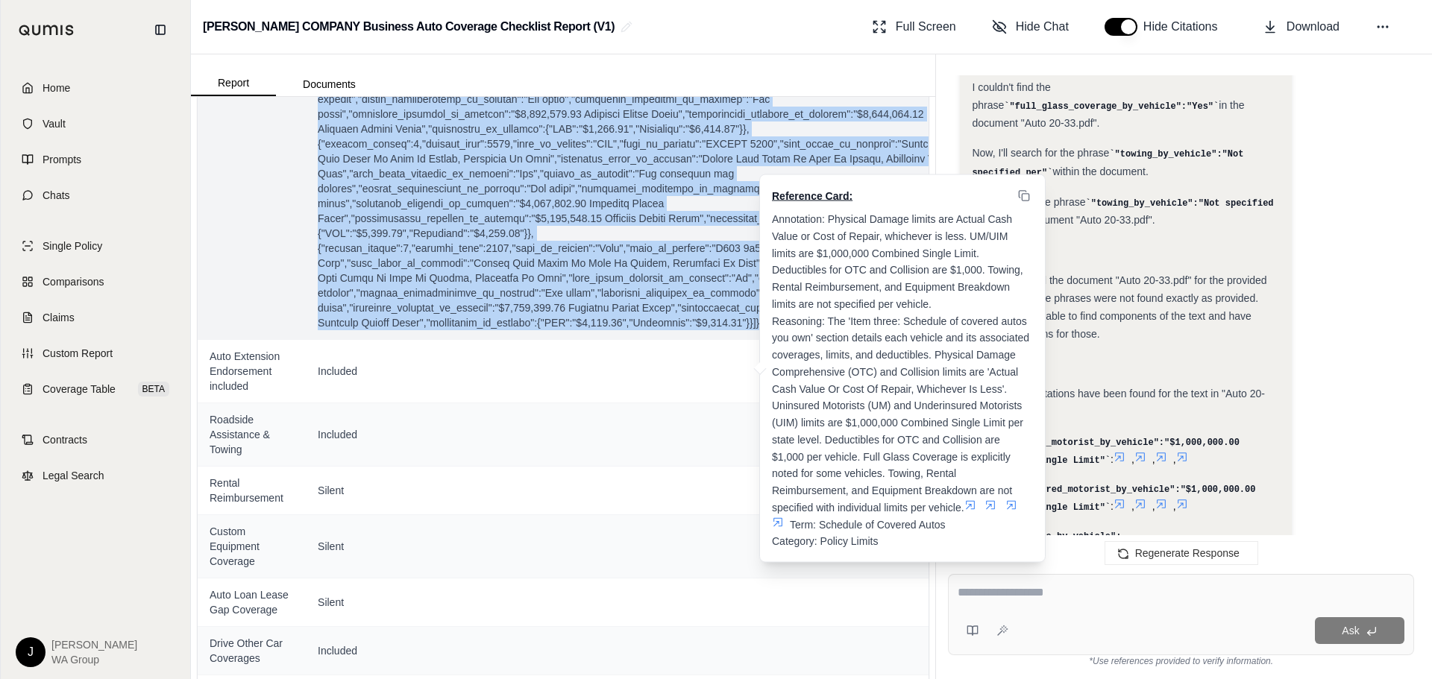
drag, startPoint x: 305, startPoint y: 283, endPoint x: 748, endPoint y: 351, distance: 448.1
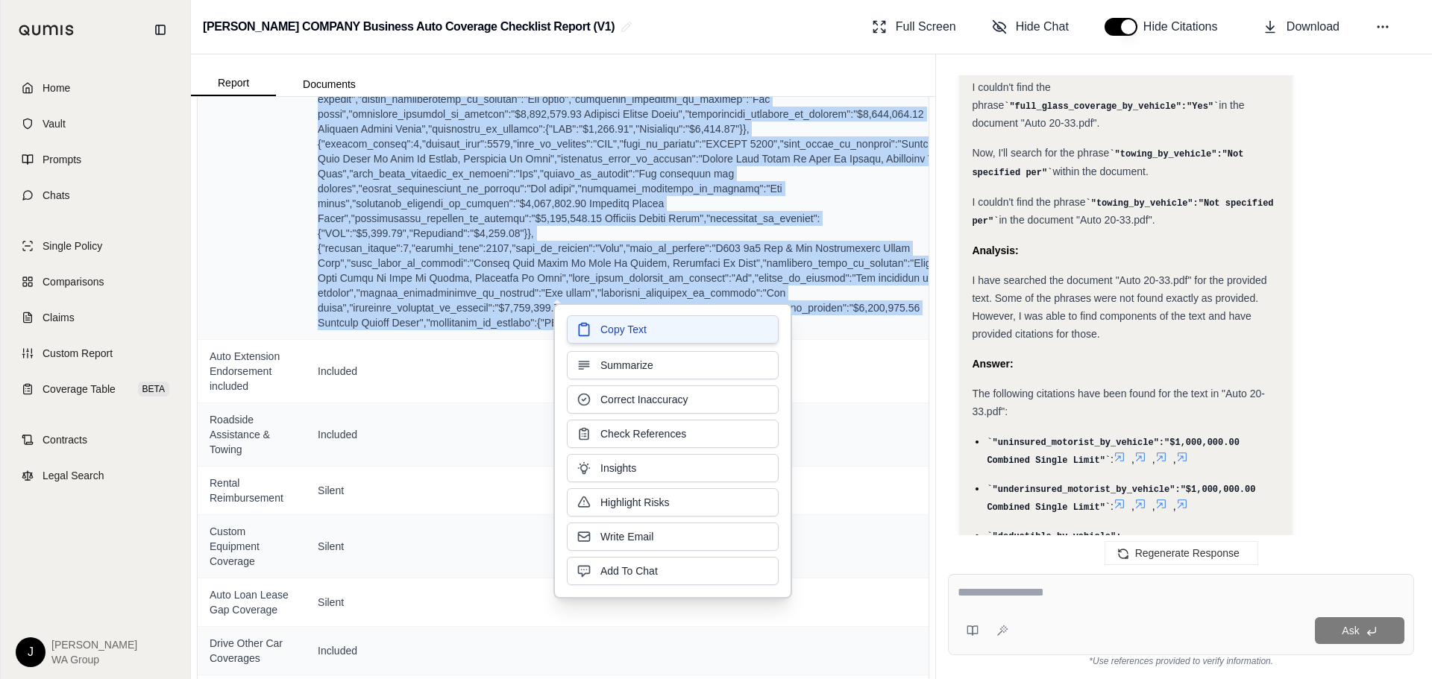
click at [685, 336] on button "Copy Text" at bounding box center [673, 329] width 212 height 28
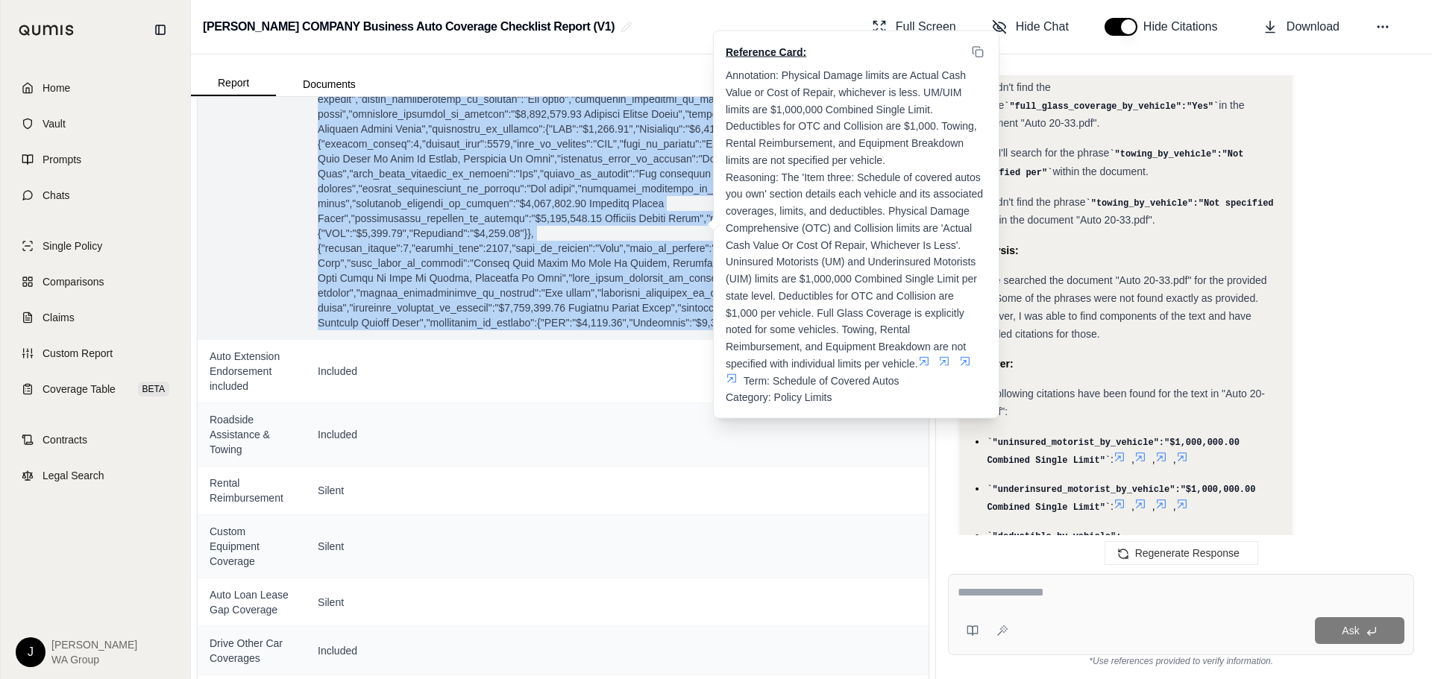
drag, startPoint x: 364, startPoint y: 152, endPoint x: 702, endPoint y: 225, distance: 345.5
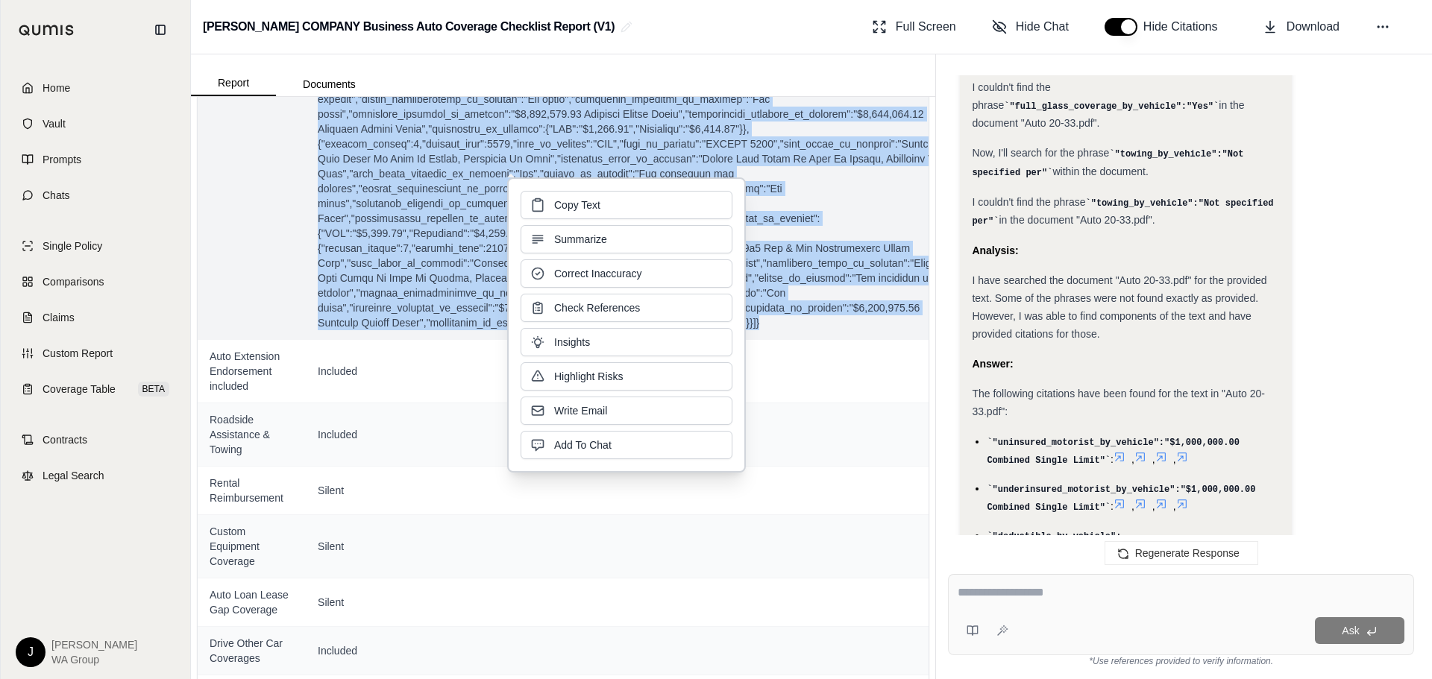
drag, startPoint x: 702, startPoint y: 225, endPoint x: 410, endPoint y: 160, distance: 298.6
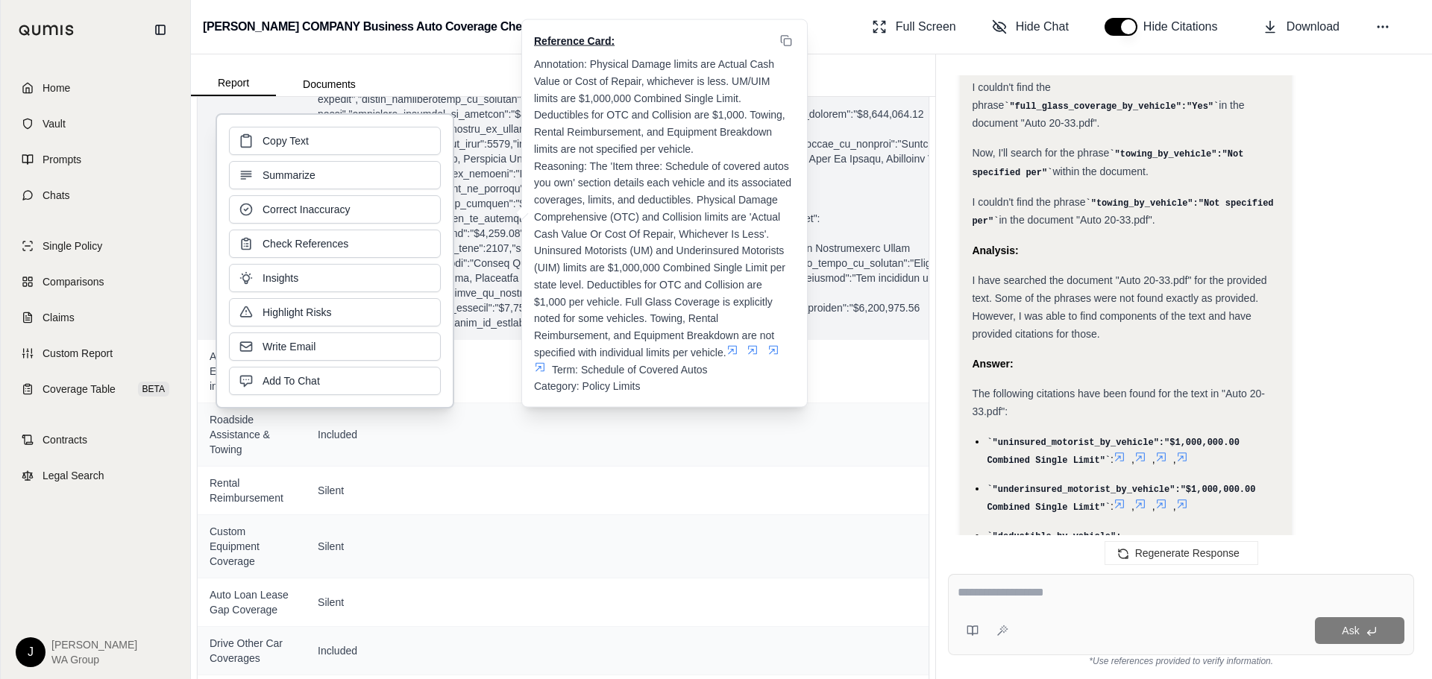
click at [613, 259] on span "Annotation: Physical Damage limits are Actual Cash Value or Cost of Repair, whi…" at bounding box center [664, 208] width 260 height 301
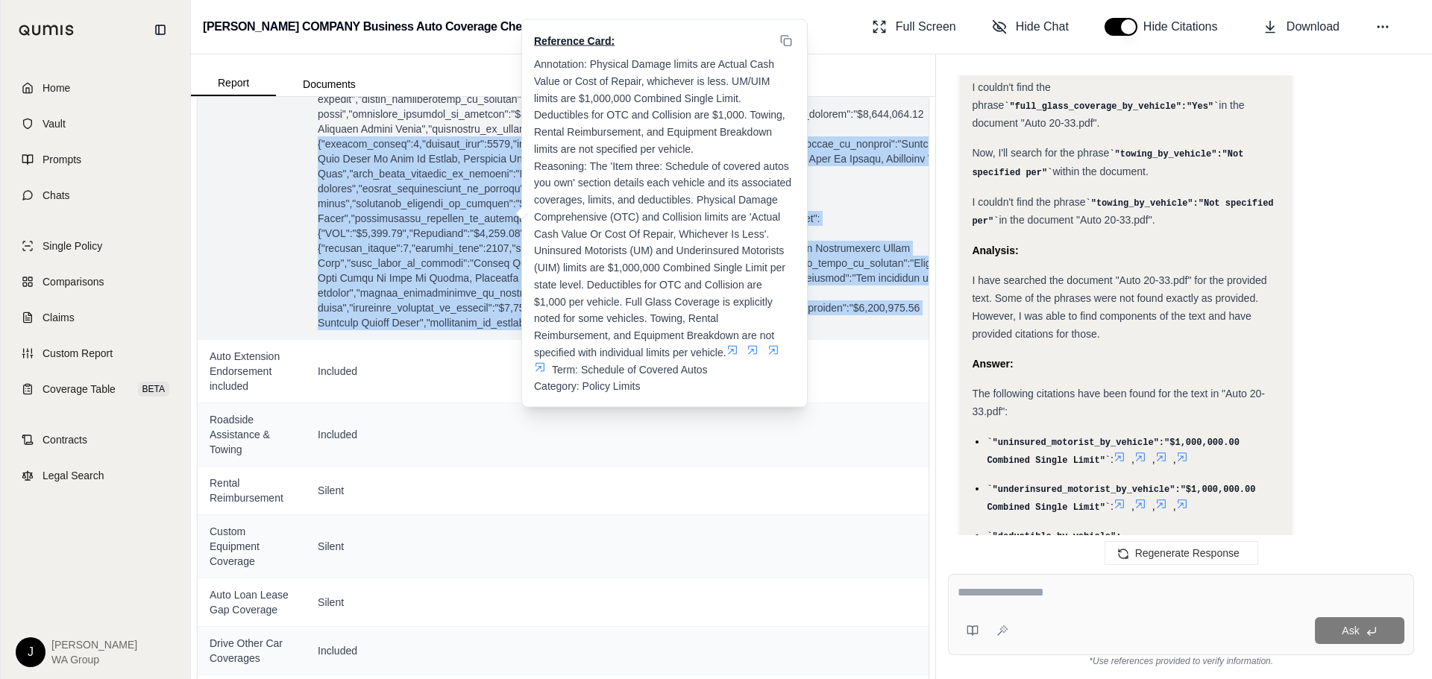
drag, startPoint x: 845, startPoint y: 362, endPoint x: 517, endPoint y: 166, distance: 382.0
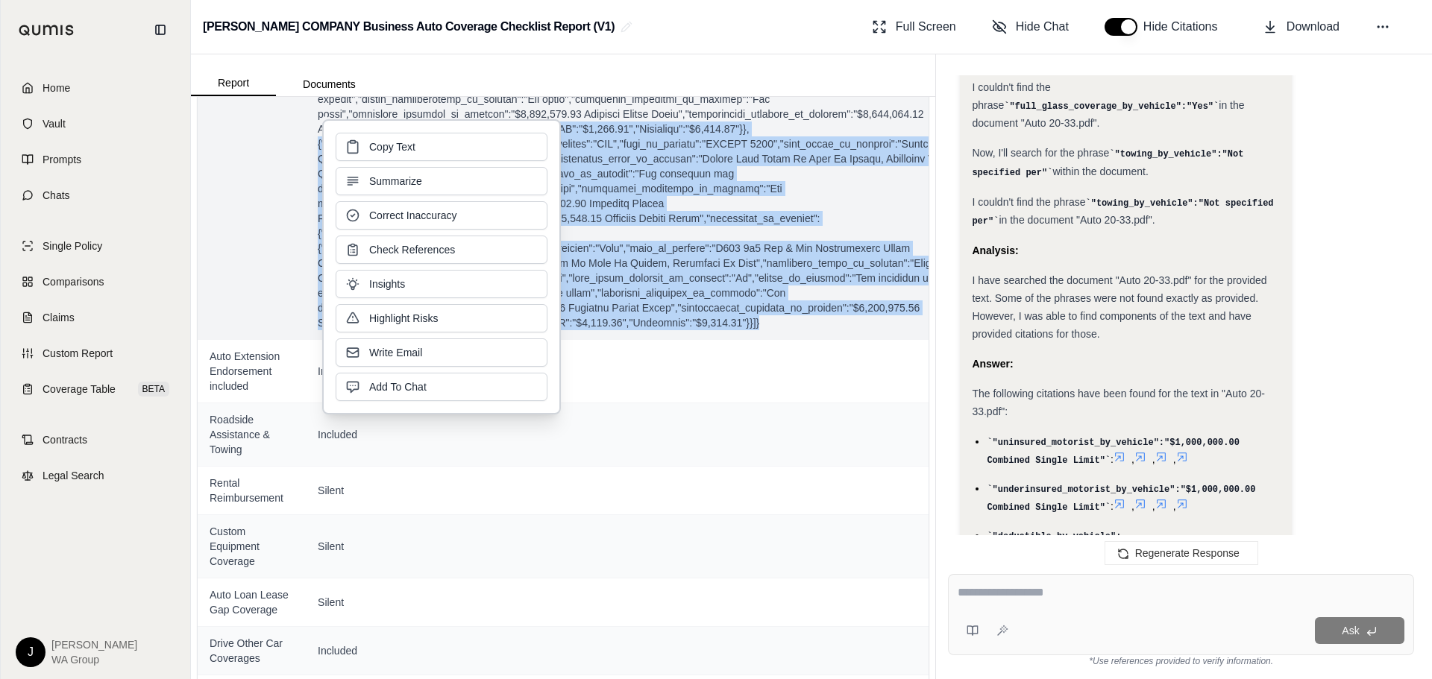
click at [347, 216] on icon at bounding box center [352, 215] width 15 height 15
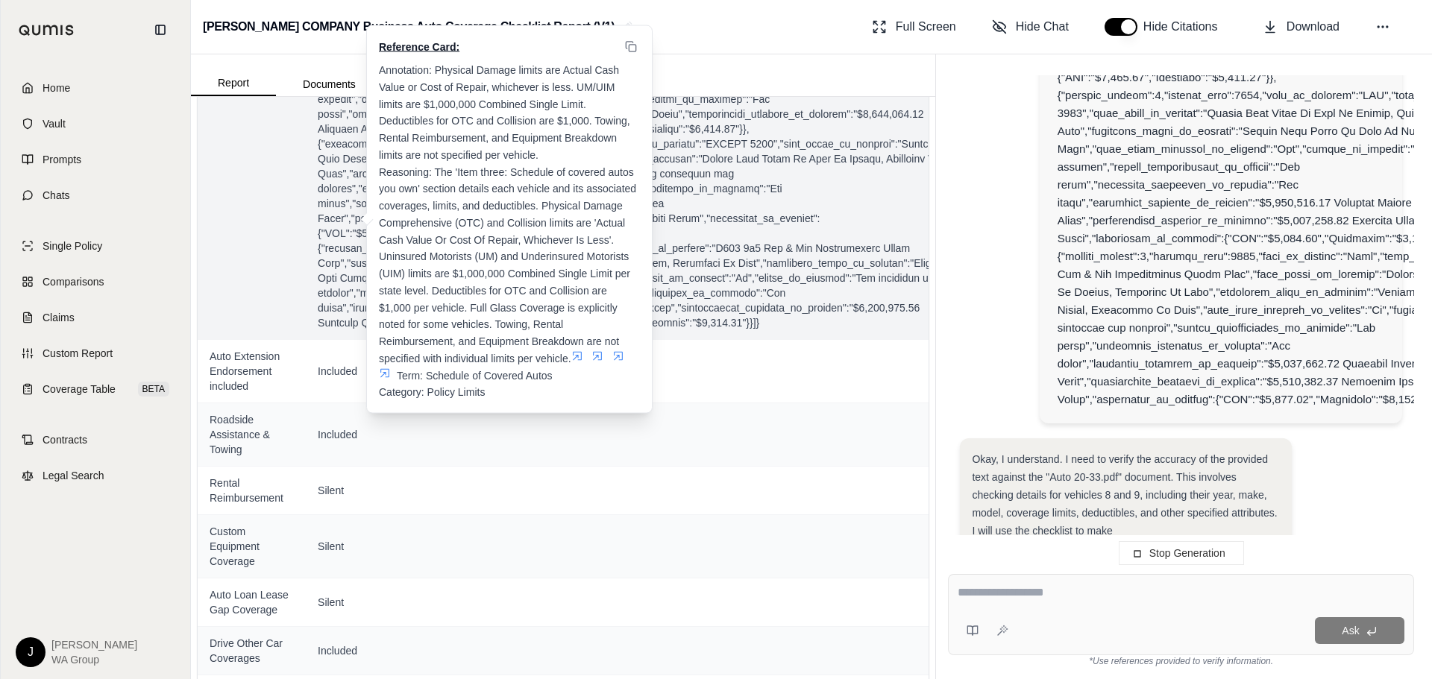
drag, startPoint x: 771, startPoint y: 192, endPoint x: 778, endPoint y: 228, distance: 36.4
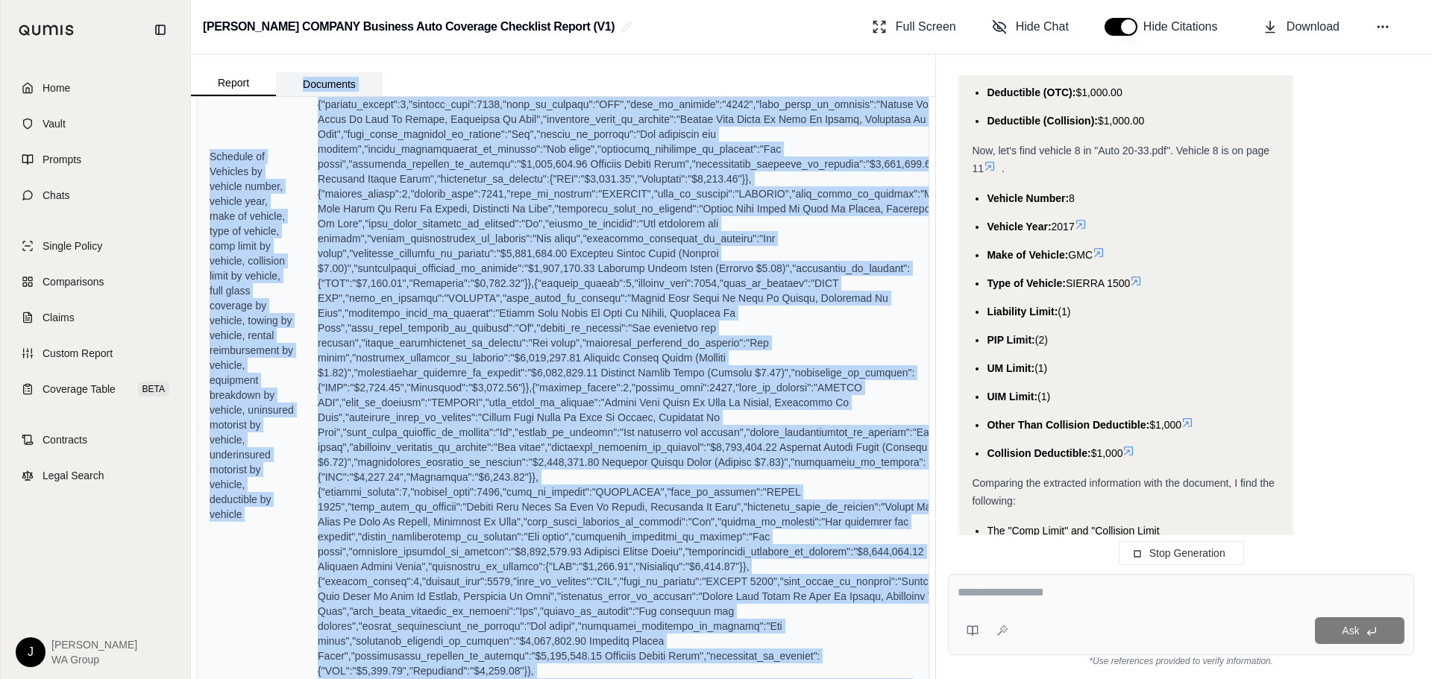
scroll to position [967, 0]
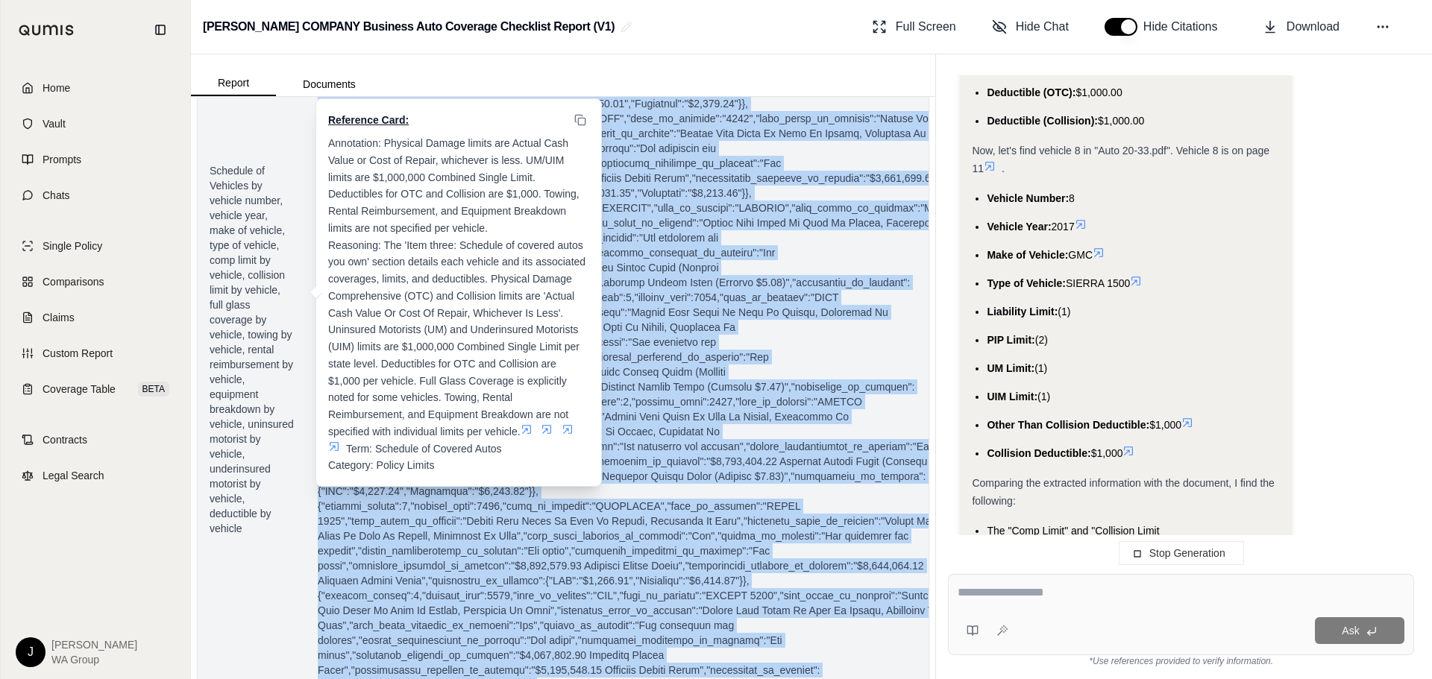
drag, startPoint x: 792, startPoint y: 357, endPoint x: 564, endPoint y: 135, distance: 318.1
click at [329, 119] on td "Reference Card: Annotation: Physical Damage limits are Actual Cash Value or Cos…" at bounding box center [633, 350] width 655 height 884
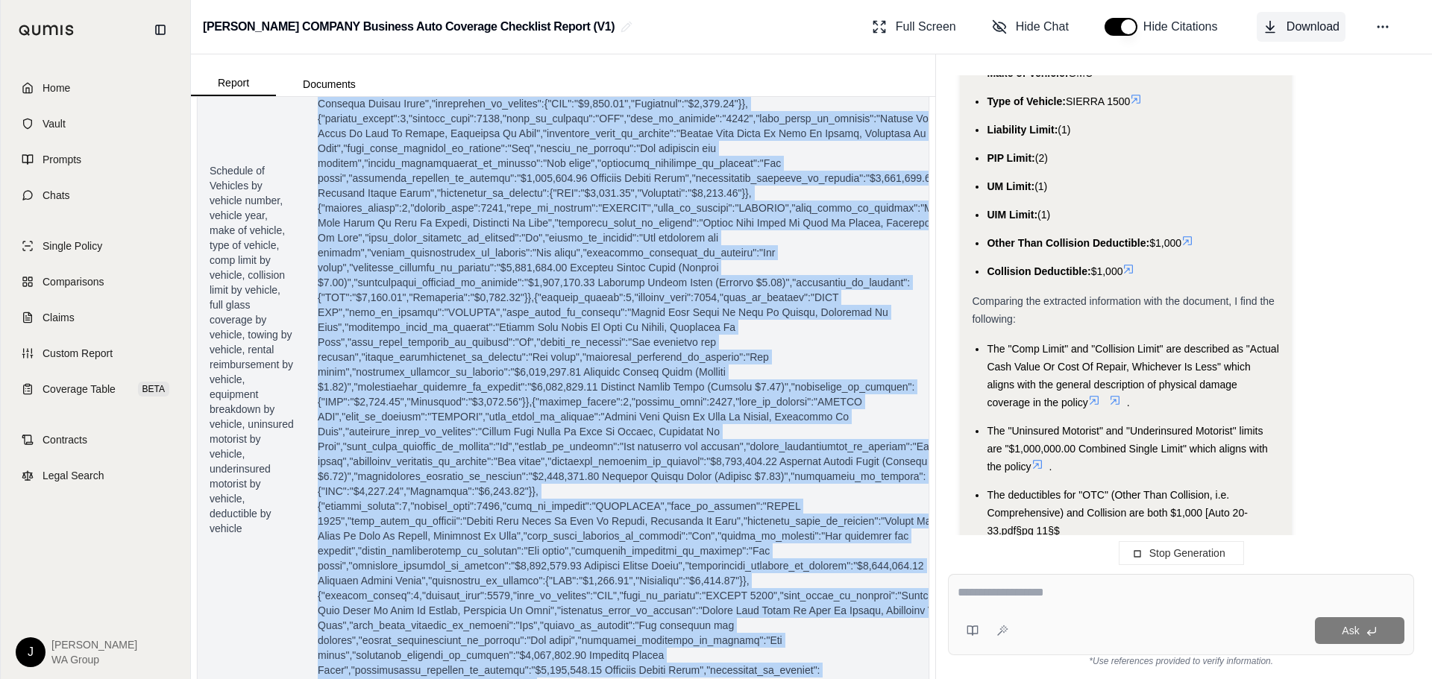
click at [1295, 19] on span "Download" at bounding box center [1313, 27] width 53 height 18
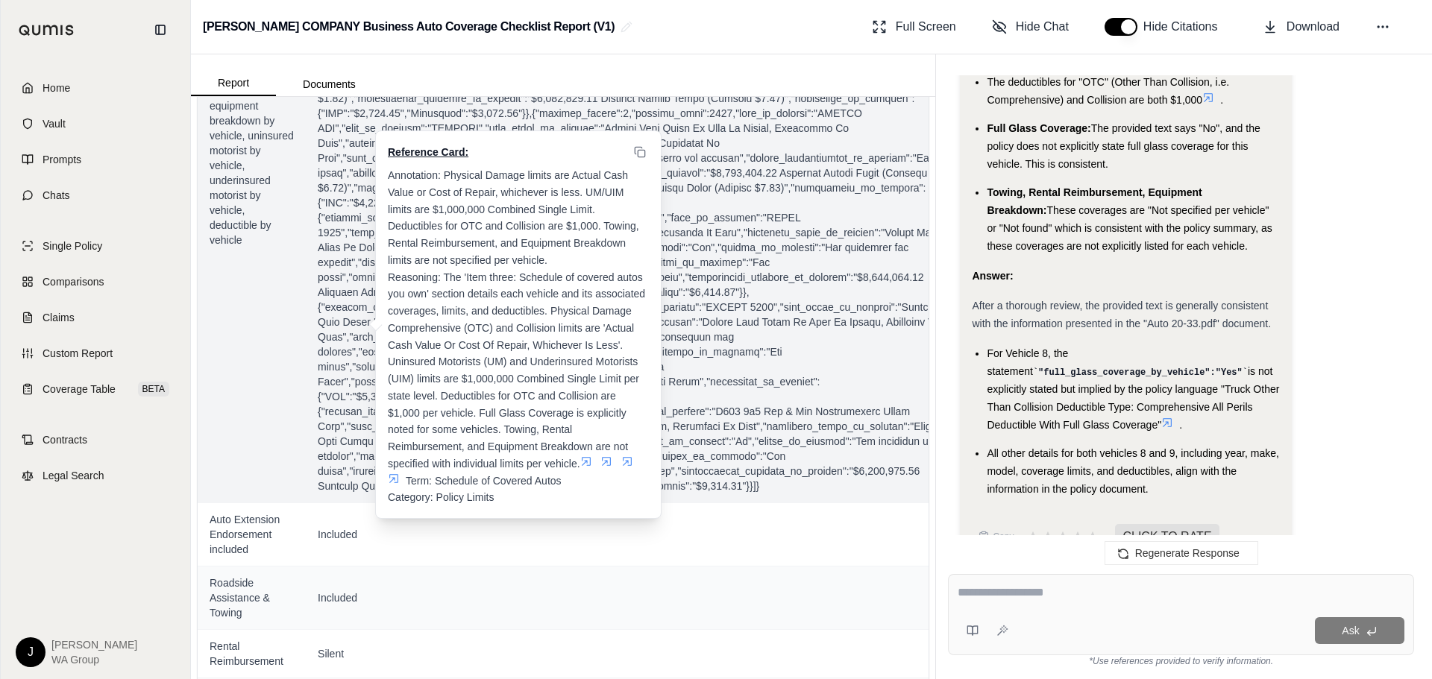
scroll to position [1265, 0]
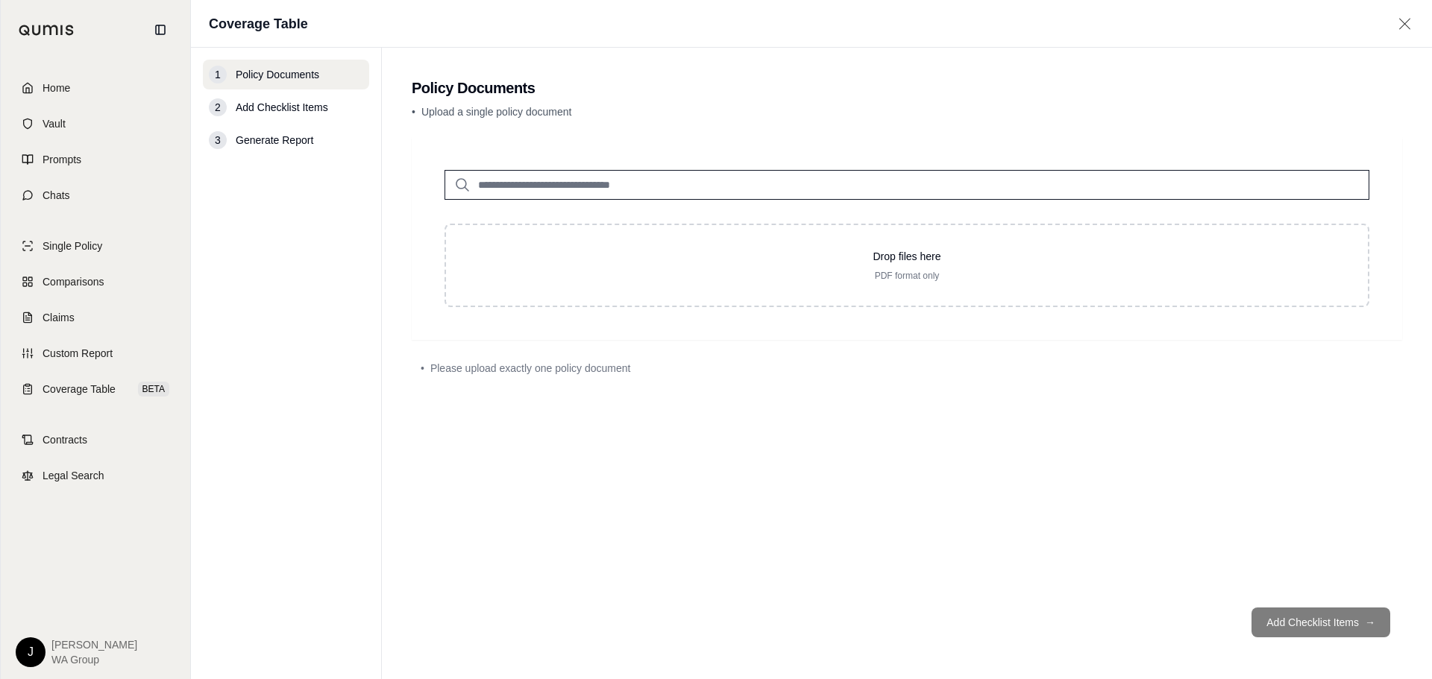
click at [582, 178] on input "search" at bounding box center [907, 185] width 925 height 30
type input "****"
click at [602, 131] on main "Policy Documents • Upload a single policy document **** Auto 20-33.pdf #2 [DATE…" at bounding box center [907, 364] width 1050 height 632
drag, startPoint x: 87, startPoint y: 119, endPoint x: 101, endPoint y: 120, distance: 14.9
click at [87, 119] on link "Vault" at bounding box center [96, 123] width 172 height 33
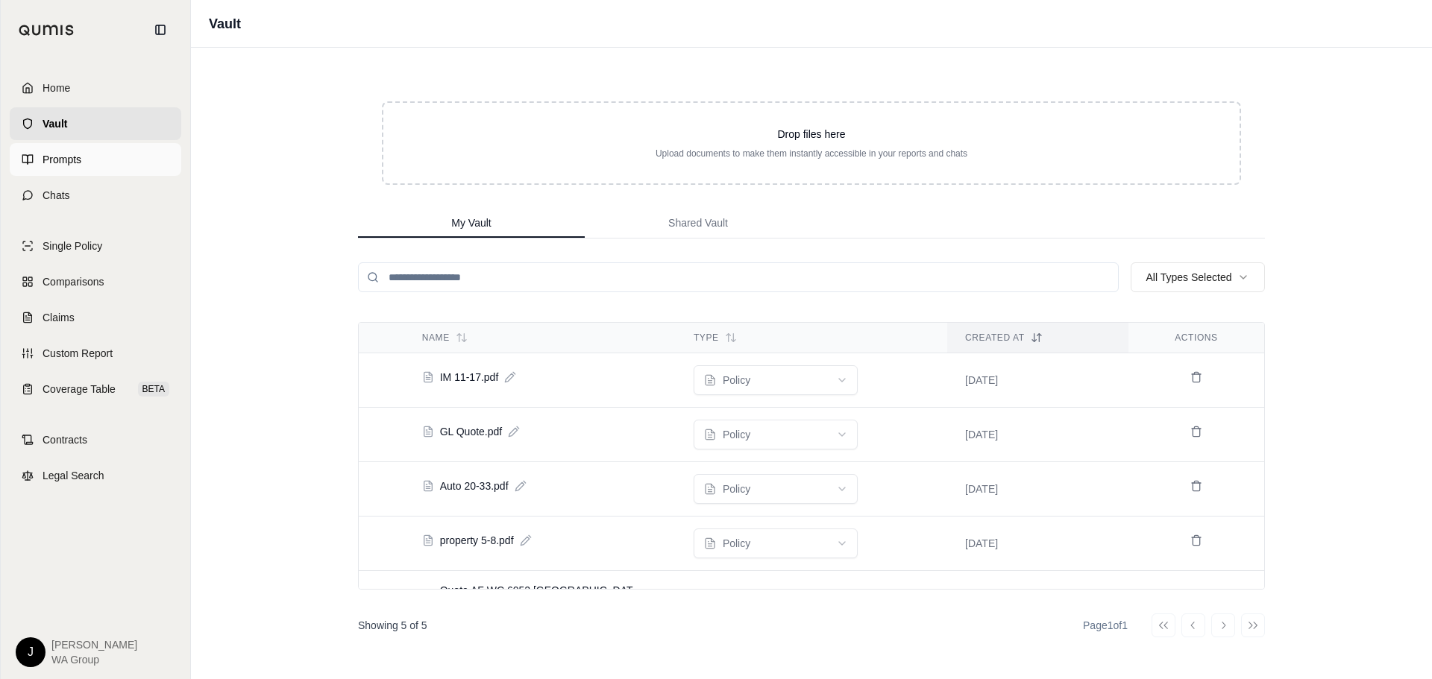
click at [71, 163] on span "Prompts" at bounding box center [62, 159] width 39 height 15
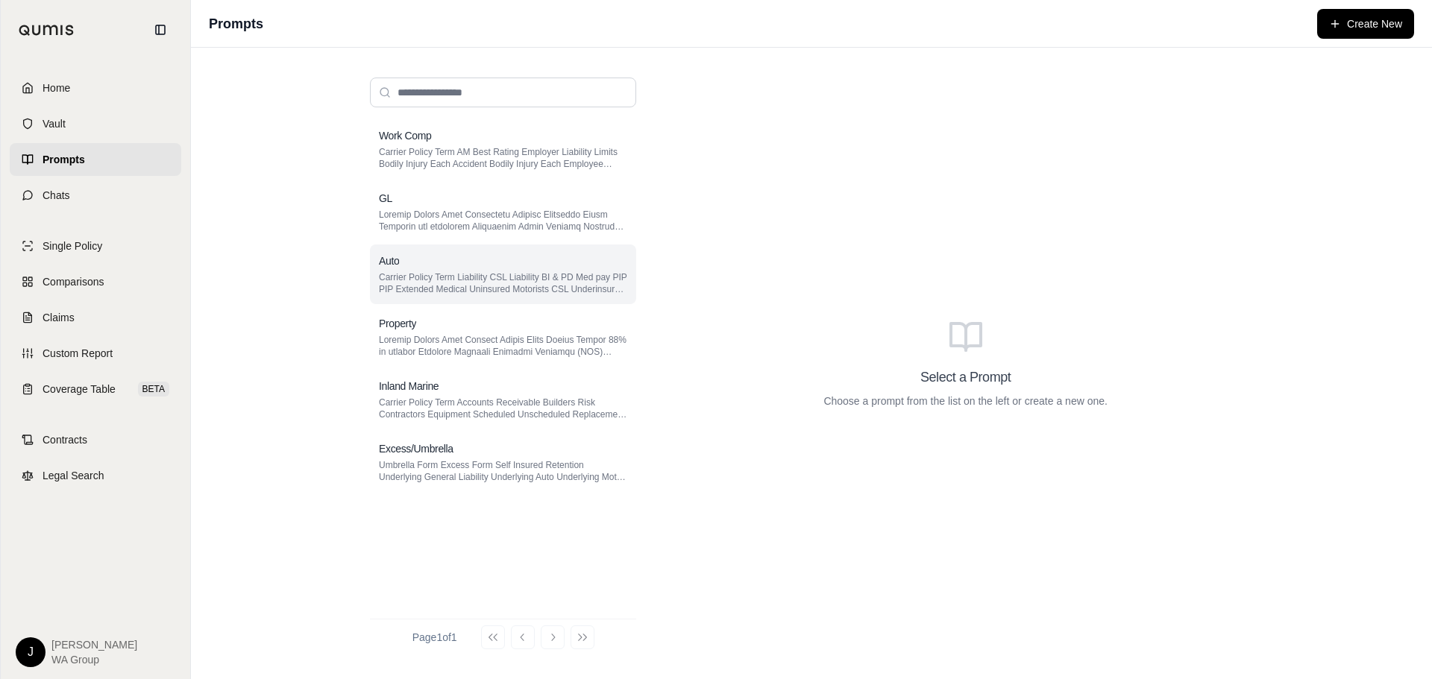
click at [453, 274] on p "Carrier Policy Term Liability CSL Liability BI & PD Med pay PIP PIP Extended Me…" at bounding box center [503, 283] width 248 height 24
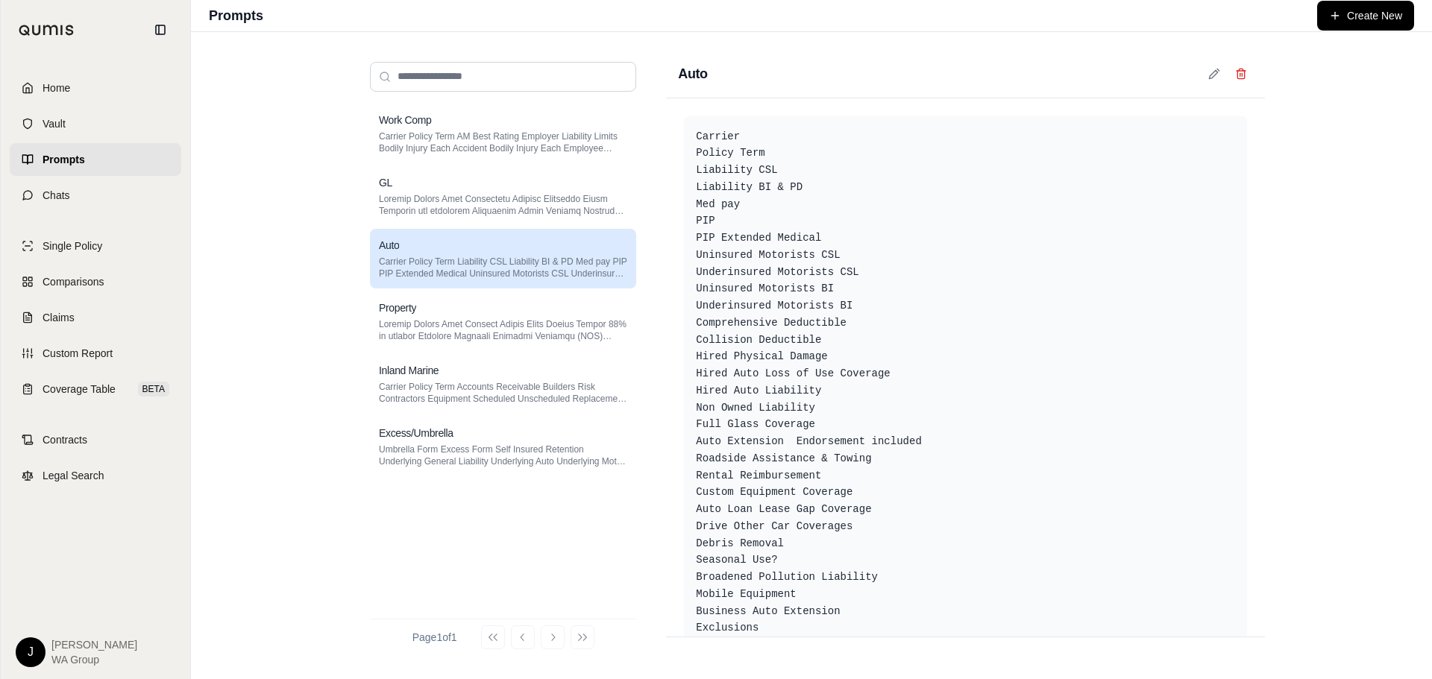
click at [295, 210] on div "Work Comp Carrier Policy Term AM Best Rating Employer Liability Limits Bodily I…" at bounding box center [811, 355] width 1241 height 647
click at [90, 387] on span "Coverage Table" at bounding box center [79, 389] width 73 height 15
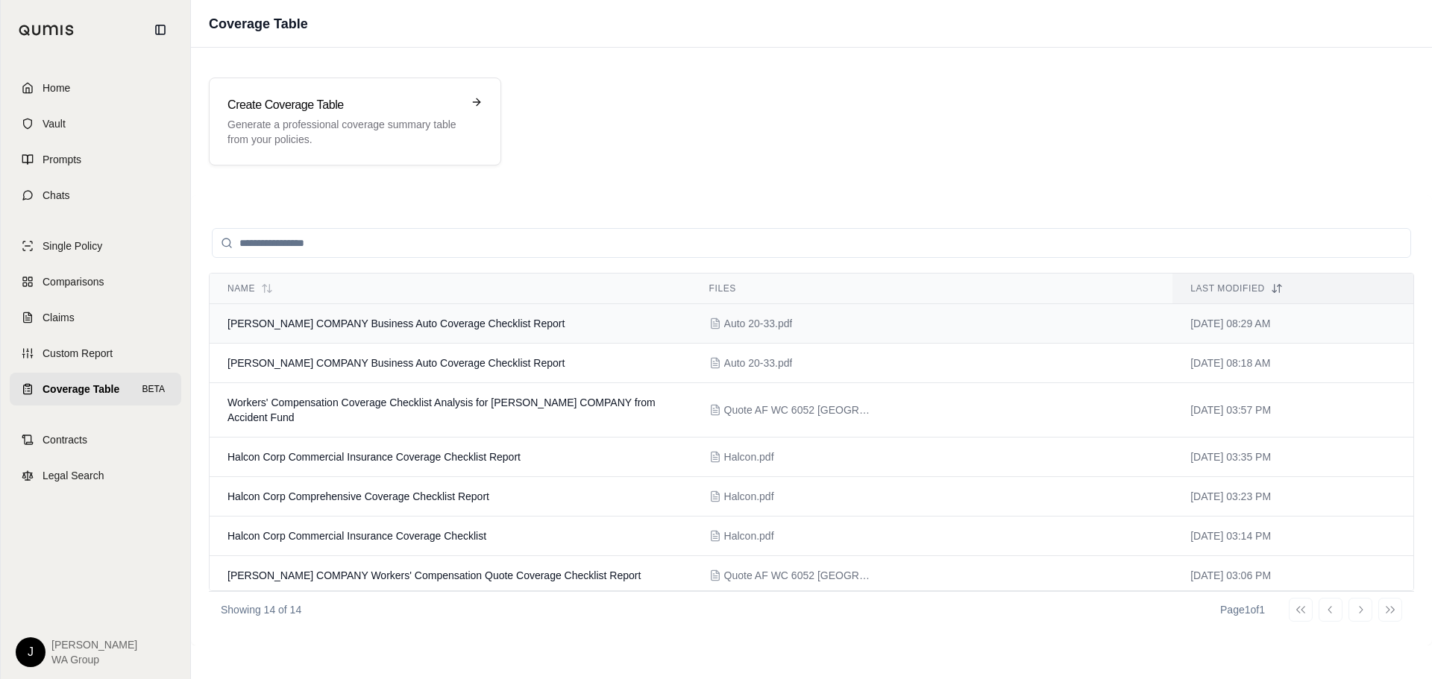
click at [419, 324] on span "[PERSON_NAME] COMPANY Business Auto Coverage Checklist Report" at bounding box center [395, 324] width 337 height 12
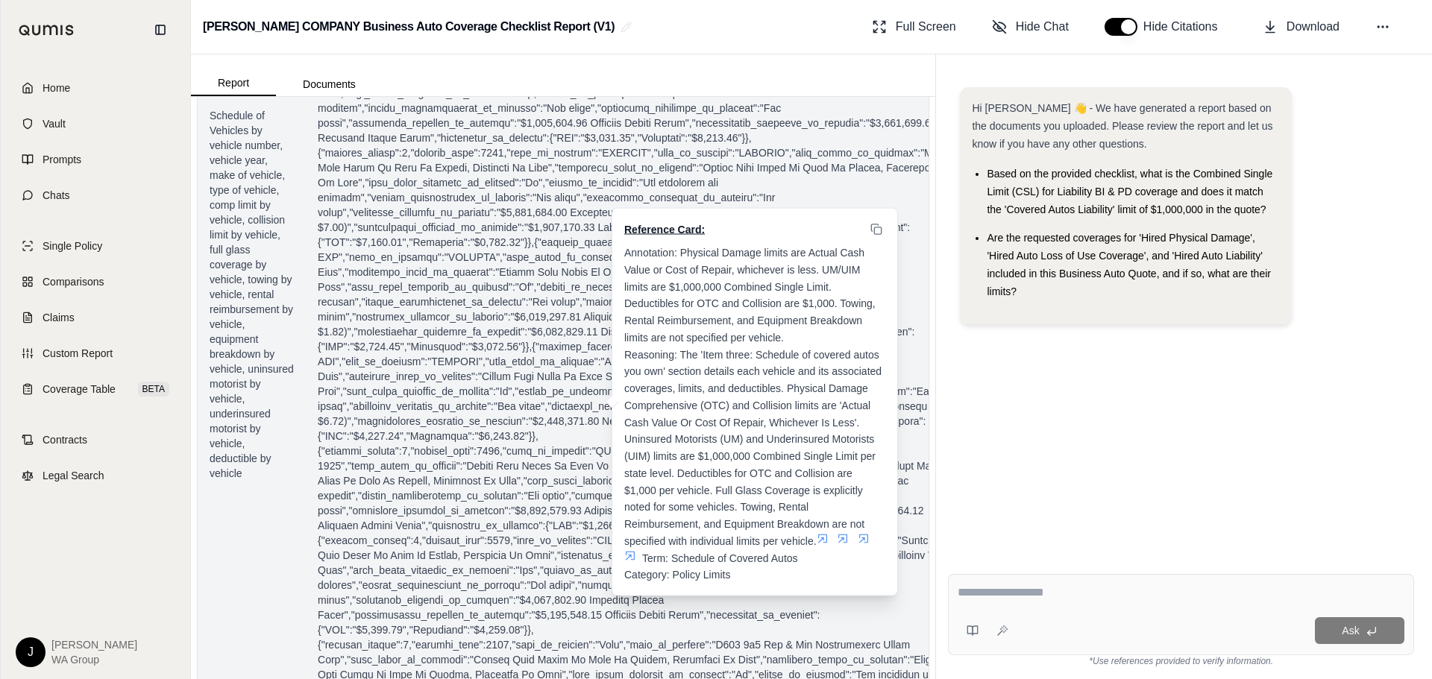
scroll to position [1044, 0]
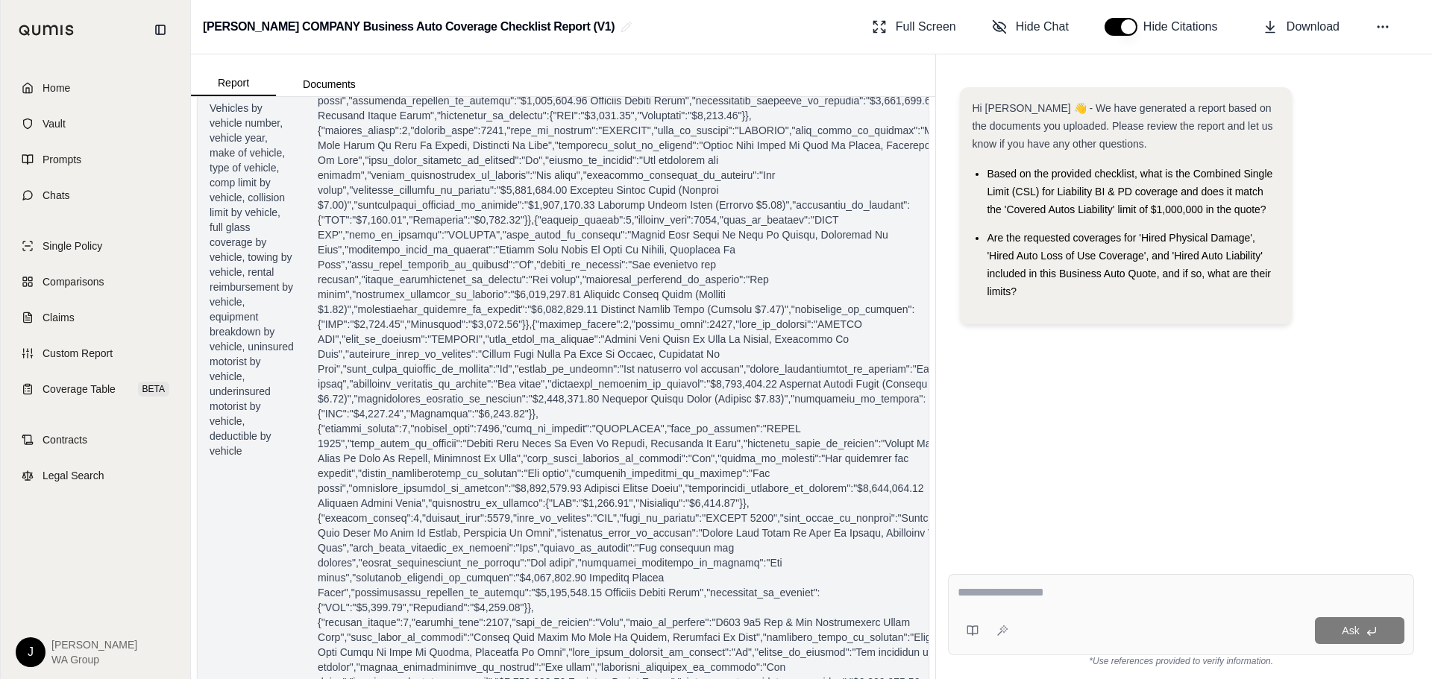
click at [219, 230] on span "Schedule of Vehicles by vehicle number, vehicle year, make of vehicle, type of …" at bounding box center [252, 272] width 84 height 373
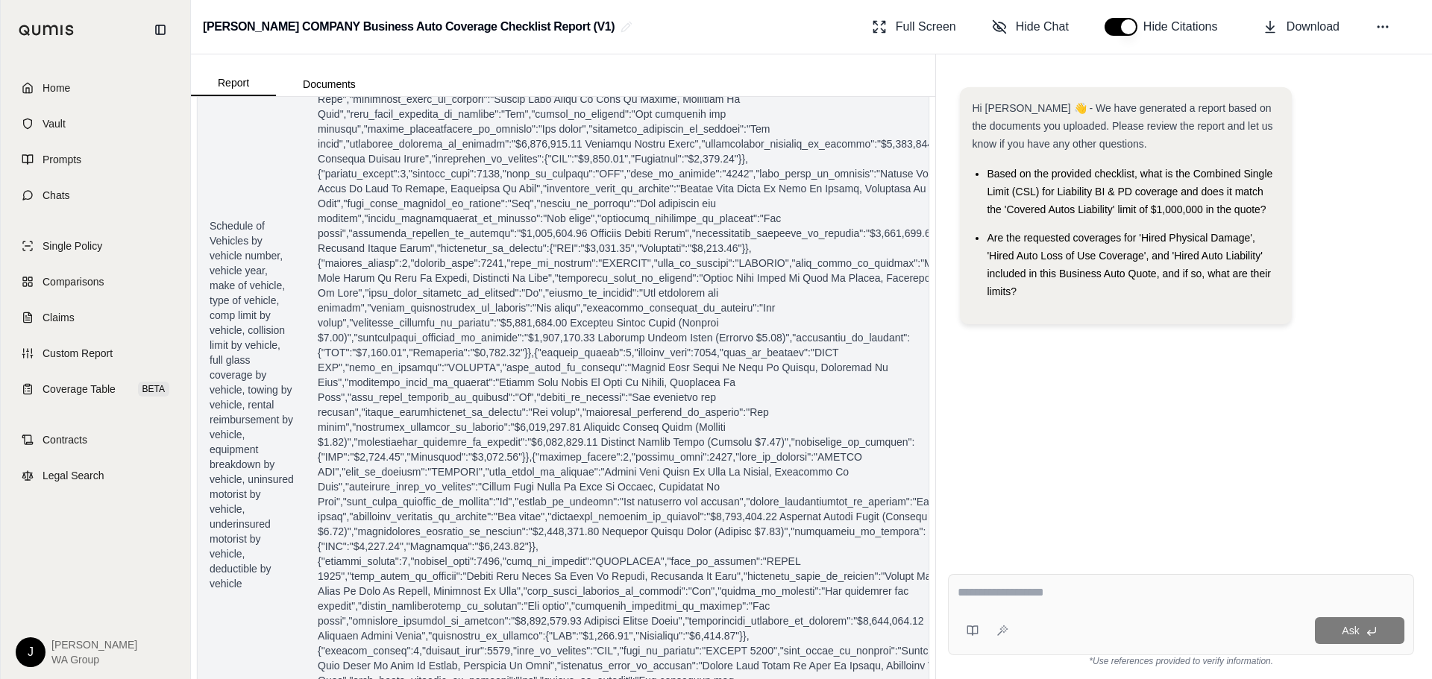
scroll to position [895, 0]
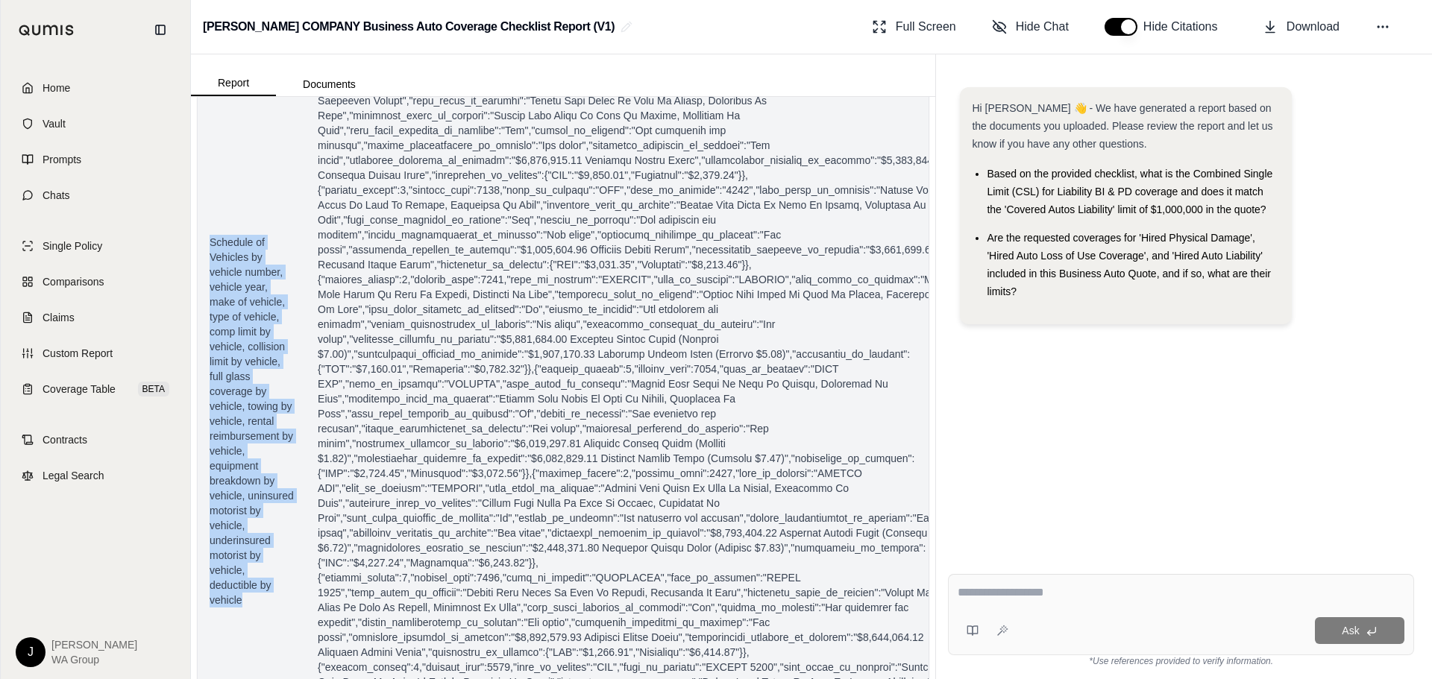
drag, startPoint x: 210, startPoint y: 252, endPoint x: 277, endPoint y: 640, distance: 393.6
click at [277, 608] on span "Schedule of Vehicles by vehicle number, vehicle year, make of vehicle, type of …" at bounding box center [252, 421] width 84 height 373
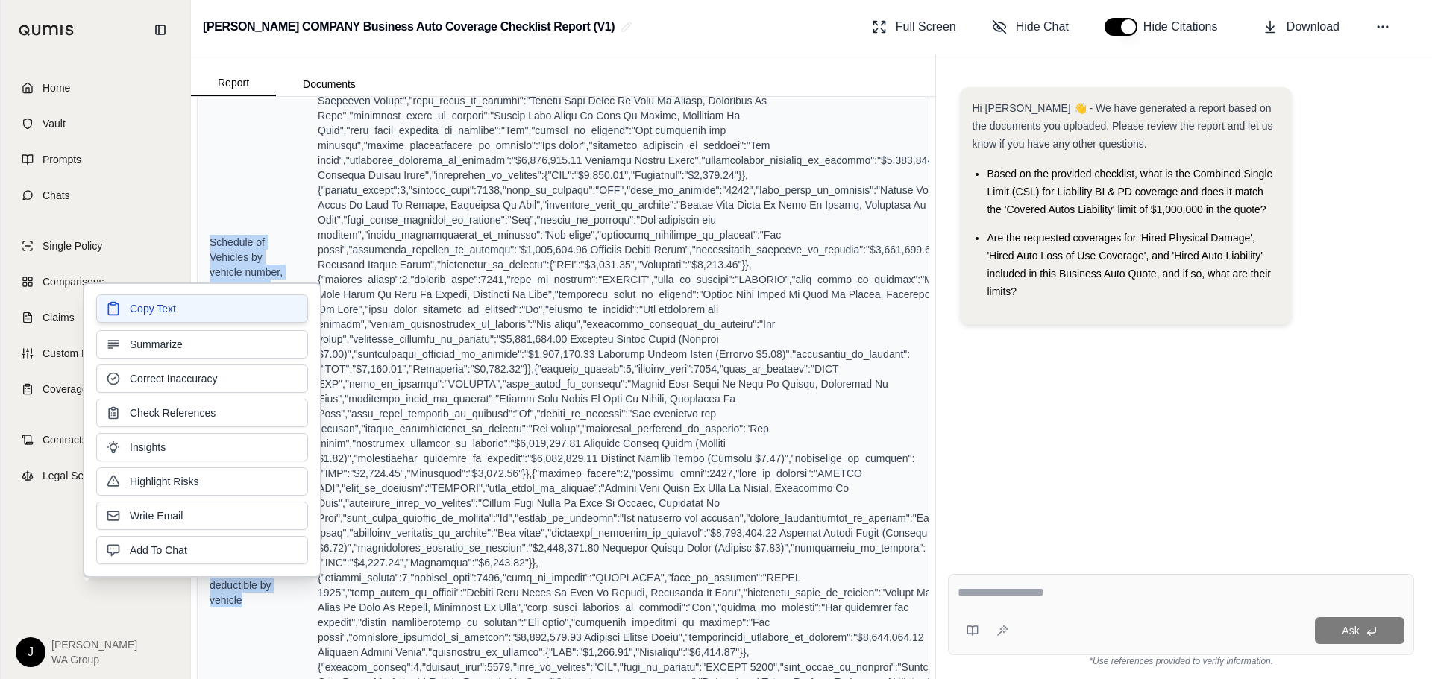
click at [206, 310] on button "Copy Text" at bounding box center [202, 309] width 212 height 28
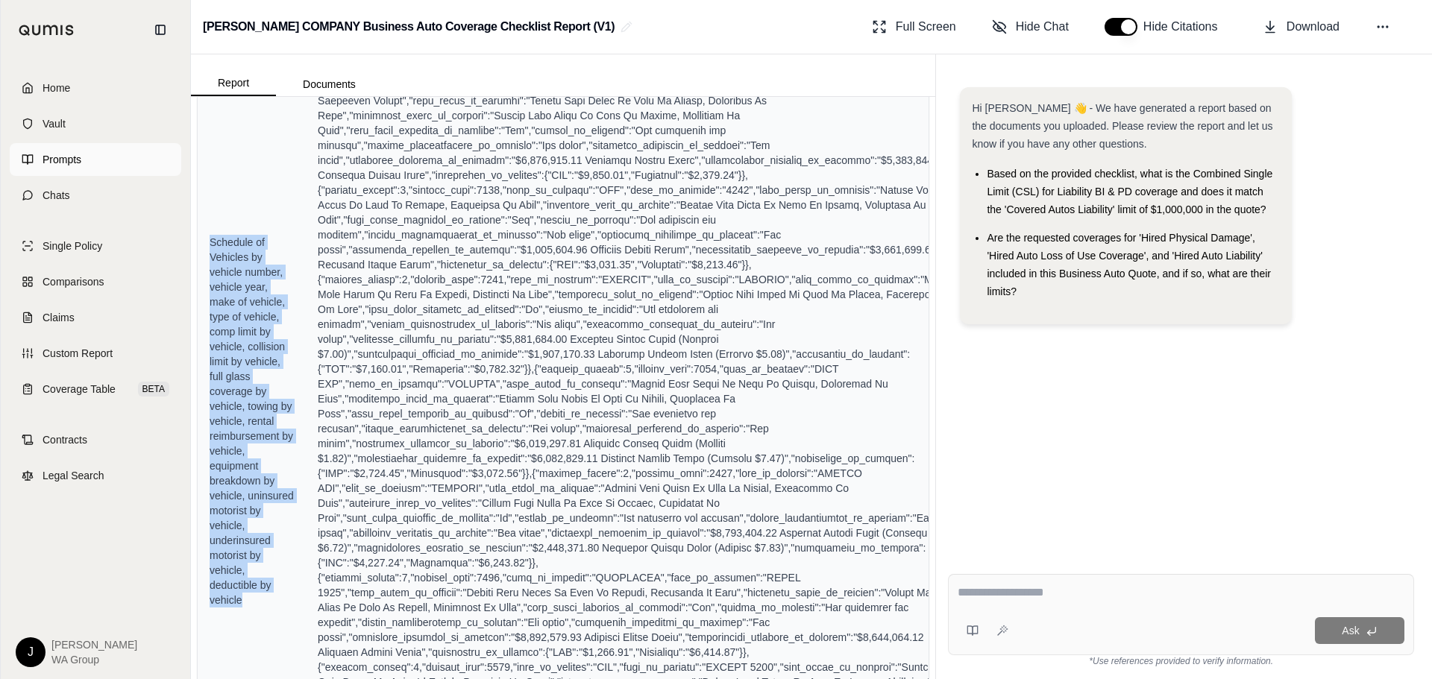
drag, startPoint x: 51, startPoint y: 152, endPoint x: 68, endPoint y: 153, distance: 17.2
click at [51, 152] on span "Prompts" at bounding box center [62, 159] width 39 height 15
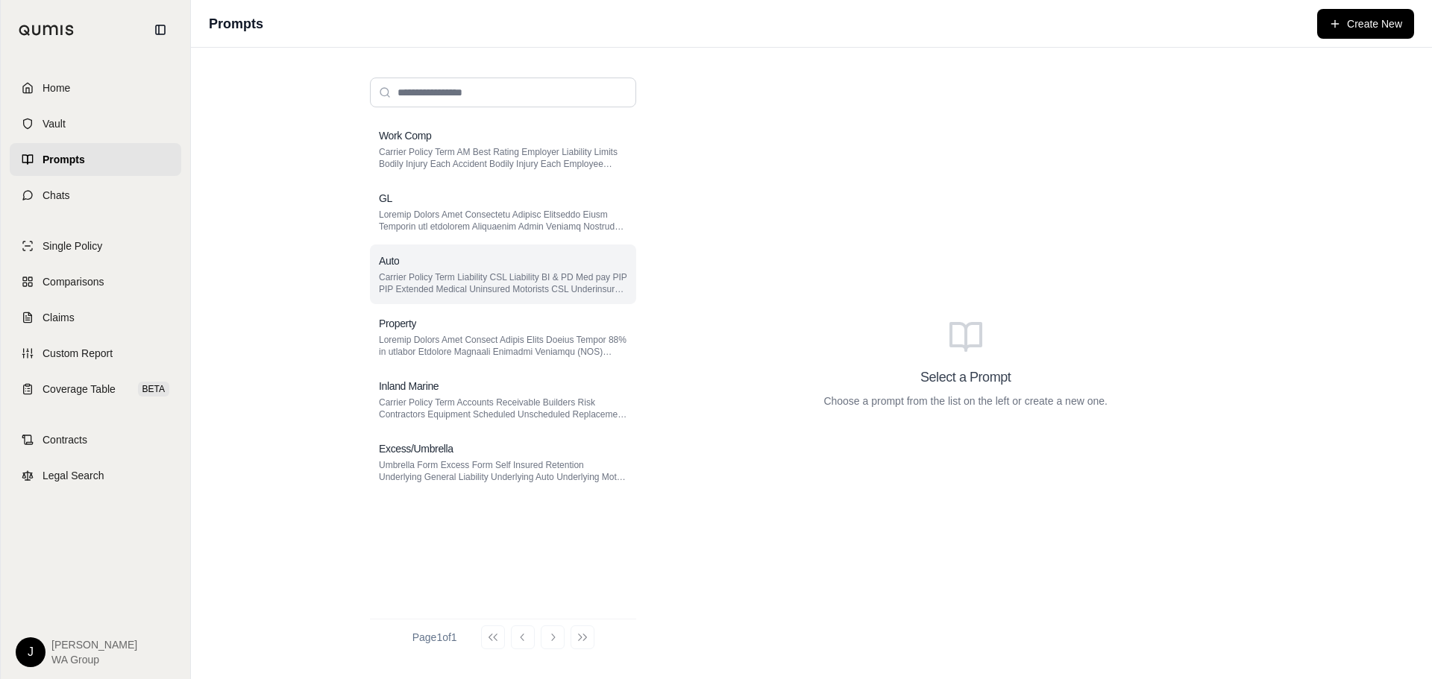
click at [435, 263] on div "Auto" at bounding box center [503, 261] width 248 height 15
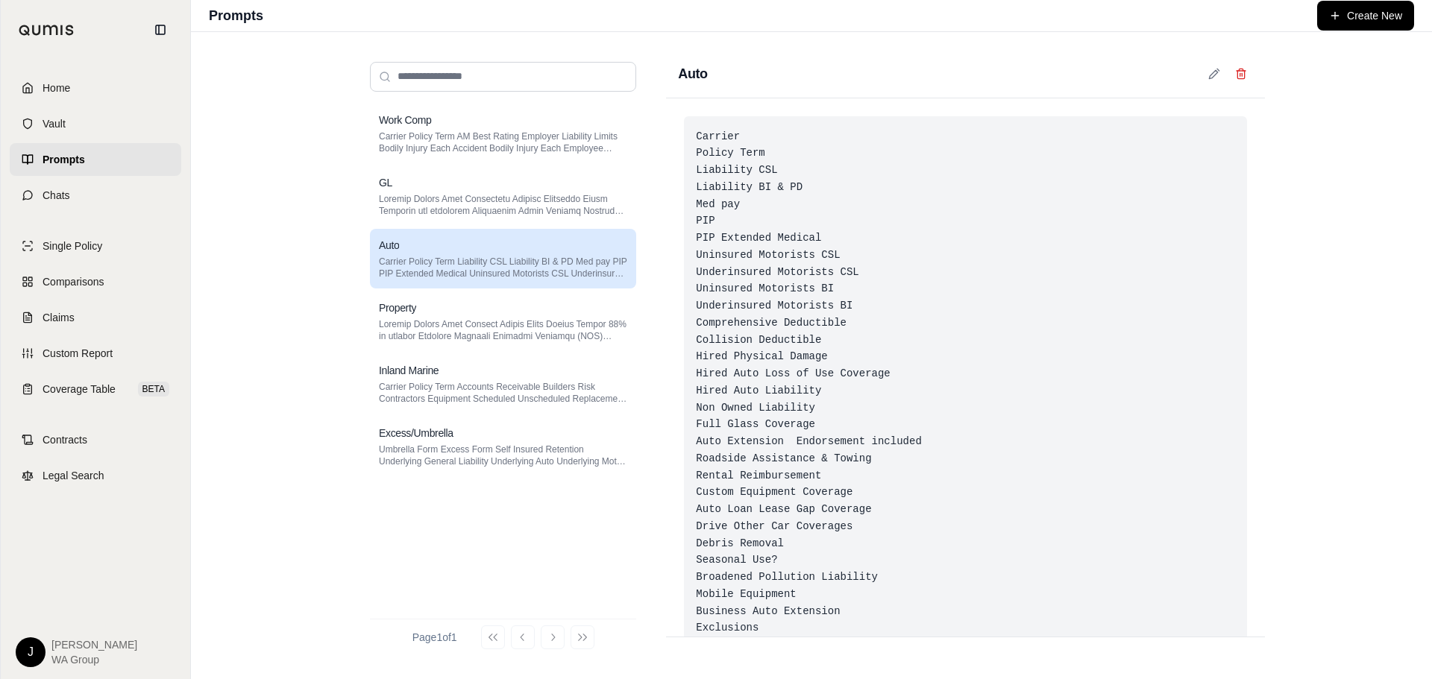
click at [888, 398] on div "Carrier Policy Term Liability CSL Liability BI & PD Med pay PIP PIP Extended Me…" at bounding box center [965, 535] width 563 height 838
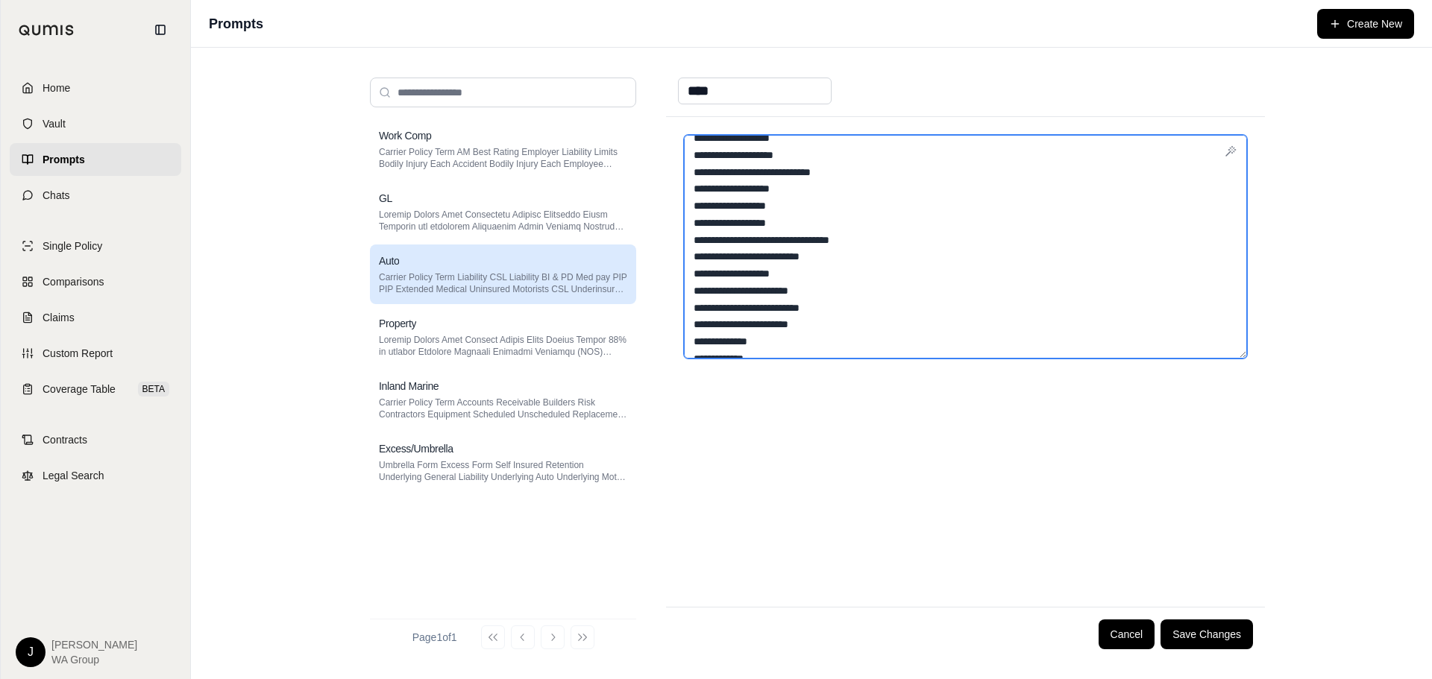
scroll to position [179, 0]
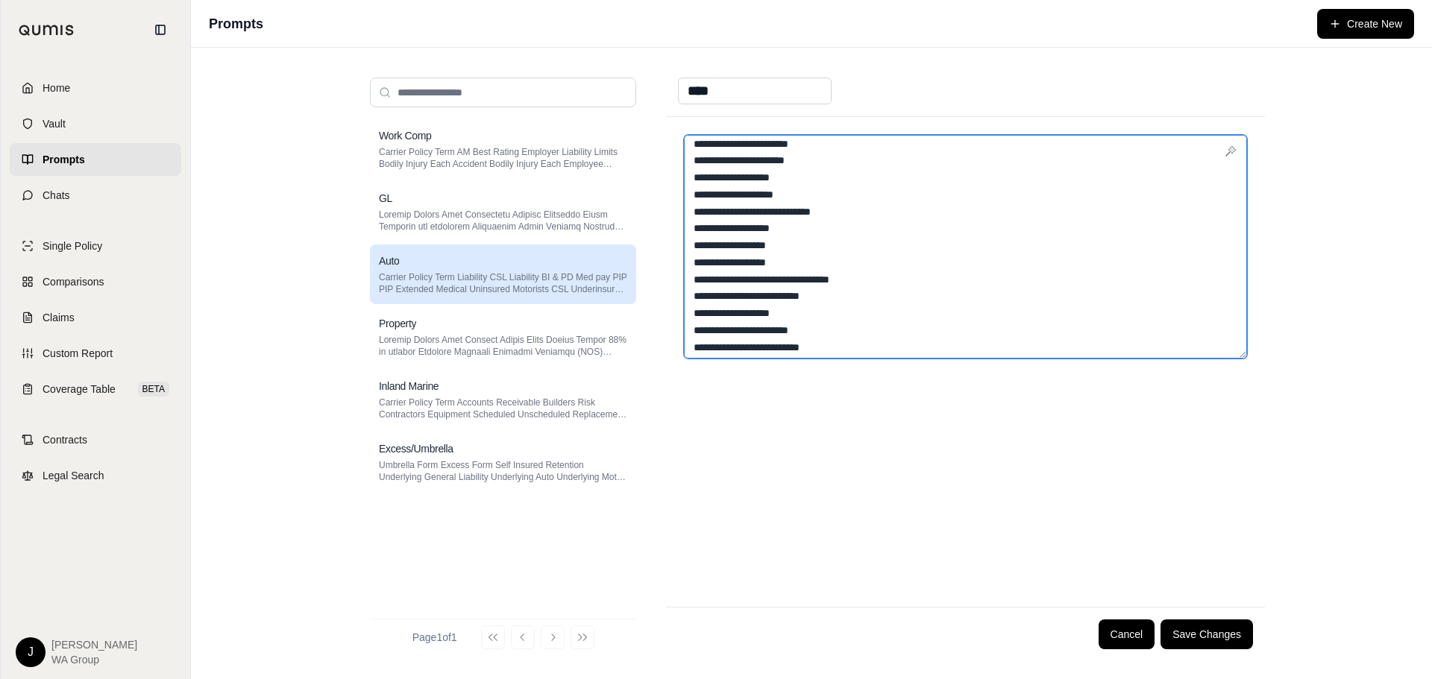
click at [850, 253] on textarea "**********" at bounding box center [965, 247] width 563 height 224
click at [848, 260] on textarea "**********" at bounding box center [965, 247] width 563 height 224
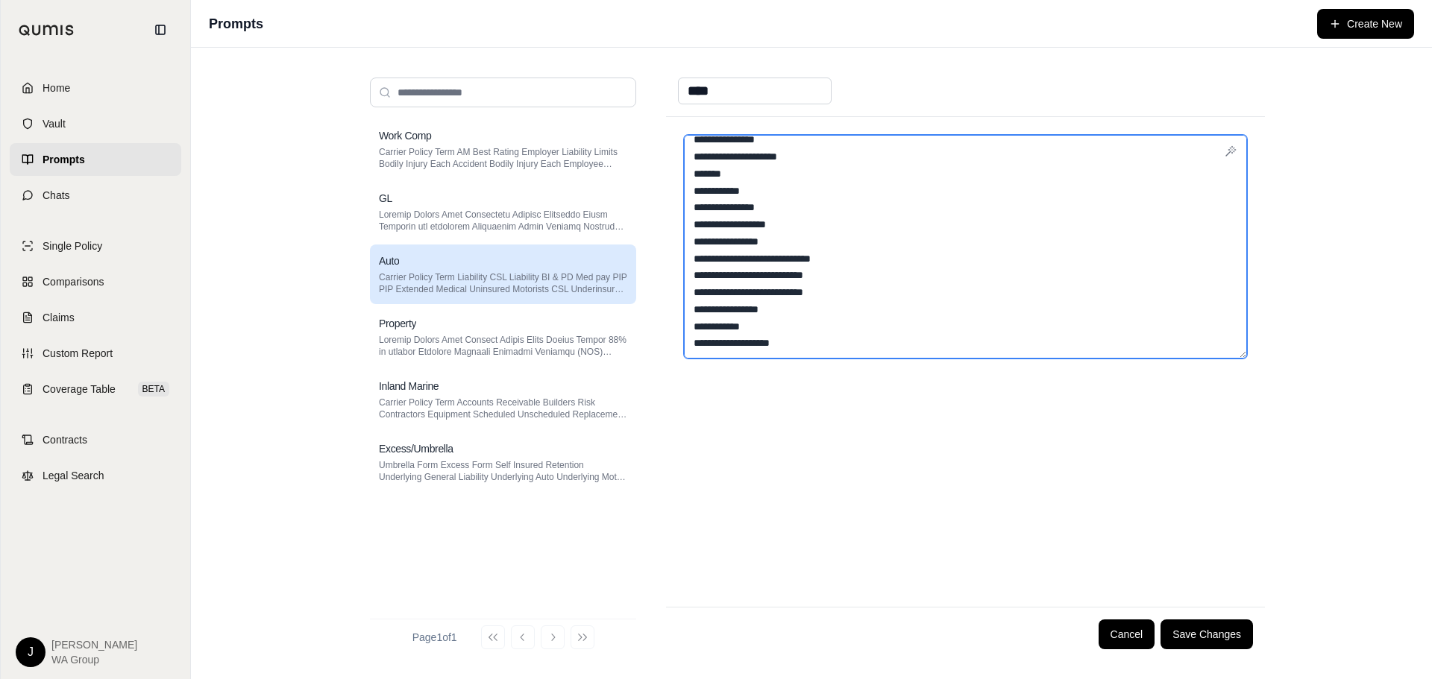
scroll to position [610, 0]
click at [837, 345] on textarea "**********" at bounding box center [965, 247] width 563 height 224
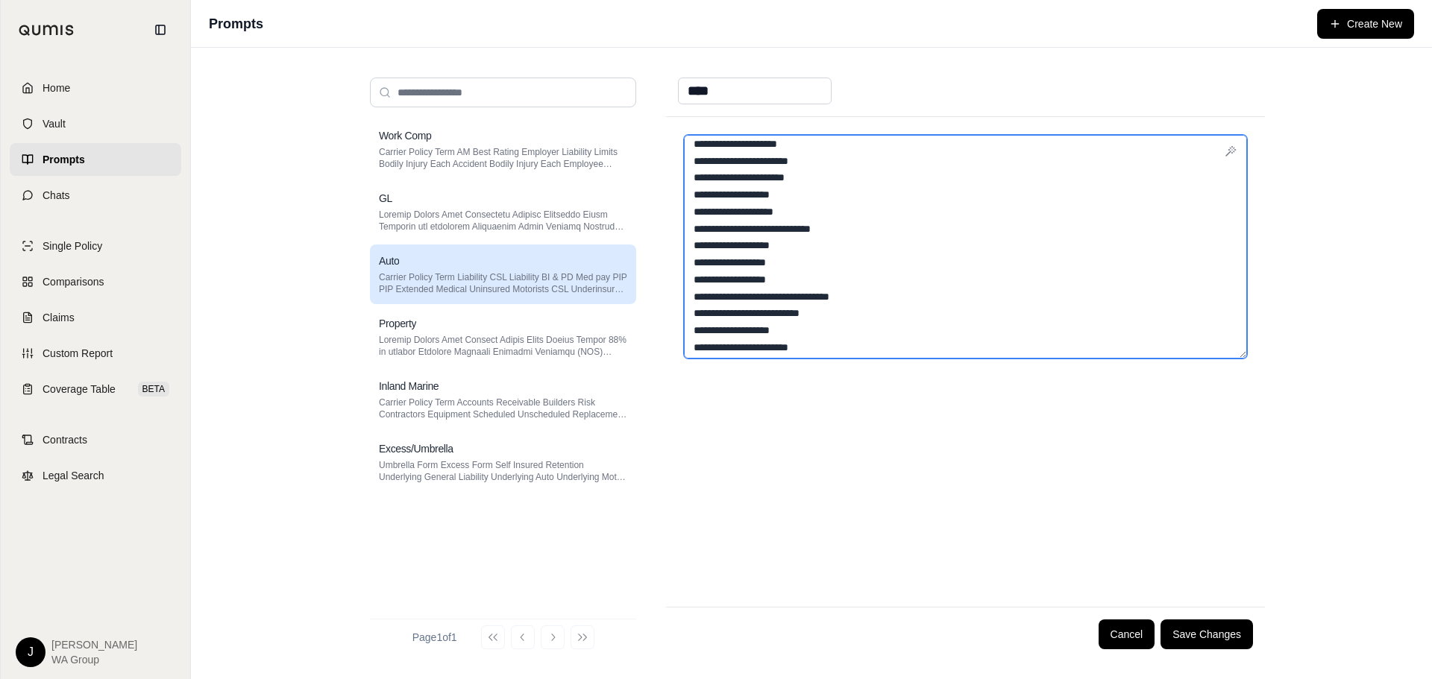
scroll to position [163, 0]
click at [814, 263] on textarea "**********" at bounding box center [965, 247] width 563 height 224
drag, startPoint x: 814, startPoint y: 275, endPoint x: 689, endPoint y: 277, distance: 125.3
click at [689, 277] on textarea "**********" at bounding box center [965, 247] width 563 height 224
click at [721, 287] on textarea "**********" at bounding box center [965, 247] width 563 height 224
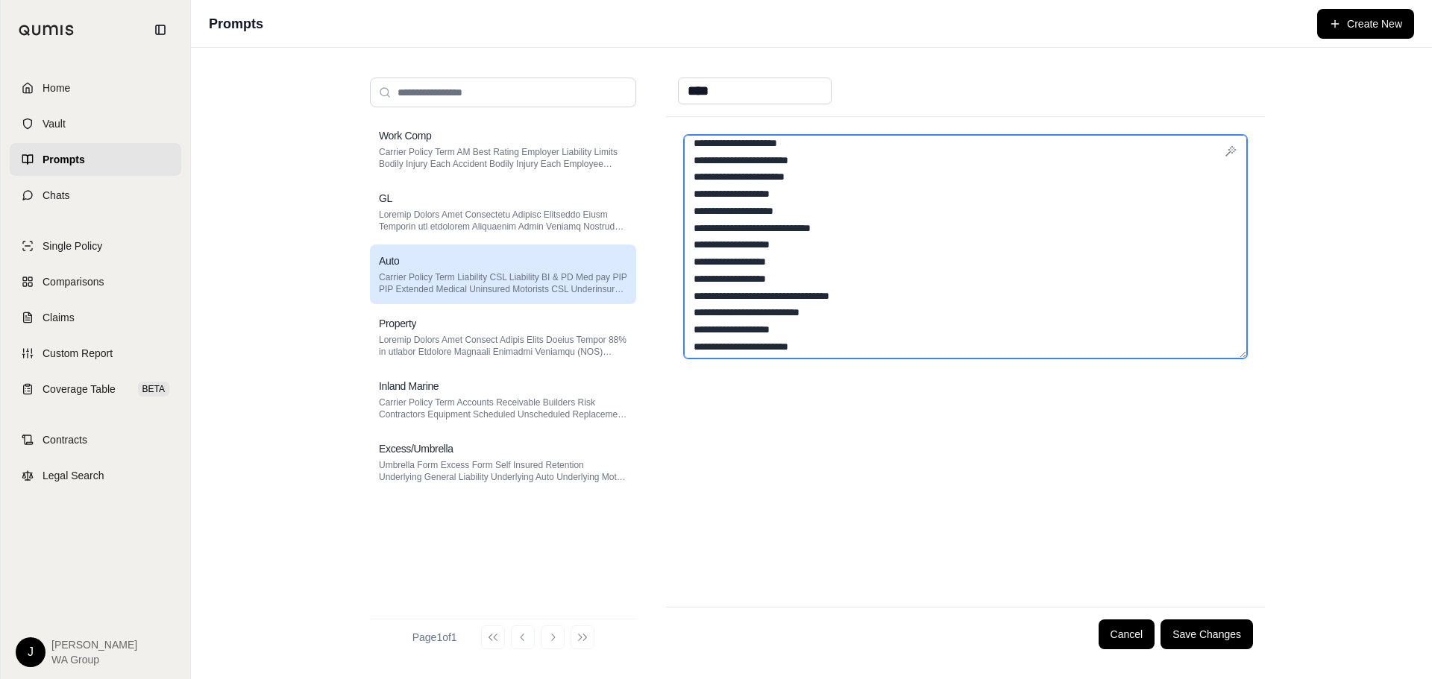
click at [726, 282] on textarea "**********" at bounding box center [965, 247] width 563 height 224
paste textarea "**********"
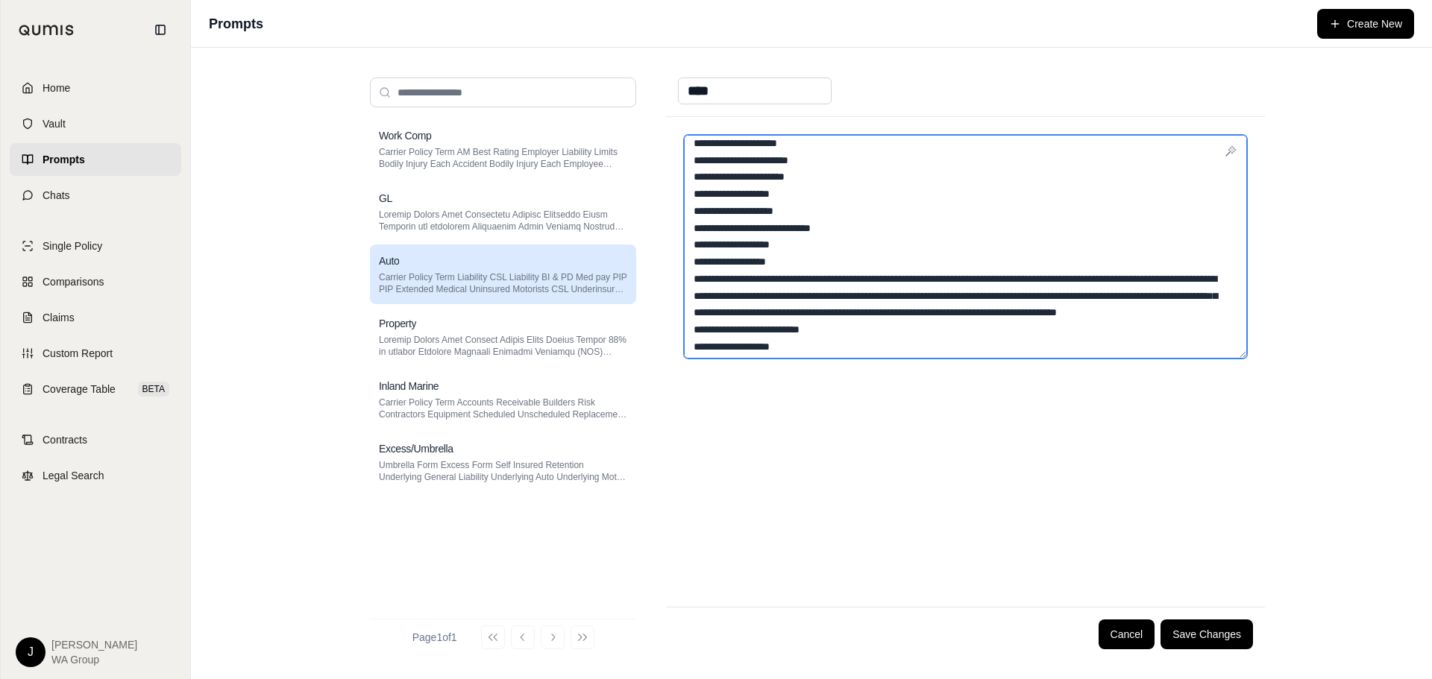
drag, startPoint x: 695, startPoint y: 296, endPoint x: 975, endPoint y: 297, distance: 279.7
click at [975, 297] on textarea at bounding box center [965, 247] width 563 height 224
click at [1061, 330] on textarea at bounding box center [965, 247] width 563 height 224
type textarea "**********"
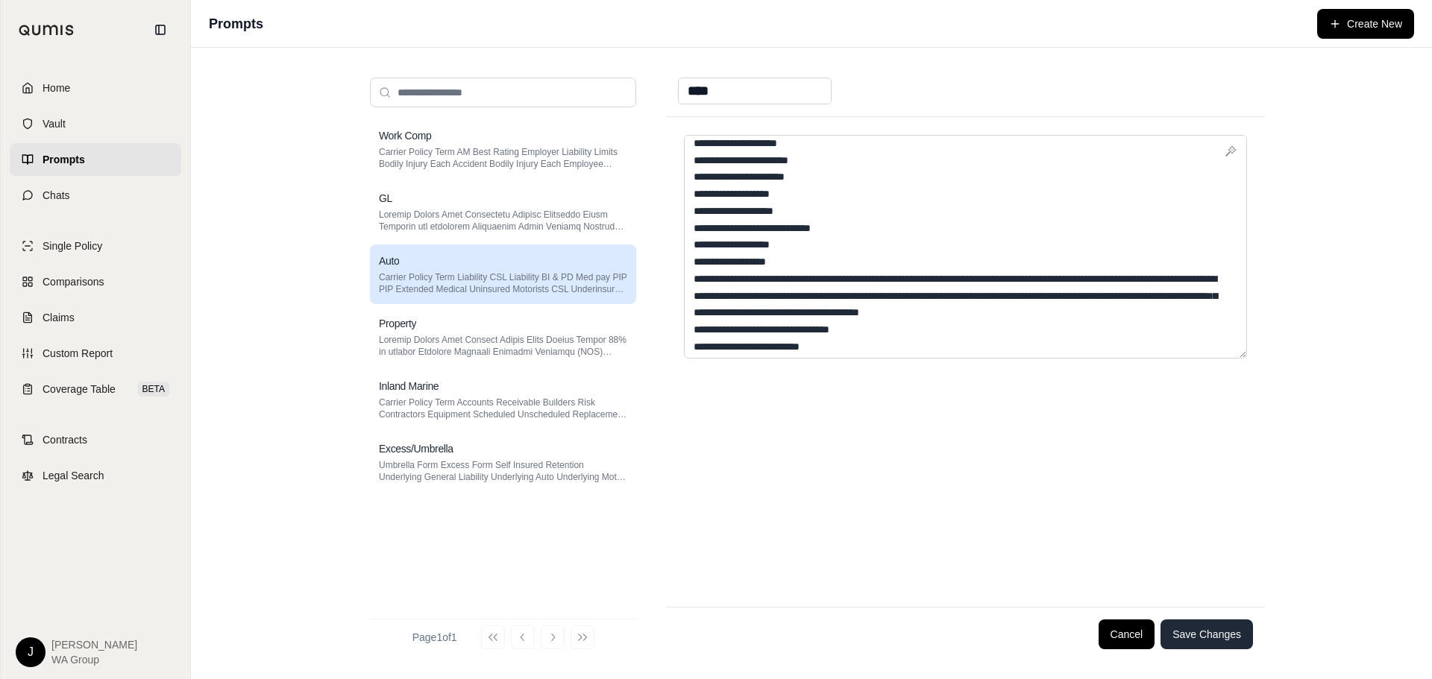
click at [1209, 638] on button "Save Changes" at bounding box center [1207, 635] width 92 height 30
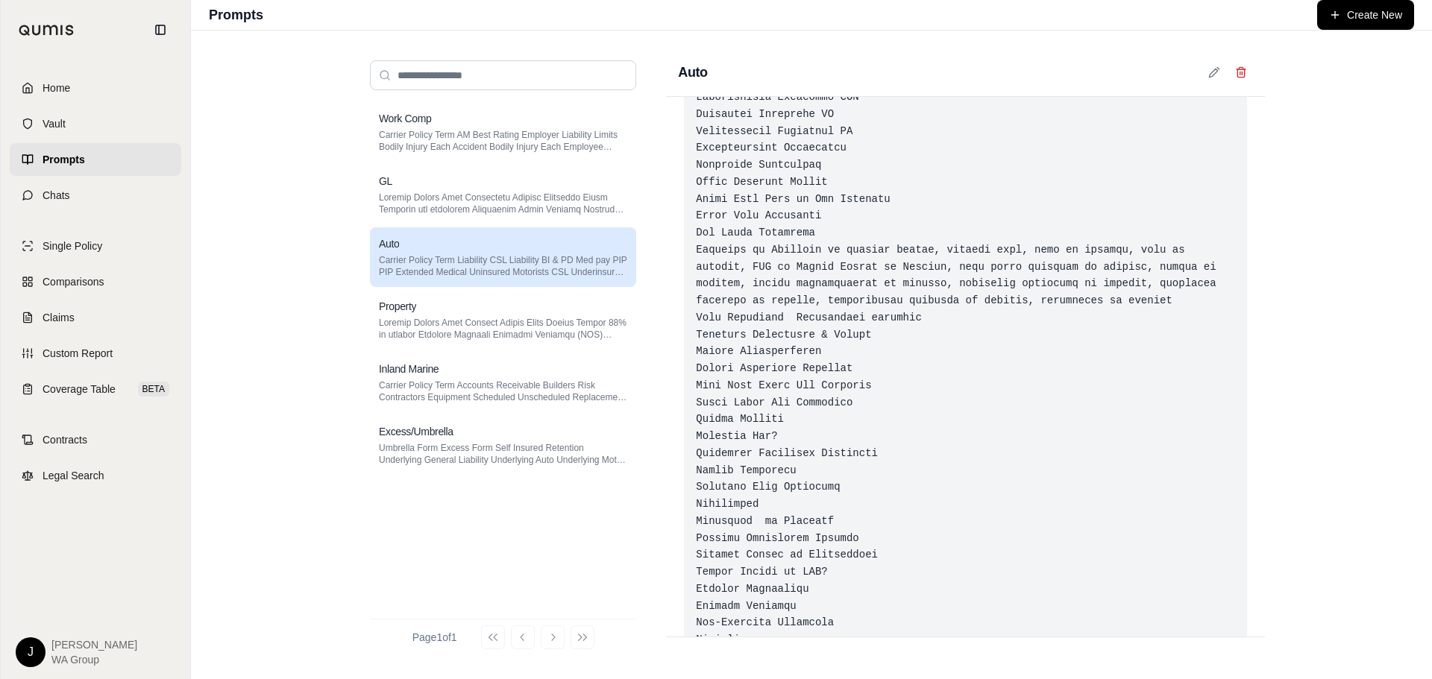
scroll to position [0, 0]
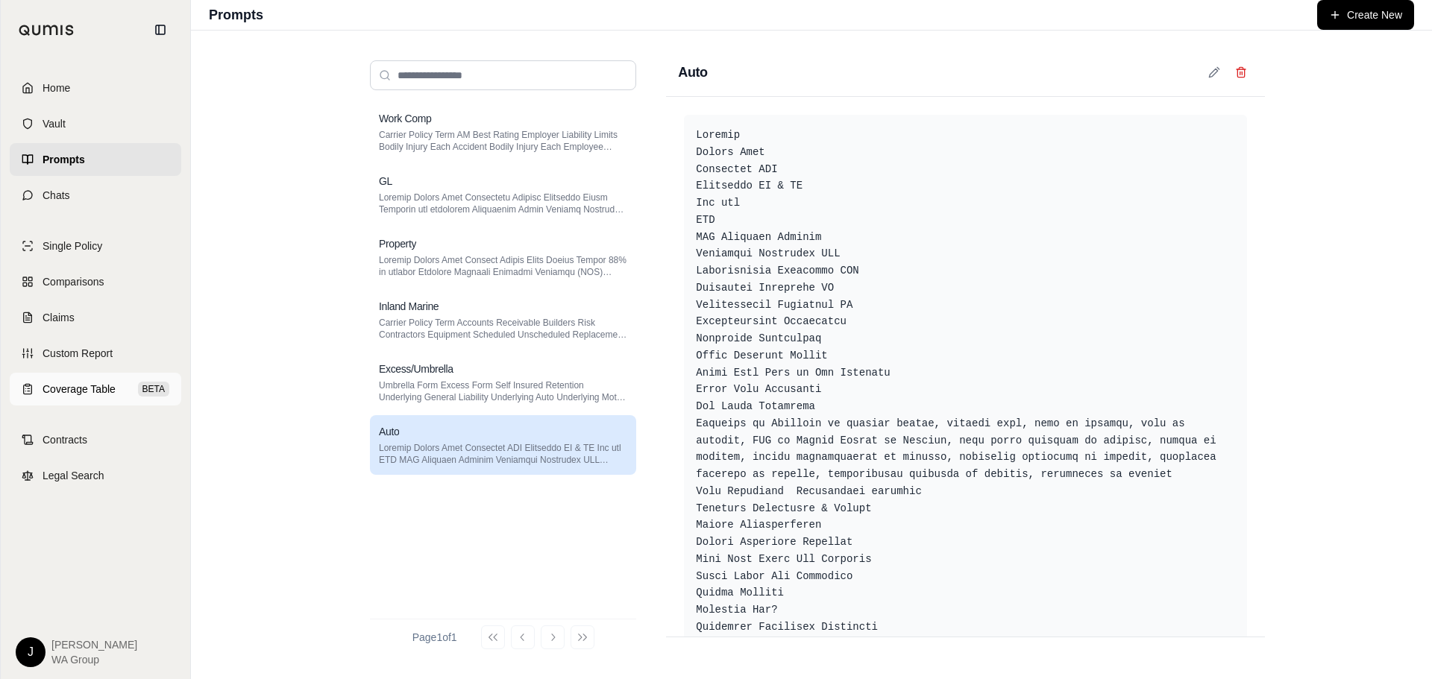
click at [75, 385] on span "Coverage Table" at bounding box center [79, 389] width 73 height 15
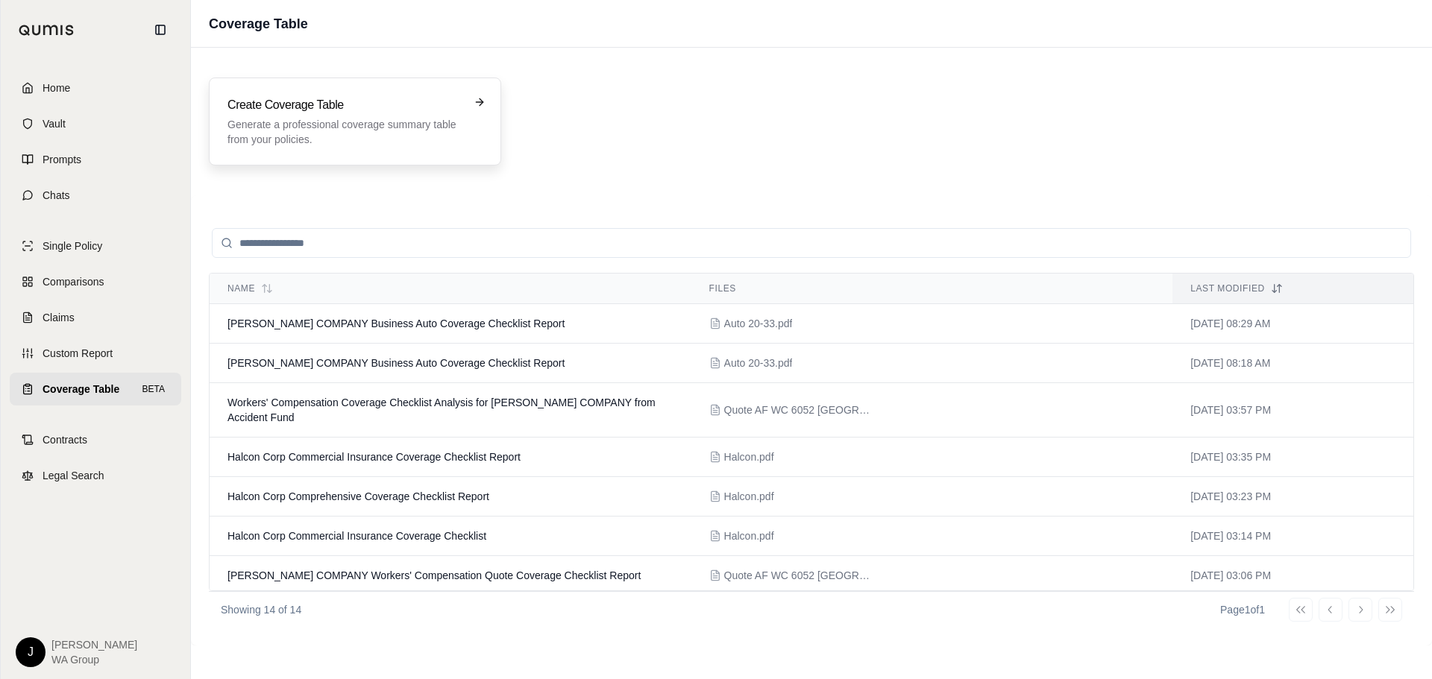
click at [407, 147] on div "Create Coverage Table Generate a professional coverage summary table from your …" at bounding box center [355, 122] width 292 height 88
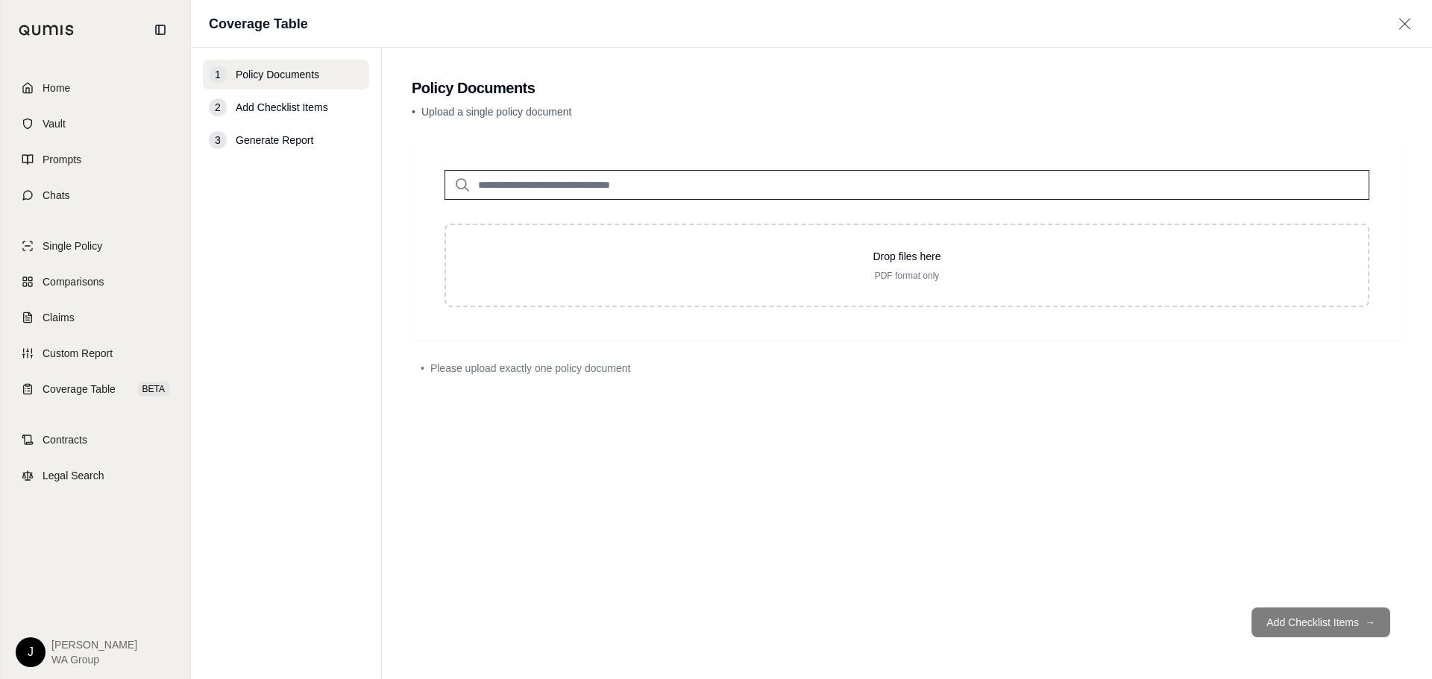
click at [666, 184] on input "search" at bounding box center [907, 185] width 925 height 30
type input "****"
click at [615, 216] on div "Auto 20-33.pdf #2 [DATE]" at bounding box center [907, 222] width 908 height 43
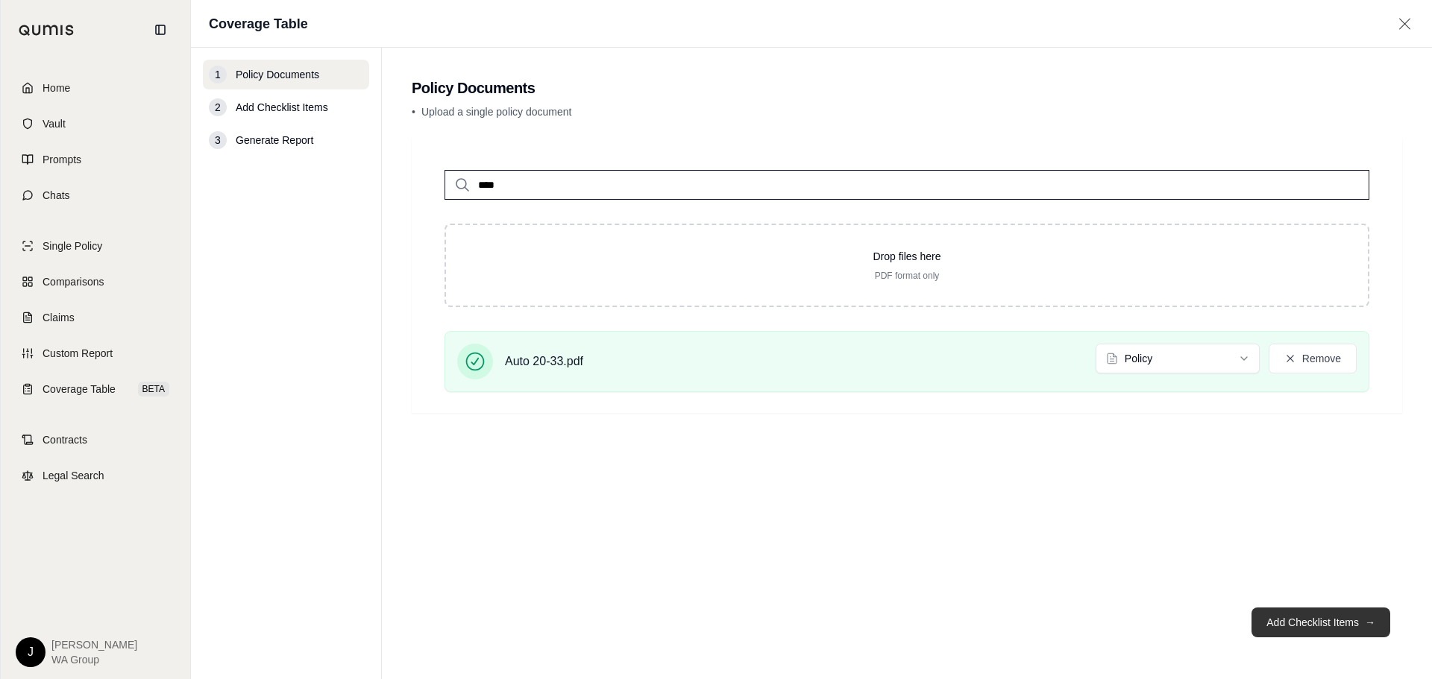
click at [1299, 620] on button "Add Checklist Items →" at bounding box center [1321, 623] width 139 height 30
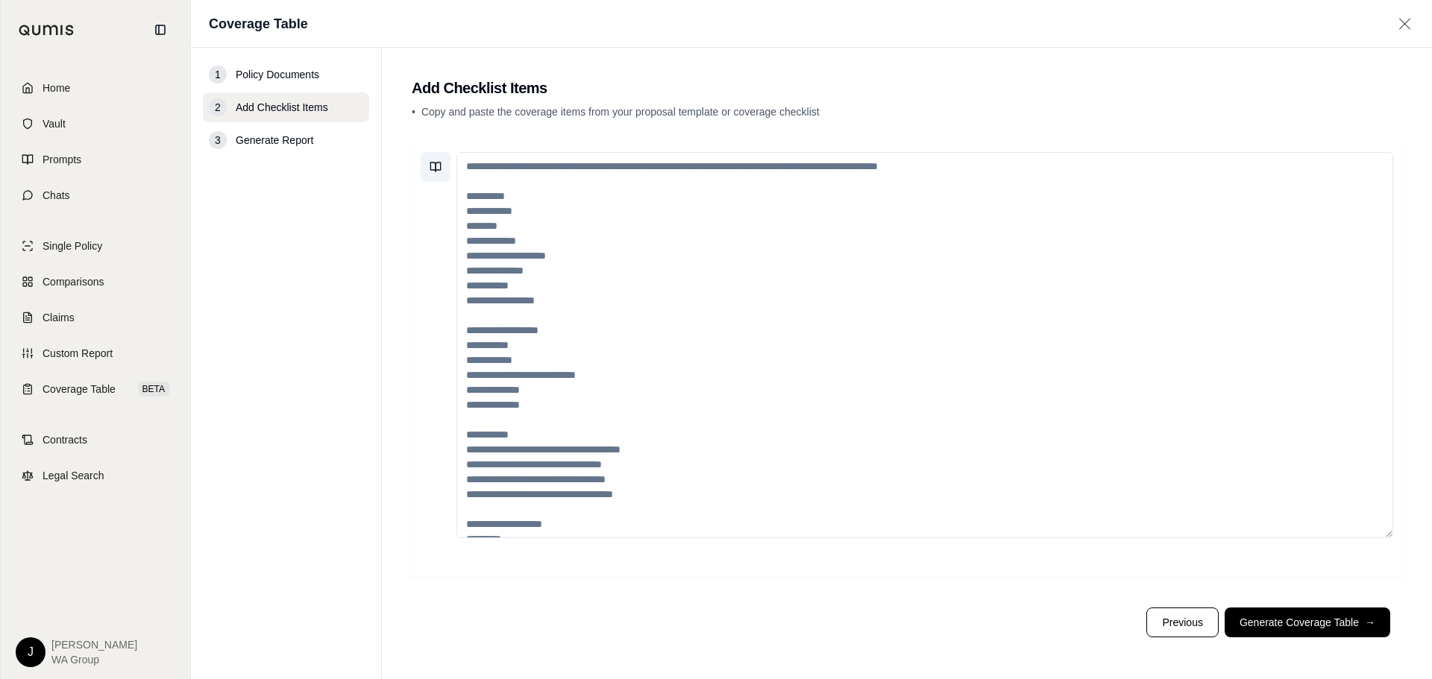
click at [443, 164] on button at bounding box center [436, 167] width 30 height 30
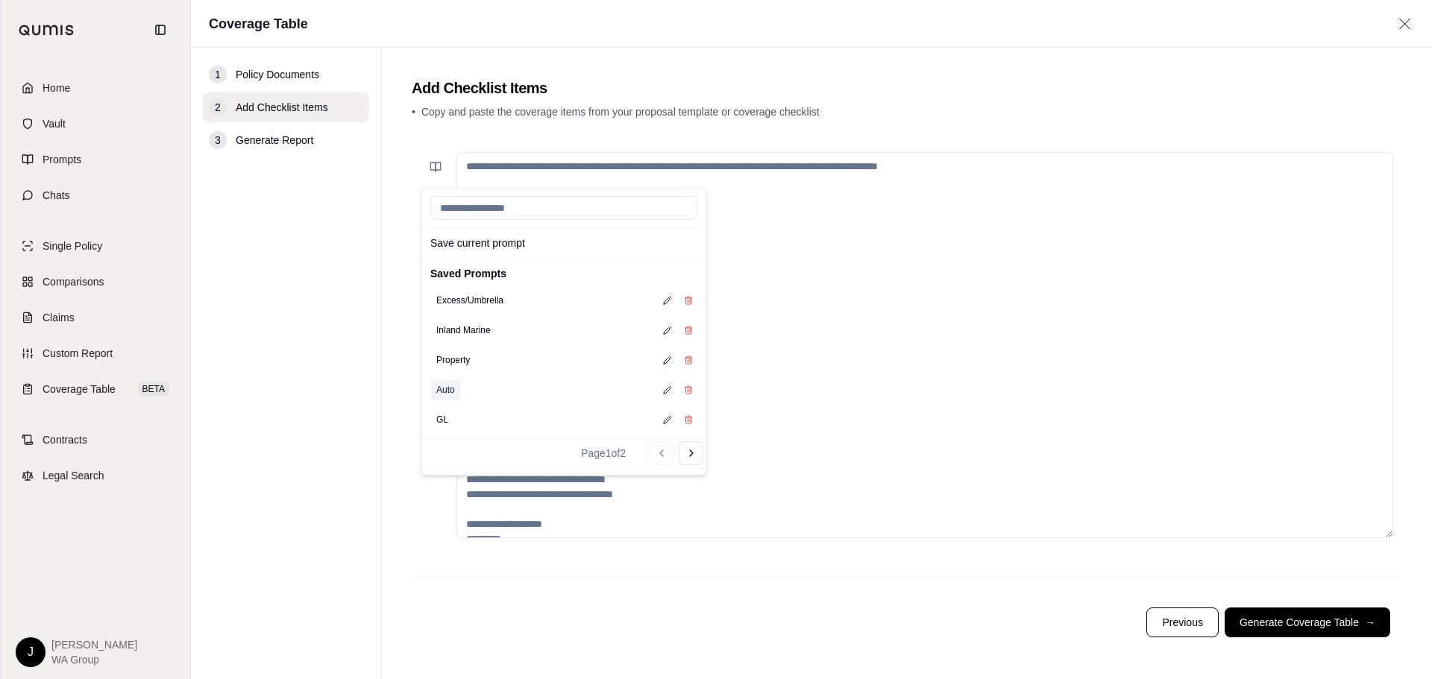
click at [453, 387] on button "Auto" at bounding box center [445, 390] width 31 height 21
type textarea "**********"
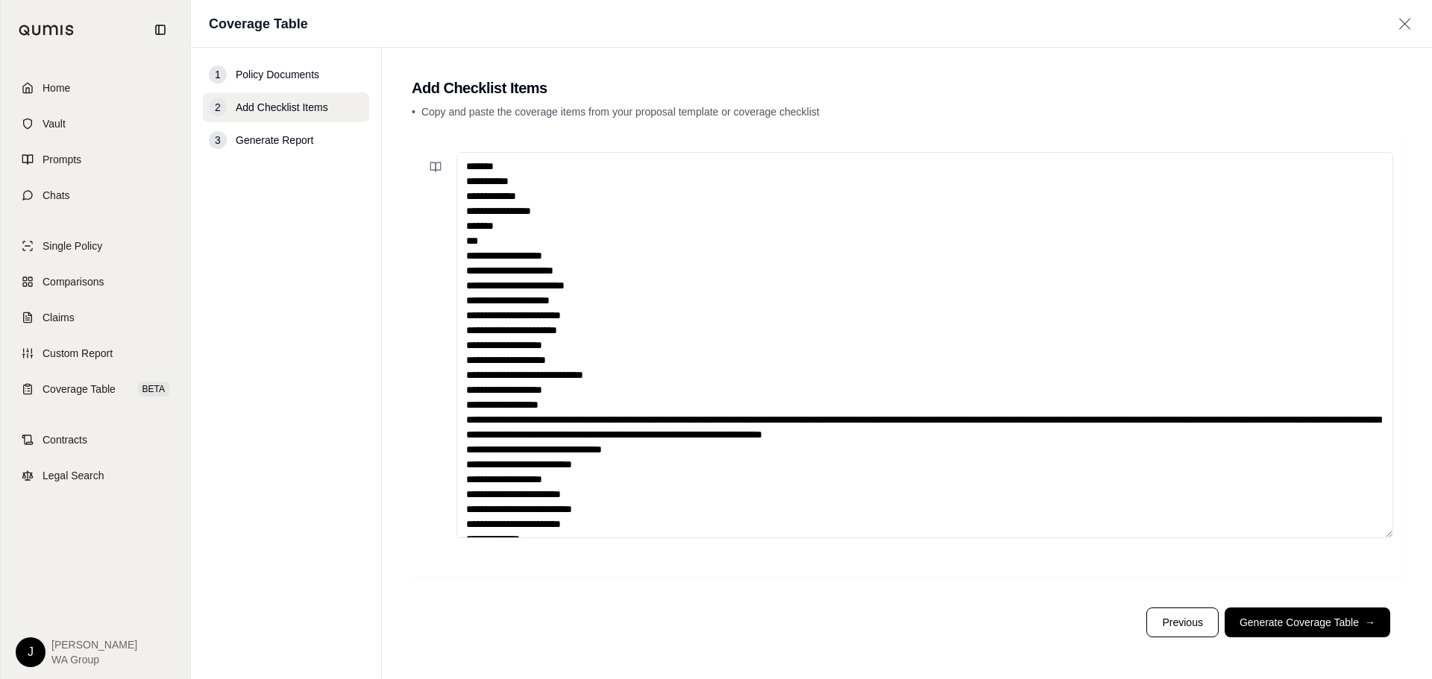
click at [946, 386] on textarea at bounding box center [924, 345] width 937 height 386
click at [1325, 624] on button "Generate Coverage Table →" at bounding box center [1308, 623] width 166 height 30
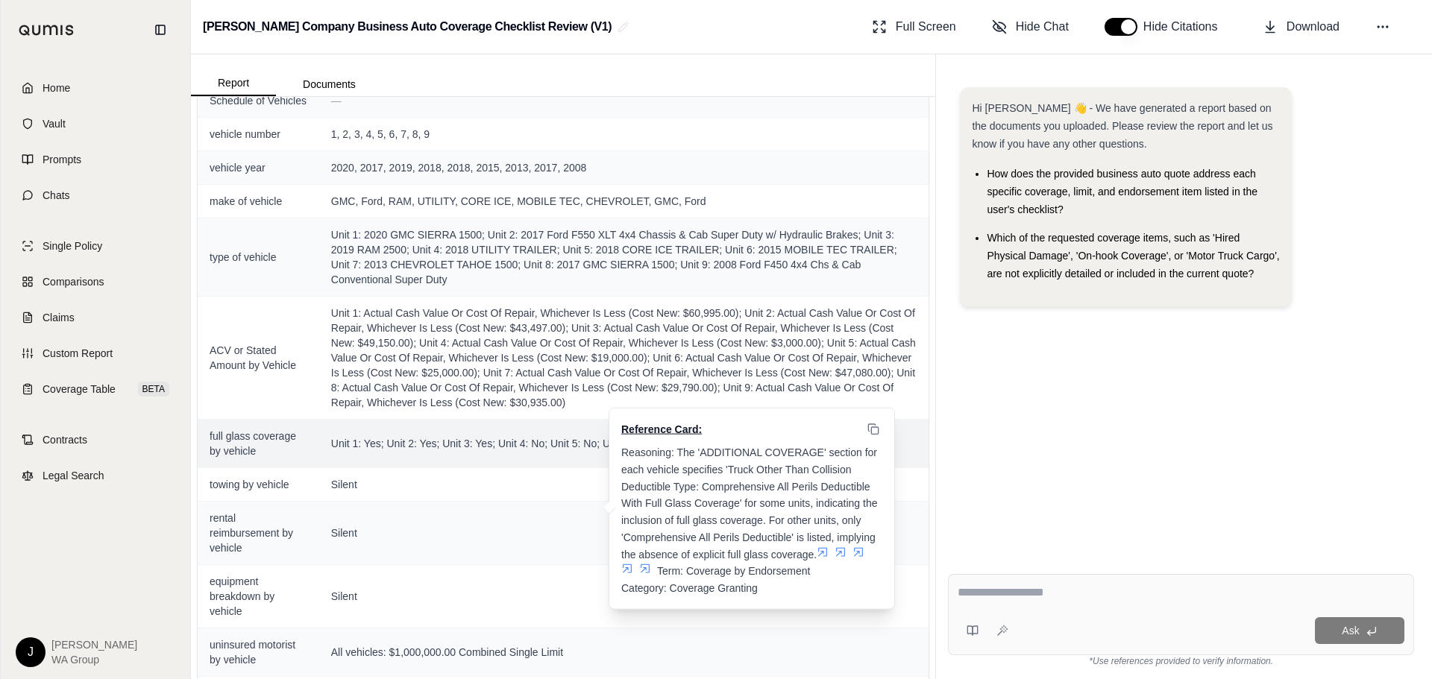
scroll to position [671, 0]
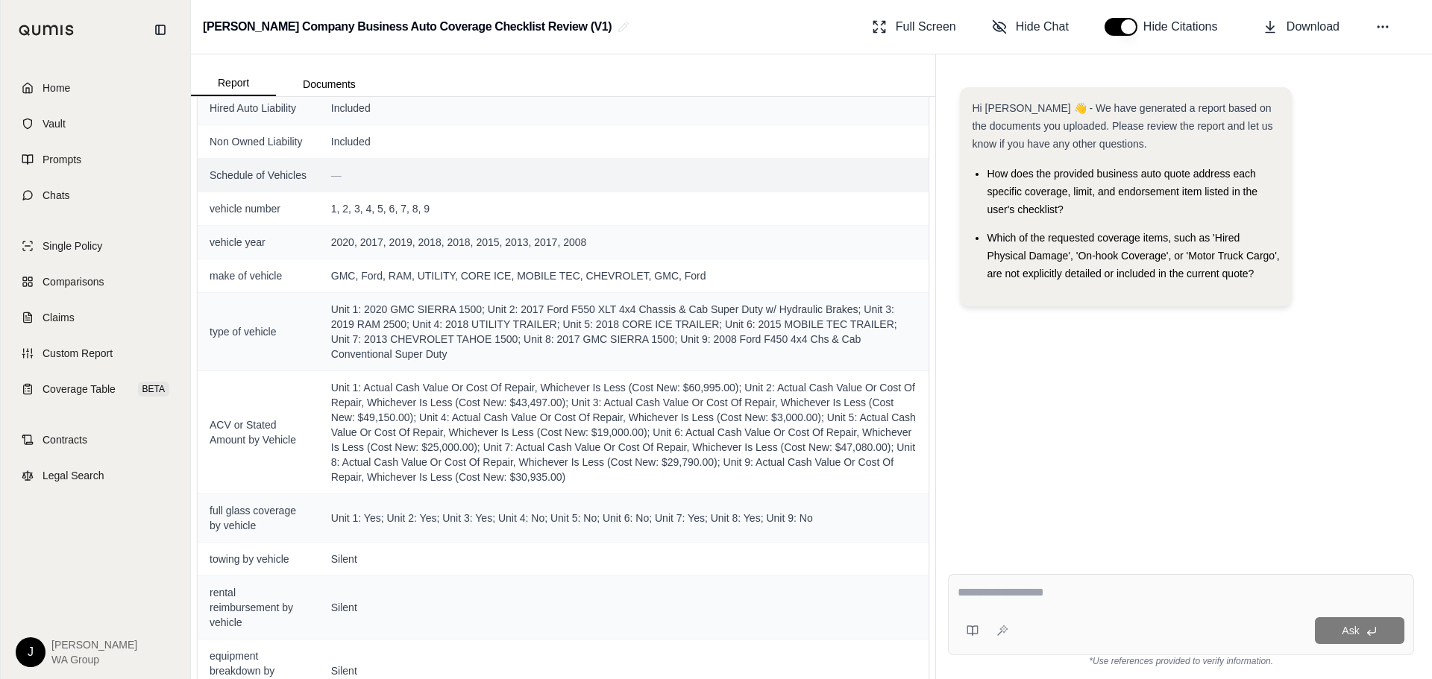
click at [265, 183] on span "Schedule of Vehicles" at bounding box center [259, 175] width 98 height 15
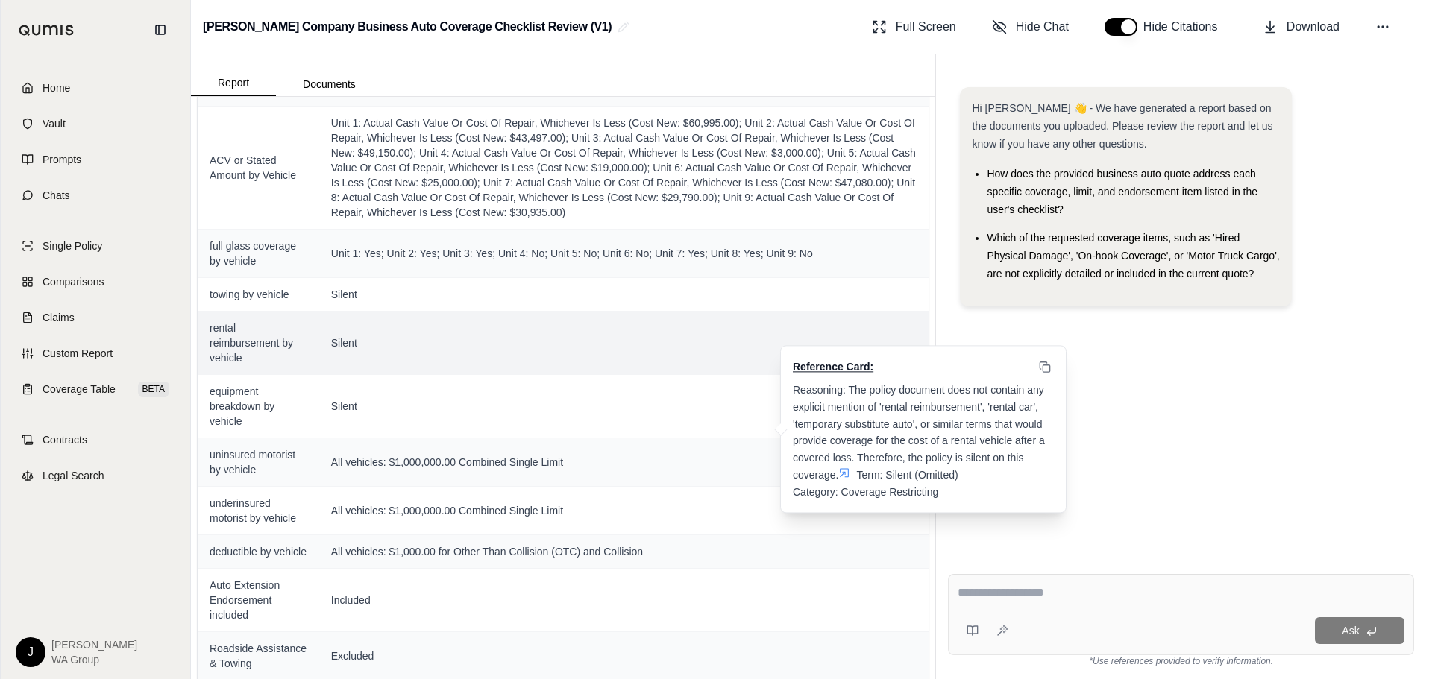
scroll to position [970, 0]
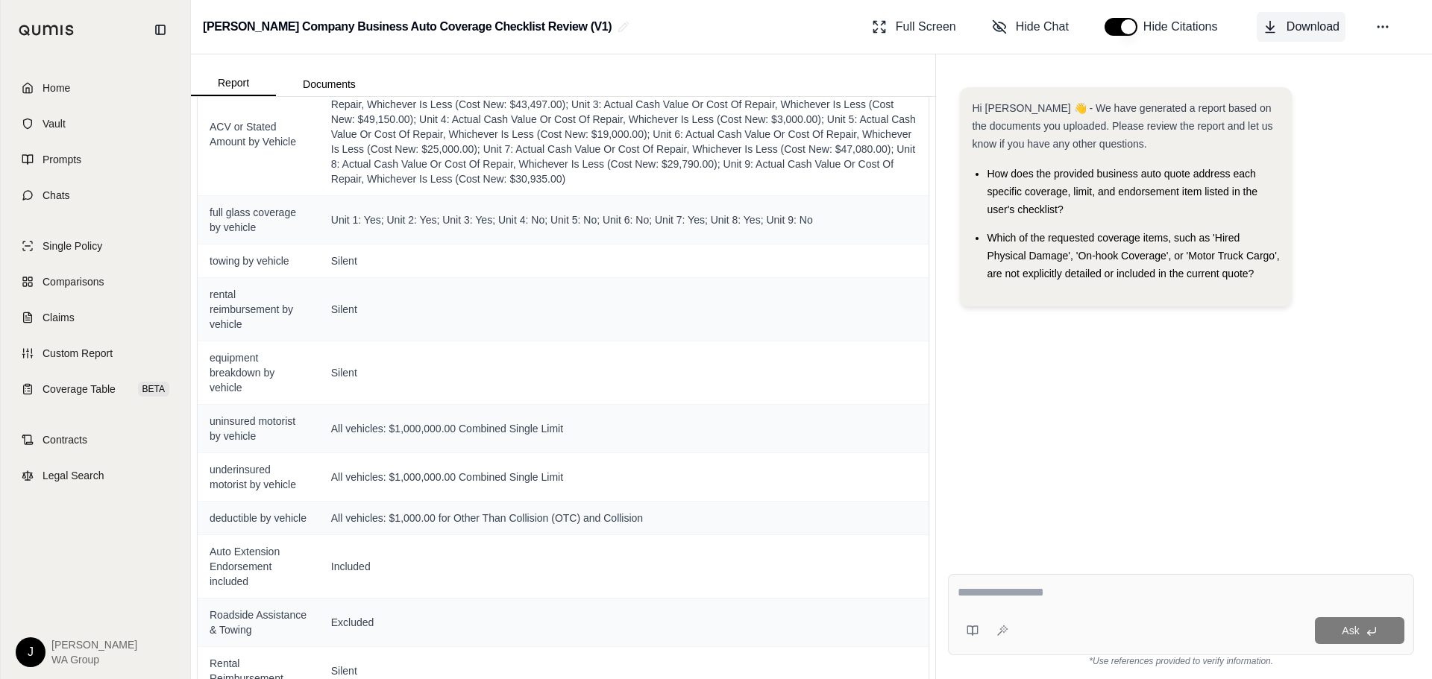
click at [1290, 31] on span "Download" at bounding box center [1313, 27] width 53 height 18
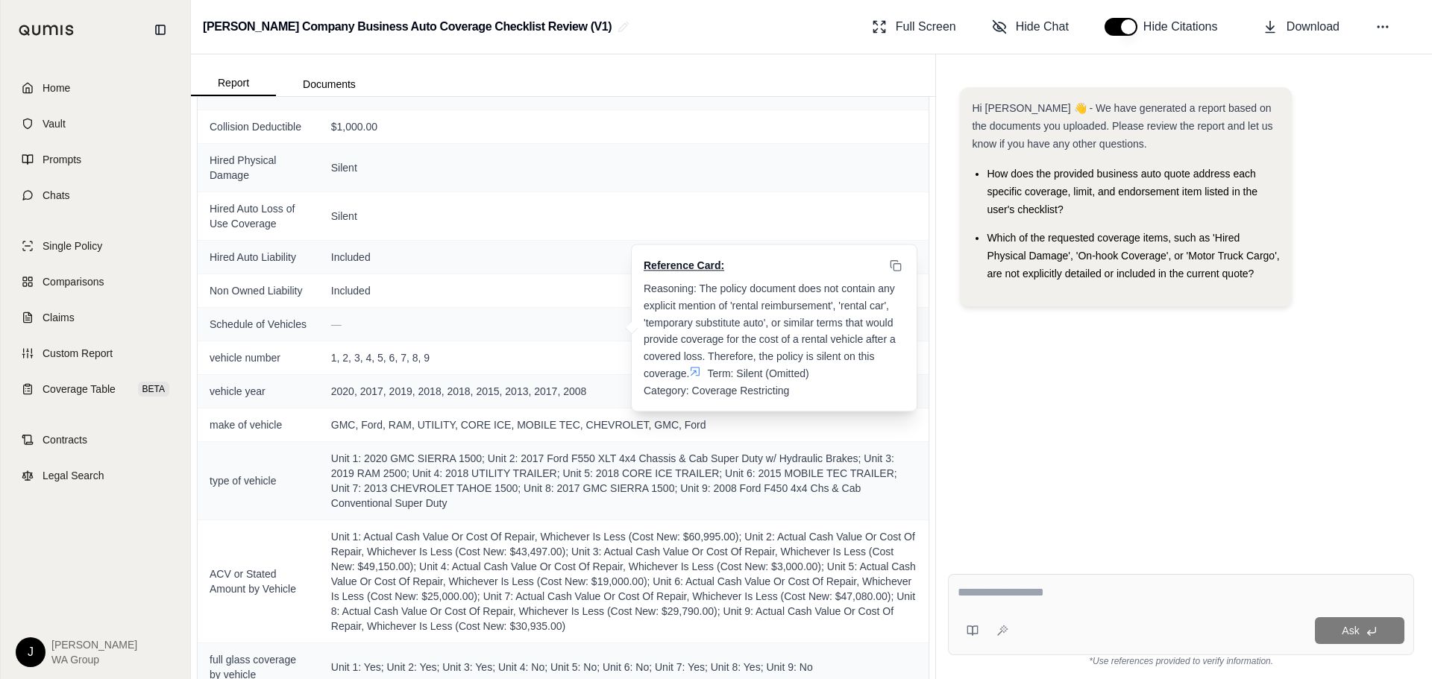
scroll to position [0, 0]
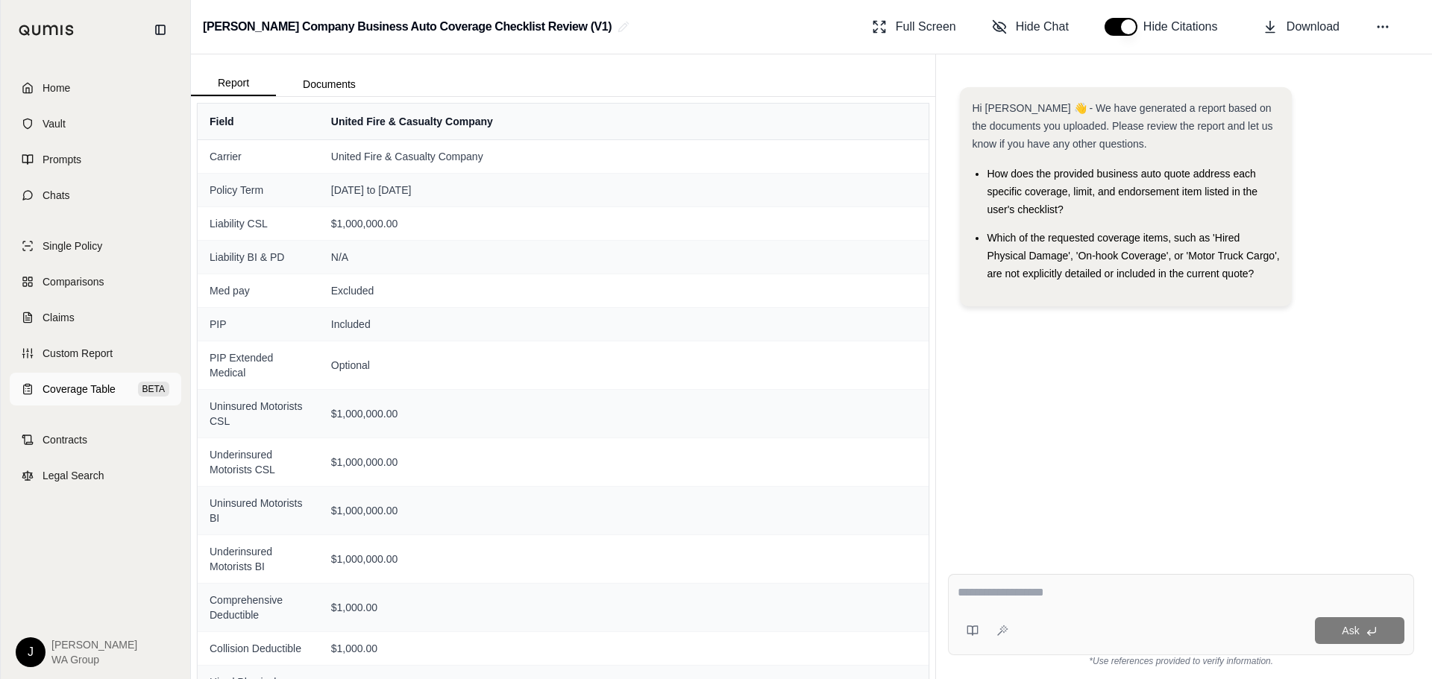
click at [63, 383] on span "Coverage Table" at bounding box center [79, 389] width 73 height 15
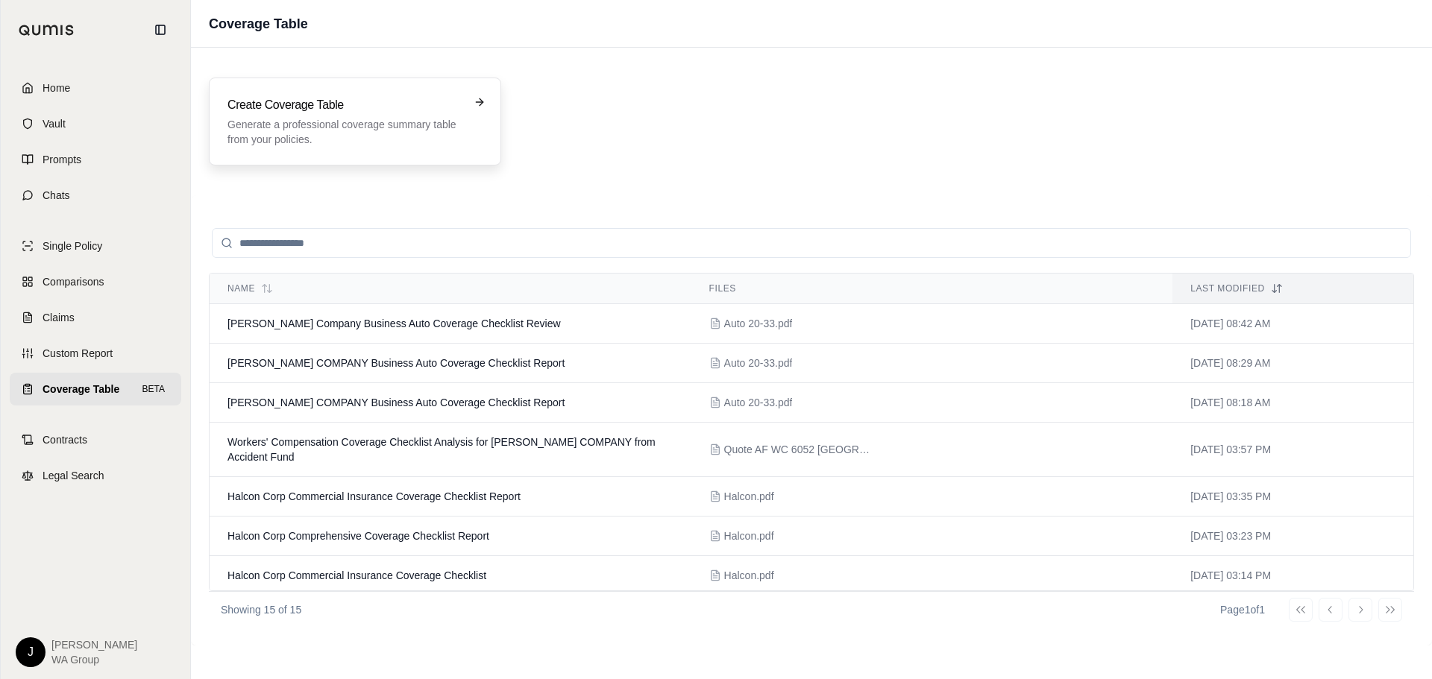
click at [319, 113] on h3 "Create Coverage Table" at bounding box center [344, 105] width 234 height 18
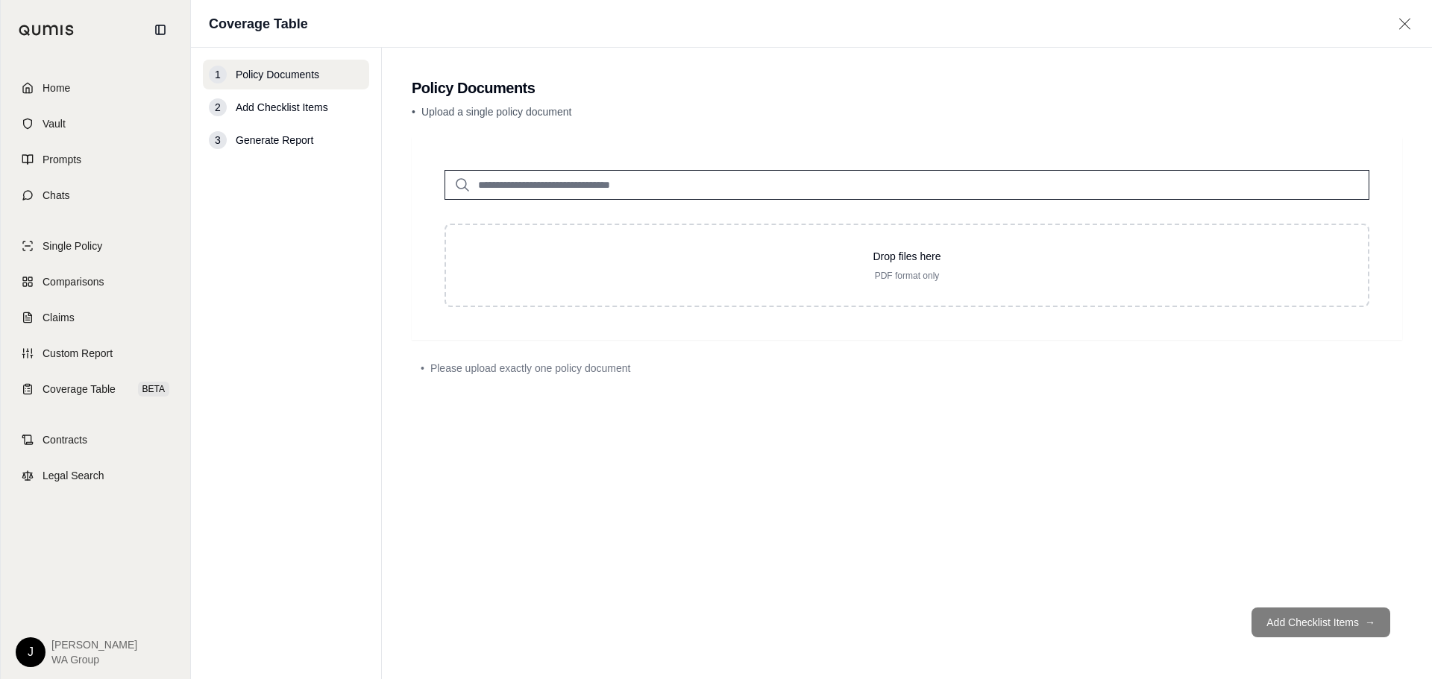
click at [713, 181] on input "search" at bounding box center [907, 185] width 925 height 30
type input "********"
click at [711, 210] on div "property 5-8.pdf #2 [DATE]" at bounding box center [907, 222] width 908 height 43
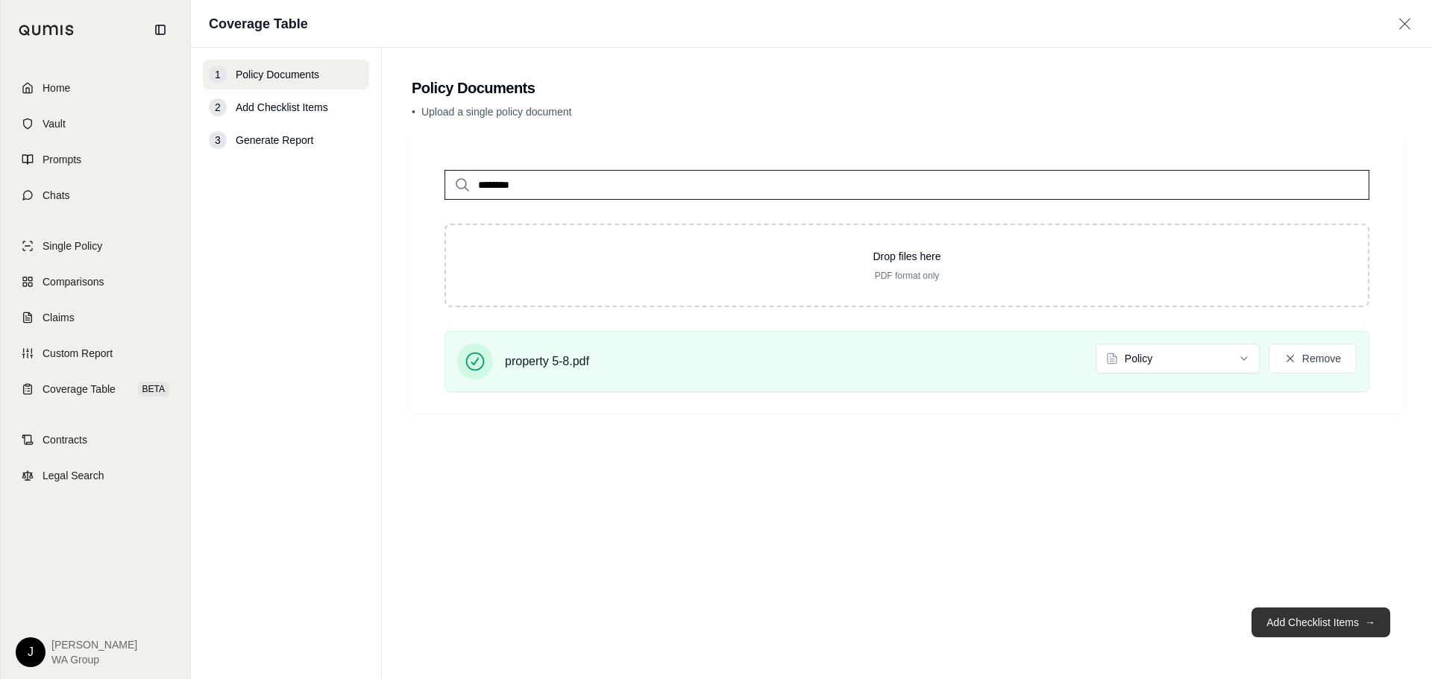
click at [1307, 619] on button "Add Checklist Items →" at bounding box center [1321, 623] width 139 height 30
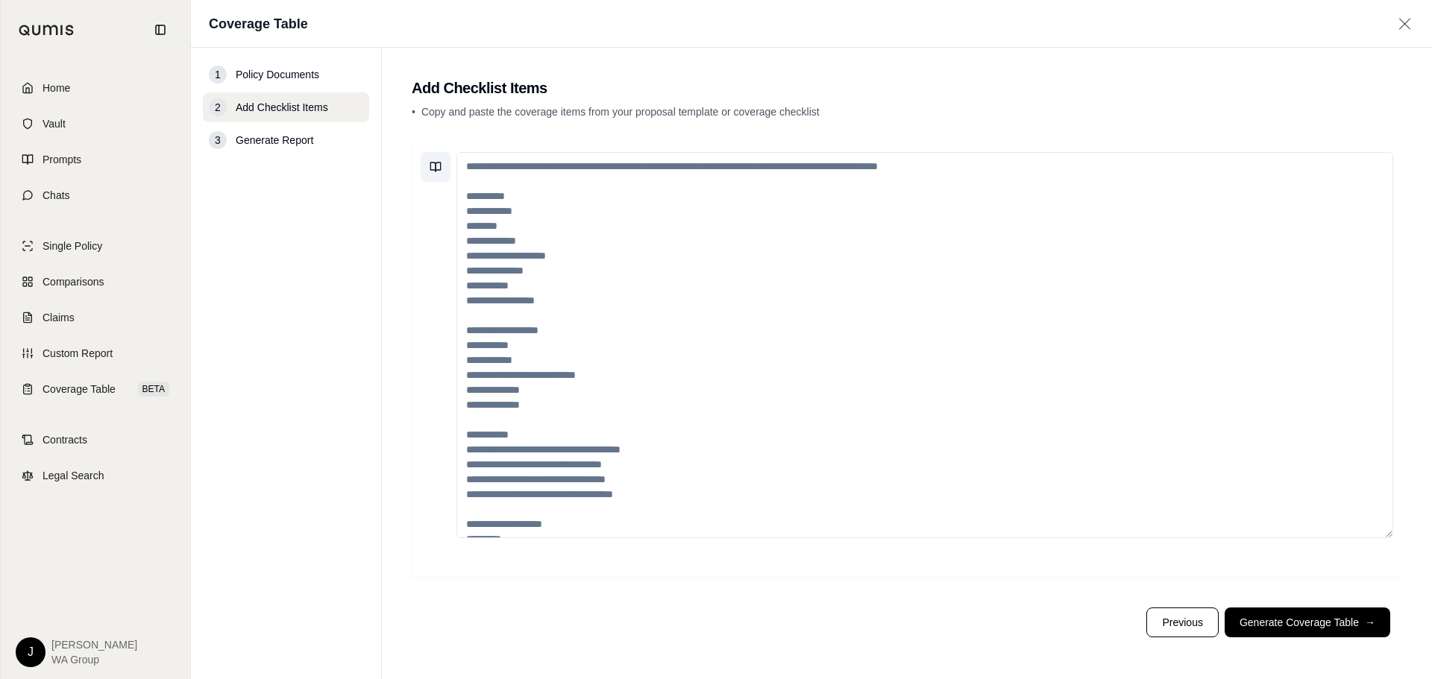
click at [434, 169] on icon at bounding box center [436, 167] width 12 height 12
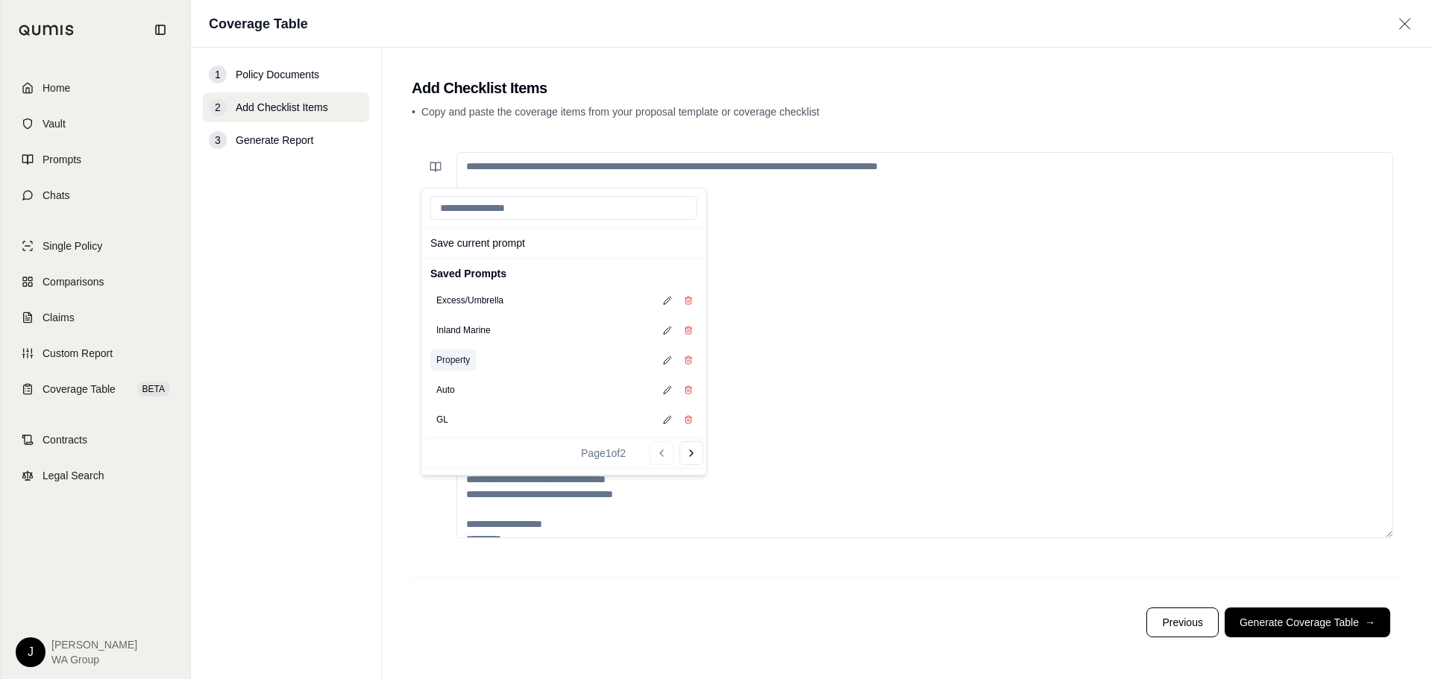
click at [470, 365] on button "Property" at bounding box center [452, 360] width 45 height 21
type textarea "**********"
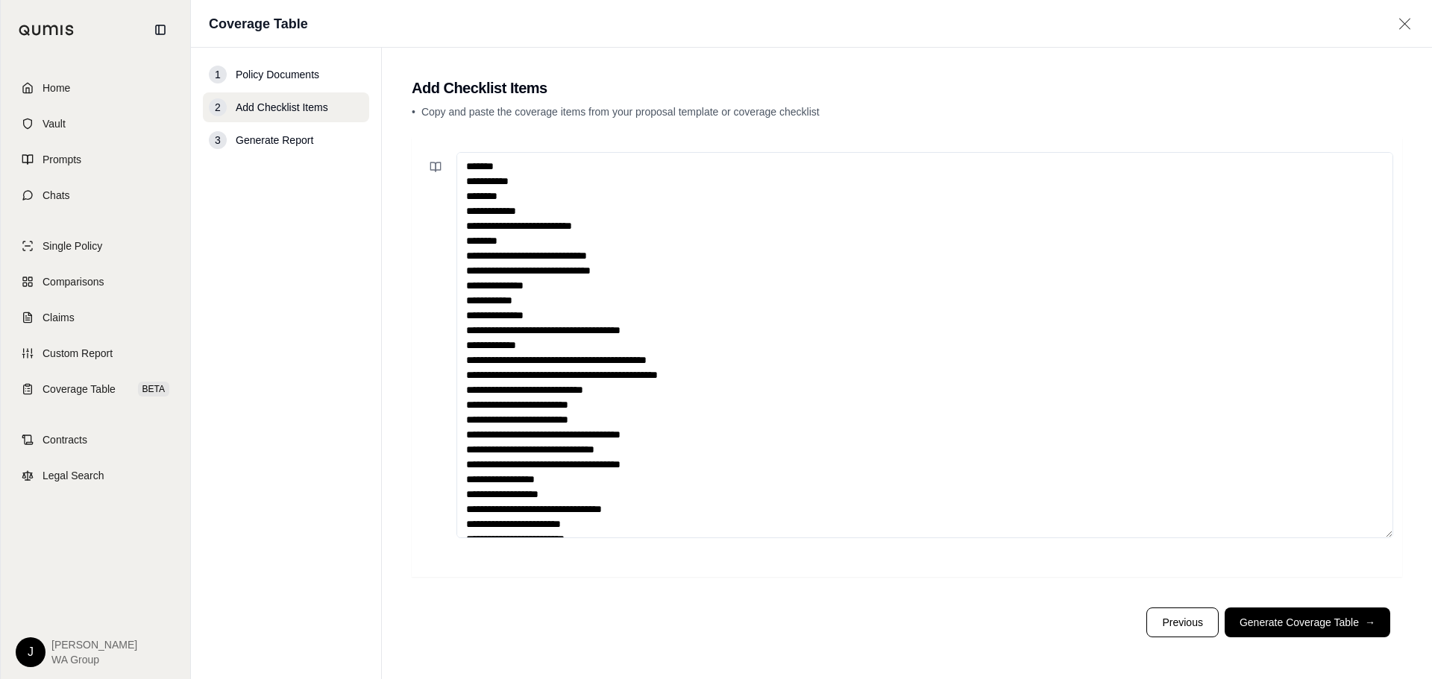
click at [944, 466] on textarea at bounding box center [924, 345] width 937 height 386
click at [1293, 618] on button "Generate Coverage Table →" at bounding box center [1308, 623] width 166 height 30
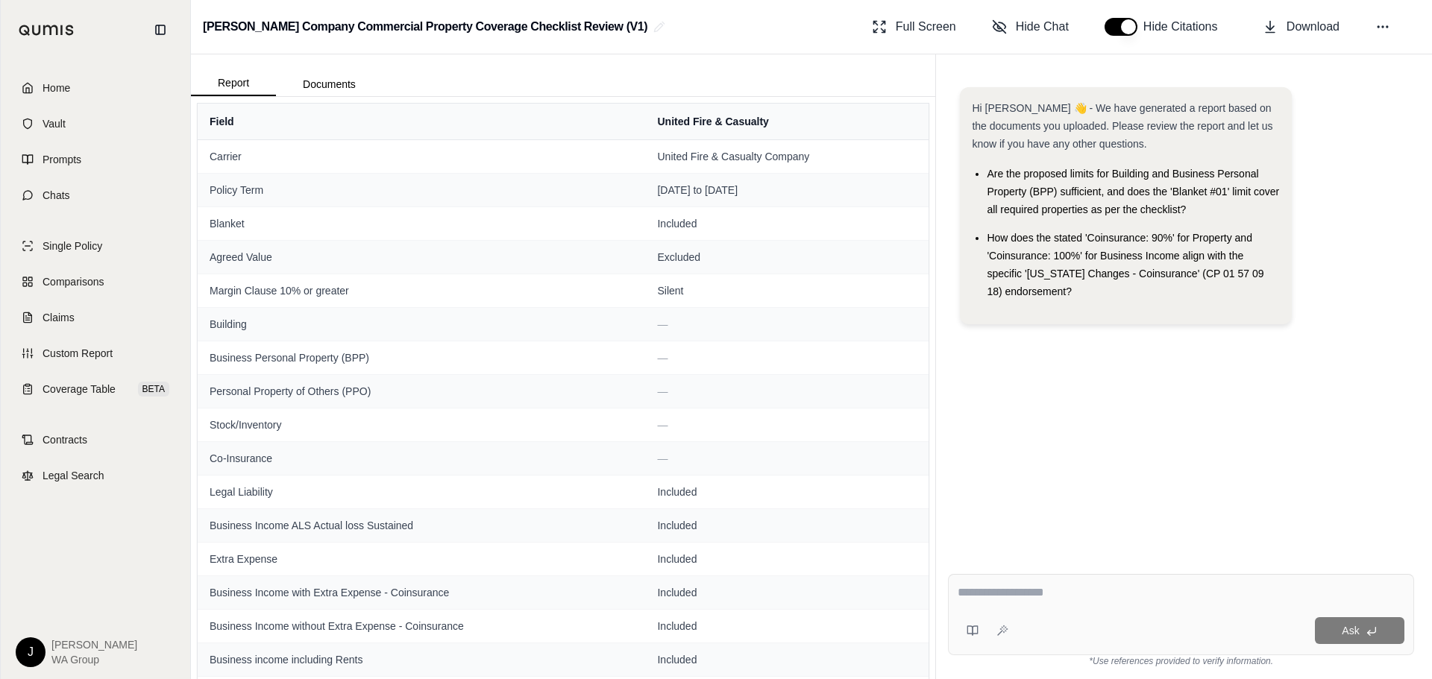
click at [1123, 389] on div "Hi [PERSON_NAME] 👋 - We have generated a report based on the documents you uplo…" at bounding box center [1181, 312] width 466 height 475
